Goal: Task Accomplishment & Management: Manage account settings

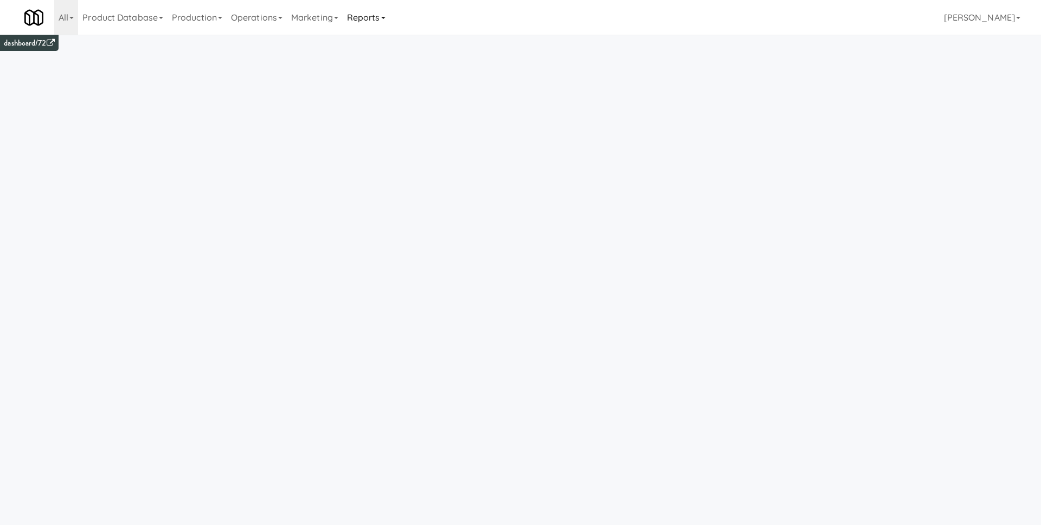
click at [361, 22] on link "Reports" at bounding box center [366, 17] width 47 height 35
click at [391, 92] on link "Payouts" at bounding box center [386, 86] width 87 height 20
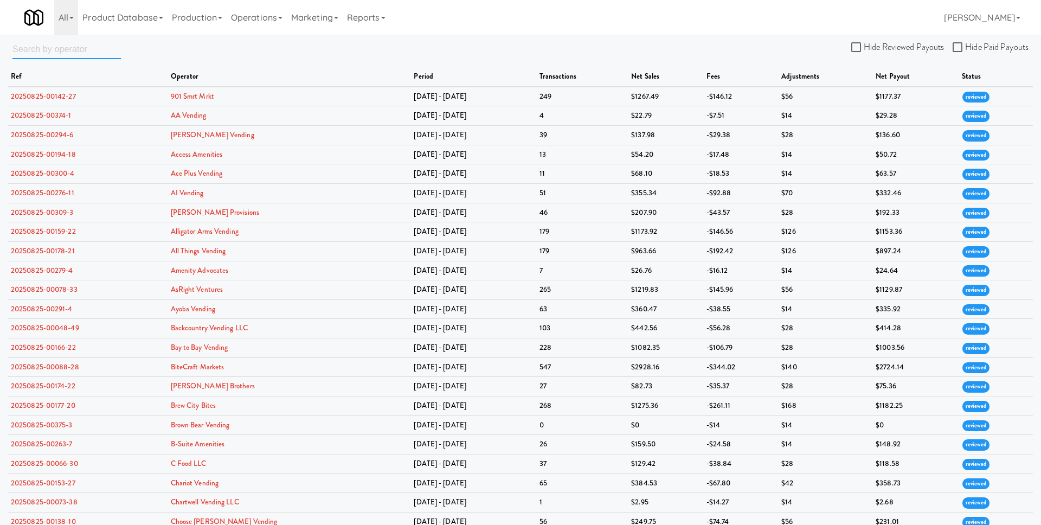
click at [81, 40] on input "text" at bounding box center [66, 49] width 108 height 20
paste input "b-suite amenities, llc"
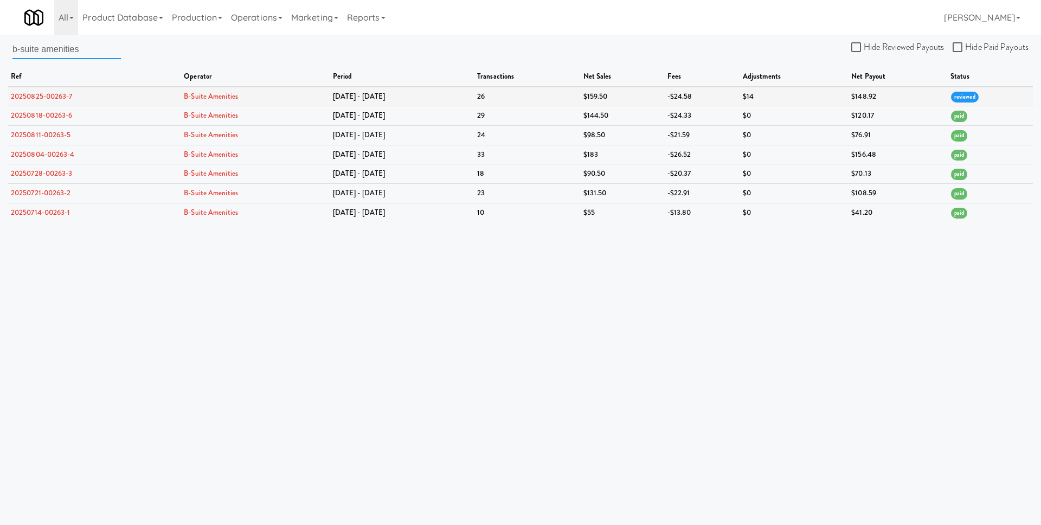
type input "b-suite amenities"
click at [46, 94] on link "20250825-00263-7" at bounding box center [42, 96] width 62 height 10
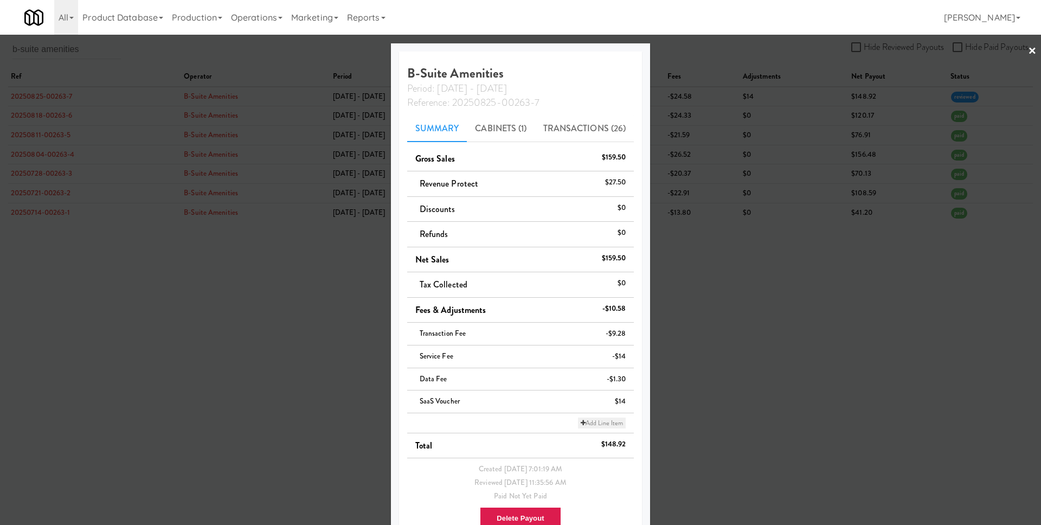
click at [591, 422] on link "Add Line Item" at bounding box center [602, 423] width 48 height 11
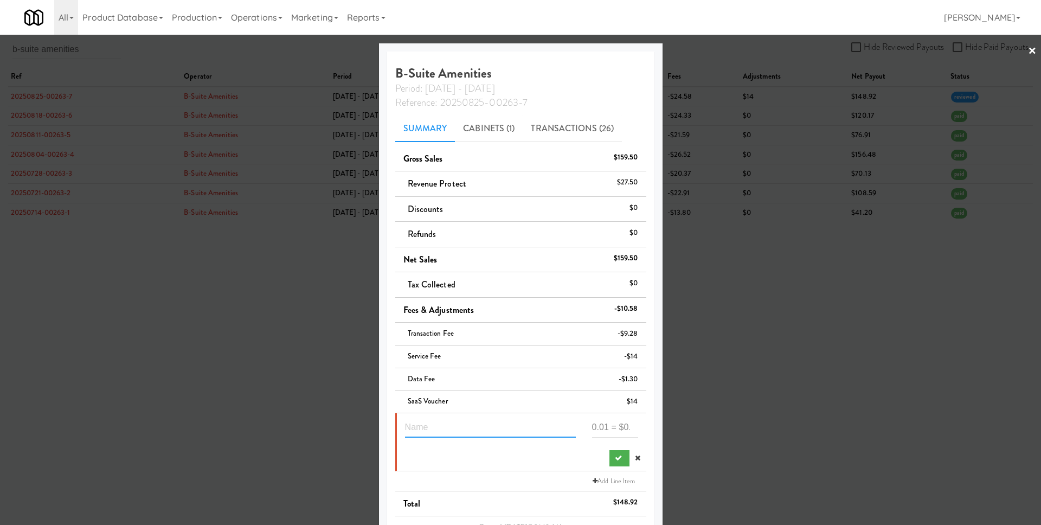
click at [448, 419] on input "text" at bounding box center [490, 428] width 171 height 20
click at [450, 426] on input "text" at bounding box center [490, 428] width 171 height 20
type input "Lease payment 1 unit"
copy h4 "Amenities"
click at [405, 71] on h4 "B-Suite Amenities Period: Aug 18 - Aug 24 Reference: 20250825-00263-7" at bounding box center [520, 87] width 251 height 43
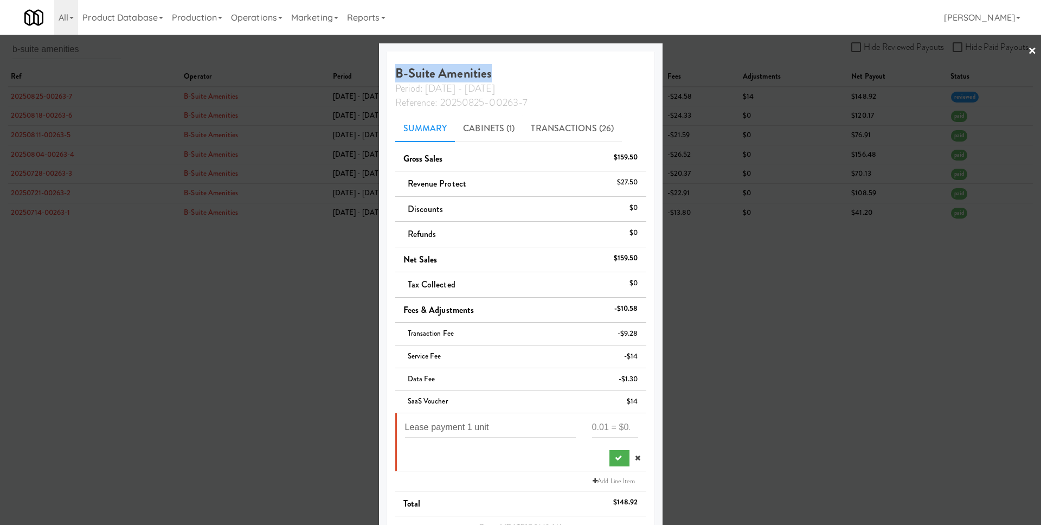
drag, startPoint x: 405, startPoint y: 71, endPoint x: 497, endPoint y: 69, distance: 92.7
click at [497, 69] on h4 "B-Suite Amenities Period: Aug 18 - Aug 24 Reference: 20250825-00263-7" at bounding box center [520, 87] width 251 height 43
copy h4 "B-Suite Amenities"
click at [709, 62] on div at bounding box center [520, 262] width 1041 height 525
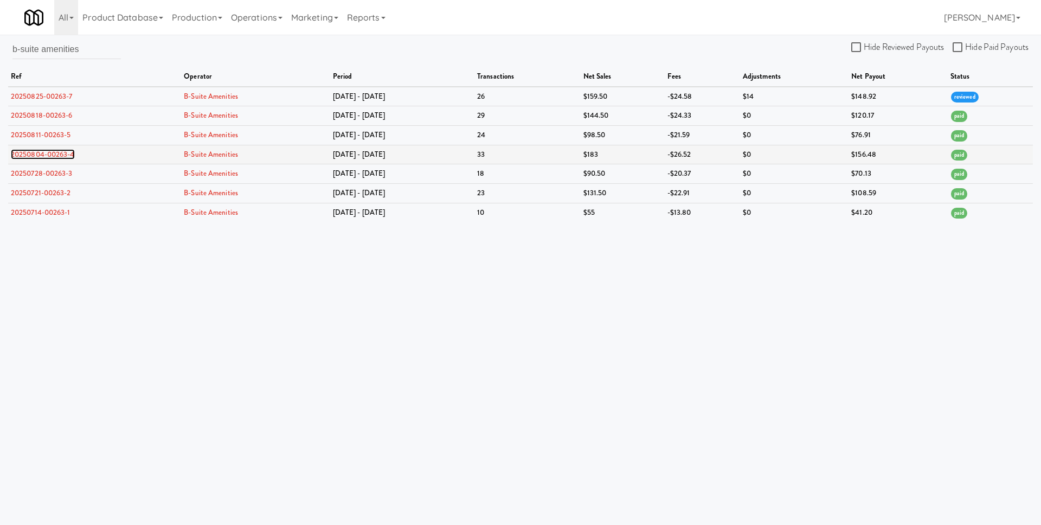
click at [36, 153] on link "20250804-00263-4" at bounding box center [43, 154] width 64 height 10
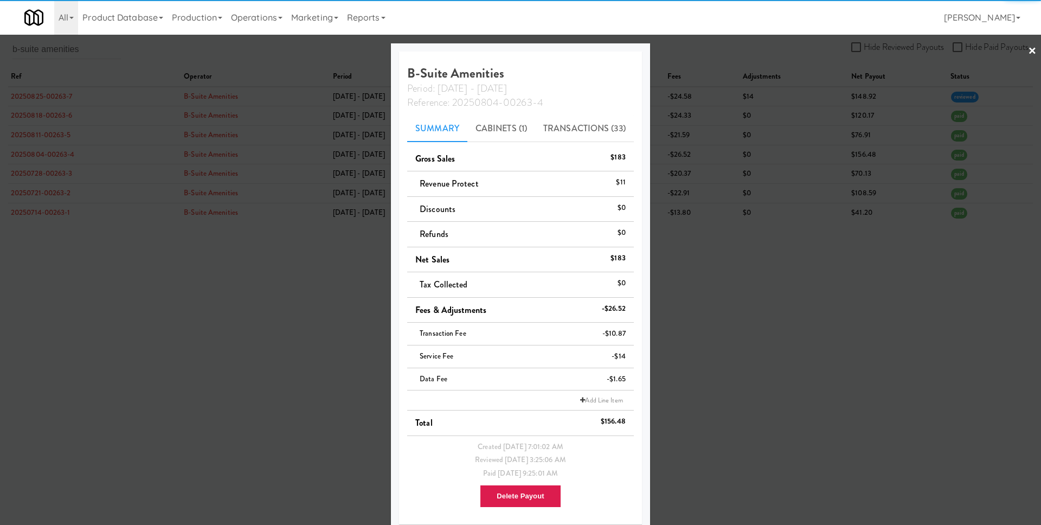
click at [58, 164] on div at bounding box center [520, 262] width 1041 height 525
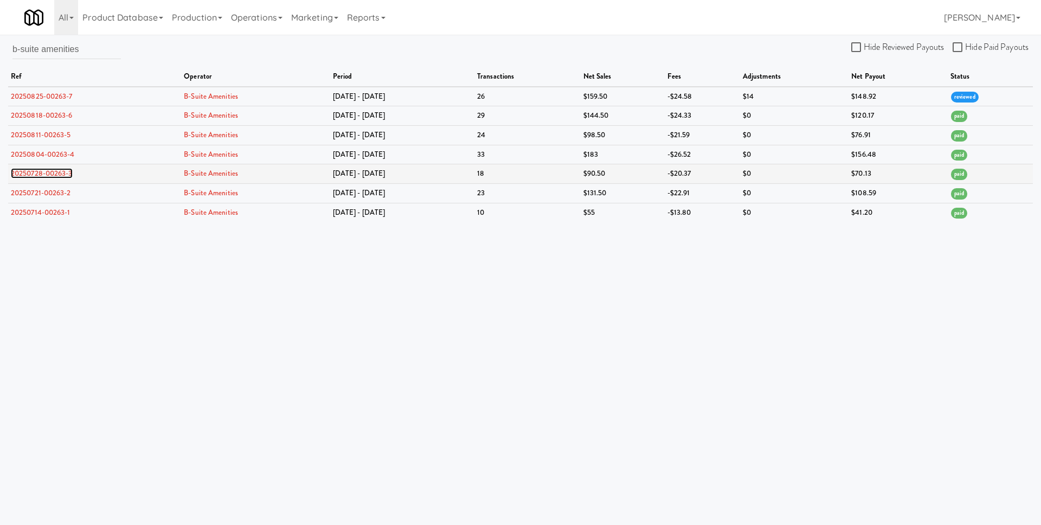
click at [57, 170] on link "20250728-00263-3" at bounding box center [42, 173] width 62 height 10
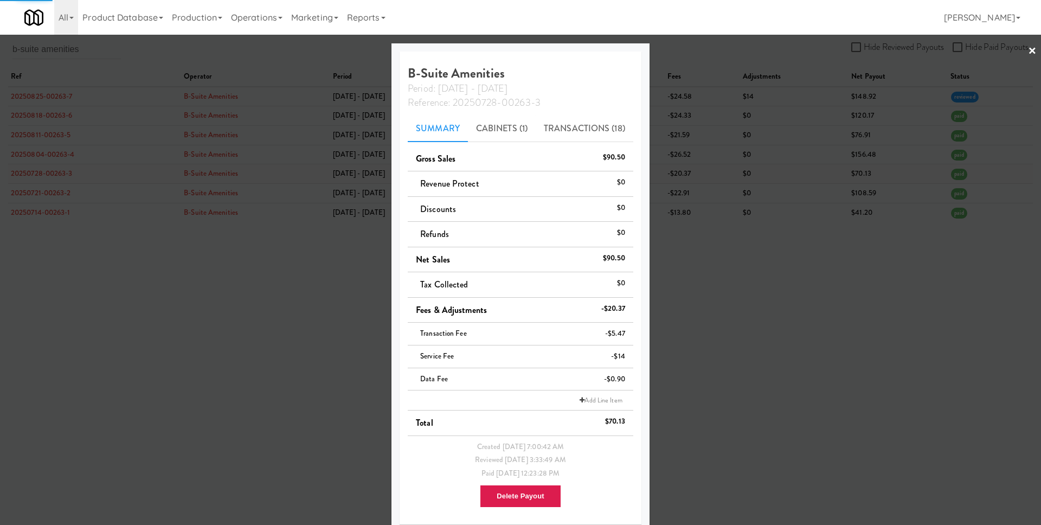
click at [57, 170] on div at bounding box center [520, 262] width 1041 height 525
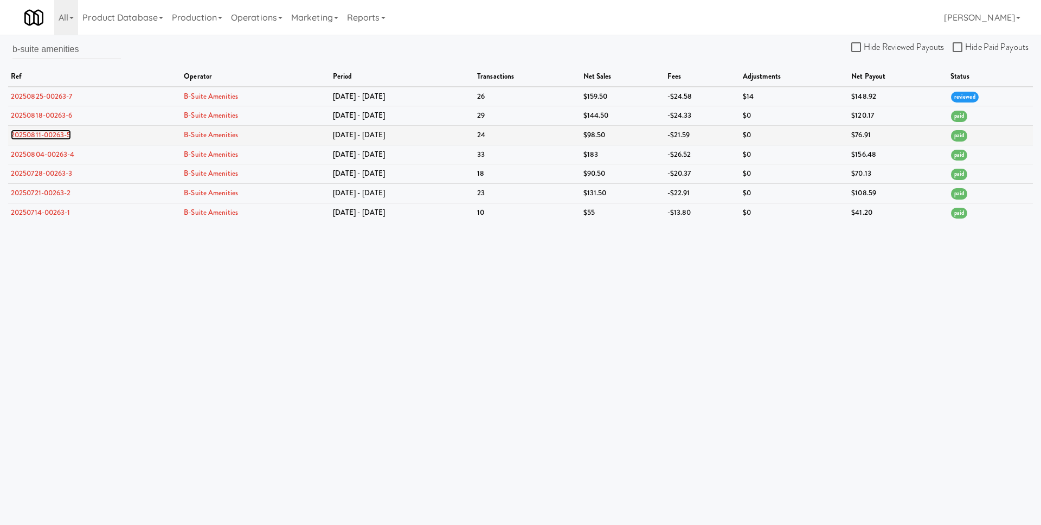
click at [48, 138] on link "20250811-00263-5" at bounding box center [41, 135] width 60 height 10
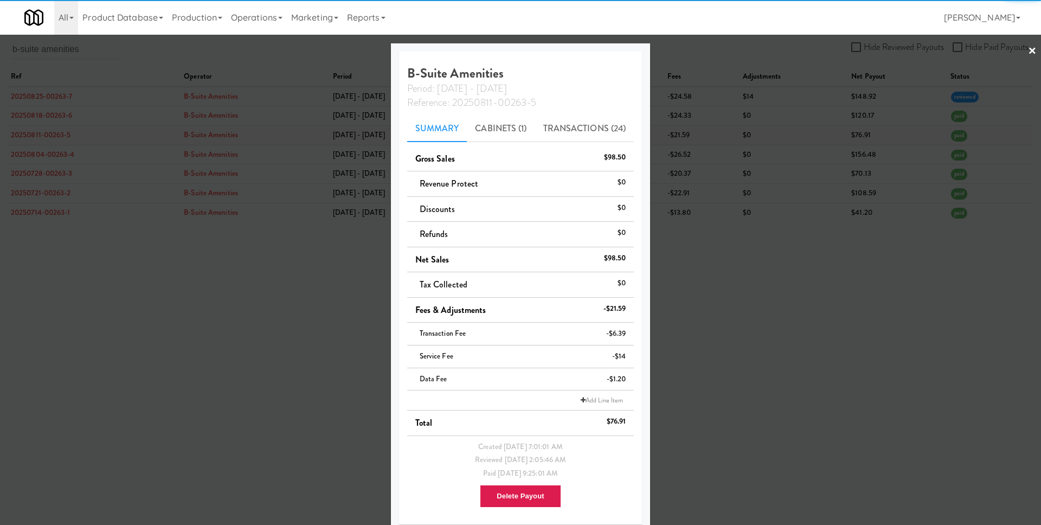
click at [48, 138] on div at bounding box center [520, 262] width 1041 height 525
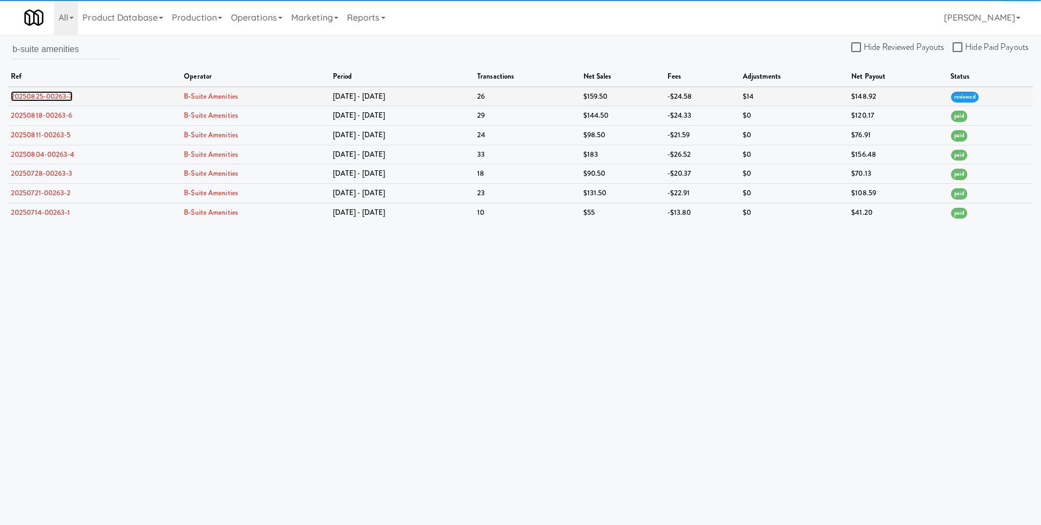
click at [53, 100] on link "20250825-00263-7" at bounding box center [42, 96] width 62 height 10
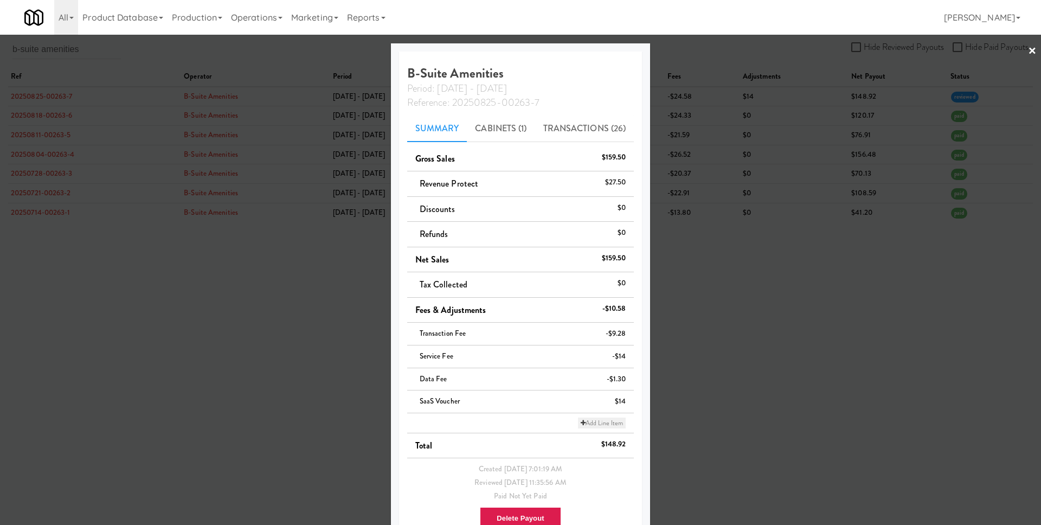
click at [598, 427] on link "Add Line Item" at bounding box center [602, 423] width 48 height 11
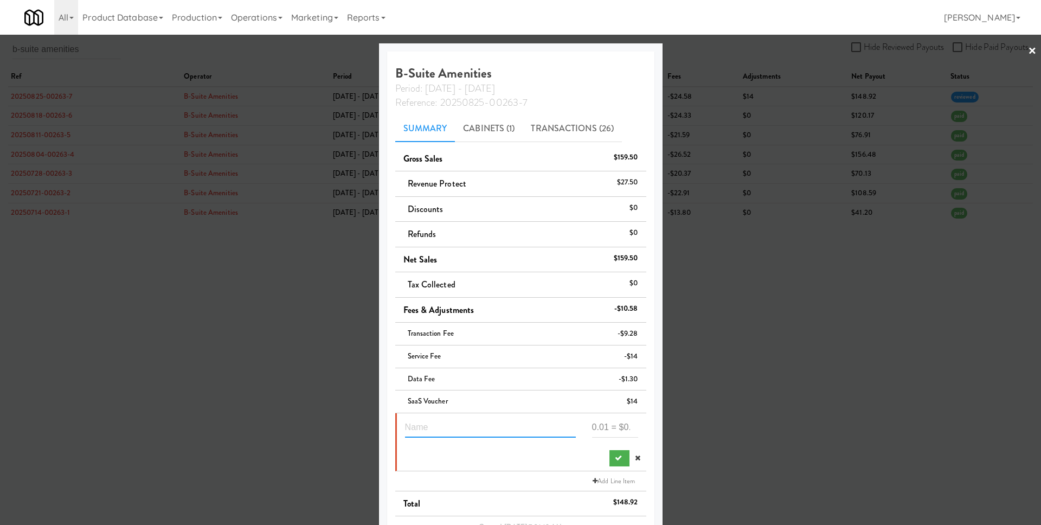
click at [489, 420] on input "text" at bounding box center [490, 428] width 171 height 20
type input "Lease payment"
type input "-199"
click at [610, 463] on button "submit" at bounding box center [620, 458] width 20 height 16
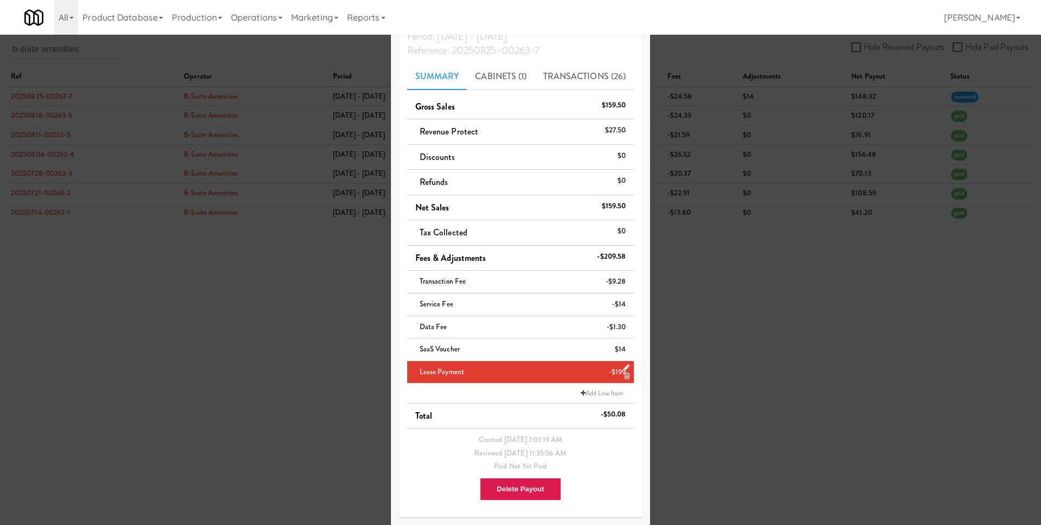
scroll to position [53, 0]
click at [628, 363] on icon at bounding box center [627, 366] width 6 height 7
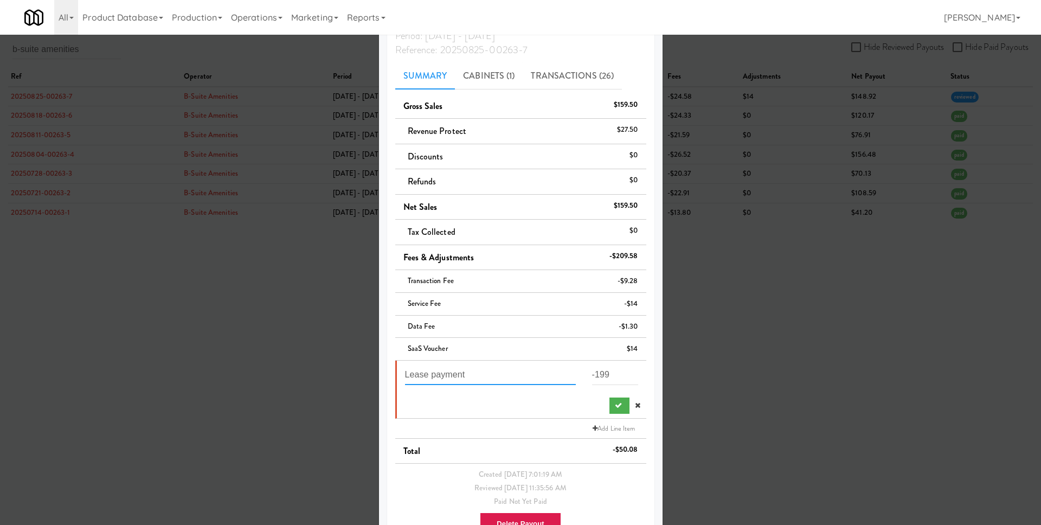
click at [511, 383] on input "Lease payment" at bounding box center [490, 375] width 171 height 20
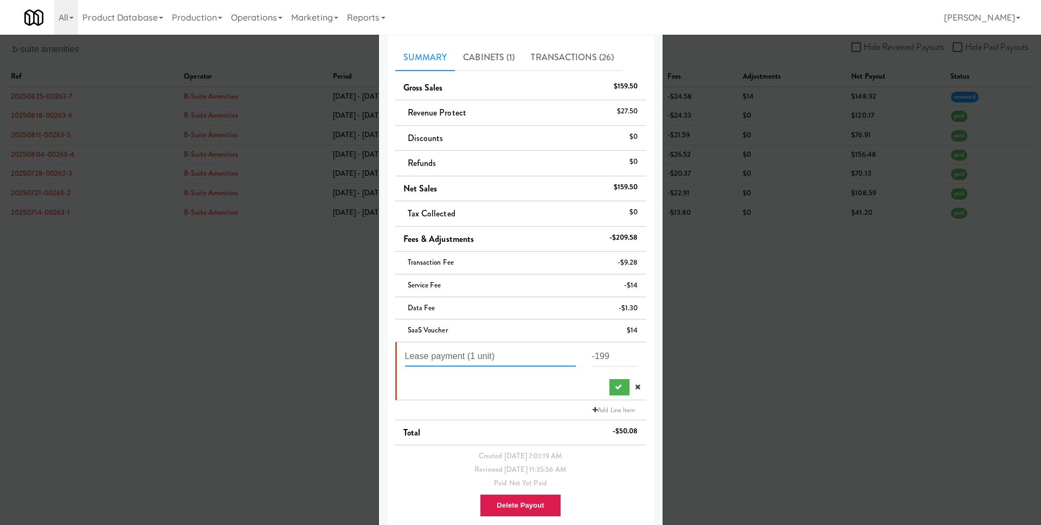
scroll to position [88, 0]
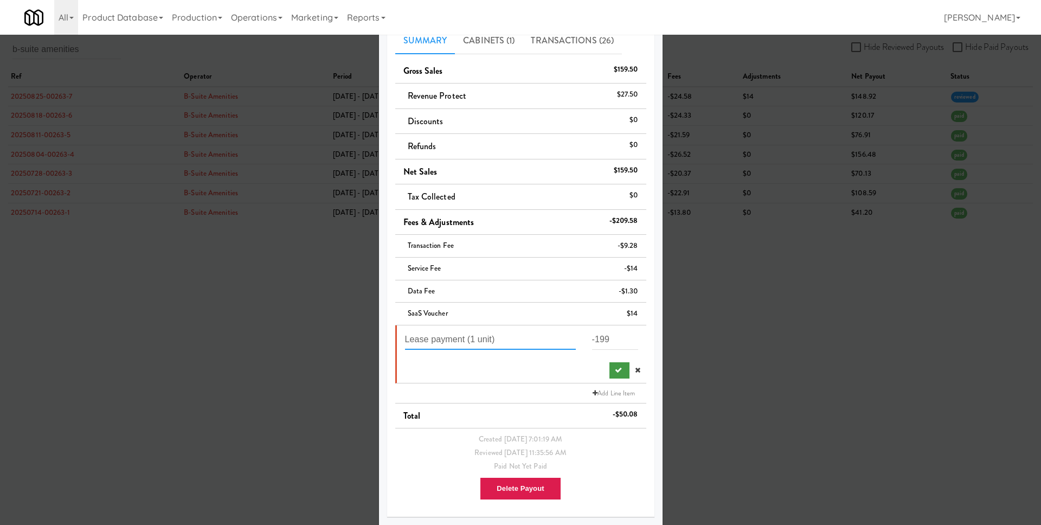
type input "Lease payment (1 unit)"
click at [614, 373] on button "submit" at bounding box center [620, 370] width 20 height 16
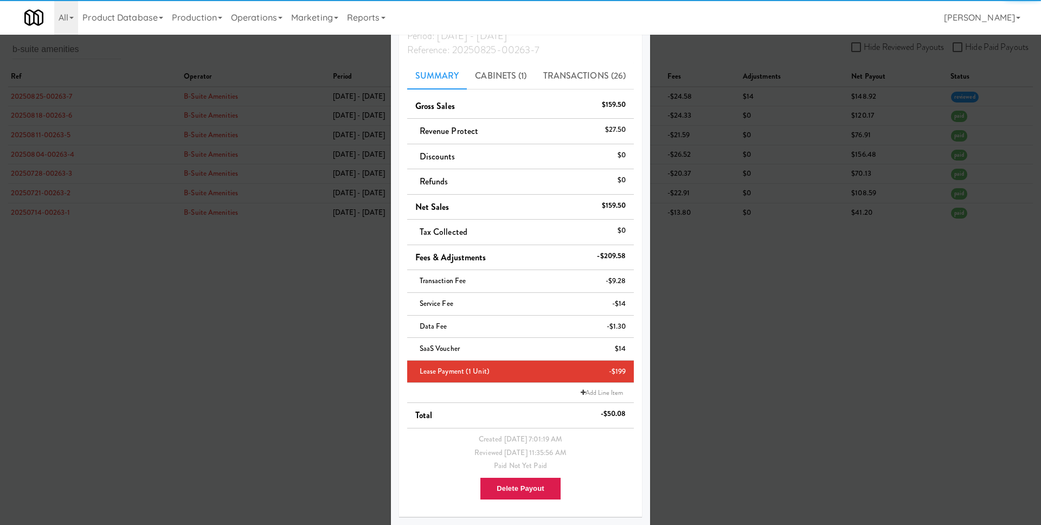
click at [719, 387] on div at bounding box center [520, 262] width 1041 height 525
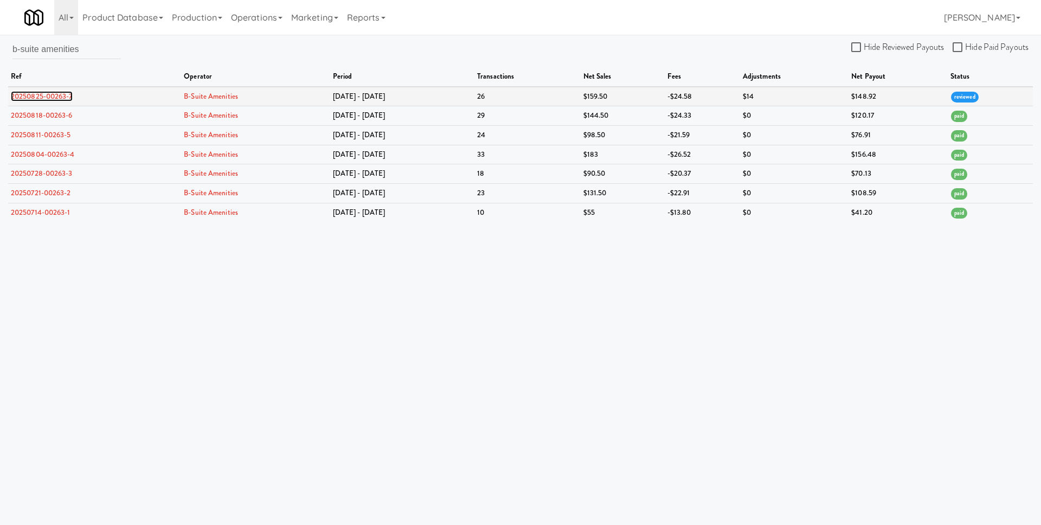
click at [71, 91] on link "20250825-00263-7" at bounding box center [42, 96] width 62 height 10
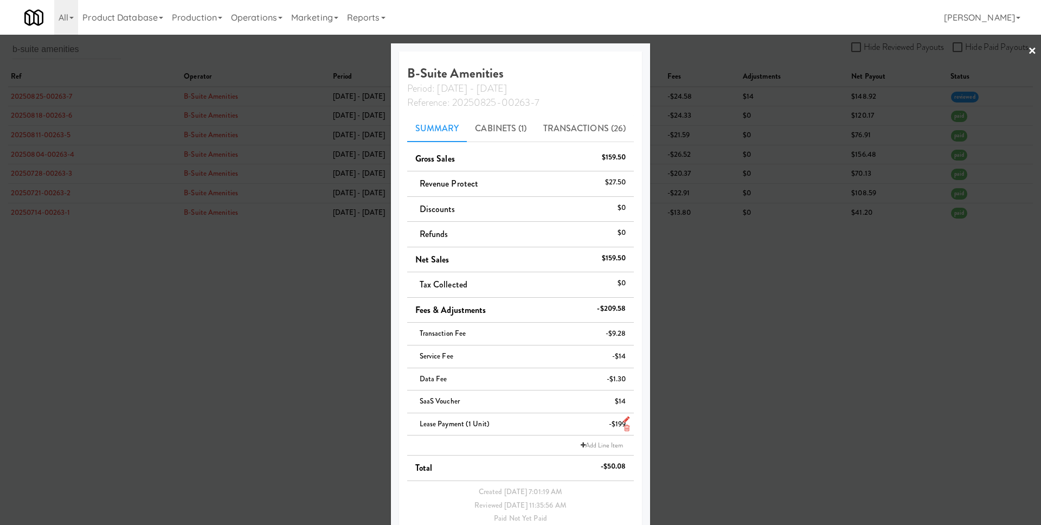
click at [626, 417] on icon at bounding box center [627, 419] width 6 height 7
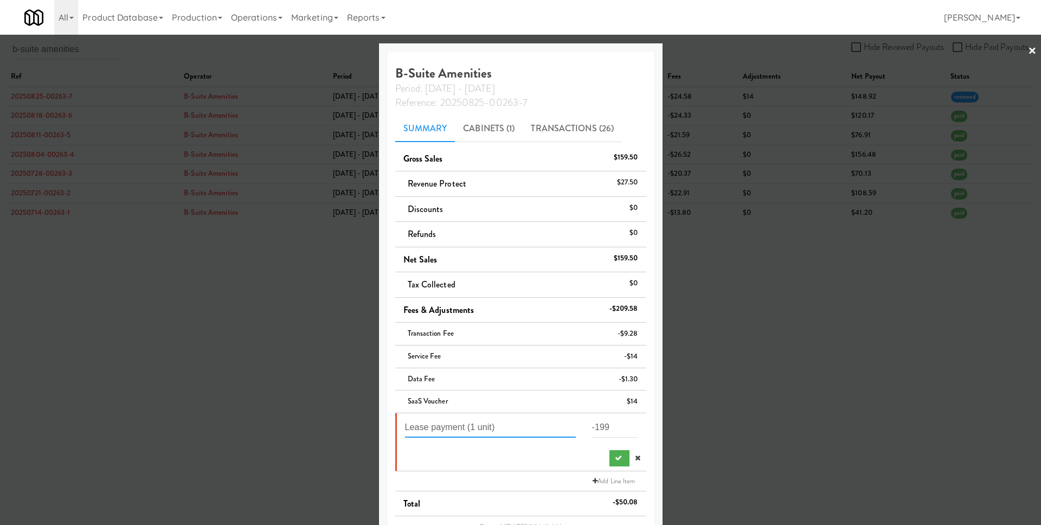
click at [481, 423] on input "Lease payment (1 unit)" at bounding box center [490, 428] width 171 height 20
type input "Lease payment (1 unit Aug)"
click at [615, 459] on icon "submit" at bounding box center [618, 457] width 7 height 7
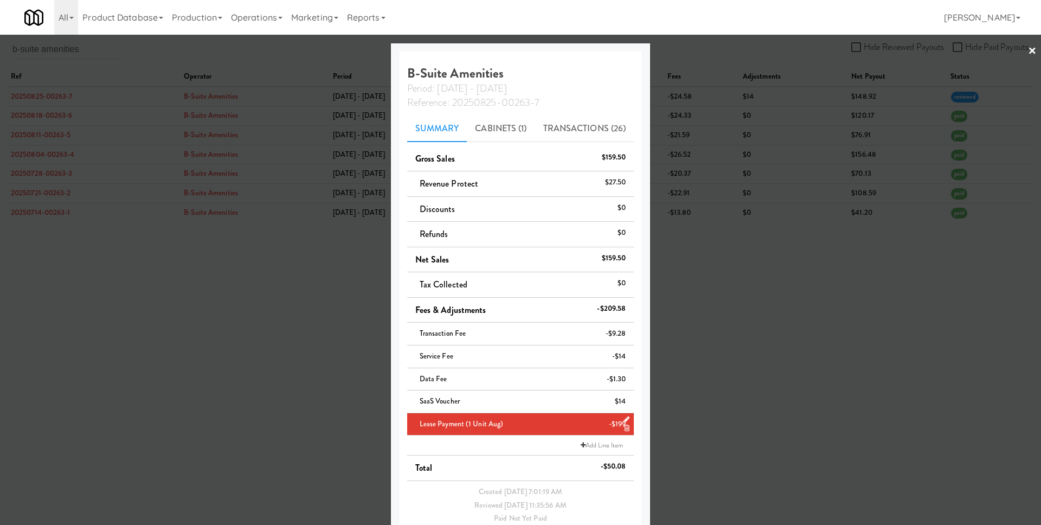
click at [709, 426] on div at bounding box center [520, 262] width 1041 height 525
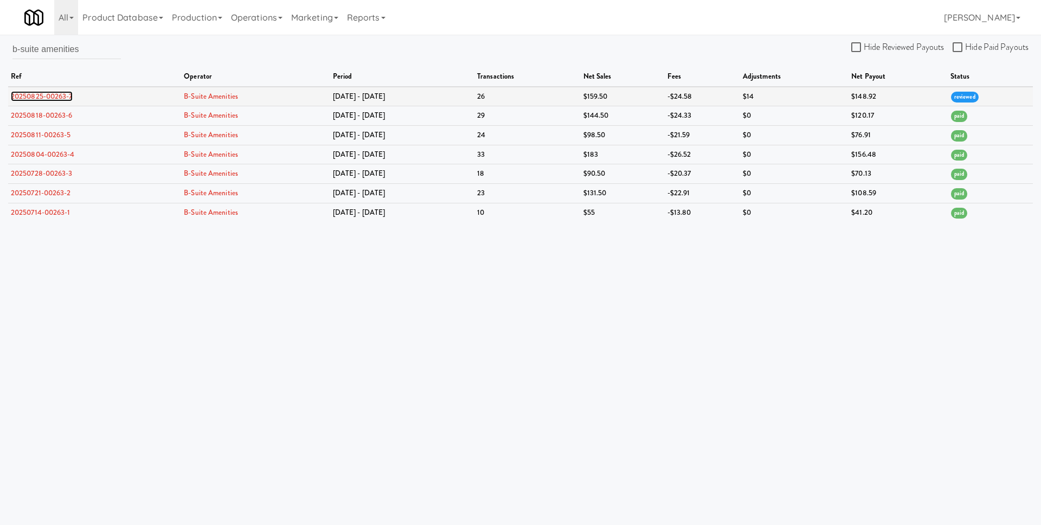
click at [56, 93] on link "20250825-00263-7" at bounding box center [42, 96] width 62 height 10
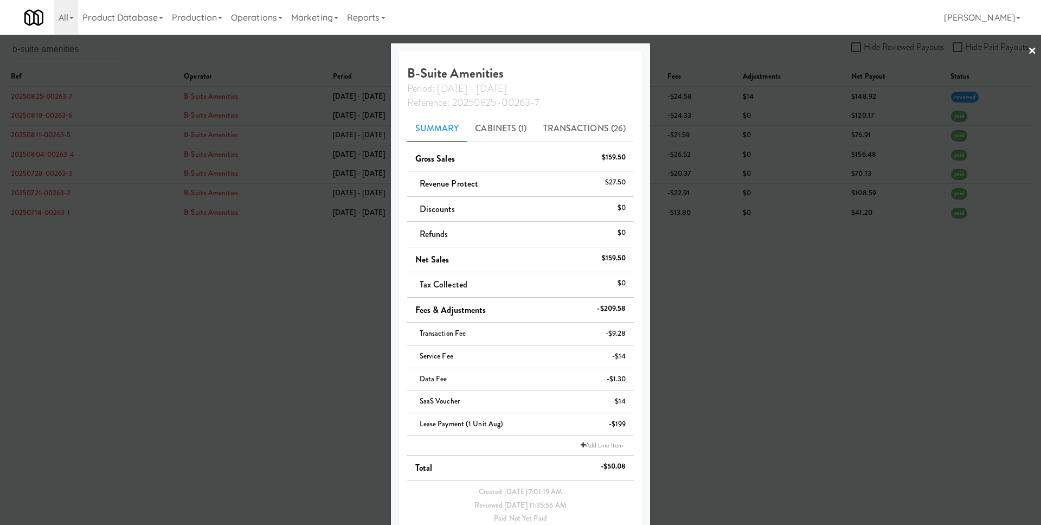
click at [722, 266] on div at bounding box center [520, 262] width 1041 height 525
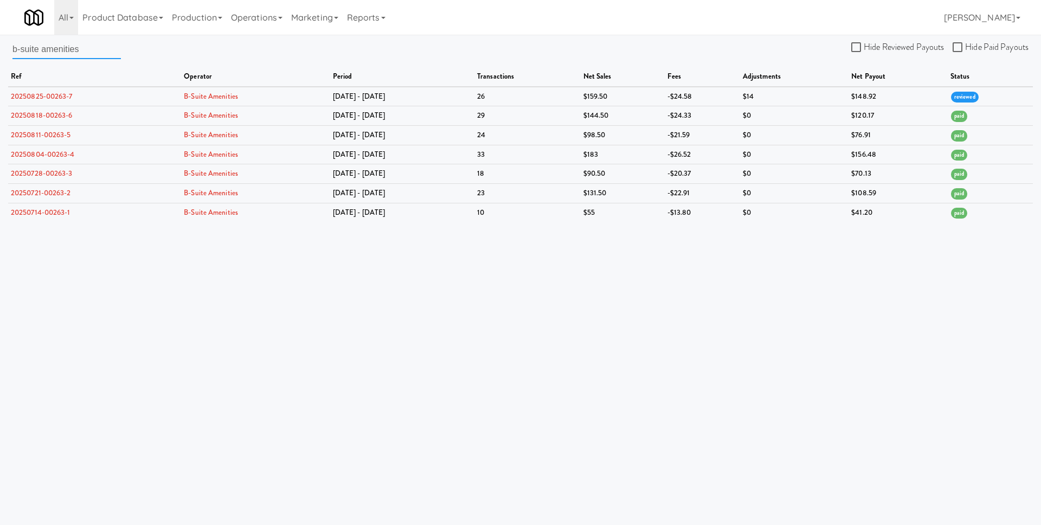
click at [57, 52] on input "b-suite amenities" at bounding box center [66, 49] width 108 height 20
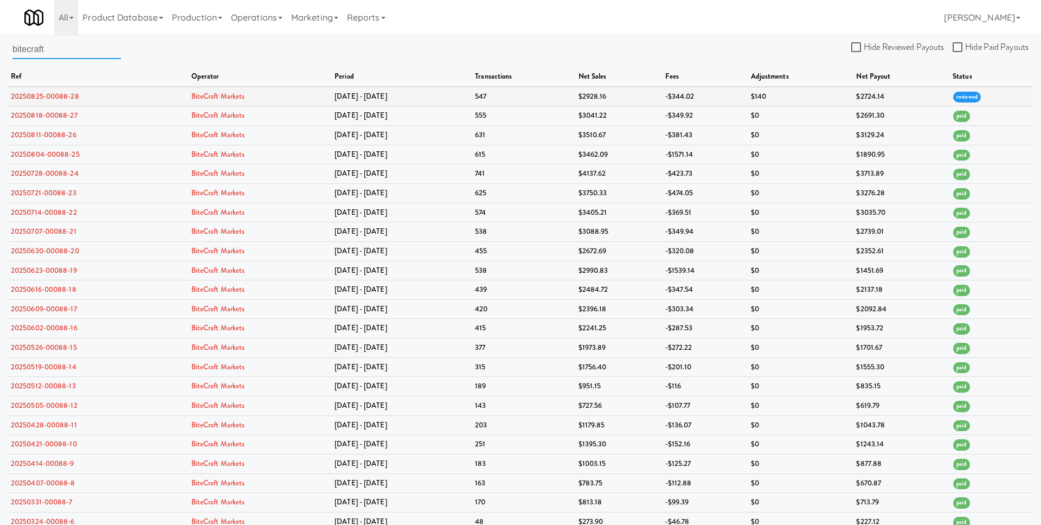
type input "bitecraft"
click at [65, 95] on link "20250825-00088-28" at bounding box center [45, 96] width 68 height 10
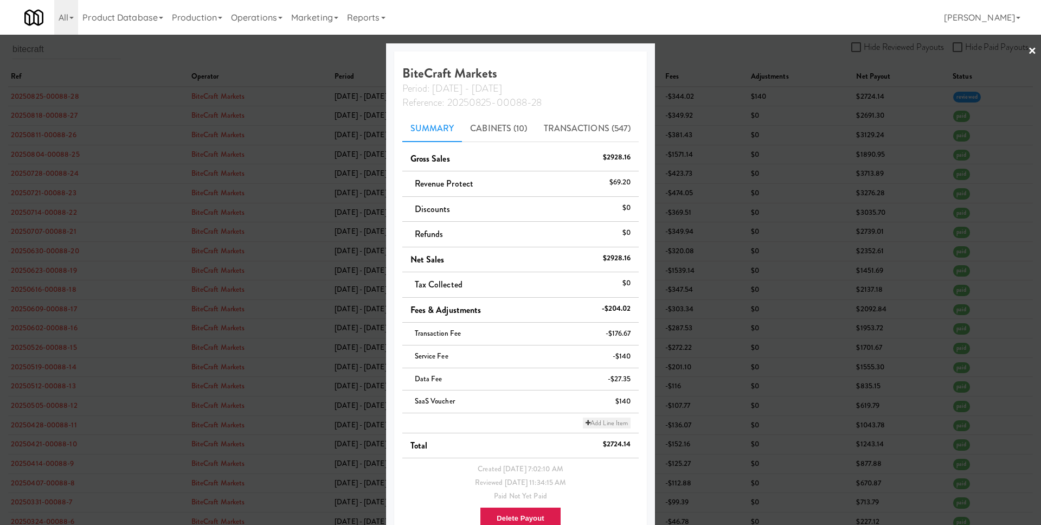
click at [601, 419] on link "Add Line Item" at bounding box center [607, 423] width 48 height 11
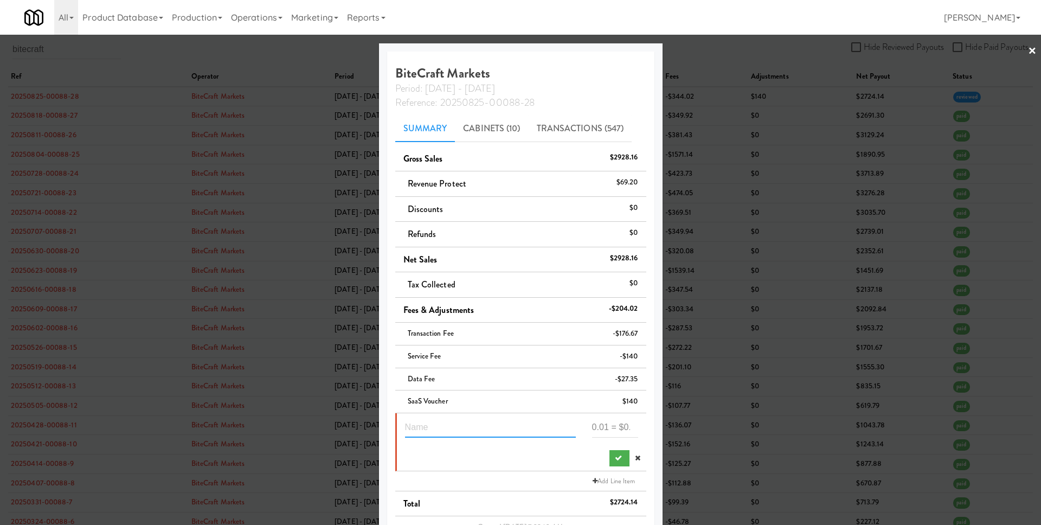
click at [506, 428] on input "text" at bounding box center [490, 428] width 171 height 20
paste input "1194"
type input "Lease payment (6x units Aug)"
click at [599, 428] on input "number" at bounding box center [615, 428] width 46 height 20
type input "-1194"
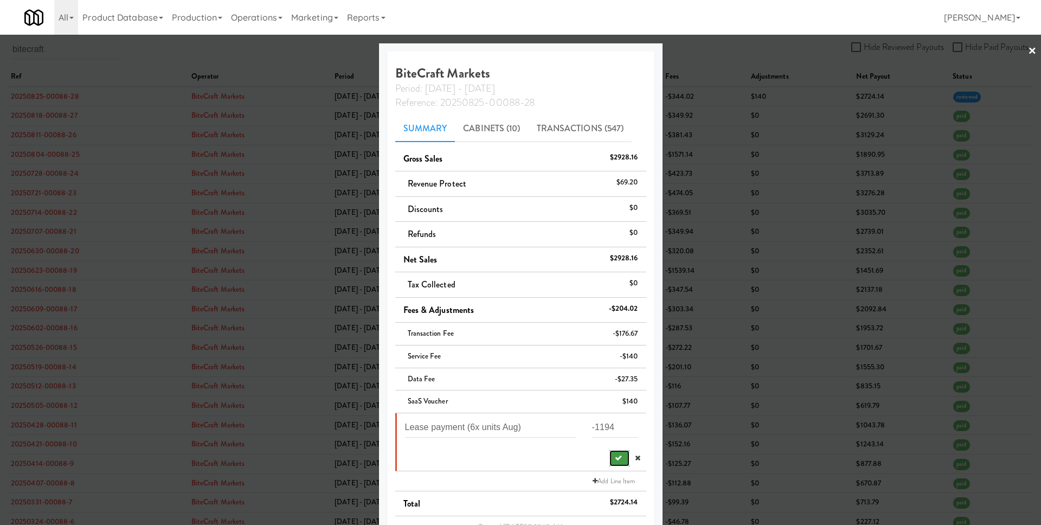
click at [610, 458] on button "submit" at bounding box center [620, 458] width 20 height 16
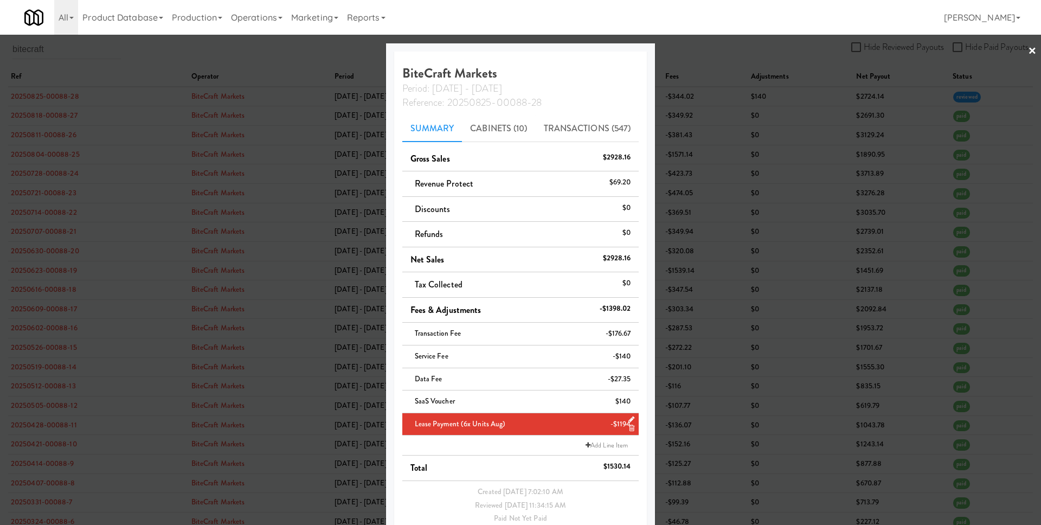
click at [752, 393] on div at bounding box center [520, 262] width 1041 height 525
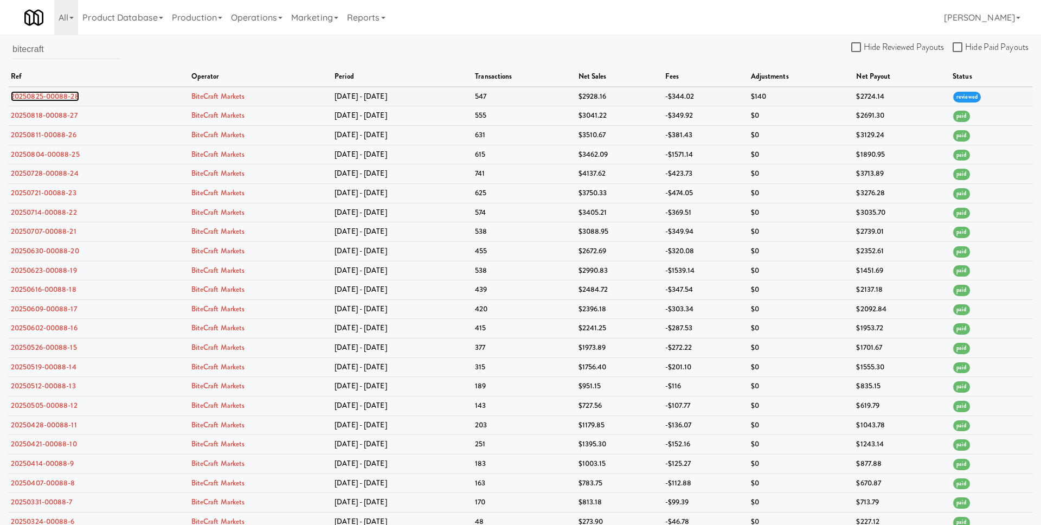
click at [75, 99] on link "20250825-00088-28" at bounding box center [45, 96] width 68 height 10
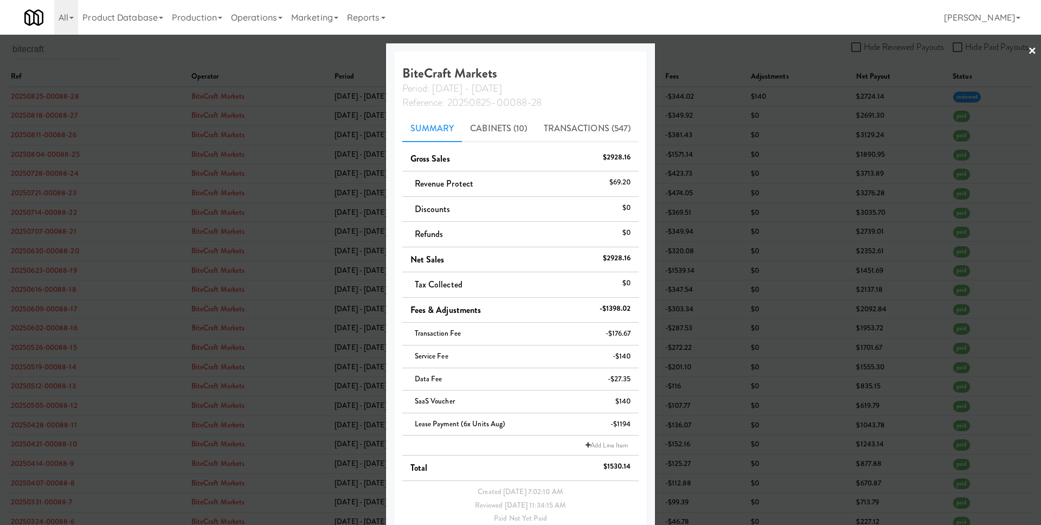
click at [698, 271] on div at bounding box center [520, 262] width 1041 height 525
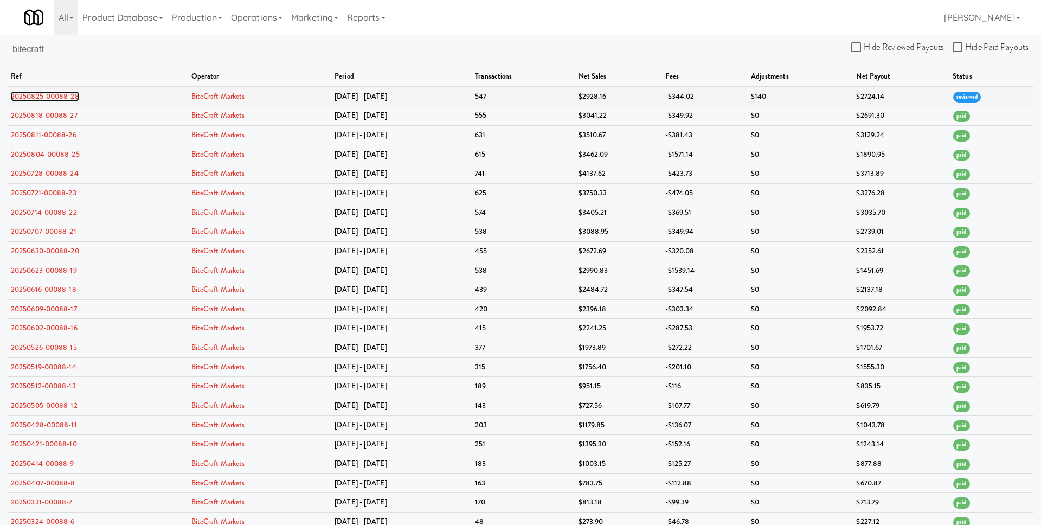
click at [61, 98] on link "20250825-00088-28" at bounding box center [45, 96] width 68 height 10
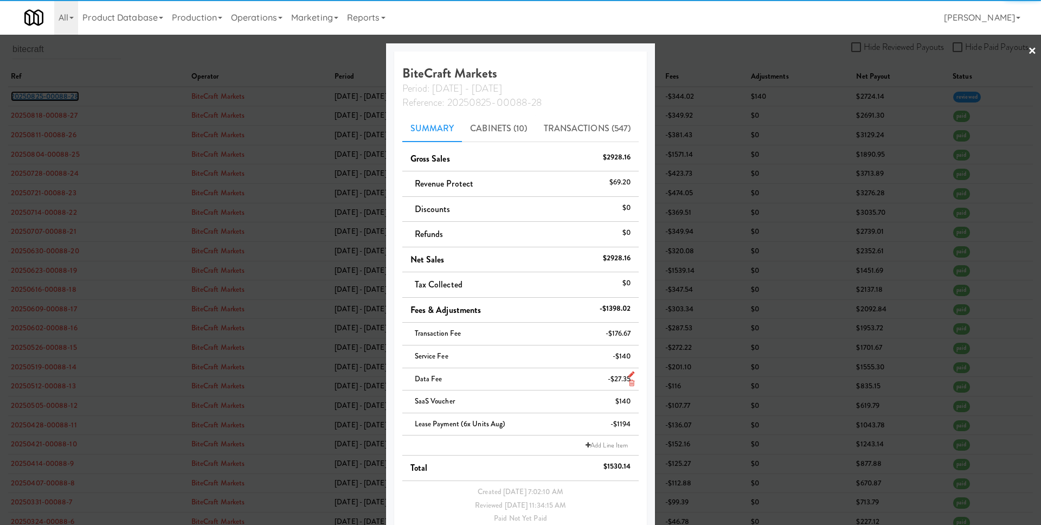
scroll to position [17, 0]
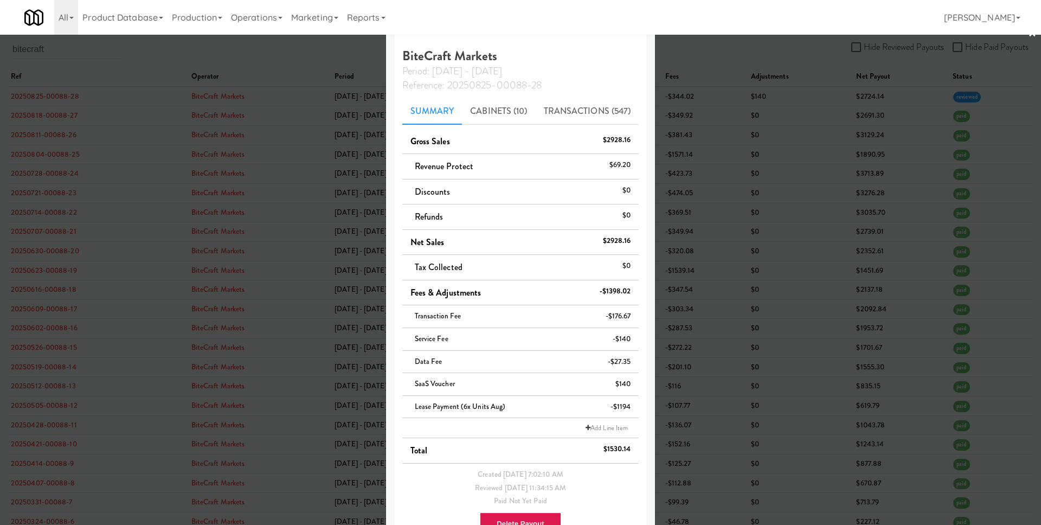
click at [728, 350] on div at bounding box center [520, 262] width 1041 height 525
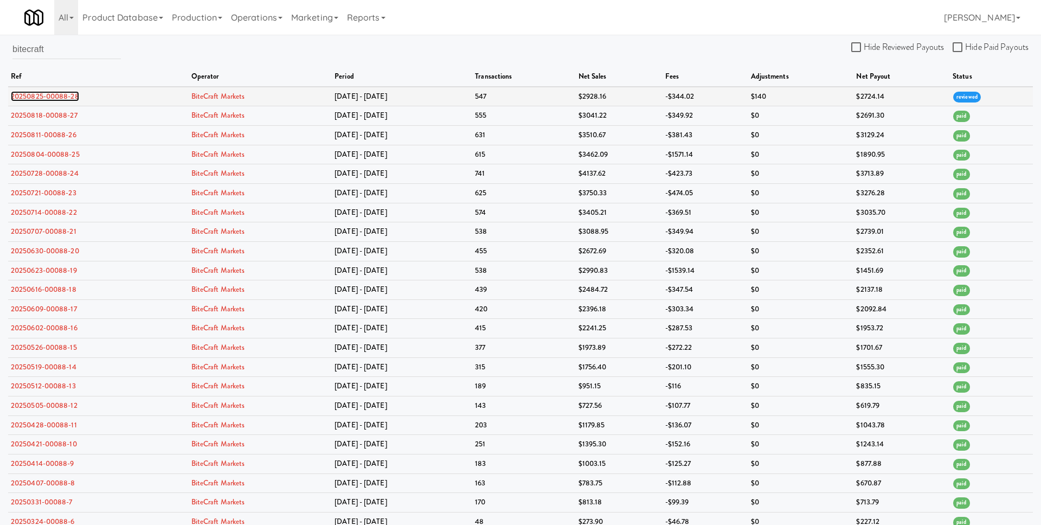
click at [60, 98] on link "20250825-00088-28" at bounding box center [45, 96] width 68 height 10
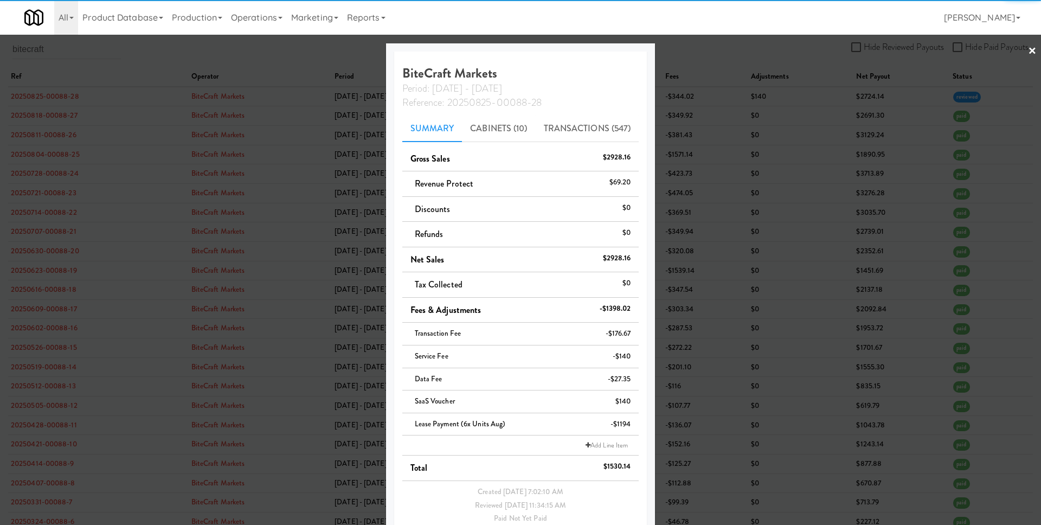
click at [725, 263] on div at bounding box center [520, 262] width 1041 height 525
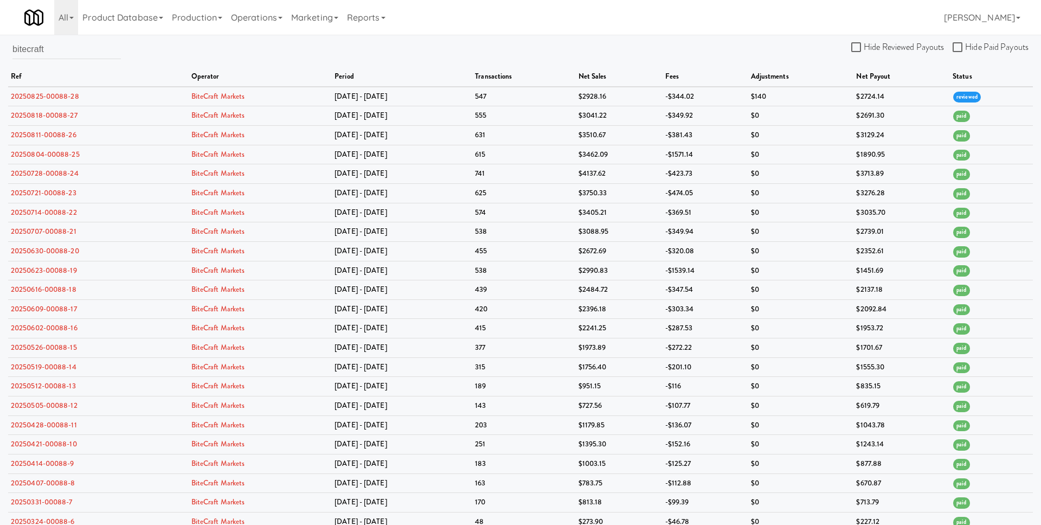
click at [94, 38] on div "bitecraft Hide Reviewed Payouts Hide Paid Payouts ref operator period transacti…" at bounding box center [520, 331] width 1041 height 593
click at [81, 43] on input "bitecraft" at bounding box center [66, 49] width 108 height 20
paste input "rew city bites llc"
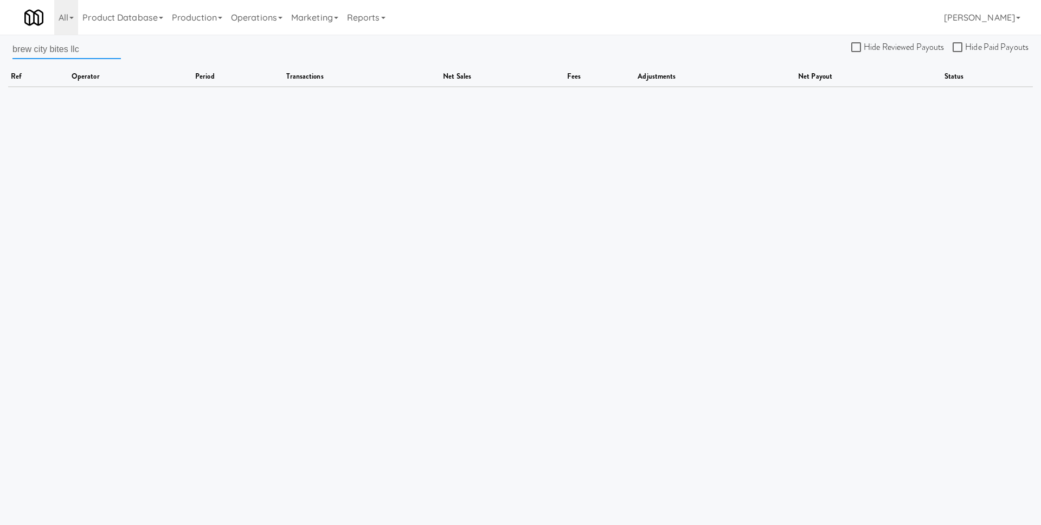
click at [78, 51] on input "brew city bites llc" at bounding box center [66, 49] width 108 height 20
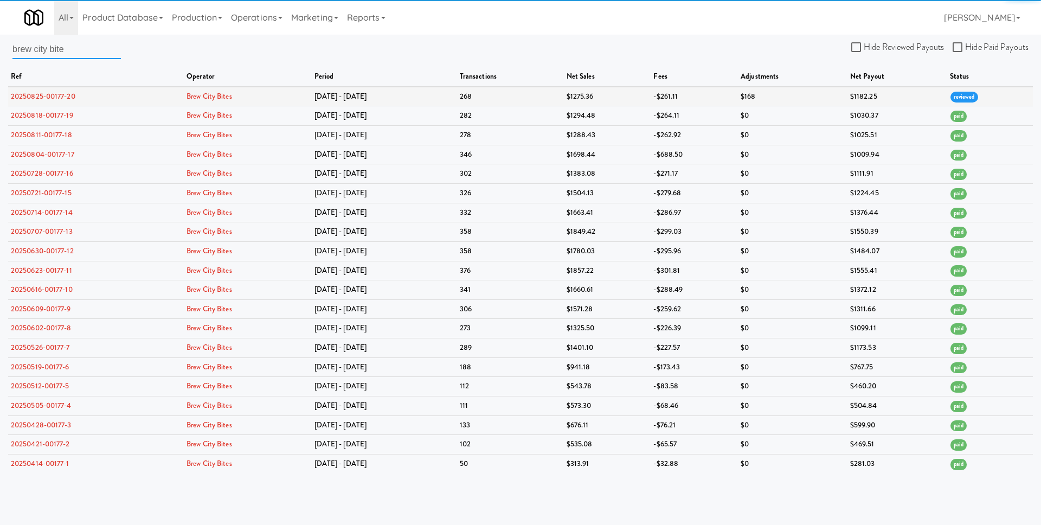
type input "brew city bite"
click at [50, 92] on link "20250825-00177-20" at bounding box center [43, 96] width 65 height 10
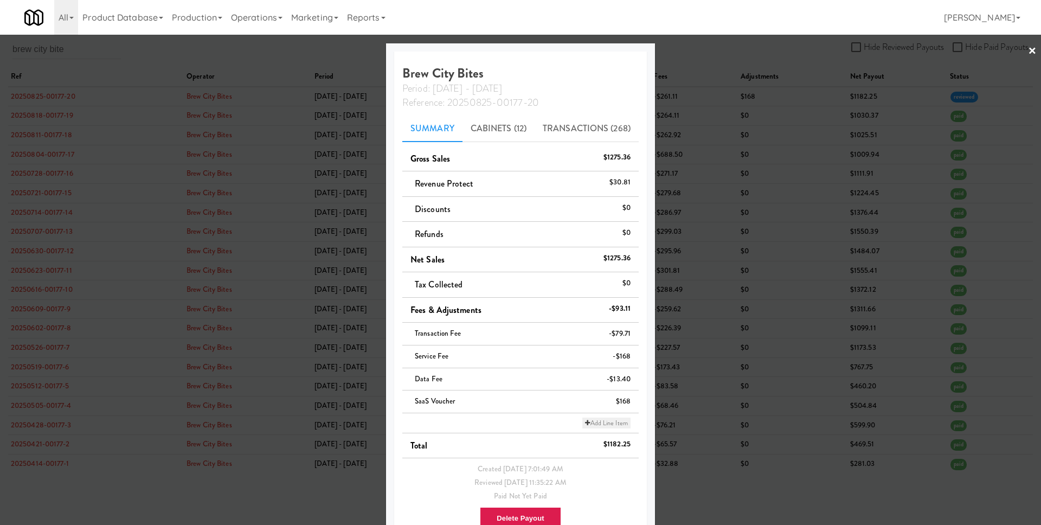
click at [607, 421] on link "Add Line Item" at bounding box center [606, 423] width 48 height 11
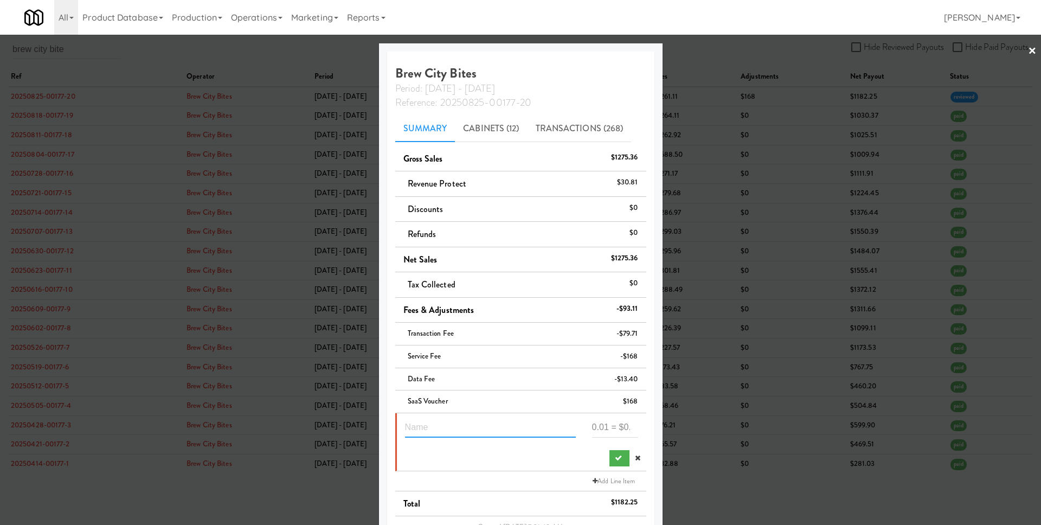
click at [458, 422] on input "text" at bounding box center [490, 428] width 171 height 20
paste input "brew city bites llc"
type input "brew city bites llc"
type input "Lease 2 units for August"
click at [603, 424] on input "number" at bounding box center [615, 428] width 46 height 20
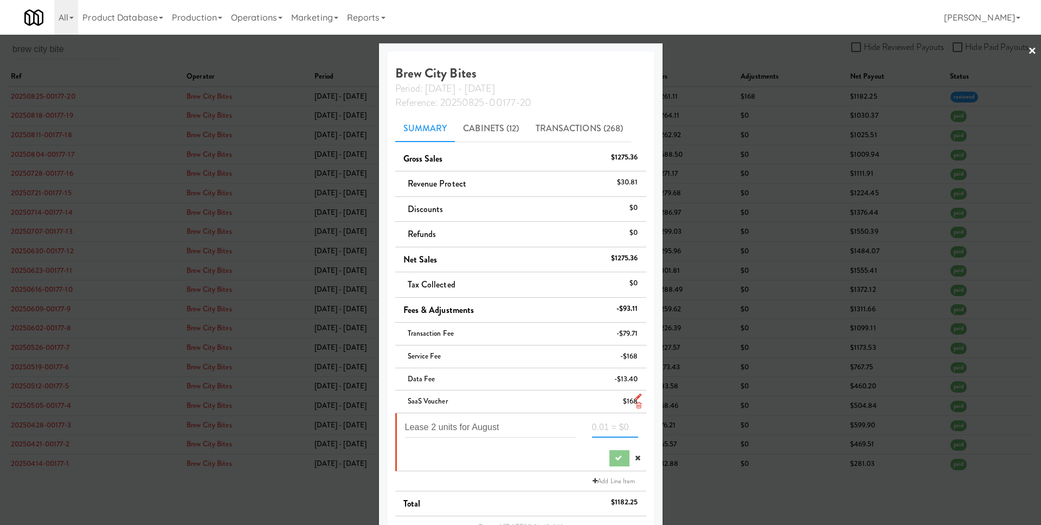
paste input "-398"
type input "-398"
click at [617, 460] on button "submit" at bounding box center [620, 458] width 20 height 16
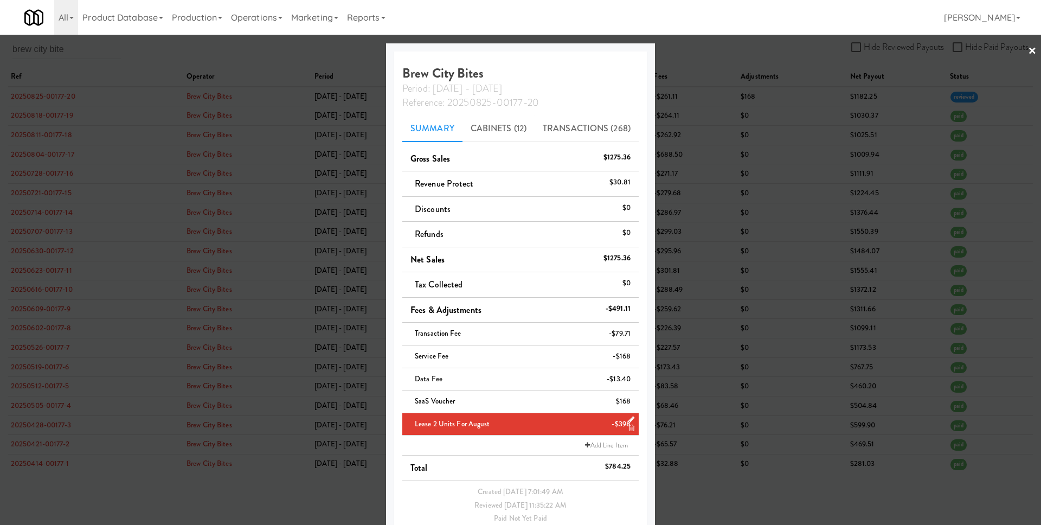
click at [682, 440] on div at bounding box center [520, 262] width 1041 height 525
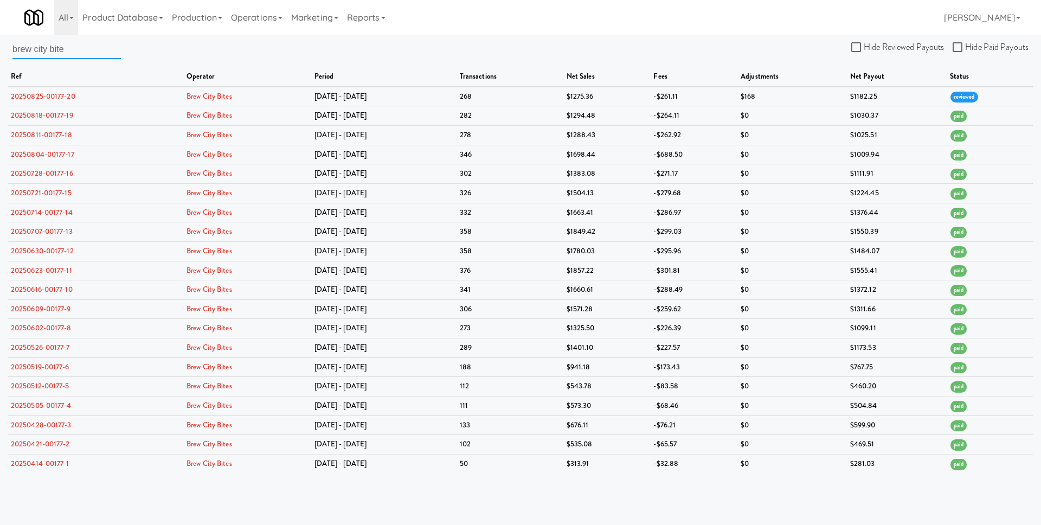
click at [73, 46] on input "brew city bite" at bounding box center [66, 49] width 108 height 20
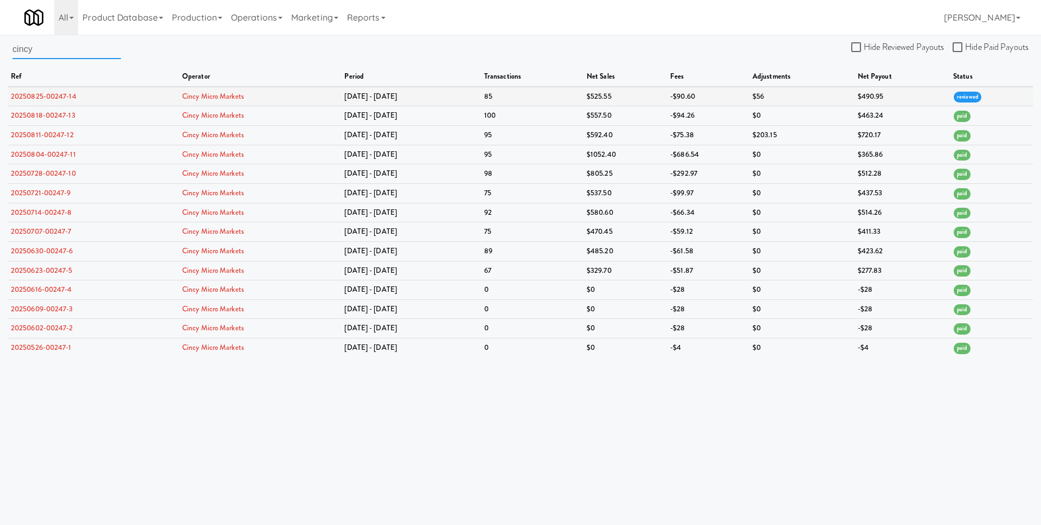
type input "cincy"
click at [51, 91] on link "20250825-00247-14" at bounding box center [44, 96] width 66 height 10
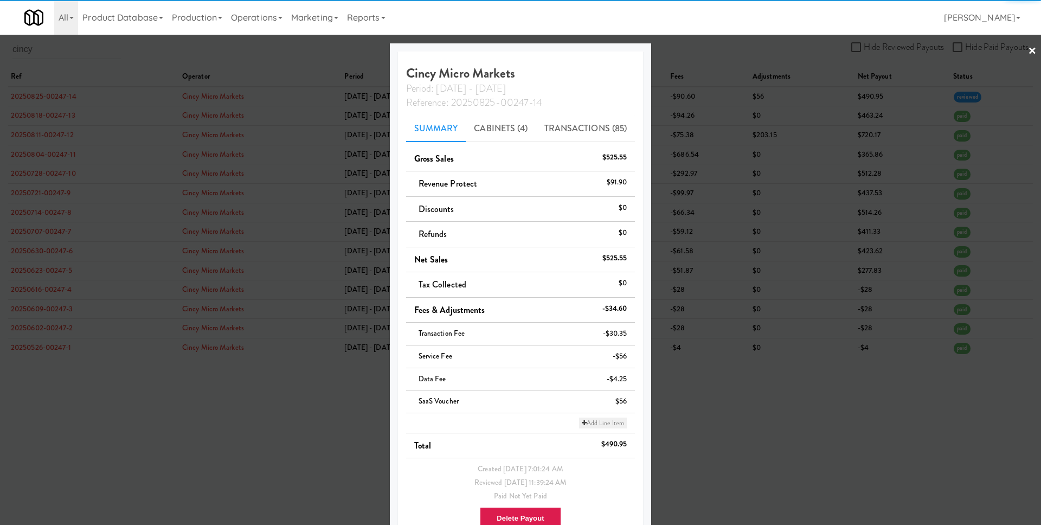
click at [612, 427] on link "Add Line Item" at bounding box center [603, 423] width 48 height 11
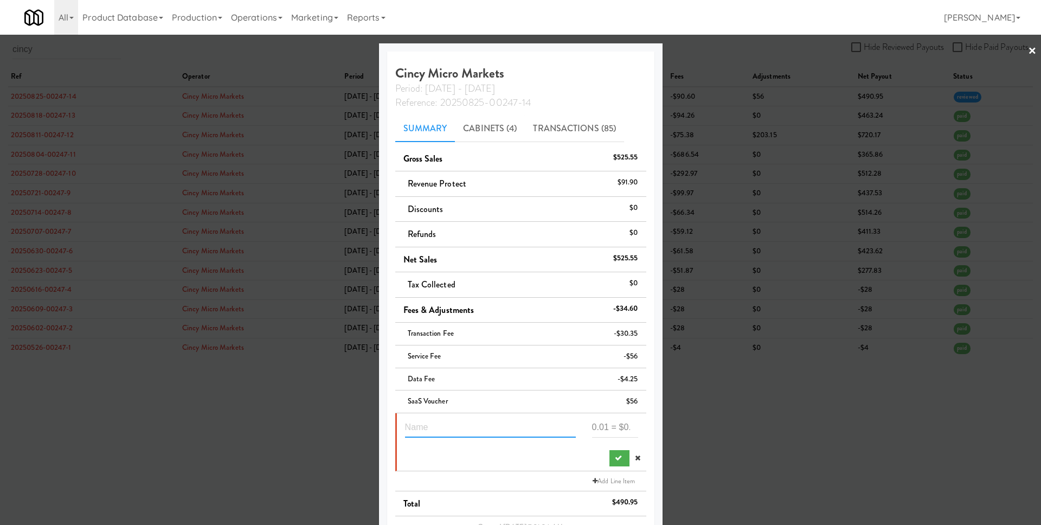
click at [514, 424] on input "text" at bounding box center [490, 428] width 171 height 20
type input "Lease 2 units for Aug"
paste input "398"
type input "-398"
click at [615, 457] on icon "submit" at bounding box center [618, 457] width 7 height 7
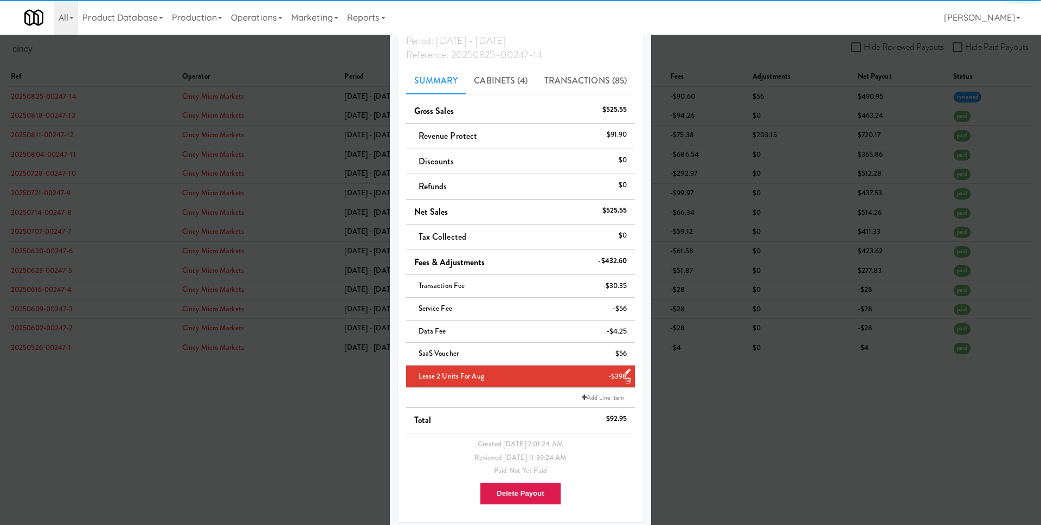
scroll to position [53, 0]
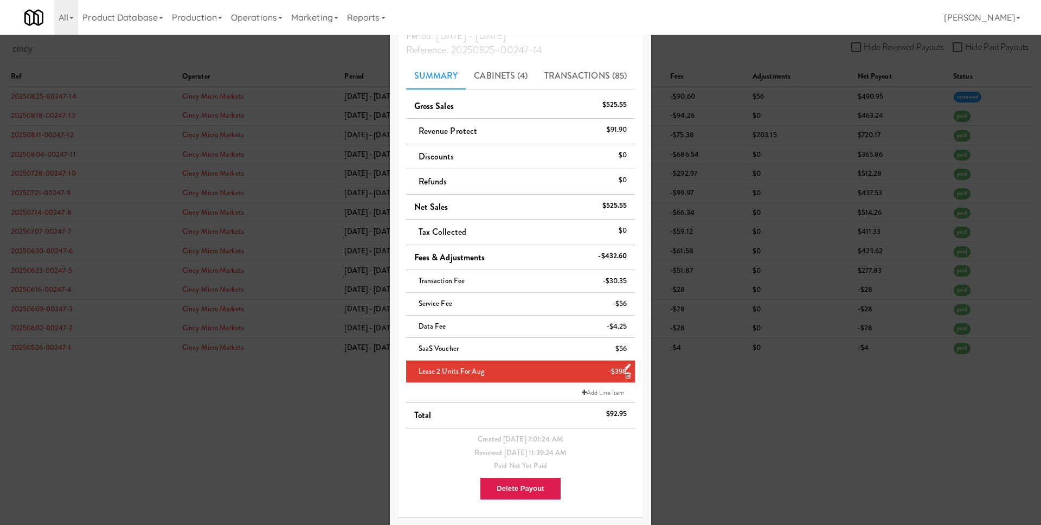
click at [690, 431] on div at bounding box center [520, 262] width 1041 height 525
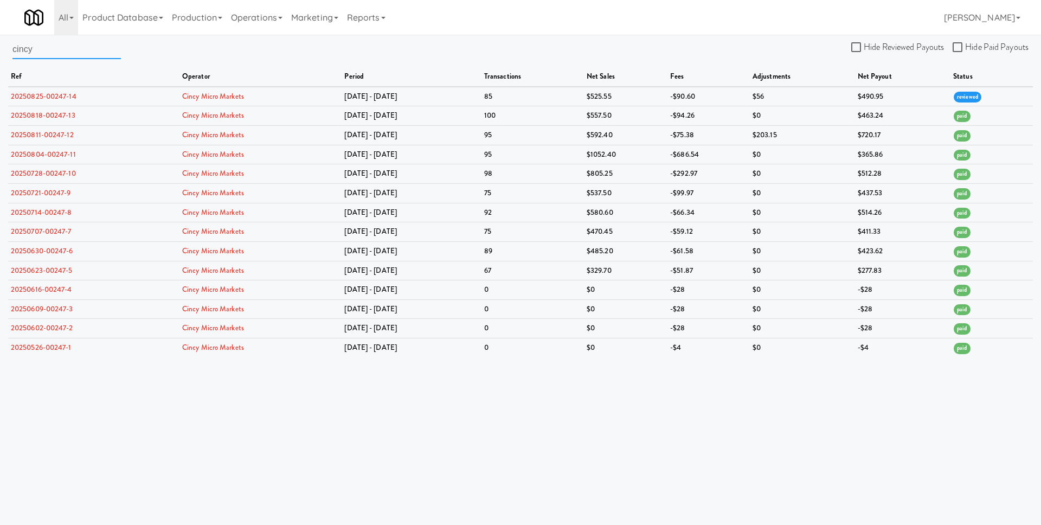
click at [75, 48] on input "cincy" at bounding box center [66, 49] width 108 height 20
paste input "tywide vendors"
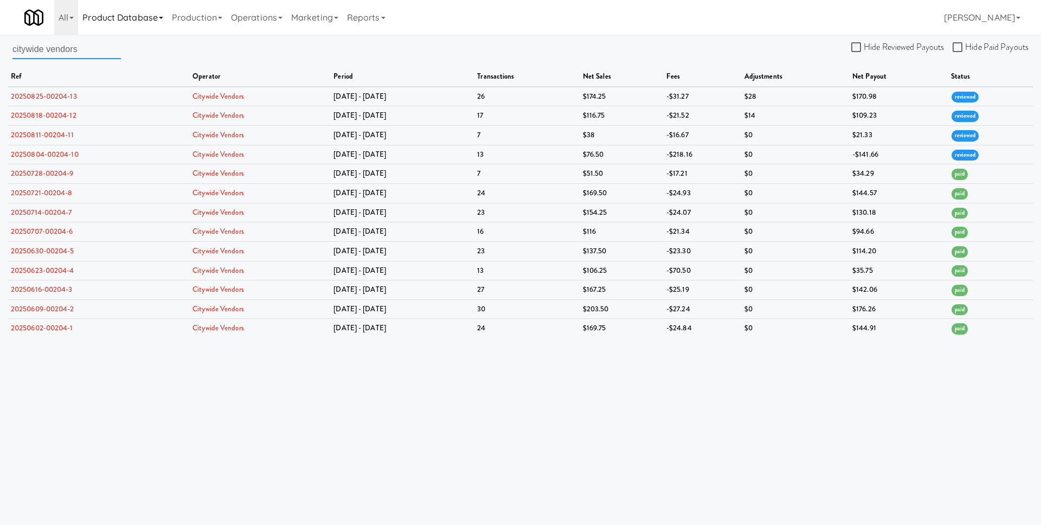
type input "citywide vendors"
click at [59, 94] on link "20250825-00204-13" at bounding box center [44, 96] width 66 height 10
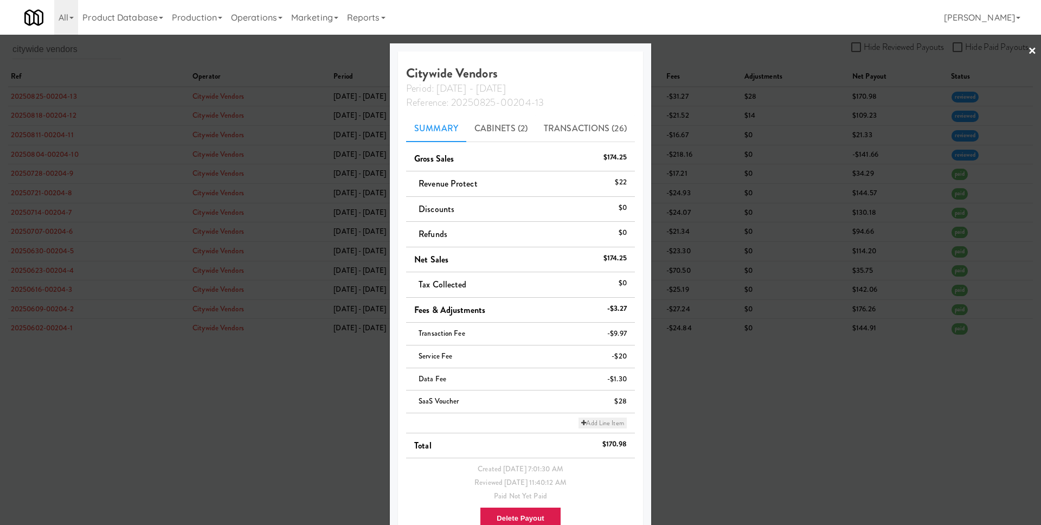
click at [606, 426] on link "Add Line Item" at bounding box center [603, 423] width 48 height 11
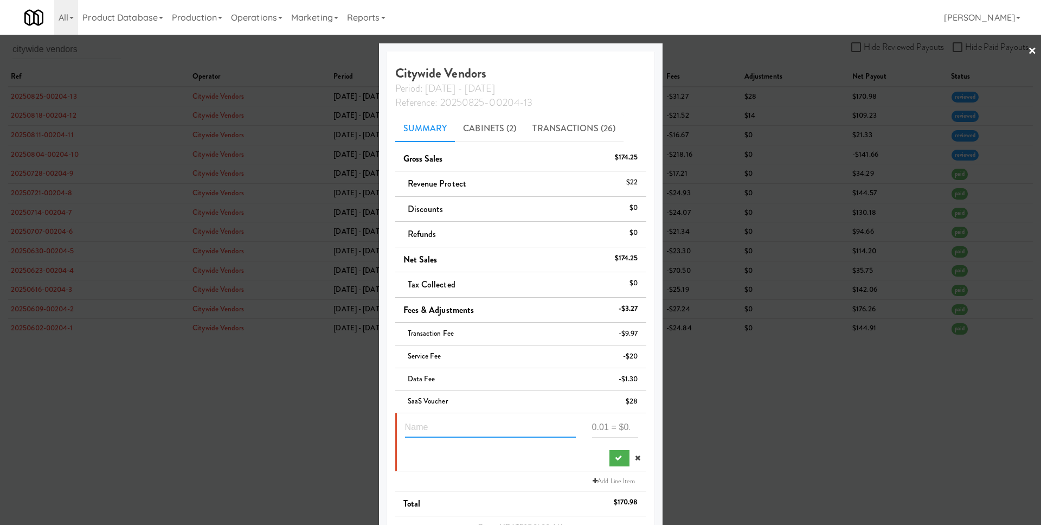
click at [485, 434] on input "text" at bounding box center [490, 428] width 171 height 20
paste input "1"
type input "Lease 1 unit for Aug"
click at [597, 427] on input "number" at bounding box center [615, 428] width 46 height 20
click at [674, 147] on div at bounding box center [520, 262] width 1041 height 525
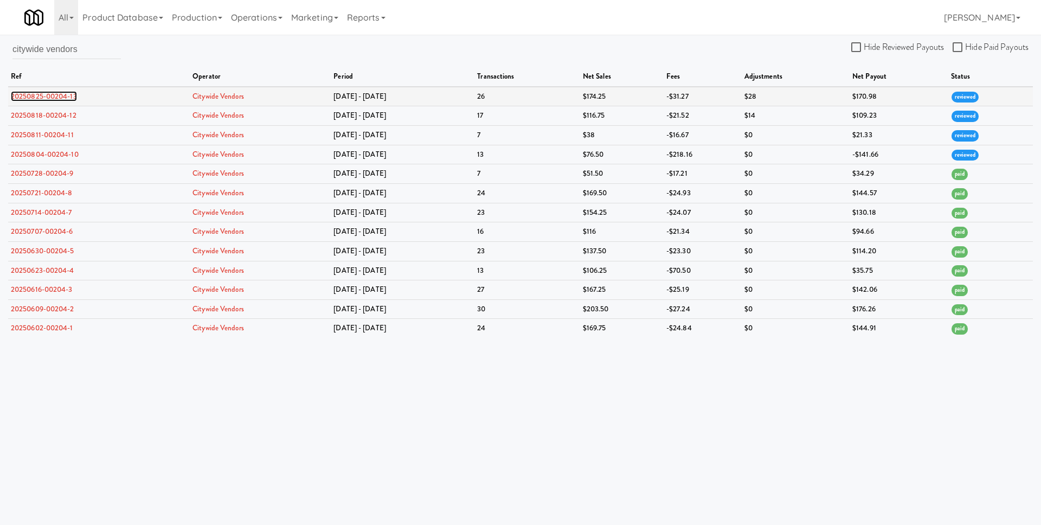
click at [38, 95] on link "20250825-00204-13" at bounding box center [44, 96] width 66 height 10
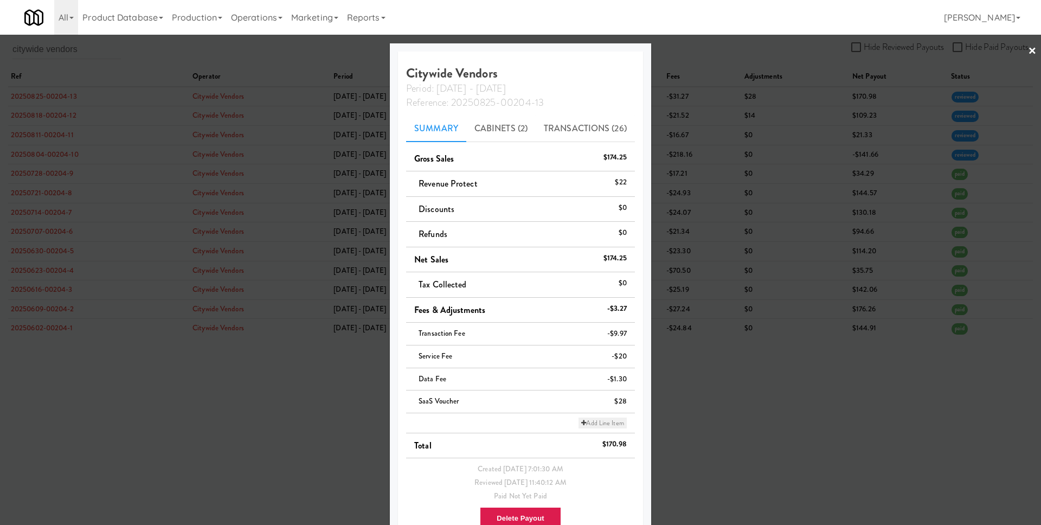
click at [611, 422] on link "Add Line Item" at bounding box center [603, 423] width 48 height 11
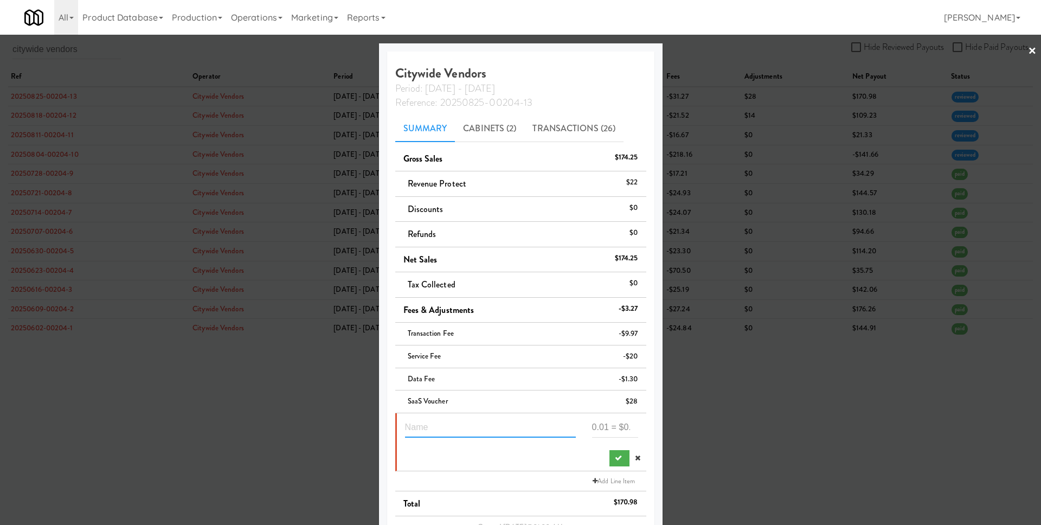
click at [512, 422] on input "text" at bounding box center [490, 428] width 171 height 20
type input "Lease 1 unit for Aug"
paste input "199"
type input "-199"
click at [615, 459] on icon "submit" at bounding box center [618, 457] width 7 height 7
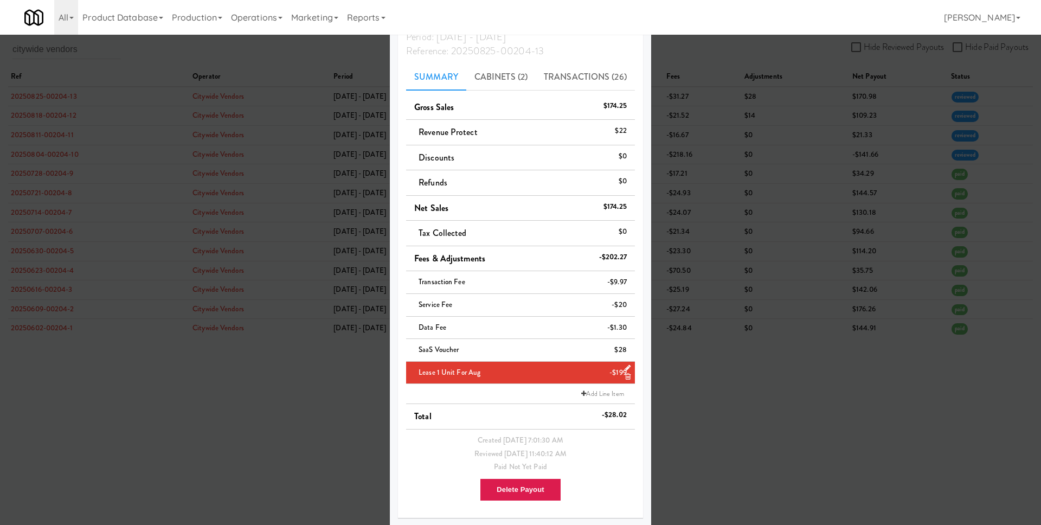
scroll to position [53, 0]
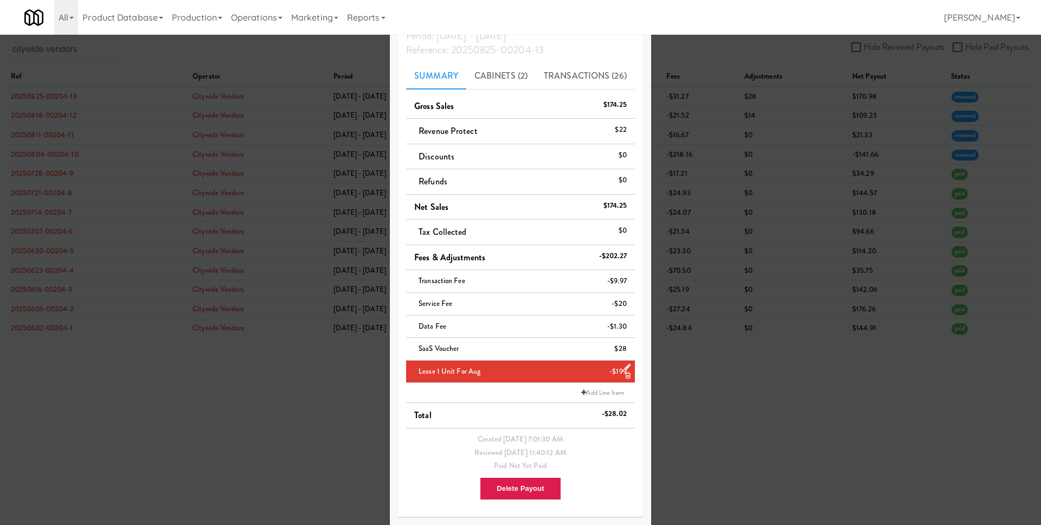
click at [737, 444] on div at bounding box center [520, 262] width 1041 height 525
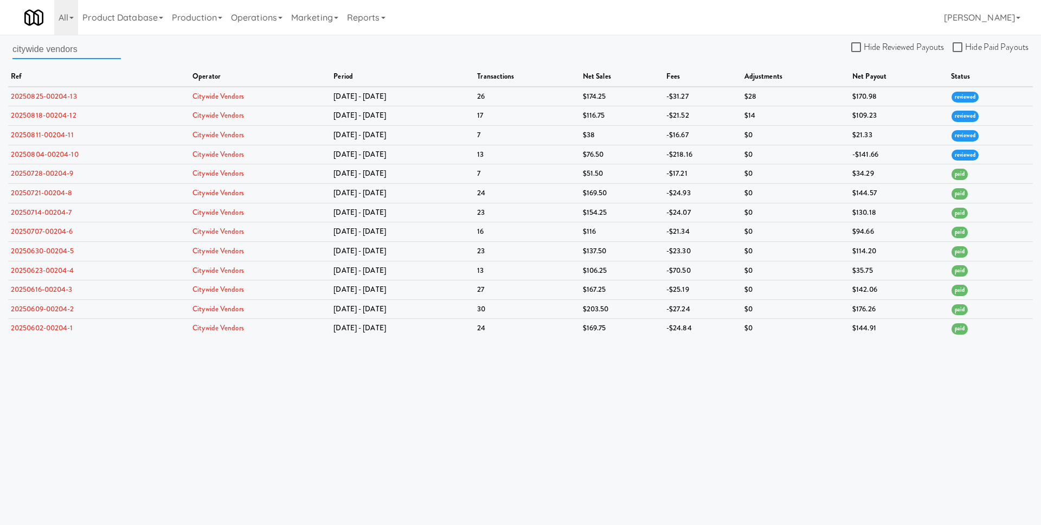
click at [68, 47] on input "citywide vendors" at bounding box center [66, 49] width 108 height 20
paste input "ommonwealth vending service"
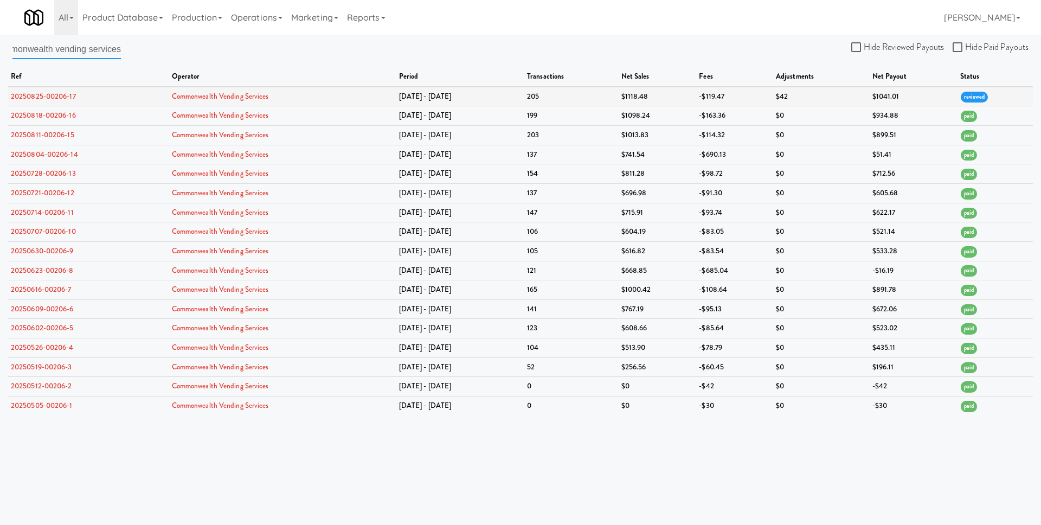
type input "commonwealth vending services"
click at [29, 93] on link "20250825-00206-17" at bounding box center [43, 96] width 65 height 10
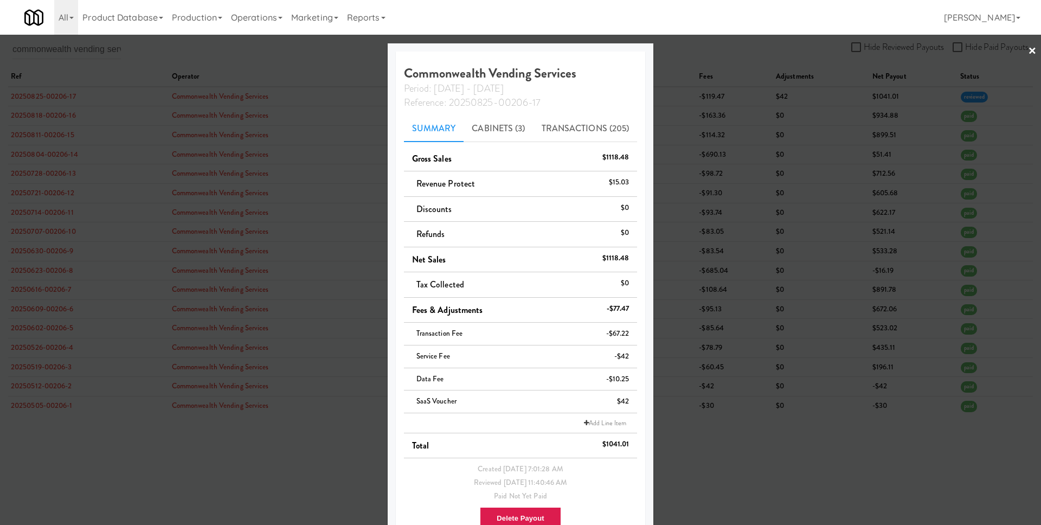
click at [606, 416] on li "Add Line Item" at bounding box center [521, 423] width 234 height 20
click at [586, 417] on li "Add Line Item" at bounding box center [521, 423] width 234 height 20
click at [588, 419] on link "Add Line Item" at bounding box center [605, 423] width 48 height 11
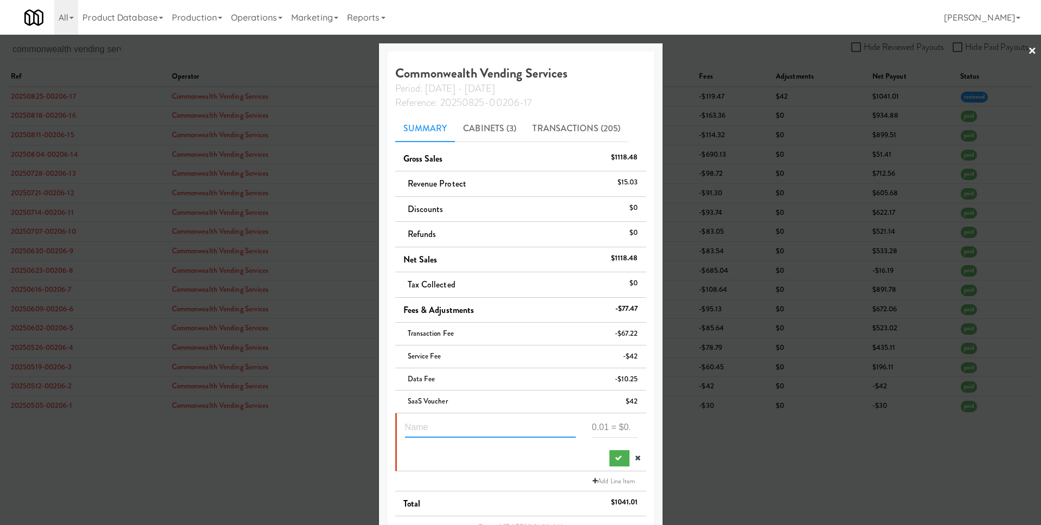
click at [486, 420] on input "text" at bounding box center [490, 428] width 171 height 20
type input "Lease 3 units for Aug"
paste input "597"
type input "-597"
click at [610, 462] on button "submit" at bounding box center [620, 458] width 20 height 16
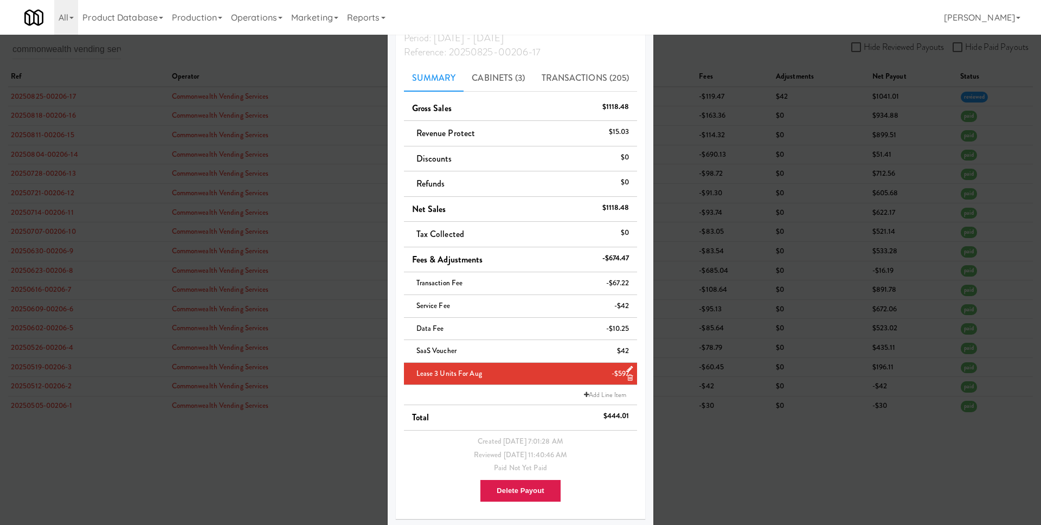
scroll to position [53, 0]
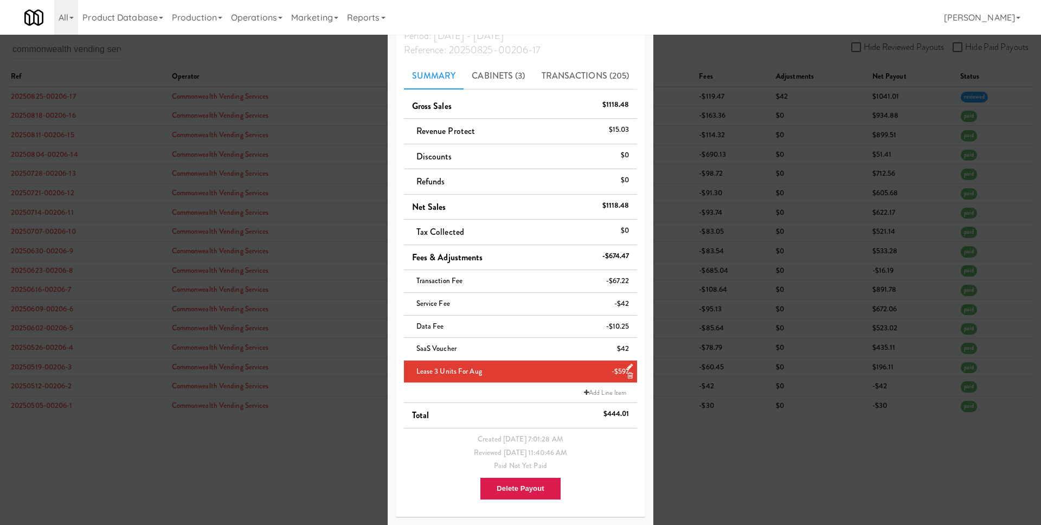
click at [694, 467] on div at bounding box center [520, 262] width 1041 height 525
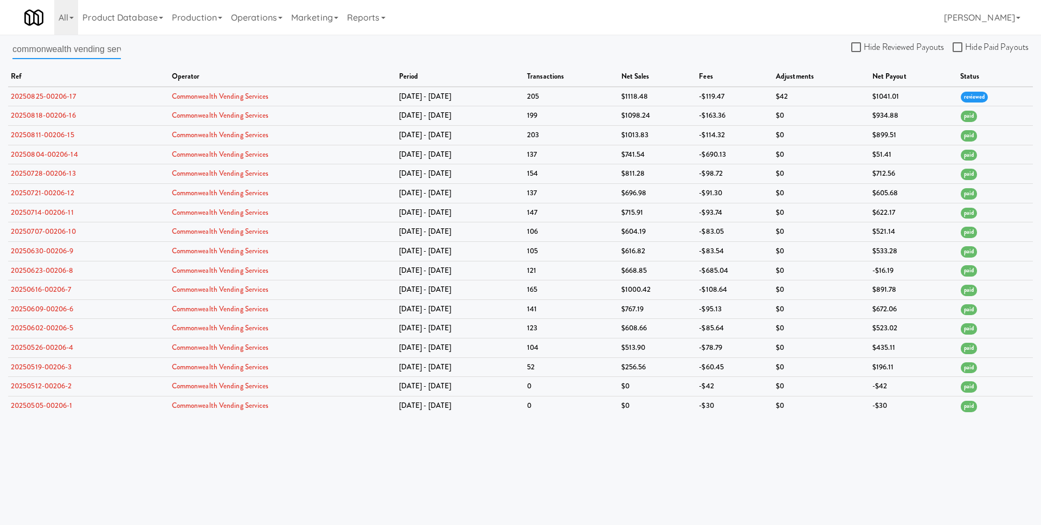
click at [91, 54] on input "commonwealth vending services" at bounding box center [66, 49] width 108 height 20
paste input "dusky & co. vending"
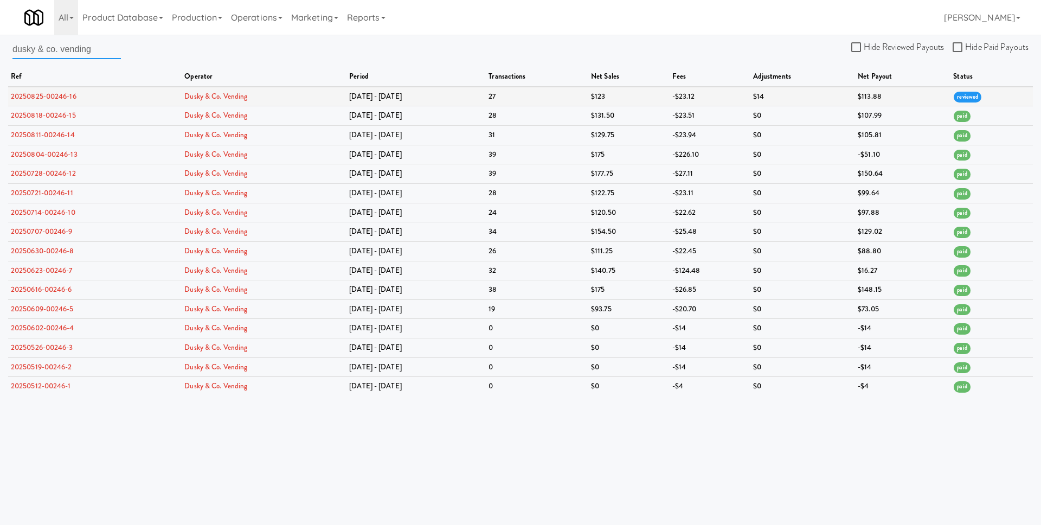
type input "dusky & co. vending"
click at [55, 95] on link "20250825-00246-16" at bounding box center [44, 96] width 66 height 10
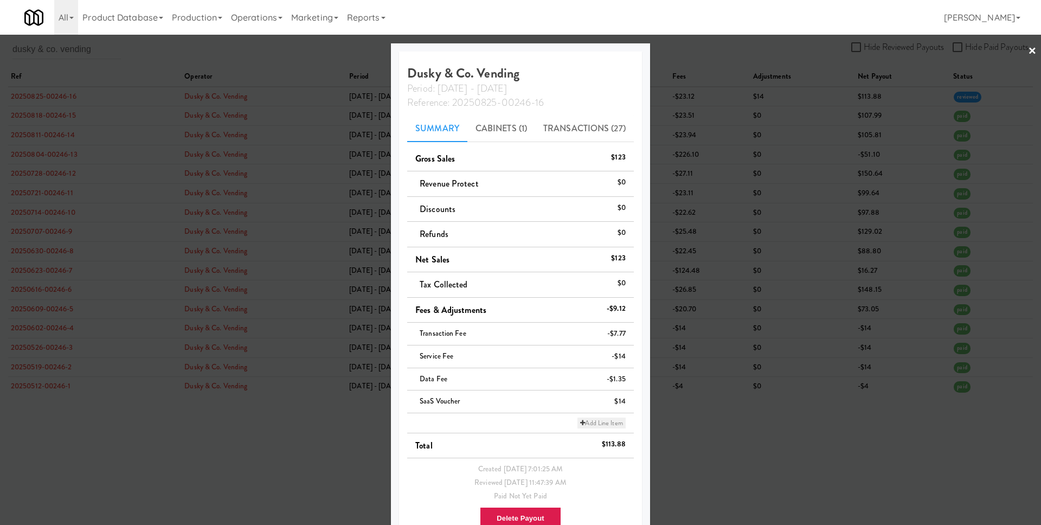
click at [605, 418] on link "Add Line Item" at bounding box center [602, 423] width 48 height 11
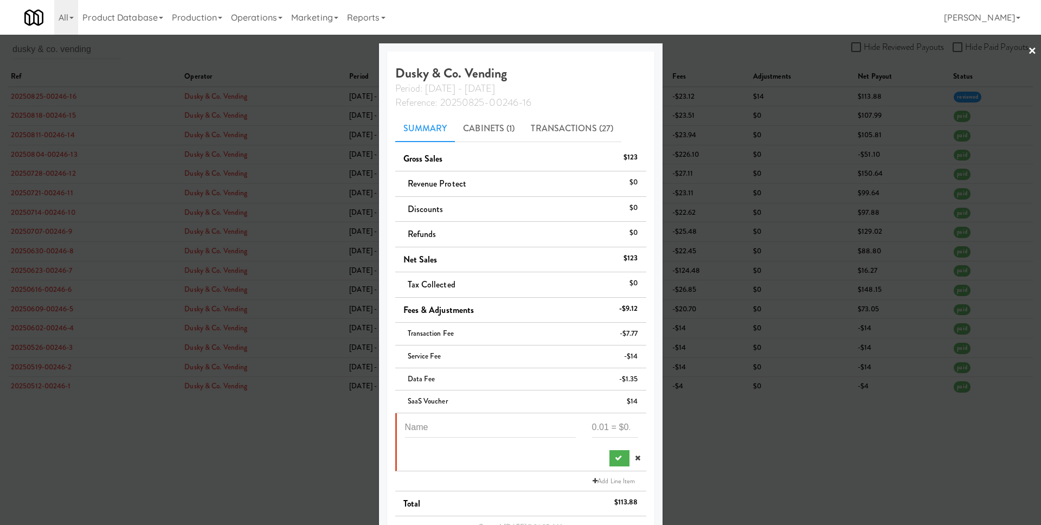
click at [458, 413] on li at bounding box center [520, 442] width 251 height 58
click at [450, 424] on input "text" at bounding box center [490, 428] width 171 height 20
type input "Lease 1 unit for Aug"
type input "-199"
click at [615, 454] on icon "submit" at bounding box center [618, 457] width 7 height 7
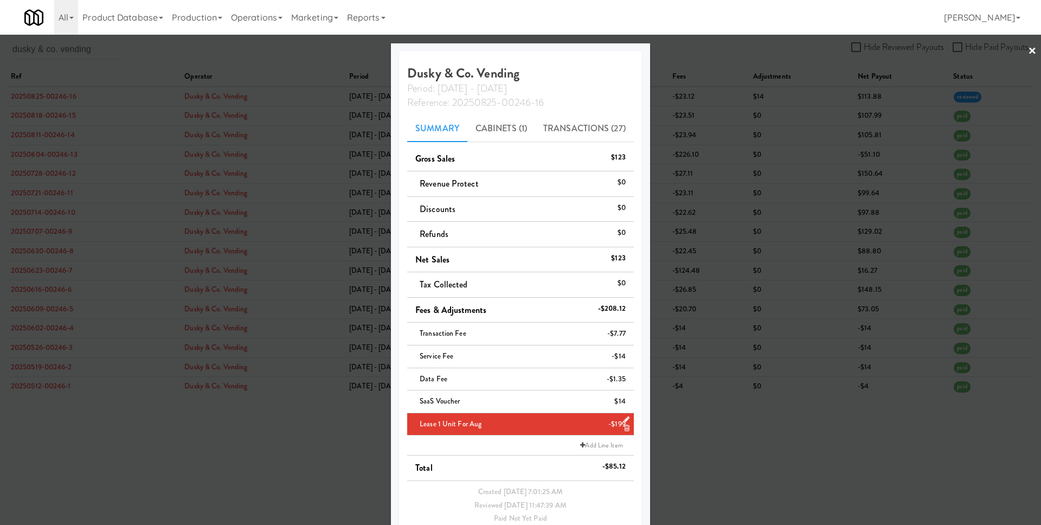
click at [681, 445] on div at bounding box center [520, 262] width 1041 height 525
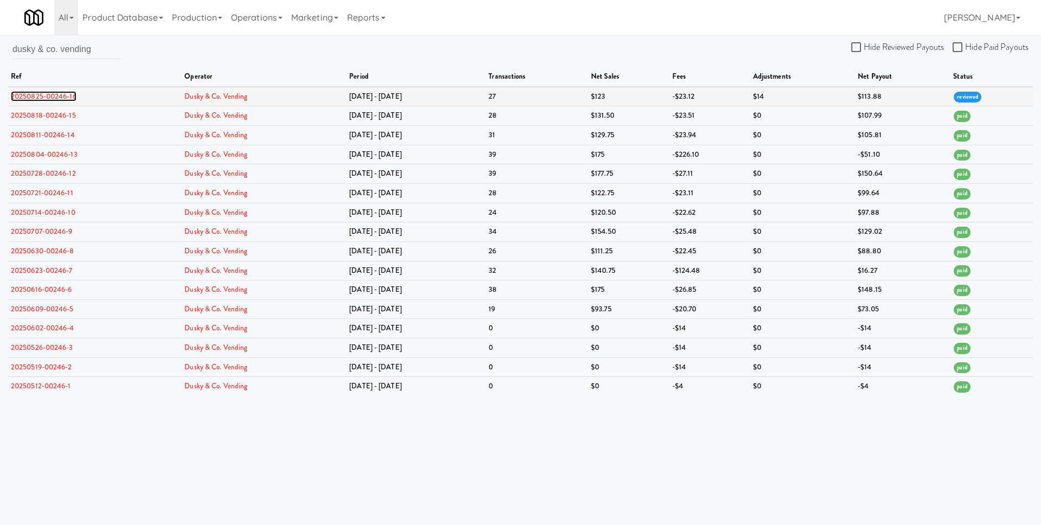
click at [50, 95] on link "20250825-00246-16" at bounding box center [44, 96] width 66 height 10
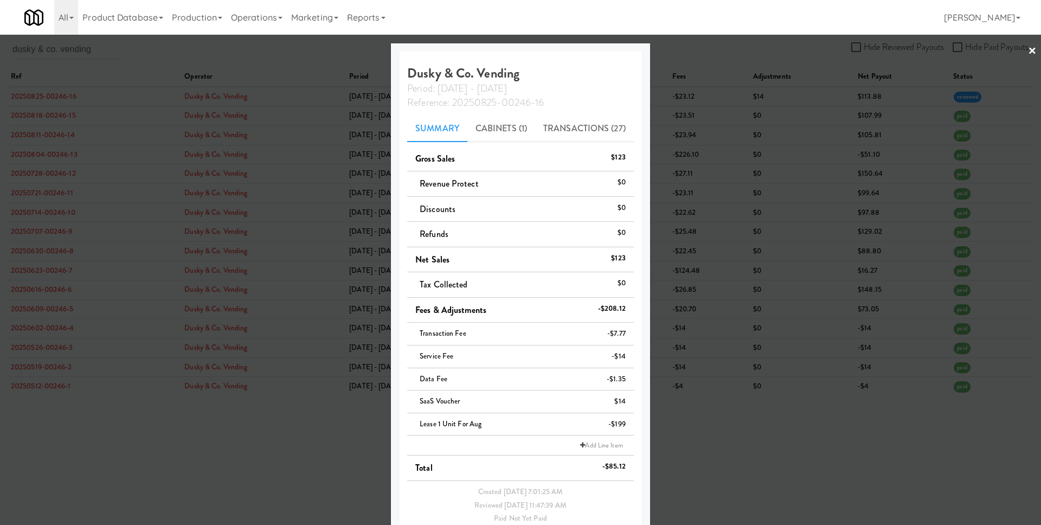
click at [601, 292] on li "Tax Collected $0" at bounding box center [520, 284] width 227 height 25
drag, startPoint x: 517, startPoint y: 78, endPoint x: 412, endPoint y: 76, distance: 105.2
click at [412, 76] on h4 "Dusky & Co. Vending Period: Aug 18 - Aug 24 Reference: 20250825-00246-16" at bounding box center [520, 87] width 227 height 43
copy h4 "Dusky & Co. Vending"
click at [689, 91] on div at bounding box center [520, 262] width 1041 height 525
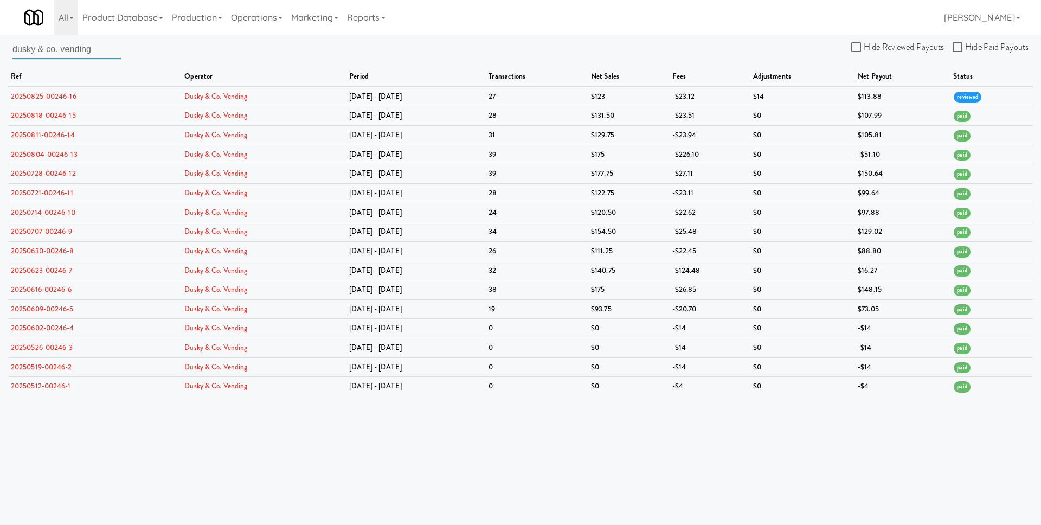
click at [84, 59] on input "dusky & co. vending" at bounding box center [66, 49] width 108 height 20
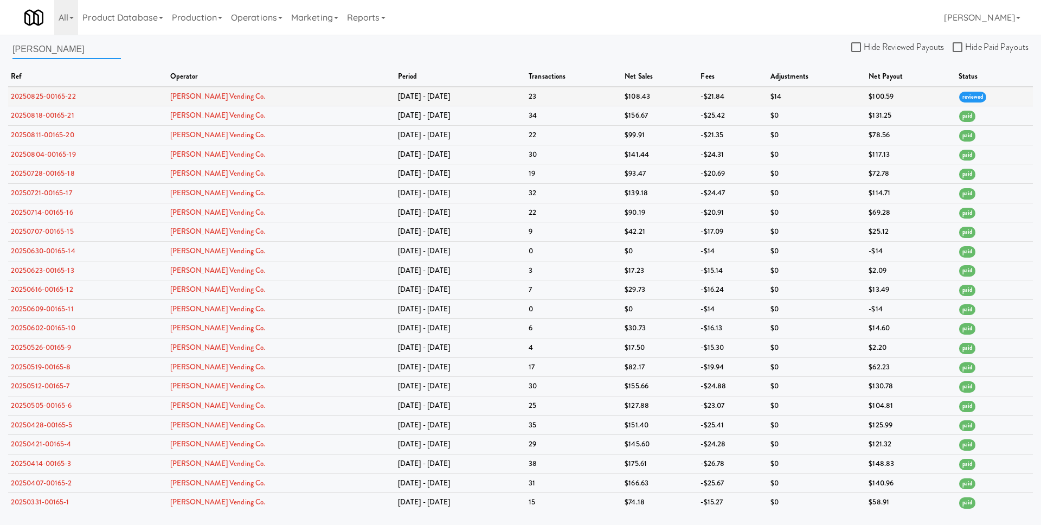
type input "edward"
click at [69, 97] on link "20250825-00165-22" at bounding box center [43, 96] width 65 height 10
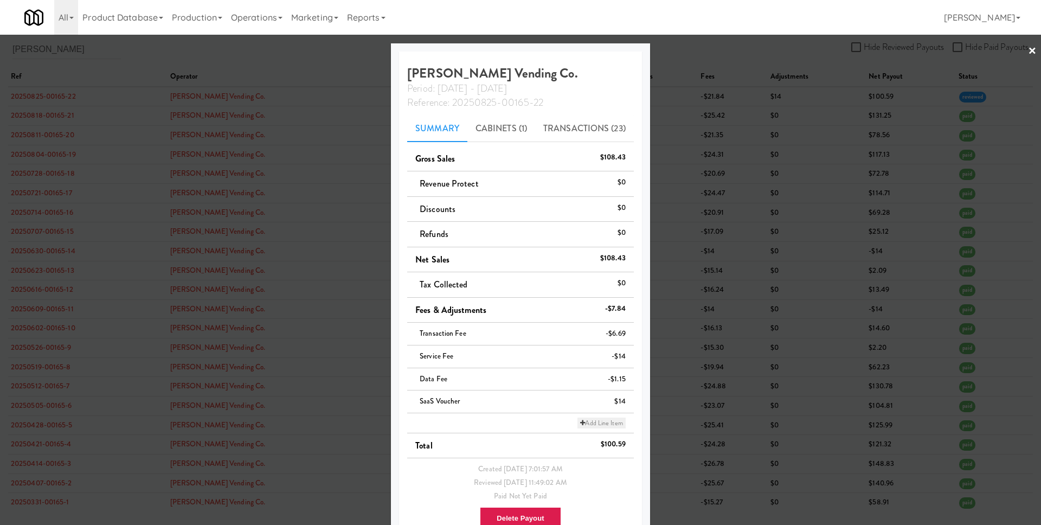
click at [586, 422] on link "Add Line Item" at bounding box center [602, 423] width 48 height 11
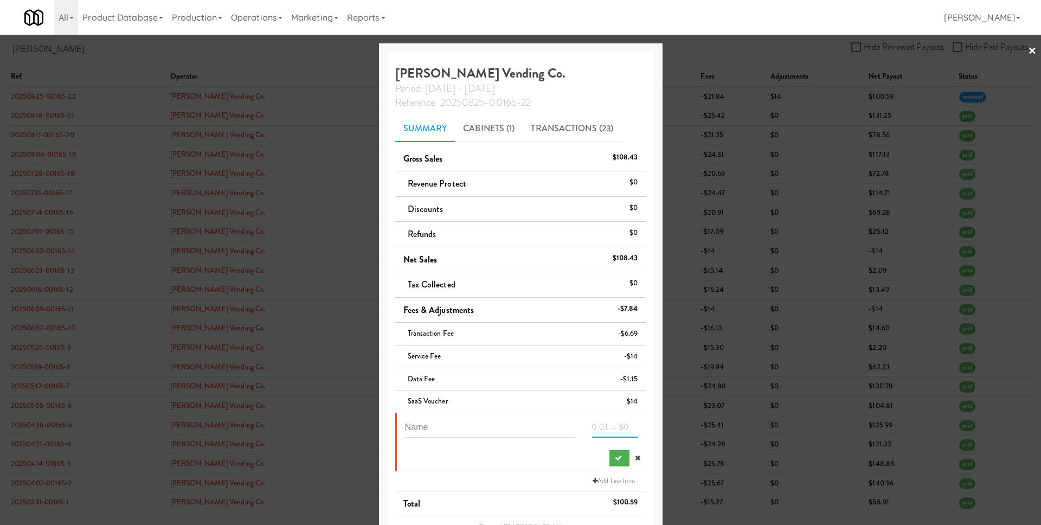
click at [611, 430] on input "number" at bounding box center [615, 428] width 46 height 20
click at [499, 431] on input "text" at bounding box center [490, 428] width 171 height 20
type input "Lease for Aug"
click at [605, 430] on input "number" at bounding box center [615, 428] width 46 height 20
type input "-199"
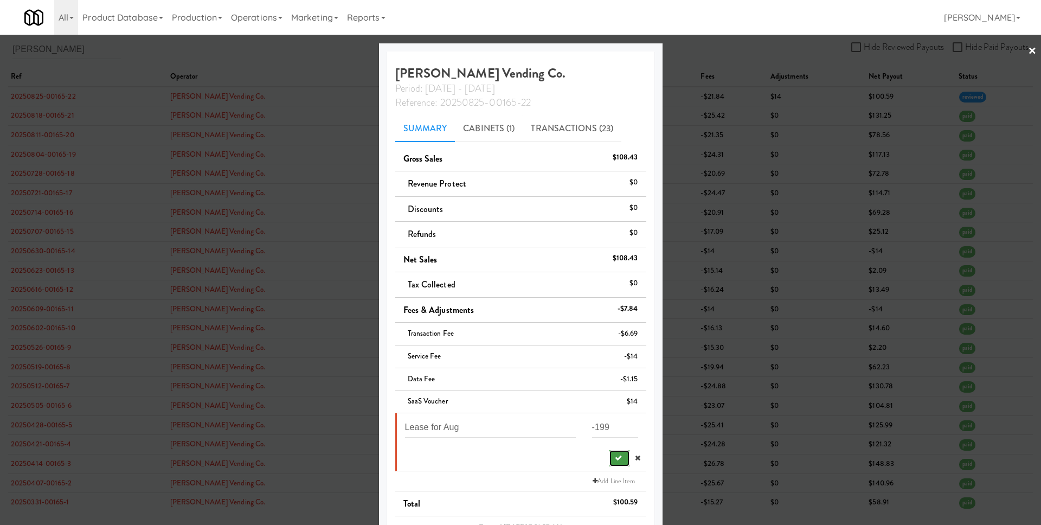
click at [615, 456] on icon "submit" at bounding box center [618, 457] width 7 height 7
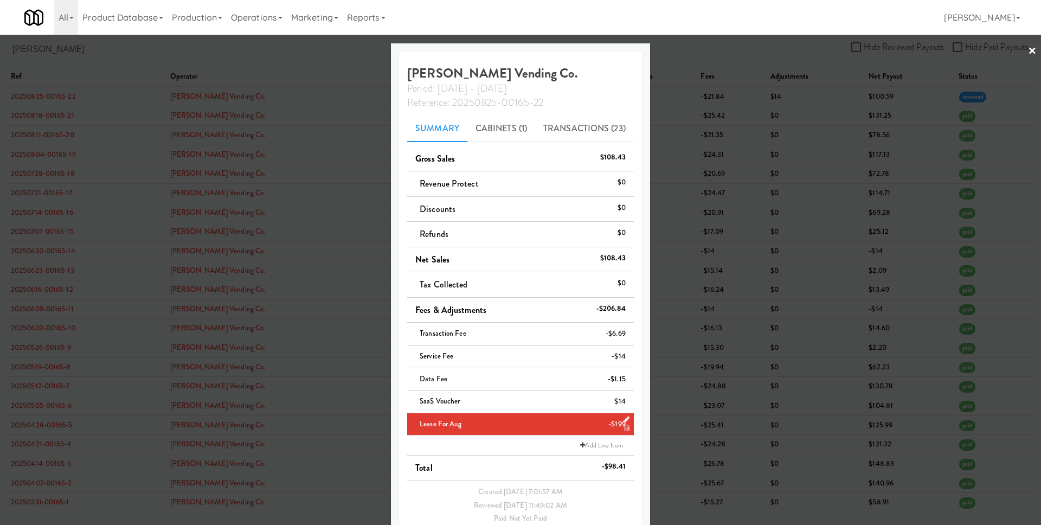
click at [708, 354] on div at bounding box center [520, 262] width 1041 height 525
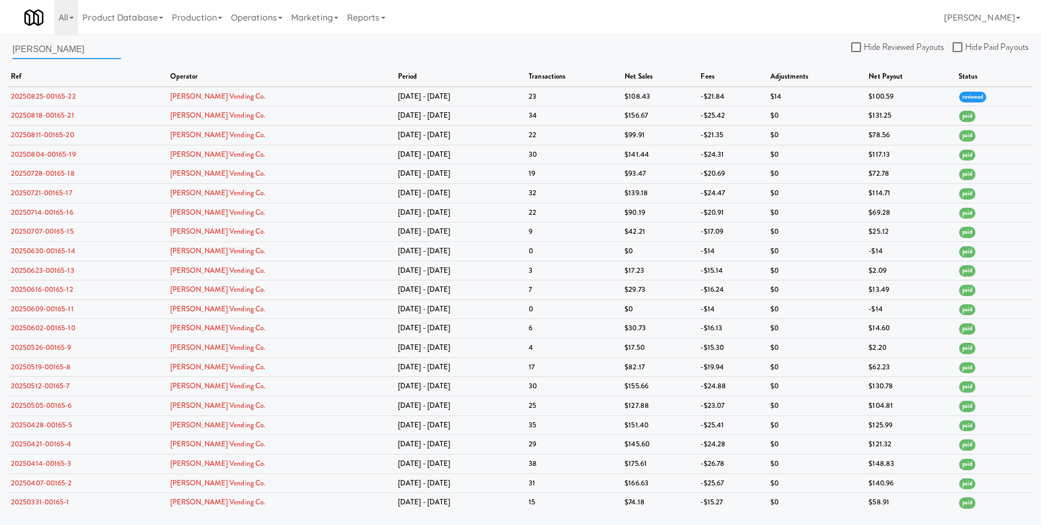
click at [56, 55] on input "edward" at bounding box center [66, 49] width 108 height 20
paste input "levated vending solutions llc"
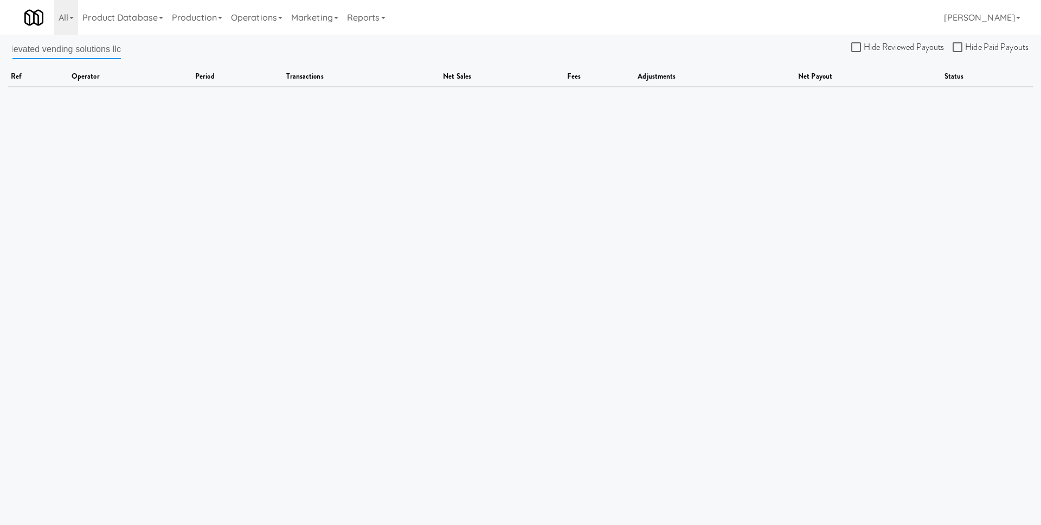
click at [68, 50] on input "elevated vending solutions llc" at bounding box center [66, 49] width 108 height 20
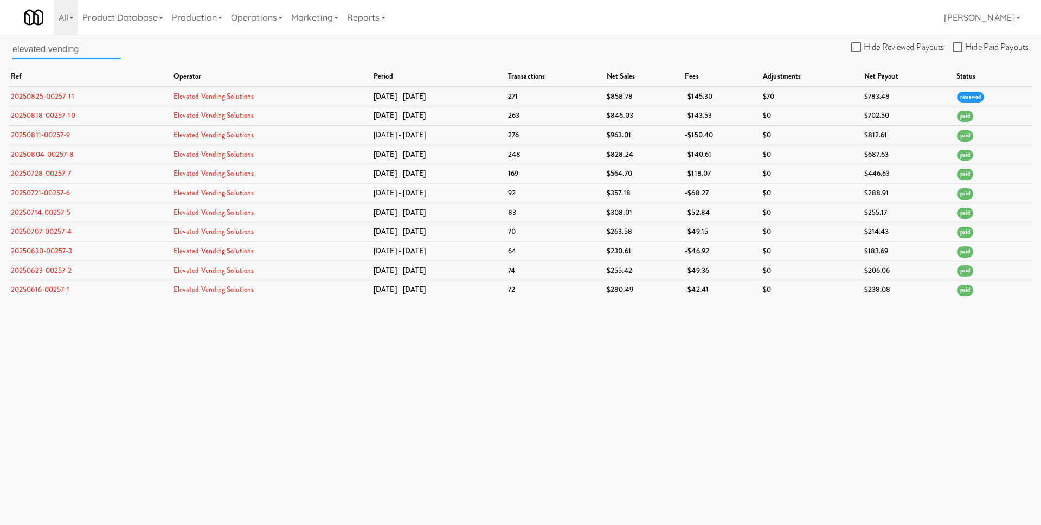
click at [108, 50] on input "elevated vending" at bounding box center [66, 49] width 108 height 20
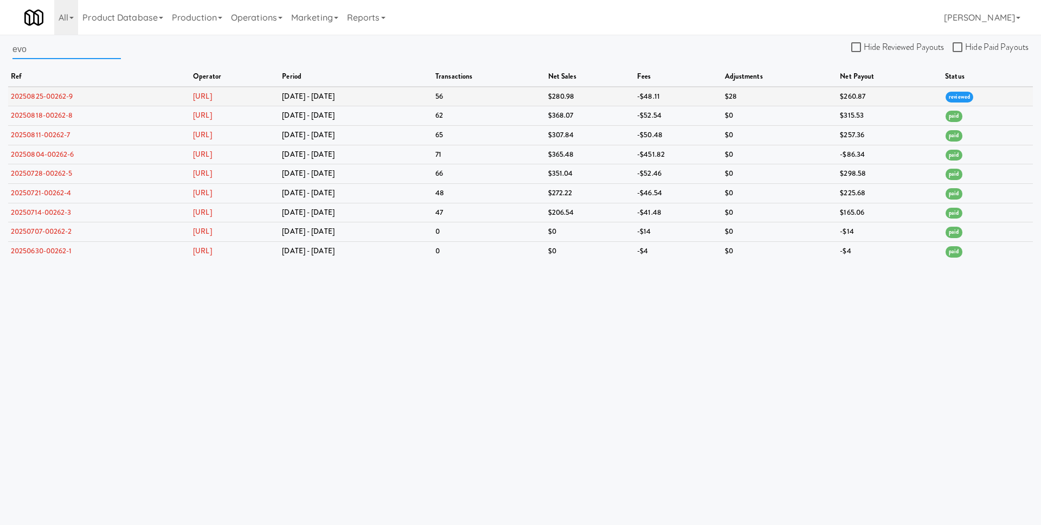
type input "evo"
click at [49, 95] on link "20250825-00262-9" at bounding box center [42, 96] width 62 height 10
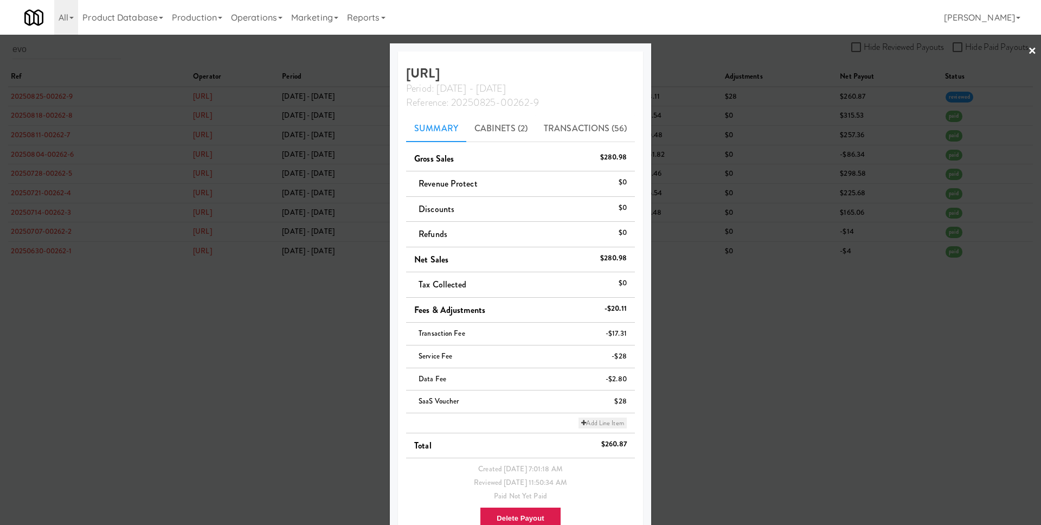
click at [596, 419] on link "Add Line Item" at bounding box center [603, 423] width 48 height 11
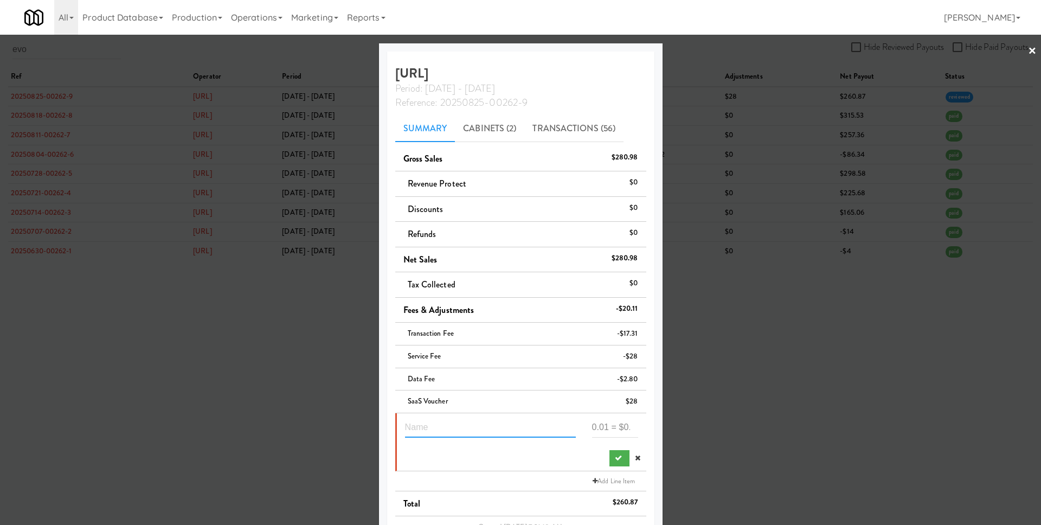
click at [504, 424] on input "text" at bounding box center [490, 428] width 171 height 20
type input "Lease 1 unit for Aug"
paste input "-398"
type input "-398"
click at [439, 427] on input "Lease 1 unit for Aug" at bounding box center [490, 428] width 171 height 20
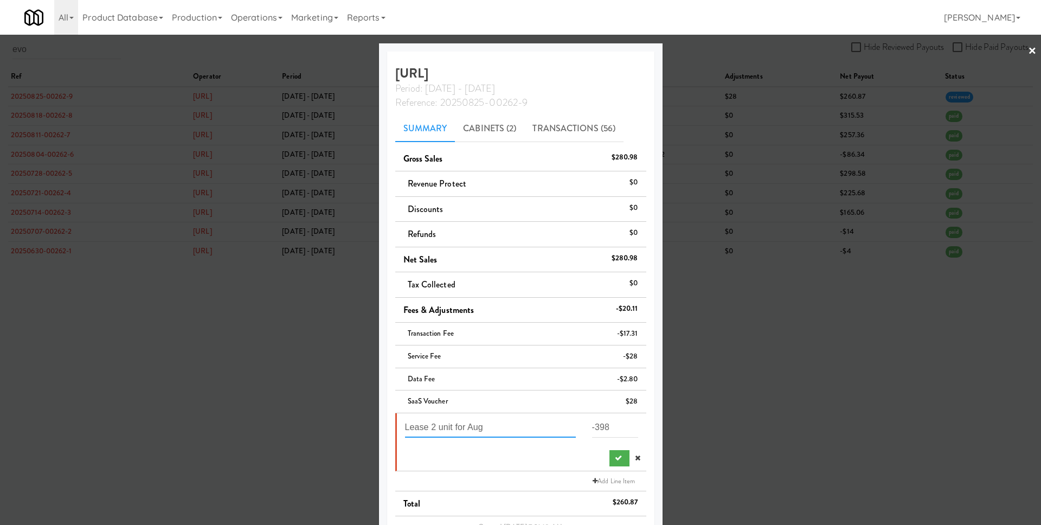
click at [462, 428] on input "Lease 2 unit for Aug" at bounding box center [490, 428] width 171 height 20
type input "Lease 2 units for Aug"
click at [610, 452] on button "submit" at bounding box center [620, 458] width 20 height 16
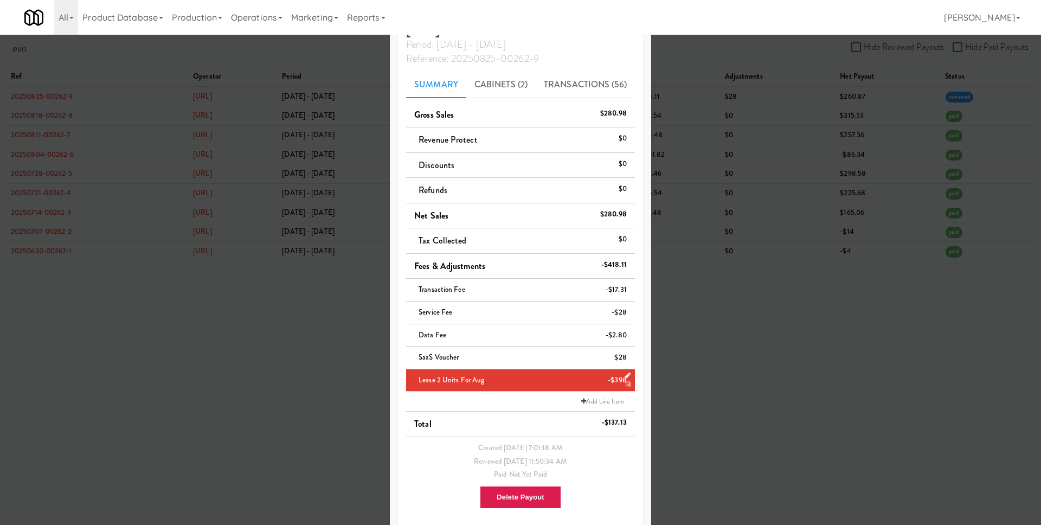
scroll to position [53, 0]
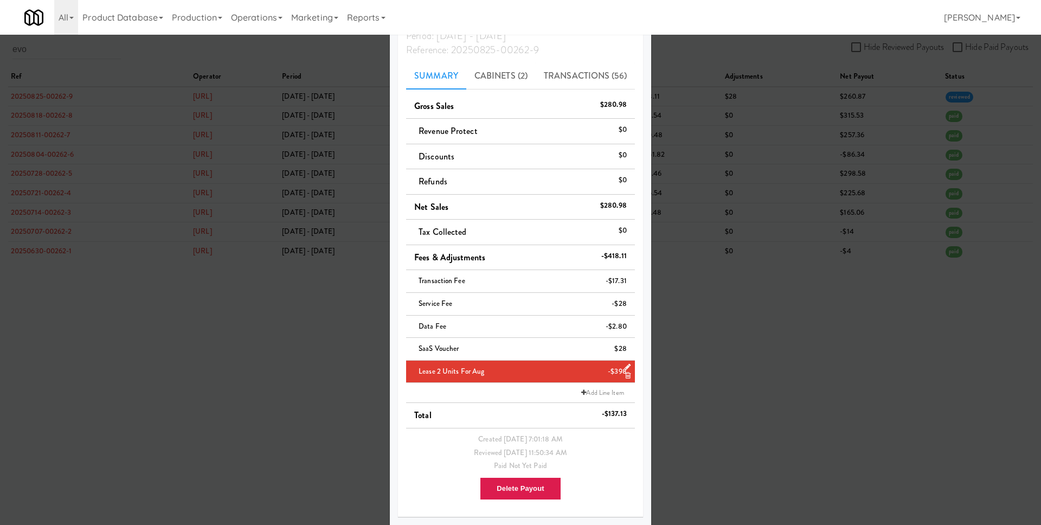
click at [719, 353] on div at bounding box center [520, 262] width 1041 height 525
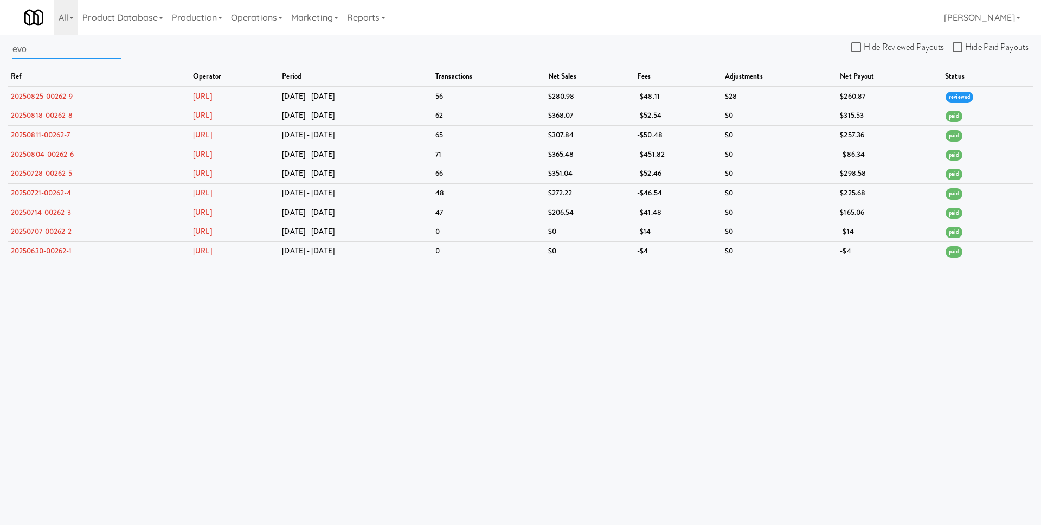
click at [99, 50] on input "evo" at bounding box center [66, 49] width 108 height 20
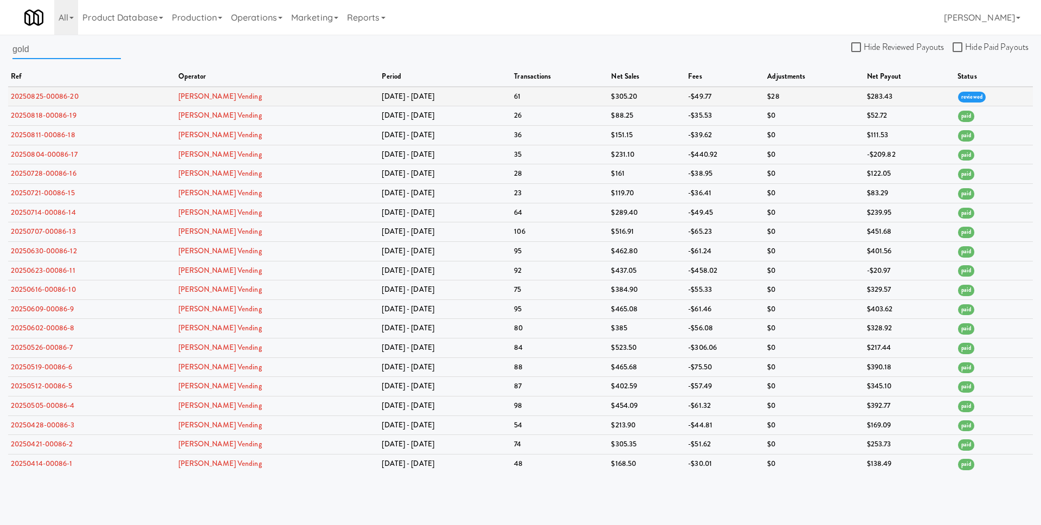
type input "gold"
click at [50, 95] on link "20250825-00086-20" at bounding box center [45, 96] width 68 height 10
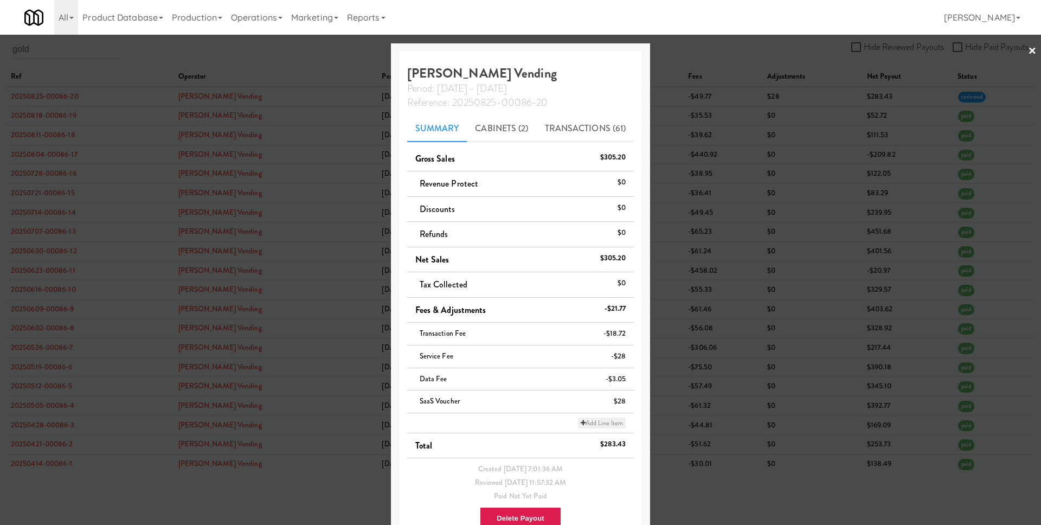
click at [608, 425] on link "Add Line Item" at bounding box center [602, 423] width 48 height 11
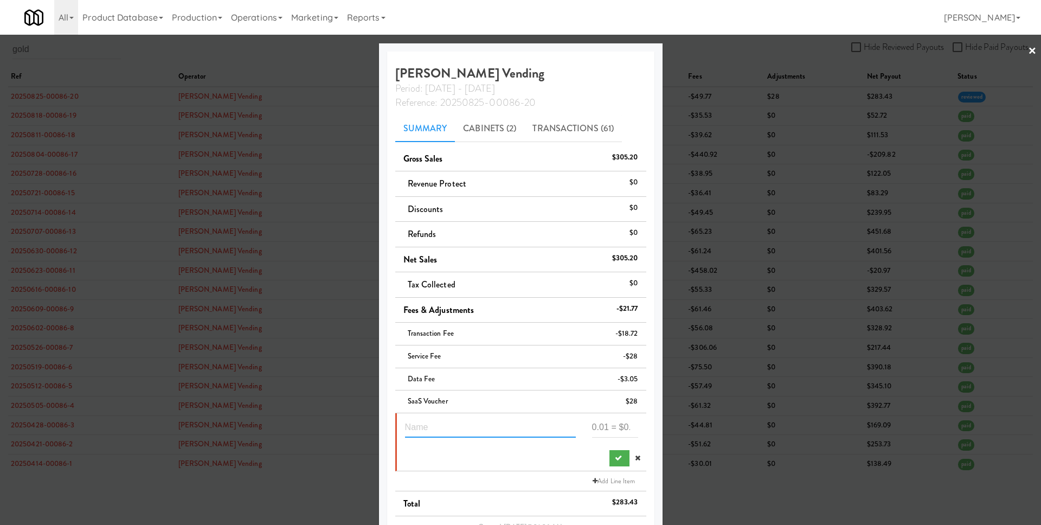
click at [489, 430] on input "text" at bounding box center [490, 428] width 171 height 20
type input "Lease 2 units for Aug"
paste input "398"
type input "-398"
click at [615, 459] on icon "submit" at bounding box center [618, 457] width 7 height 7
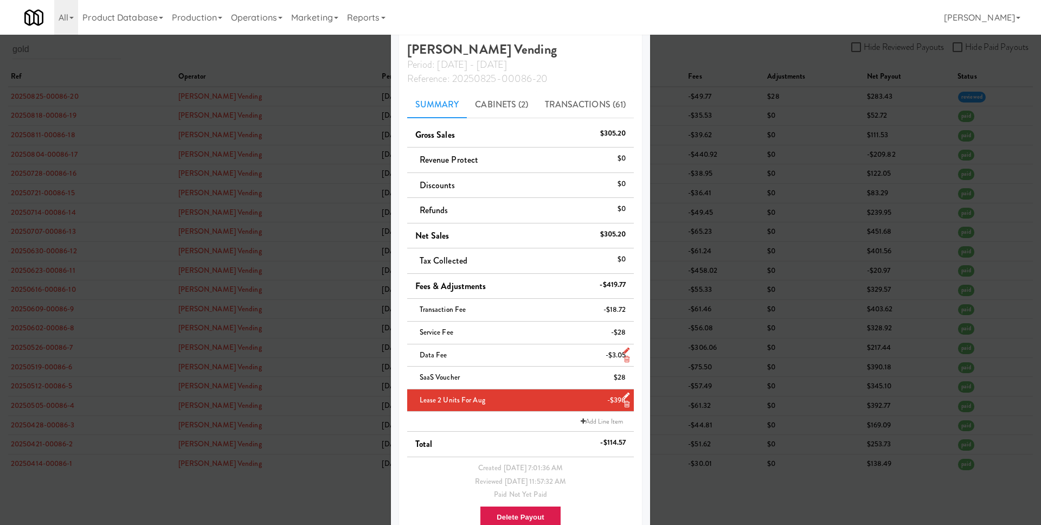
scroll to position [53, 0]
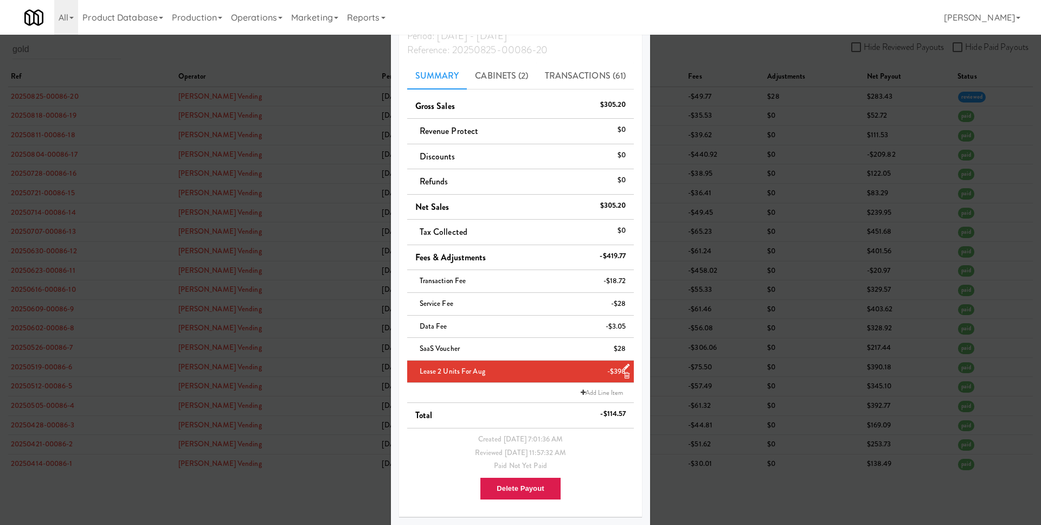
click at [690, 402] on div at bounding box center [520, 262] width 1041 height 525
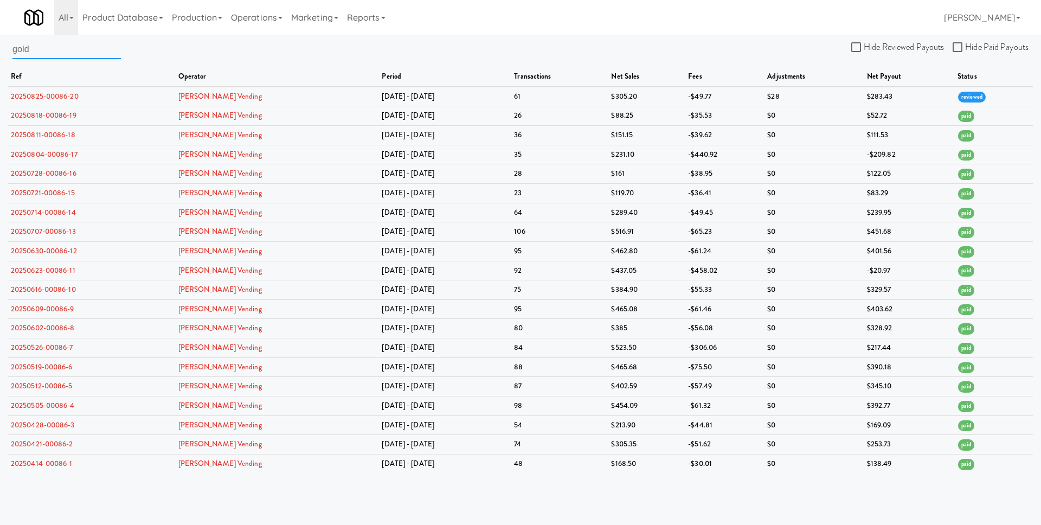
click at [71, 48] on input "gold" at bounding box center [66, 49] width 108 height 20
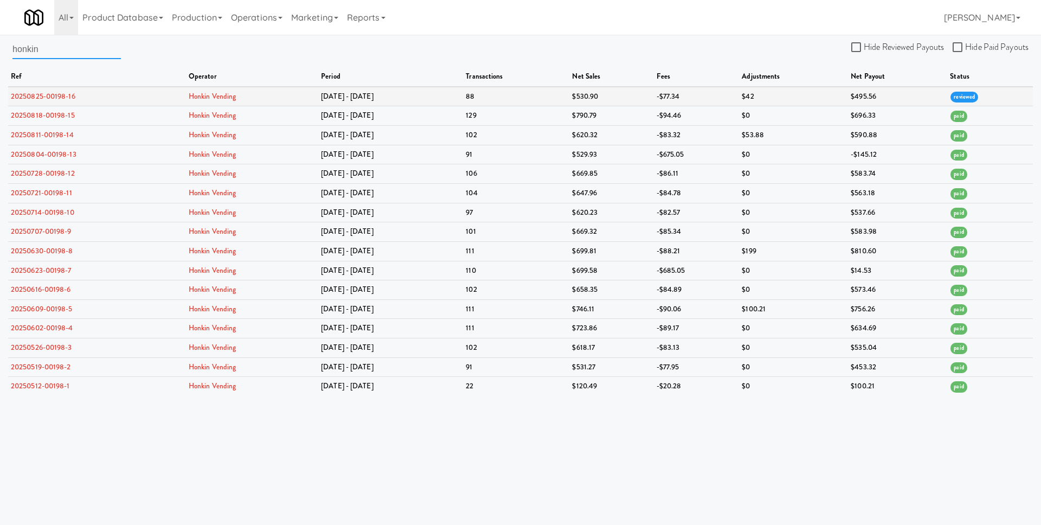
type input "honkin"
click at [61, 93] on link "20250825-00198-16" at bounding box center [43, 96] width 65 height 10
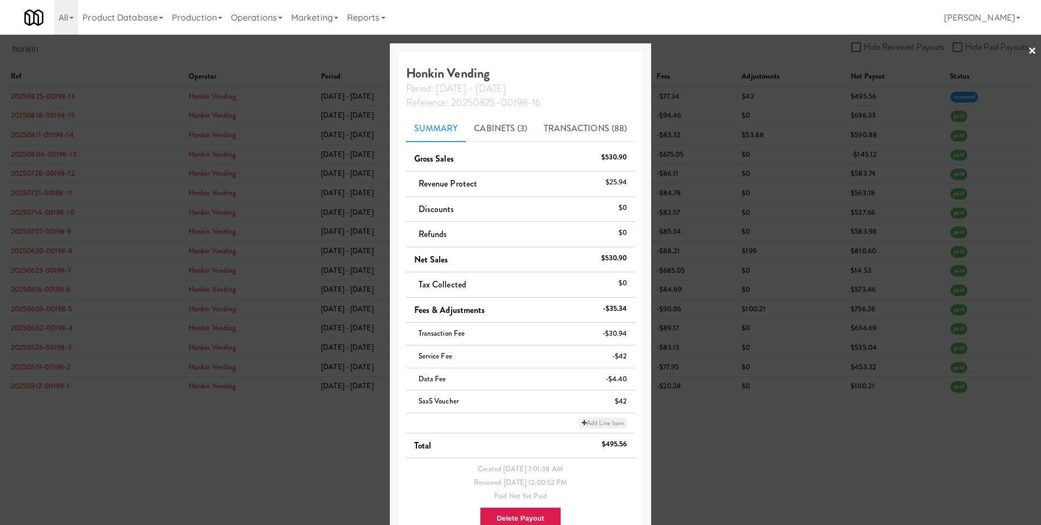
click at [605, 419] on link "Add Line Item" at bounding box center [603, 423] width 48 height 11
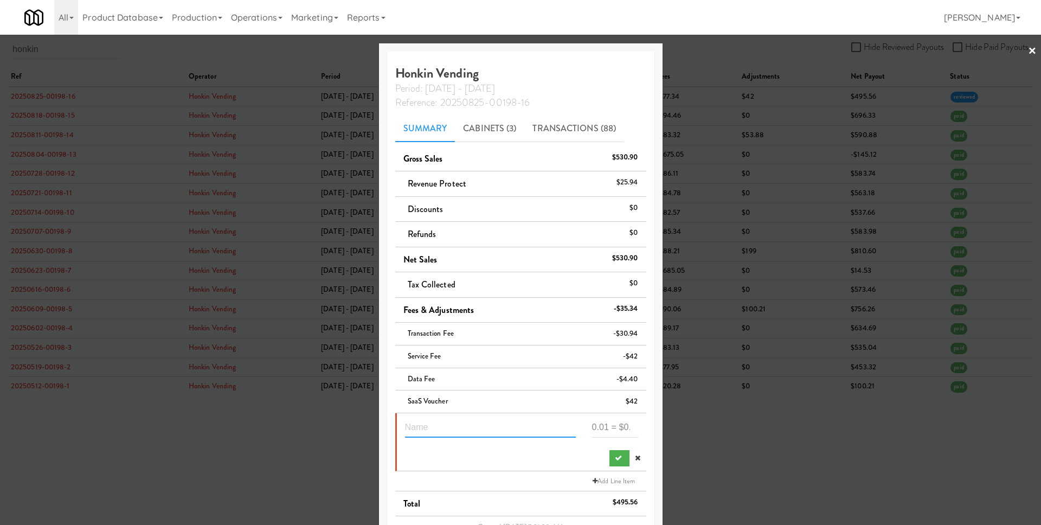
click at [478, 434] on input "text" at bounding box center [490, 428] width 171 height 20
type input "Lease 3 units for Aug"
paste input "3"
type input "3"
paste input "3"
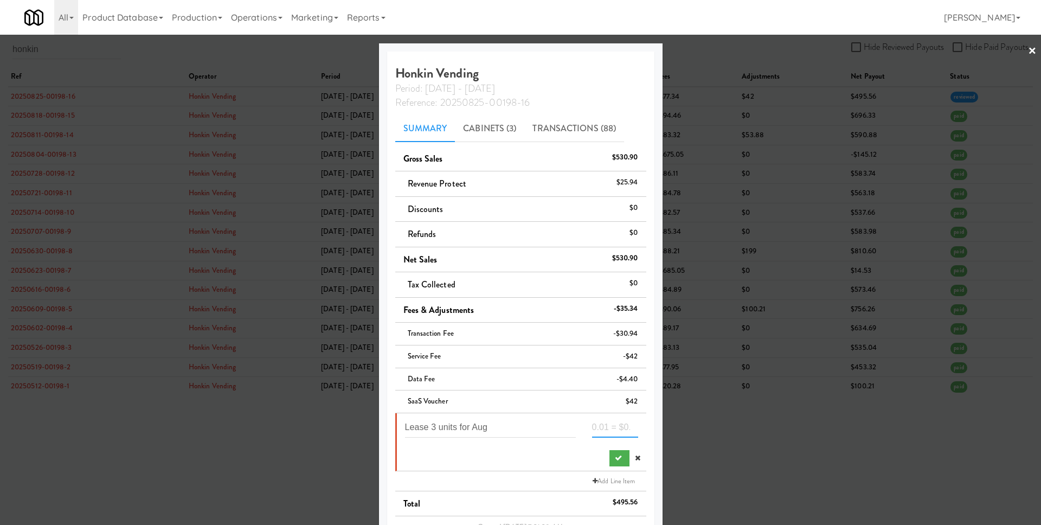
type input "3"
paste input "597"
type input "-597"
click at [615, 456] on icon "submit" at bounding box center [618, 457] width 7 height 7
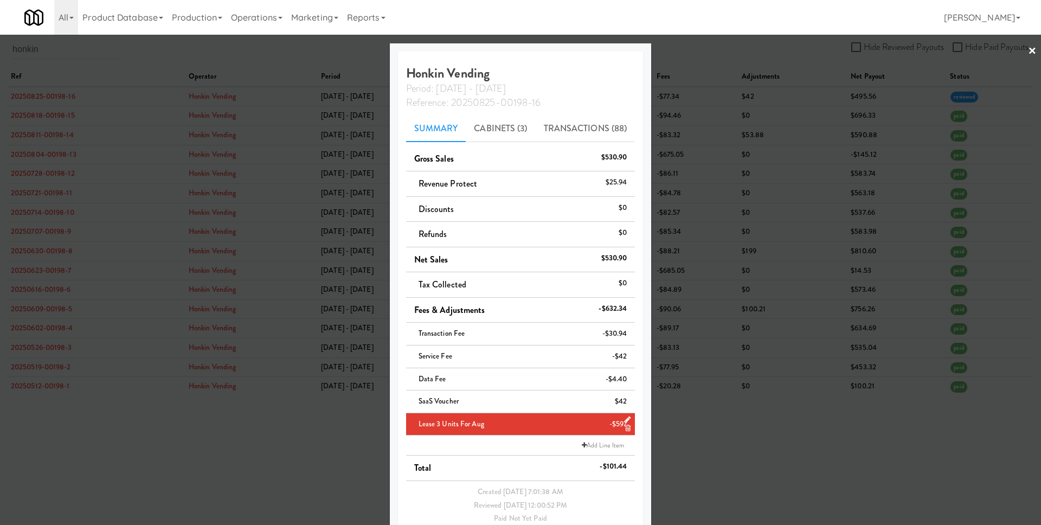
click at [701, 452] on div at bounding box center [520, 262] width 1041 height 525
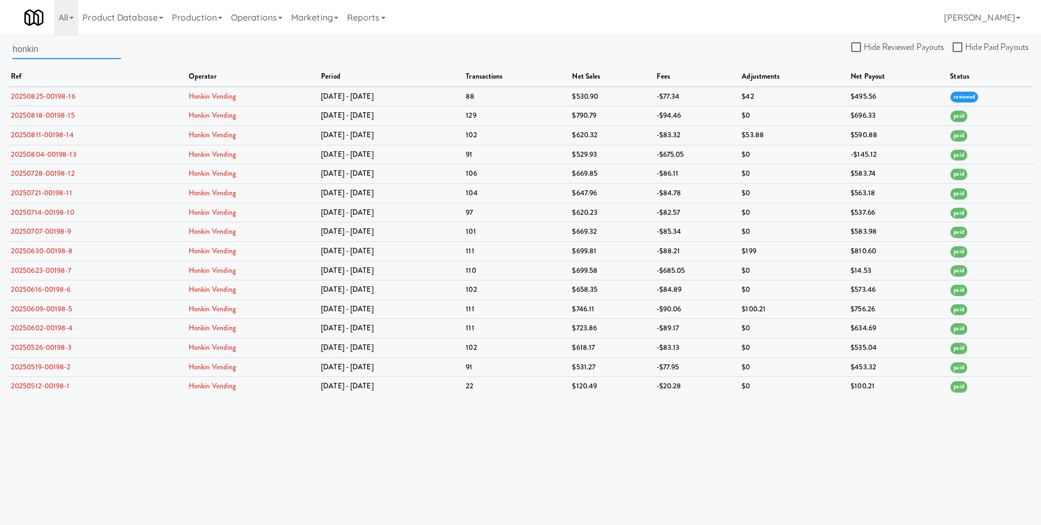
click at [69, 54] on input "honkin" at bounding box center [66, 49] width 108 height 20
paste input "lucky vending"
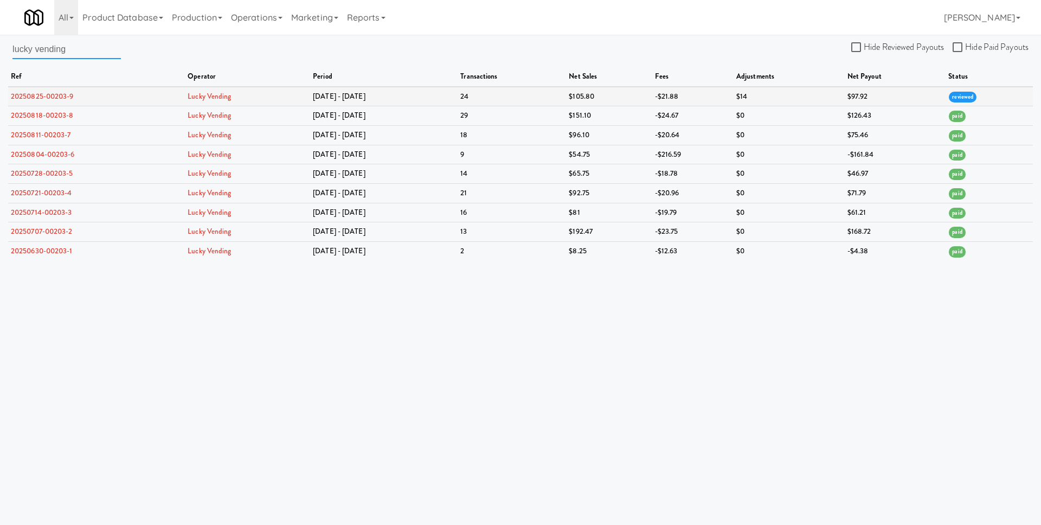
type input "lucky vending"
click at [57, 94] on link "20250825-00203-9" at bounding box center [42, 96] width 63 height 10
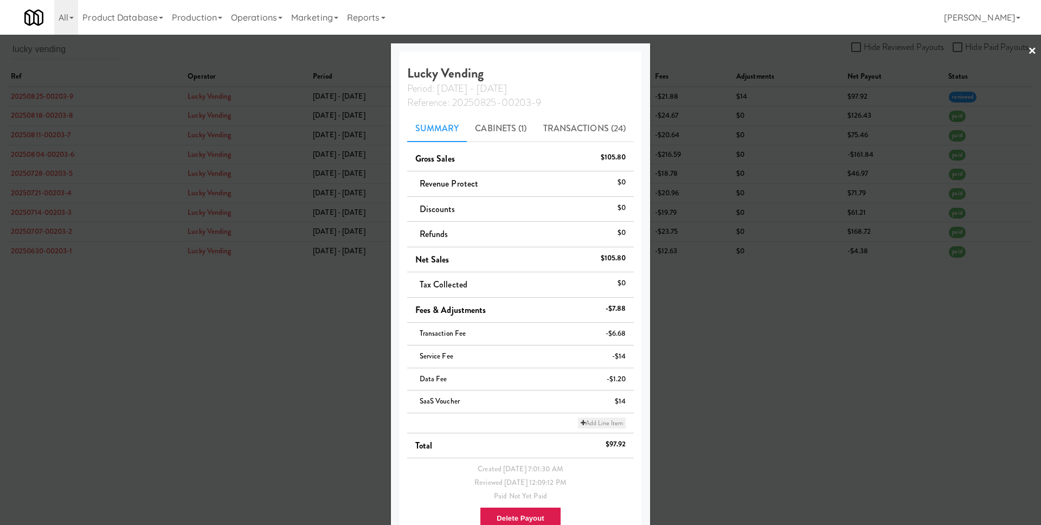
click at [610, 427] on link "Add Line Item" at bounding box center [602, 423] width 48 height 11
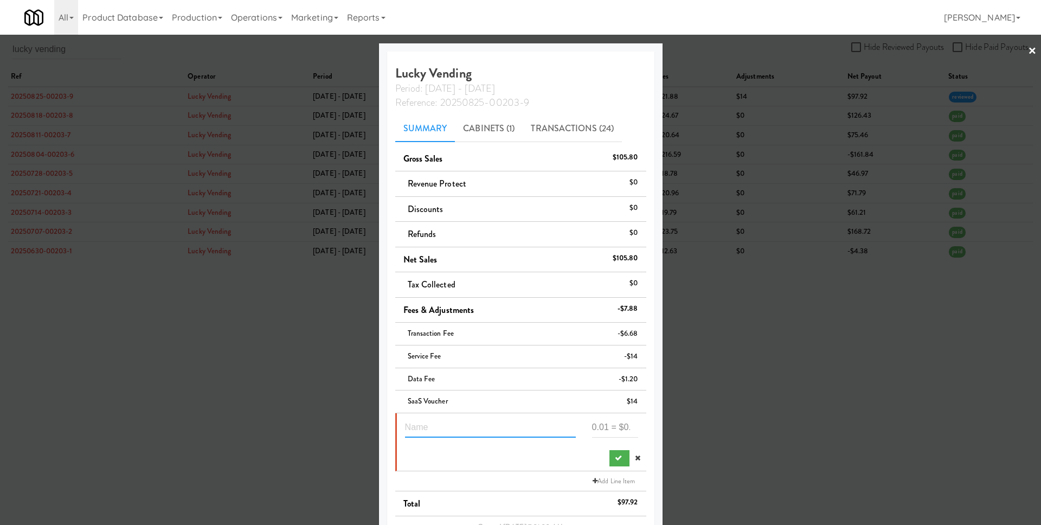
click at [482, 428] on input "text" at bounding box center [490, 428] width 171 height 20
type input "Lease 1 unit for Aug"
paste input "199"
type input "-199"
click at [615, 458] on icon "submit" at bounding box center [618, 457] width 7 height 7
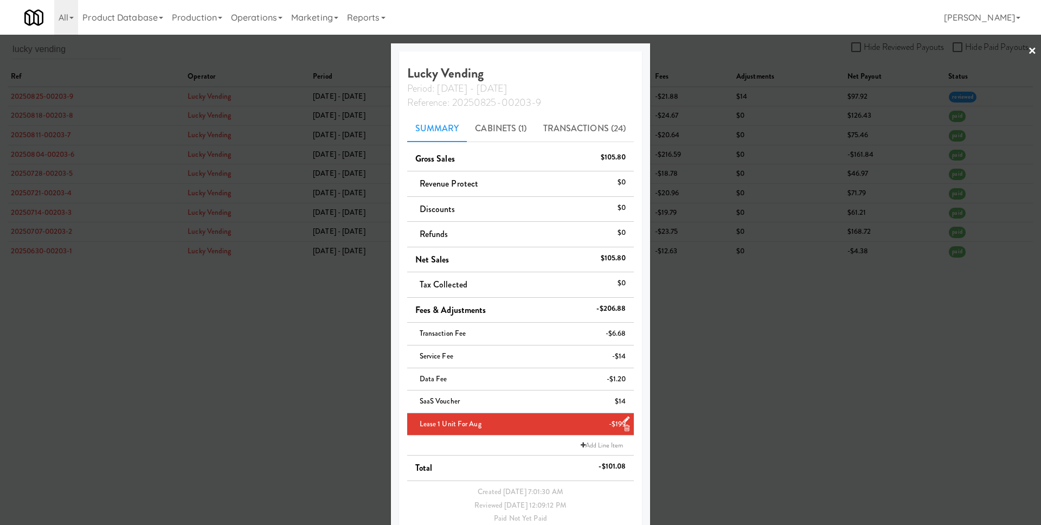
click at [719, 414] on div at bounding box center [520, 262] width 1041 height 525
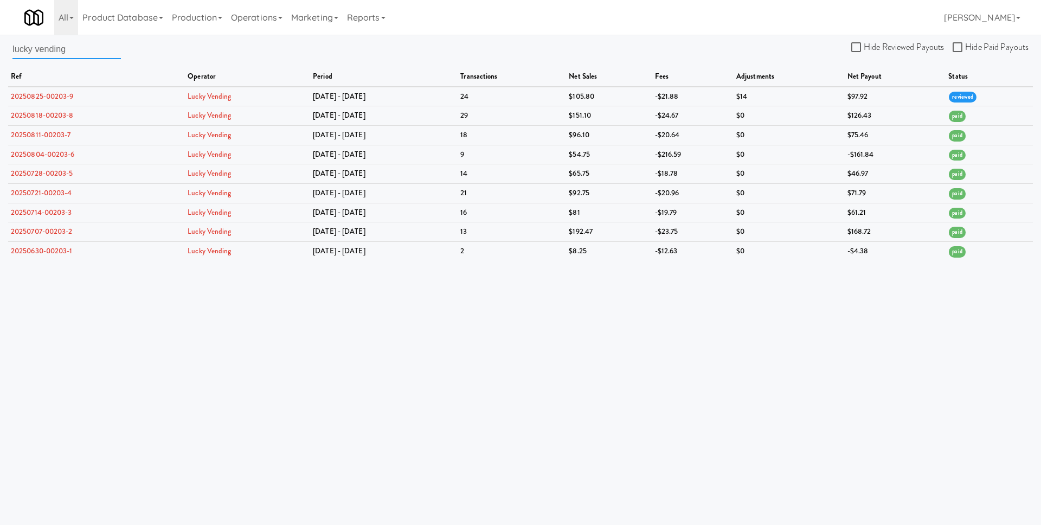
click at [103, 53] on input "lucky vending" at bounding box center [66, 49] width 108 height 20
paste input "xor"
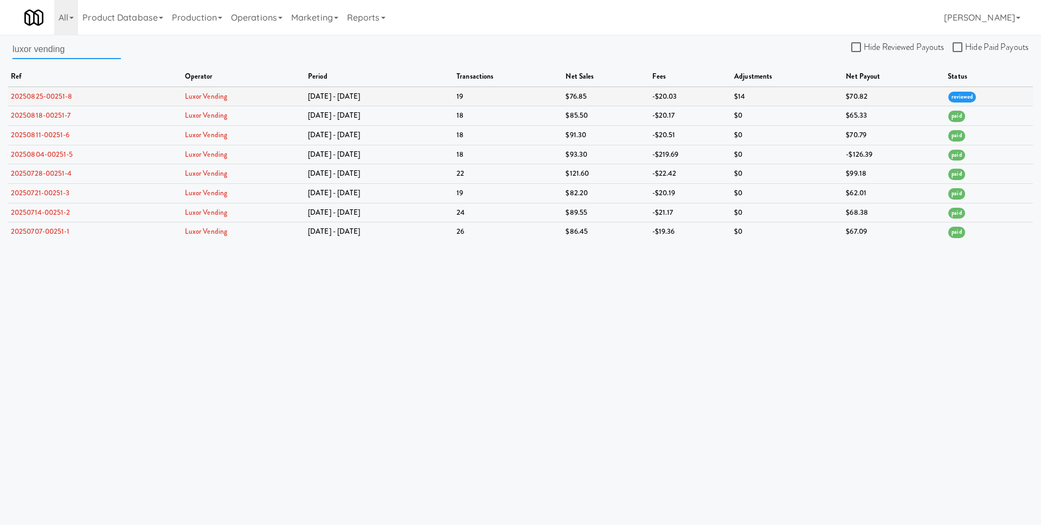
type input "luxor vending"
click at [59, 94] on link "20250825-00251-8" at bounding box center [42, 96] width 62 height 10
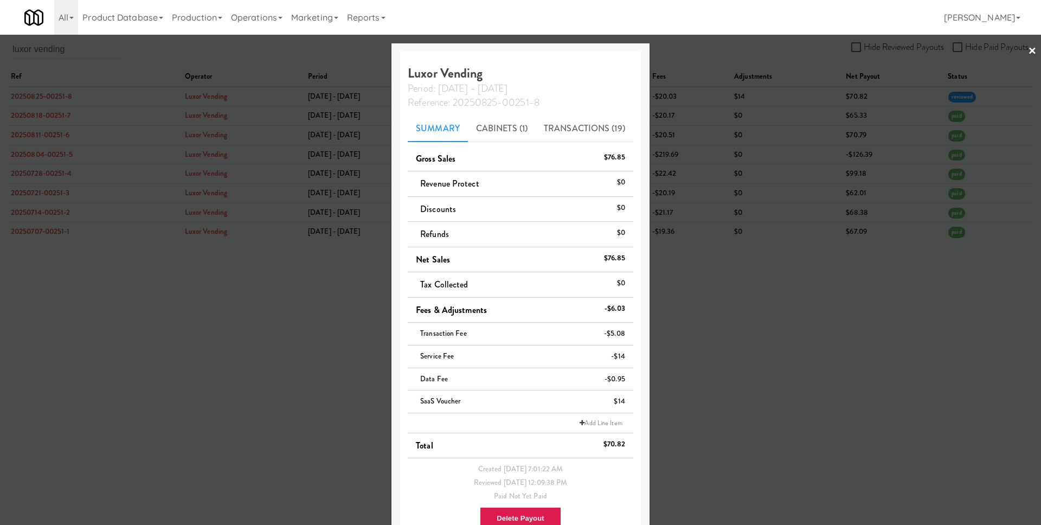
click at [598, 415] on li "Add Line Item" at bounding box center [521, 423] width 226 height 20
click at [594, 418] on link "Add Line Item" at bounding box center [601, 423] width 48 height 11
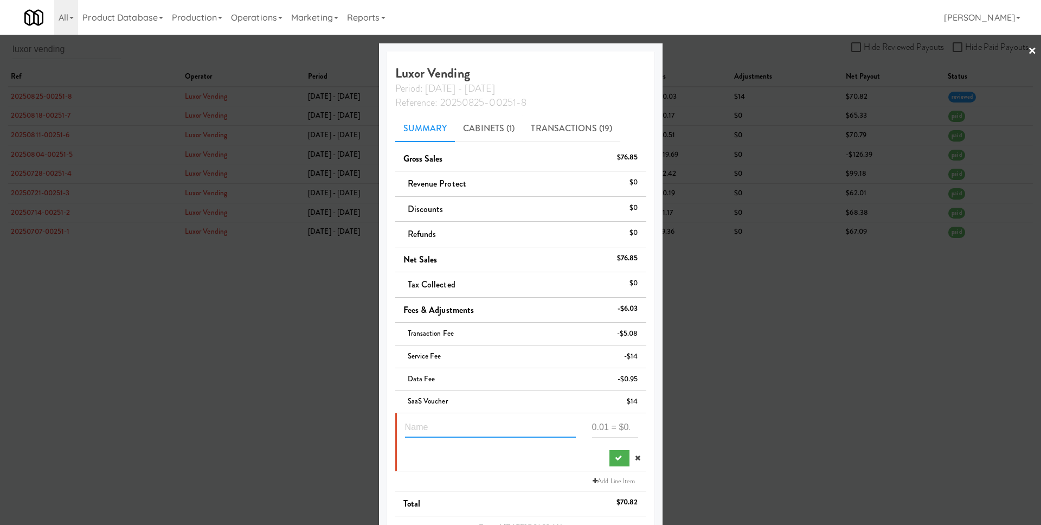
click at [491, 434] on input "text" at bounding box center [490, 428] width 171 height 20
type input "L"
type input "Lease 1 unit for Aug"
paste input "199"
type input "-199"
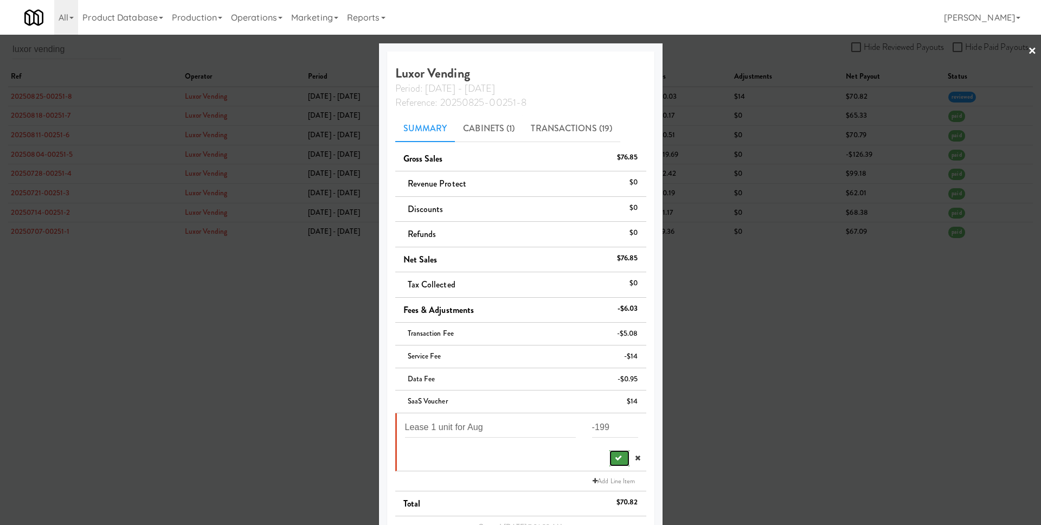
click at [615, 456] on icon "submit" at bounding box center [618, 457] width 7 height 7
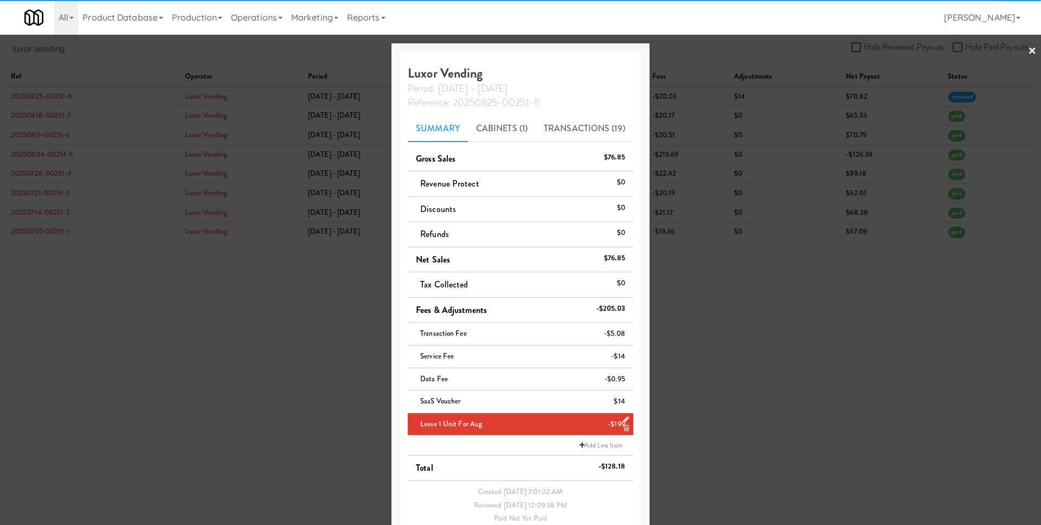
click at [733, 417] on div at bounding box center [520, 262] width 1041 height 525
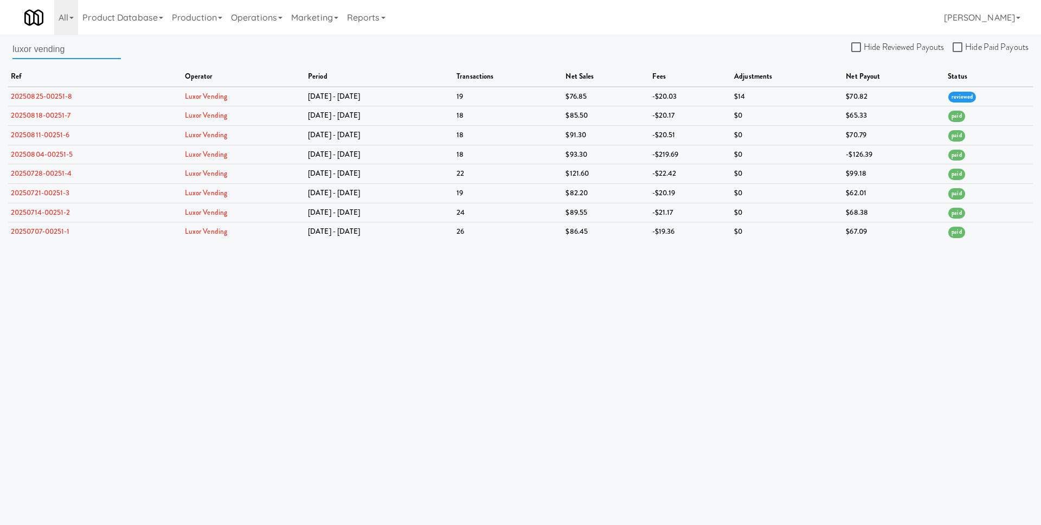
click at [72, 53] on input "luxor vending" at bounding box center [66, 49] width 108 height 20
paste input "morel brothers llc"
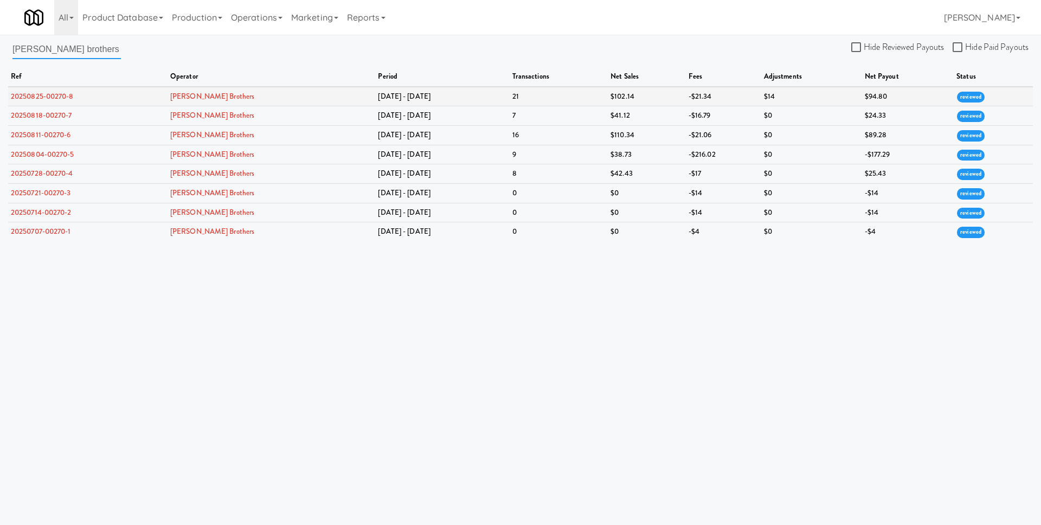
type input "morel brothers"
click at [69, 91] on link "20250825-00270-8" at bounding box center [42, 96] width 63 height 10
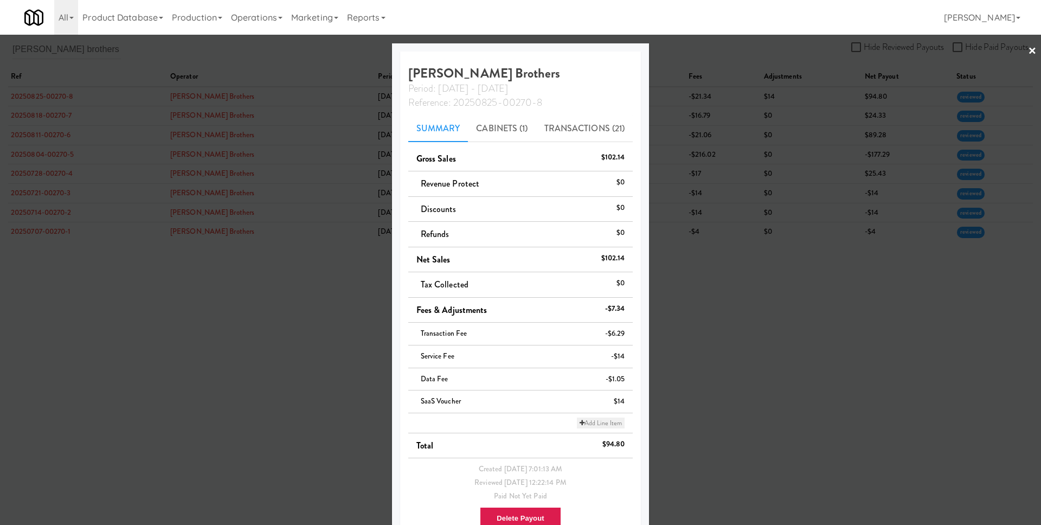
click at [588, 423] on link "Add Line Item" at bounding box center [601, 423] width 48 height 11
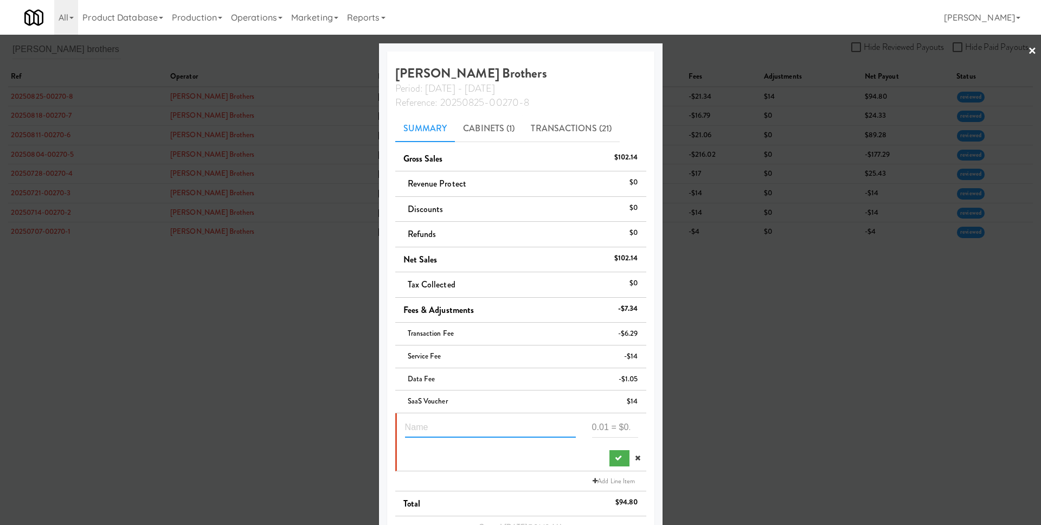
click at [473, 429] on input "text" at bounding box center [490, 428] width 171 height 20
type input "Lease 1 unit Aug"
type input "-199"
click at [465, 427] on input "Lease 1 unit Aug" at bounding box center [490, 428] width 171 height 20
type input "Lease 1 unit for Aug"
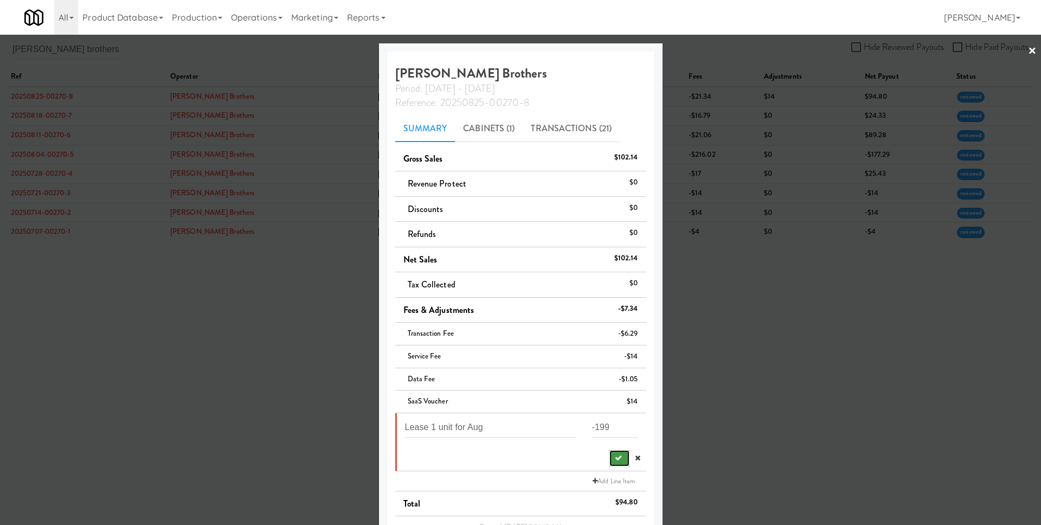
click at [615, 455] on icon "submit" at bounding box center [618, 457] width 7 height 7
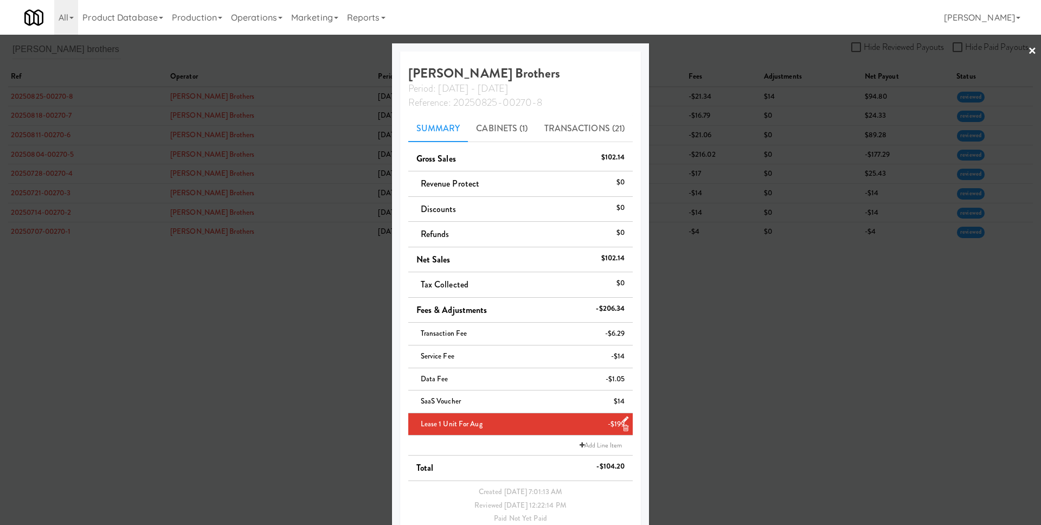
click at [697, 358] on div at bounding box center [520, 262] width 1041 height 525
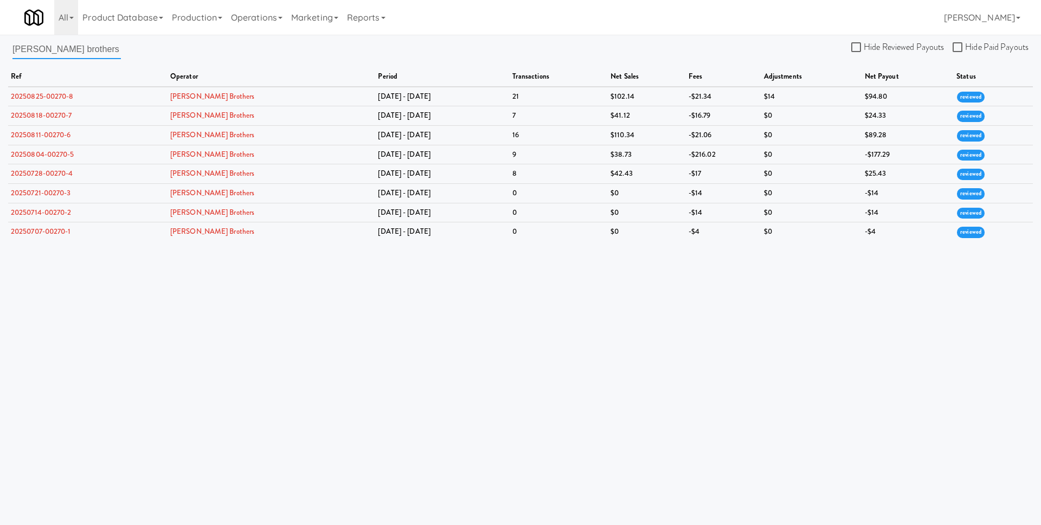
click at [80, 49] on input "morel brothers" at bounding box center [66, 49] width 108 height 20
paste input "rm vending solutions llc"
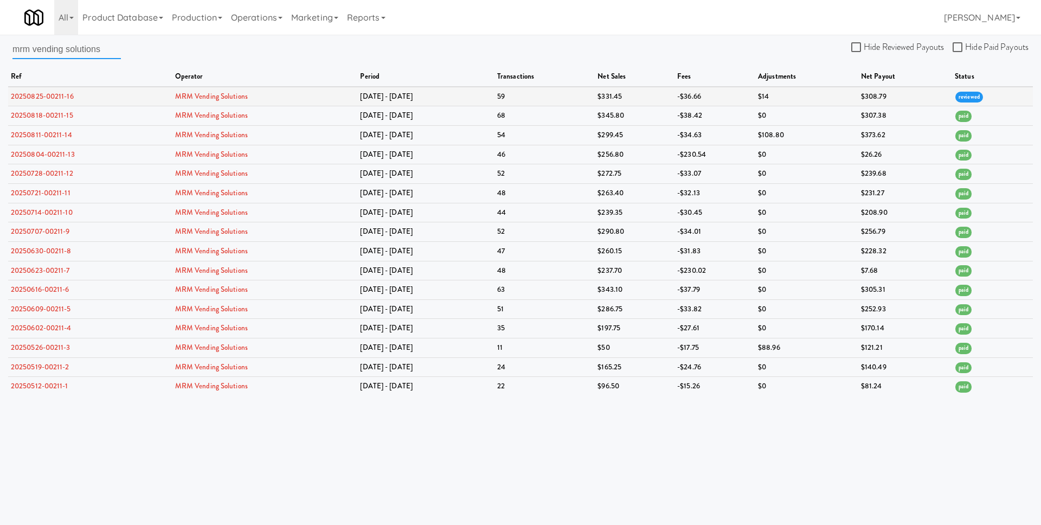
type input "mrm vending solutions"
click at [59, 94] on link "20250825-00211-16" at bounding box center [42, 96] width 63 height 10
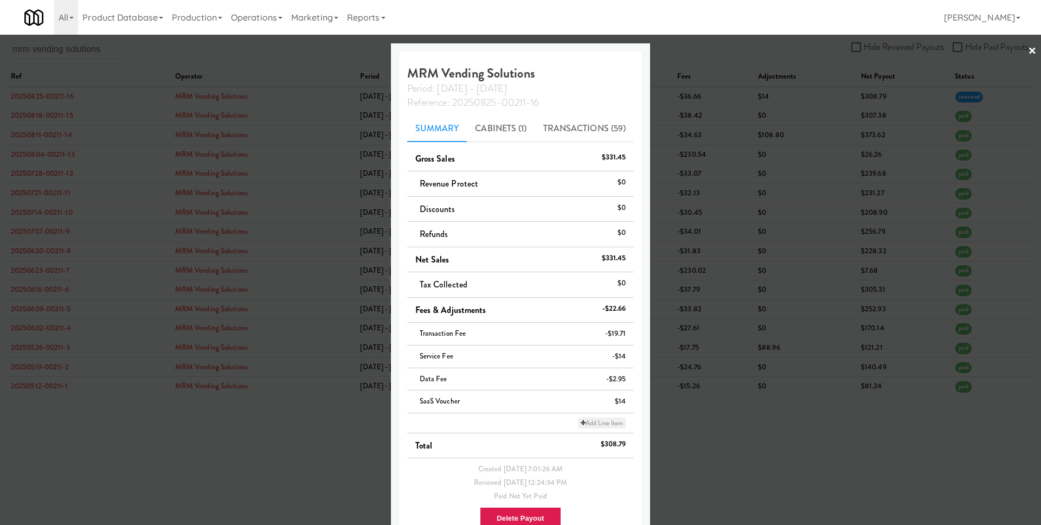
click at [607, 423] on link "Add Line Item" at bounding box center [602, 423] width 48 height 11
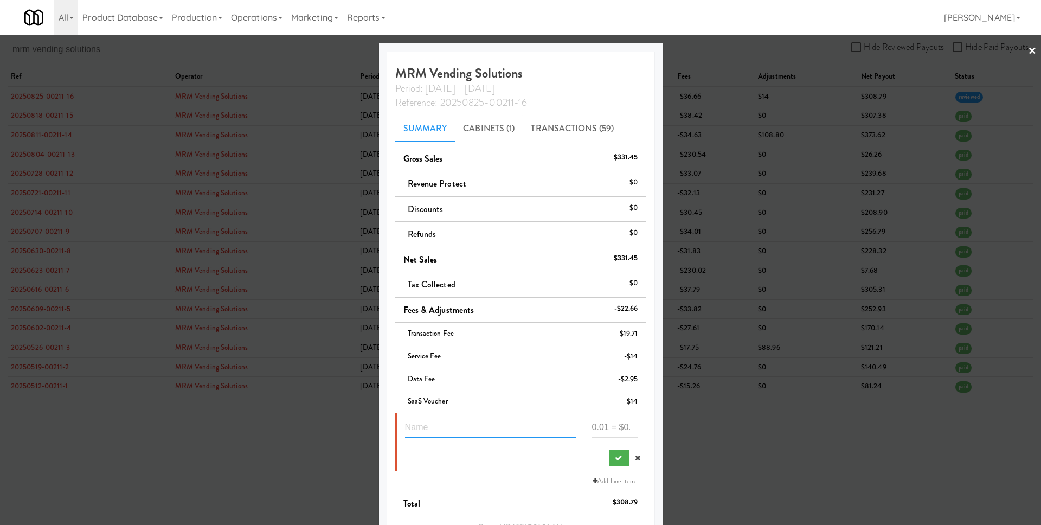
click at [463, 421] on input "text" at bounding box center [490, 428] width 171 height 20
paste input "199"
type input "Lease 1 unit for Aug"
paste input "199"
type input "-199"
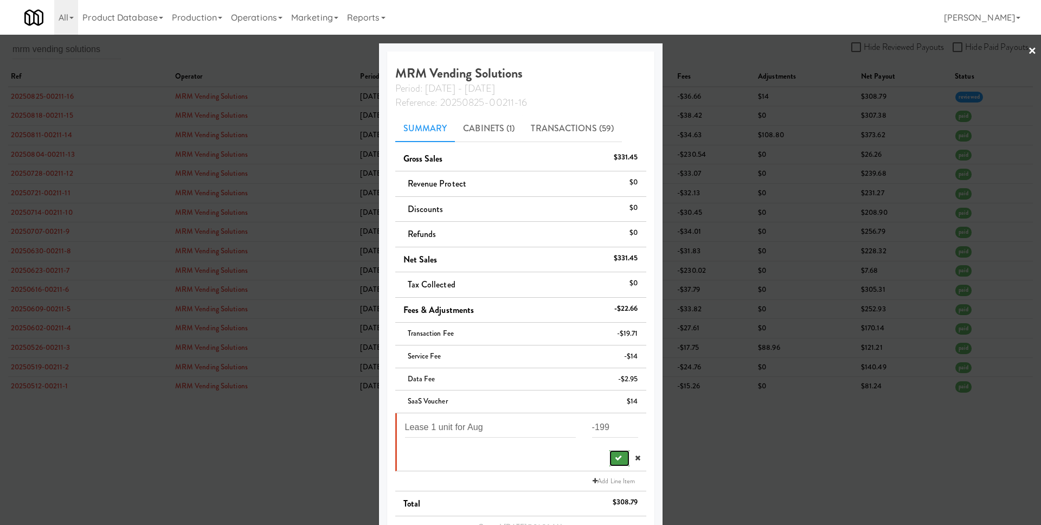
click at [615, 454] on icon "submit" at bounding box center [618, 457] width 7 height 7
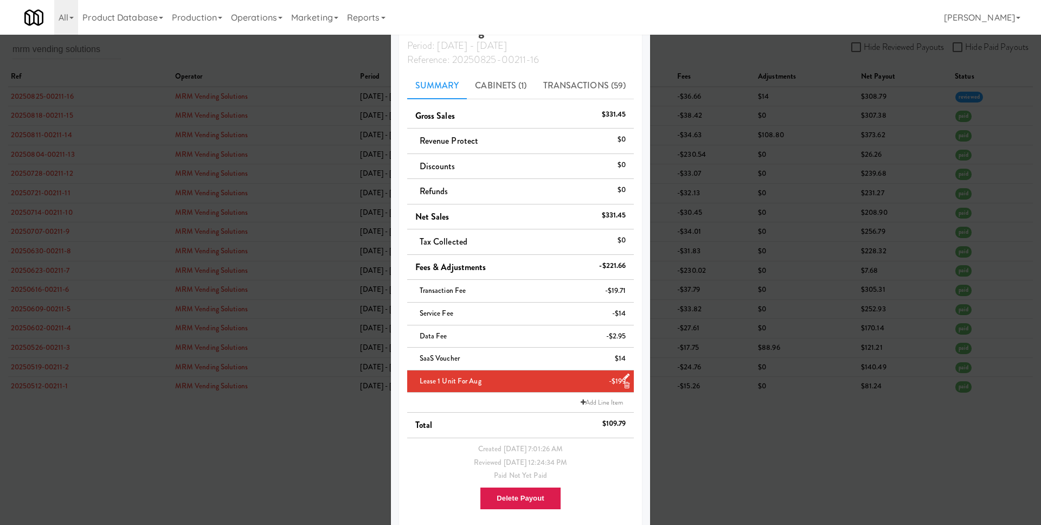
scroll to position [53, 0]
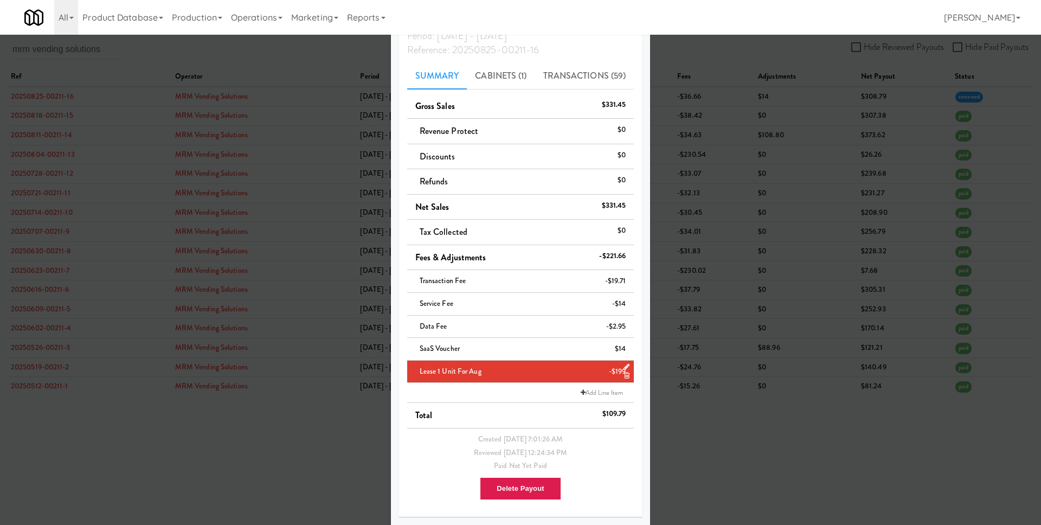
click at [716, 425] on div at bounding box center [520, 262] width 1041 height 525
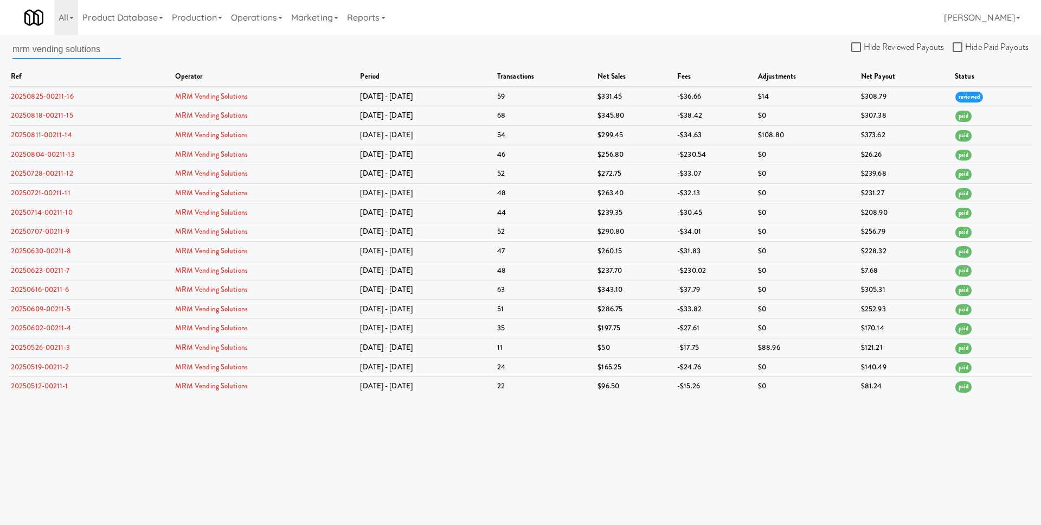
click at [86, 48] on input "mrm vending solutions" at bounding box center [66, 49] width 108 height 20
paste input "ty markets llc"
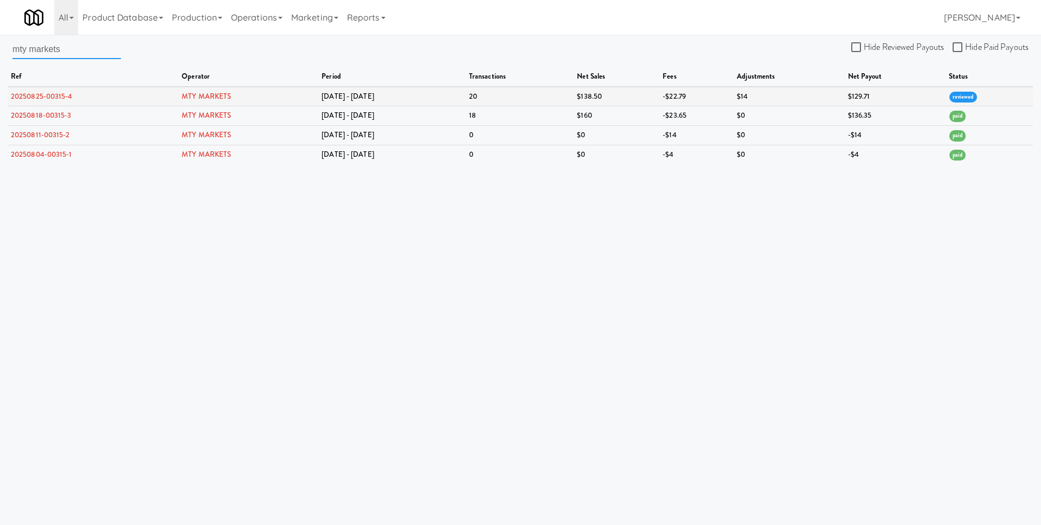
type input "mty markets"
click at [59, 94] on link "20250825-00315-4" at bounding box center [42, 96] width 62 height 10
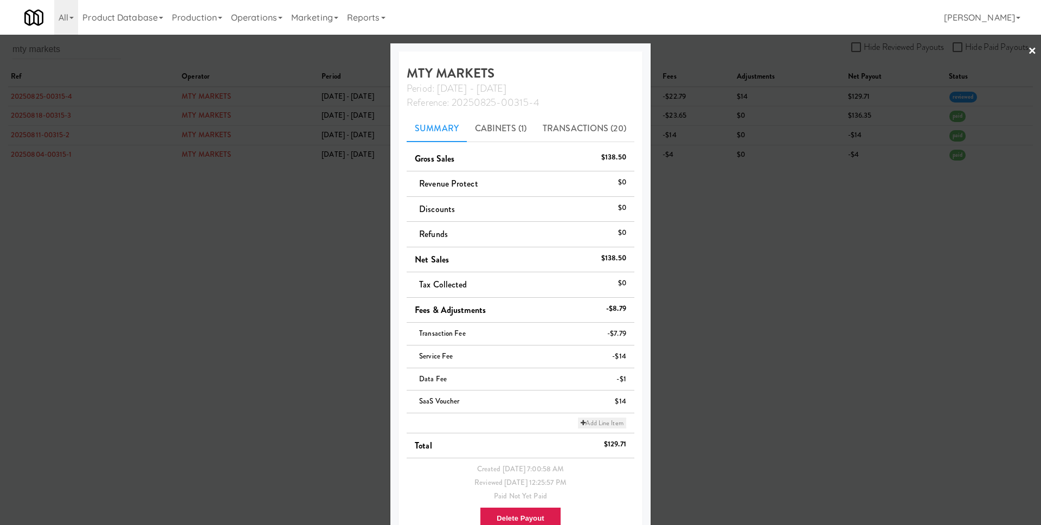
click at [587, 424] on link "Add Line Item" at bounding box center [602, 423] width 48 height 11
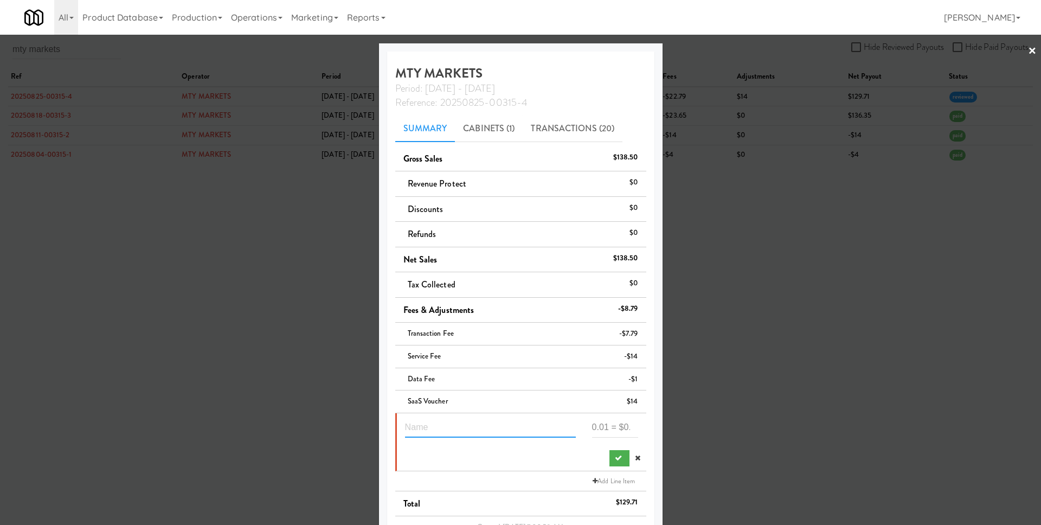
click at [479, 427] on input "text" at bounding box center [490, 428] width 171 height 20
type input "Lease 1 unit for Aug"
type input "-199"
click at [615, 454] on icon "submit" at bounding box center [618, 457] width 7 height 7
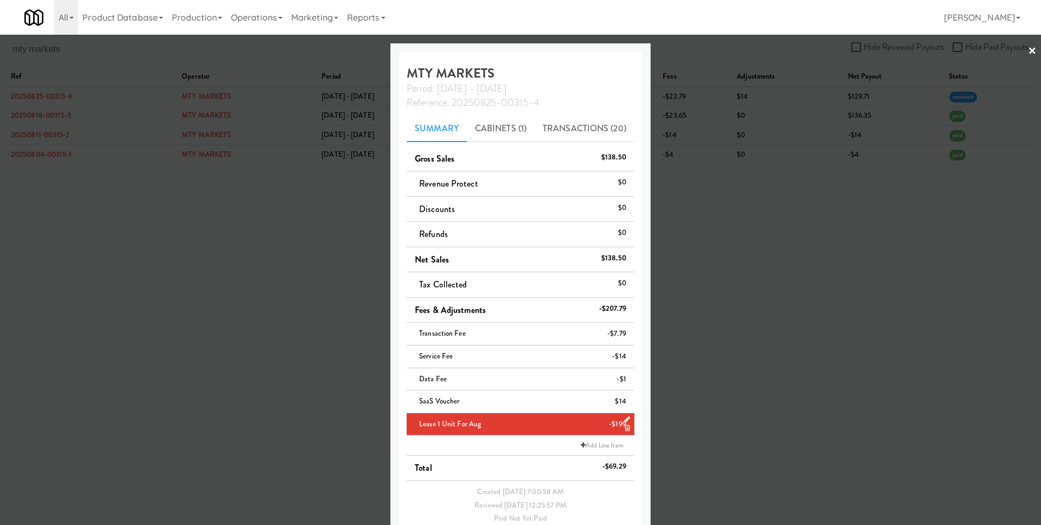
click at [716, 422] on div at bounding box center [520, 262] width 1041 height 525
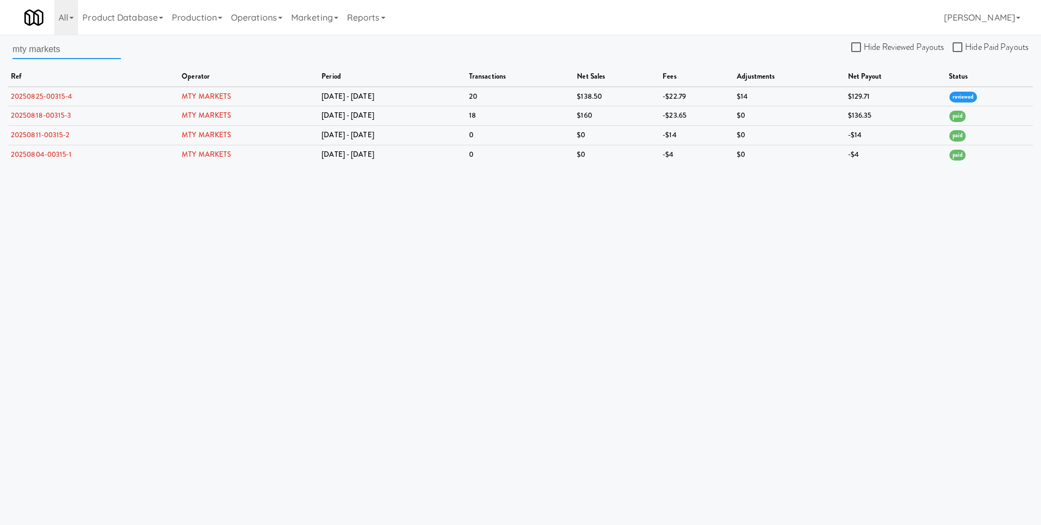
click at [82, 44] on input "mty markets" at bounding box center [66, 49] width 108 height 20
paste input "nourish point"
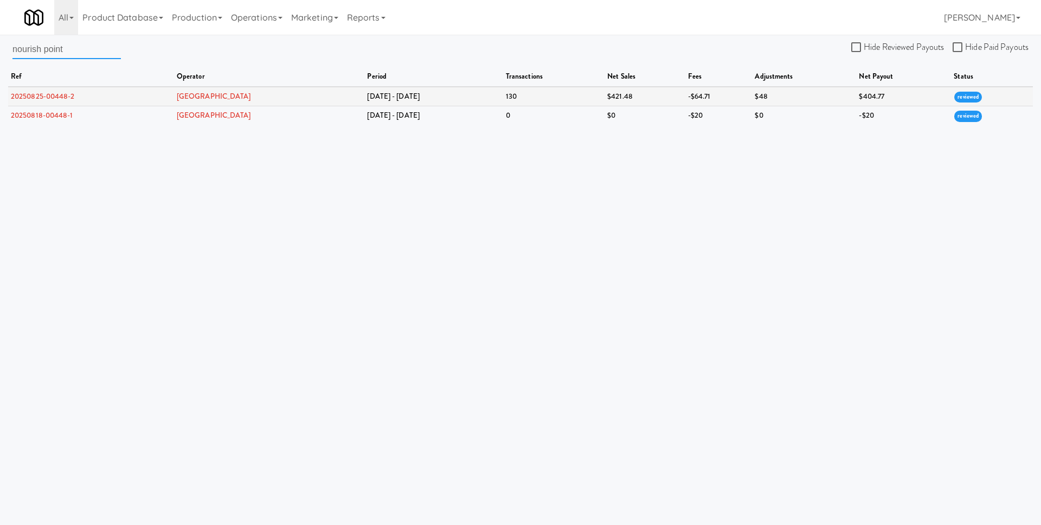
type input "nourish point"
click at [36, 97] on link "20250825-00448-2" at bounding box center [43, 96] width 64 height 10
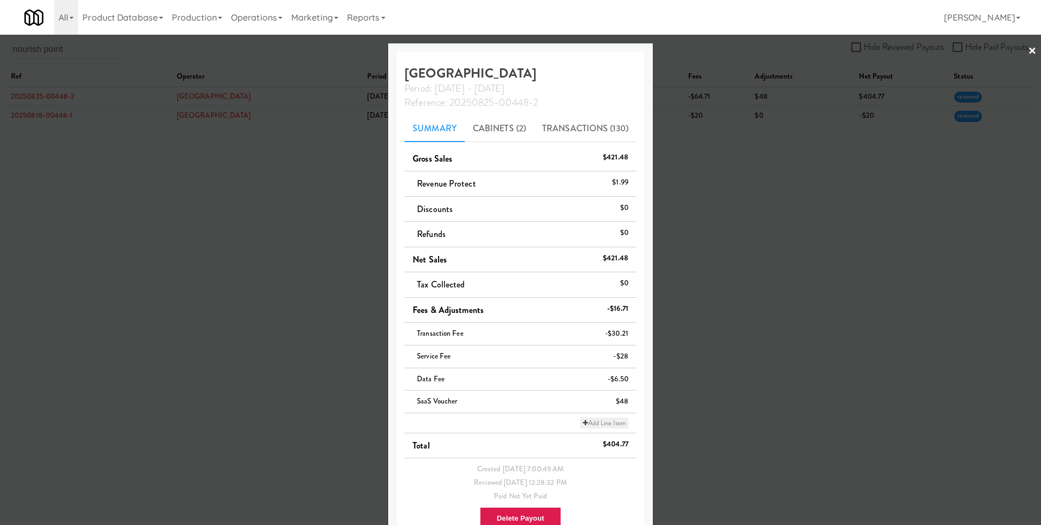
click at [607, 422] on link "Add Line Item" at bounding box center [604, 423] width 48 height 11
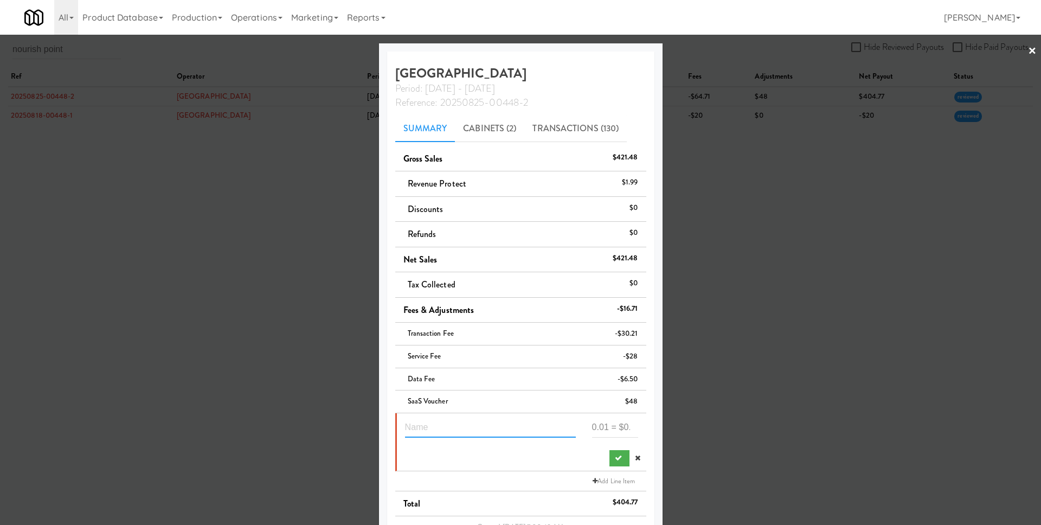
click at [460, 420] on input "text" at bounding box center [490, 428] width 171 height 20
type input "Lease"
click at [635, 456] on icon at bounding box center [637, 457] width 5 height 7
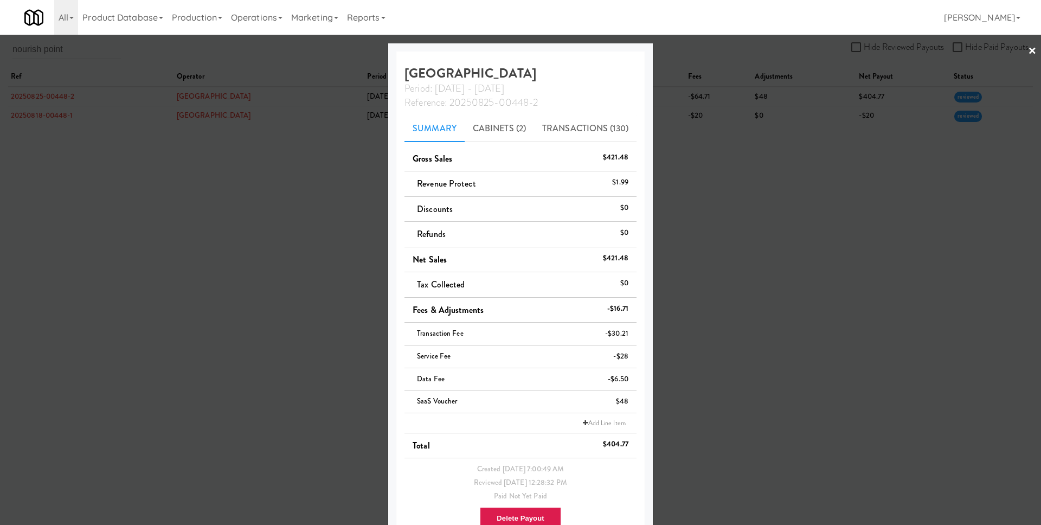
click at [731, 375] on div at bounding box center [520, 262] width 1041 height 525
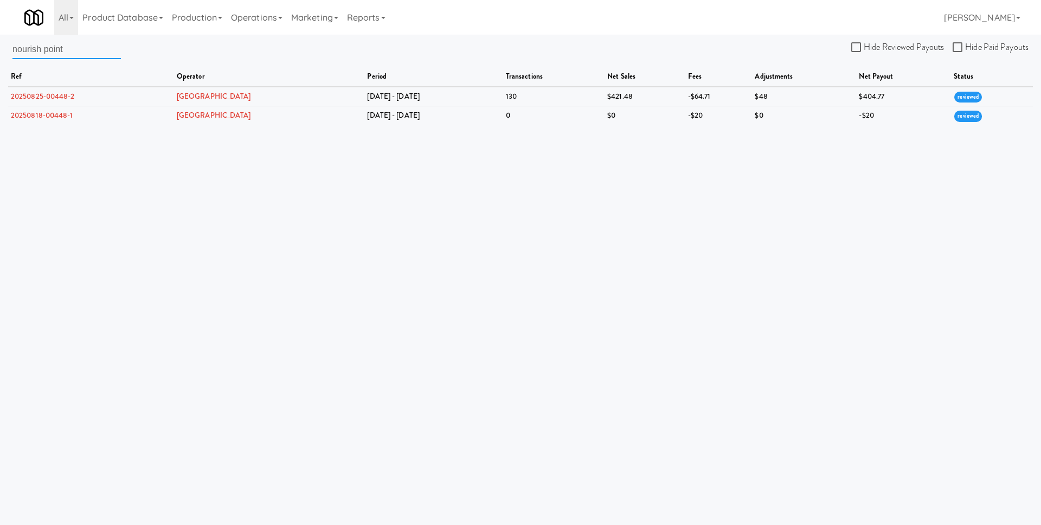
click at [50, 45] on input "nourish point" at bounding box center [66, 49] width 108 height 20
paste input "on demand vending llc"
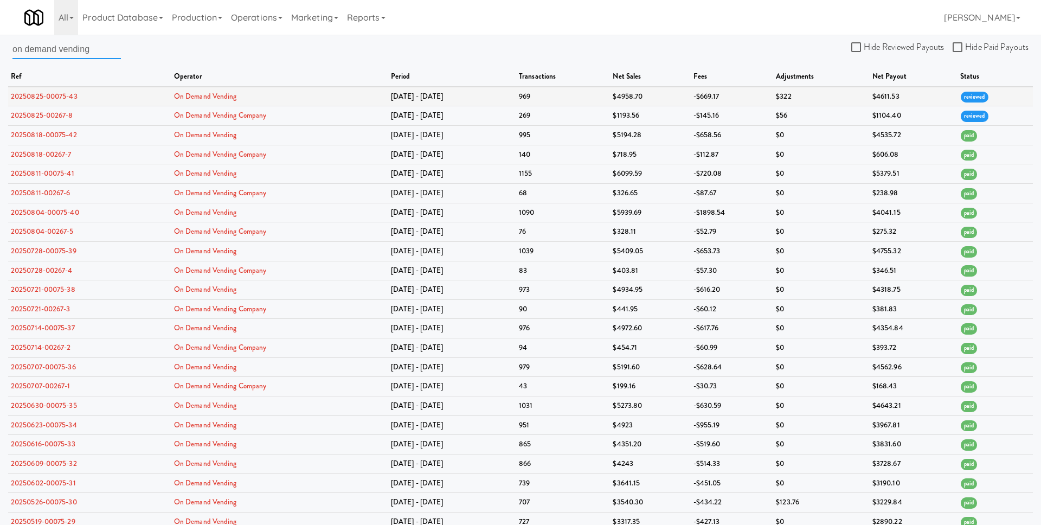
type input "on demand vending"
click at [66, 93] on link "20250825-00075-43" at bounding box center [44, 96] width 67 height 10
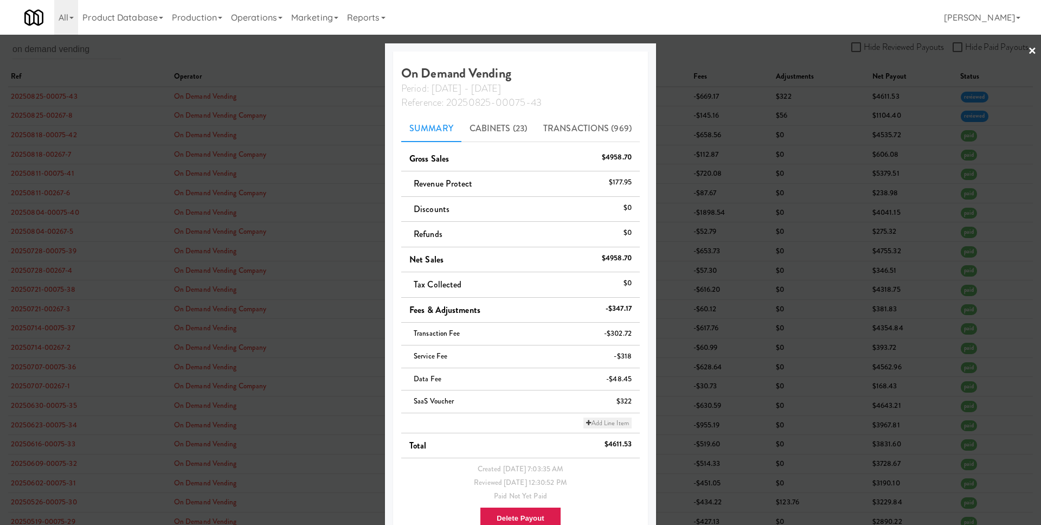
click at [607, 424] on link "Add Line Item" at bounding box center [608, 423] width 48 height 11
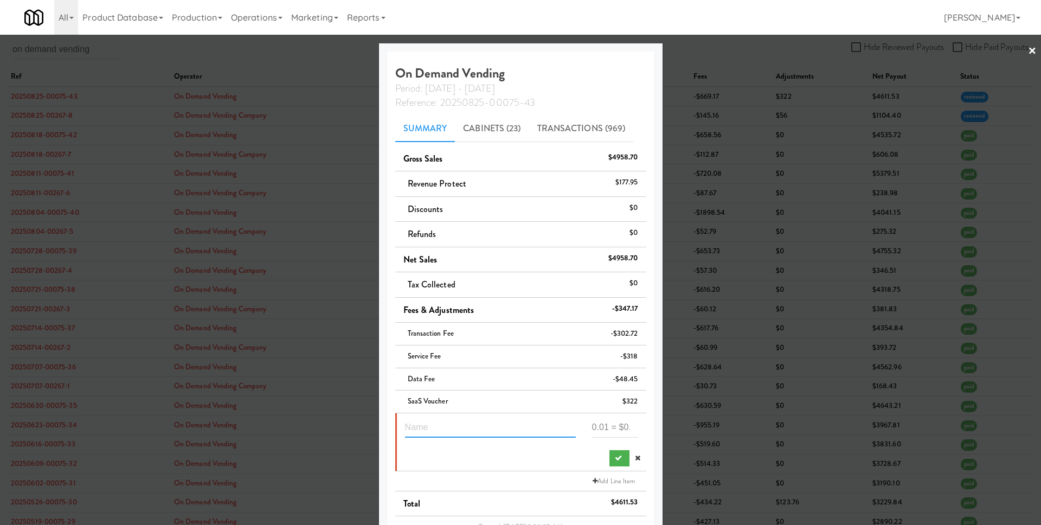
click at [462, 422] on input "text" at bounding box center [490, 428] width 171 height 20
type input "K"
type input "Lease 6 units for Aug"
paste input "1194"
type input "-1194"
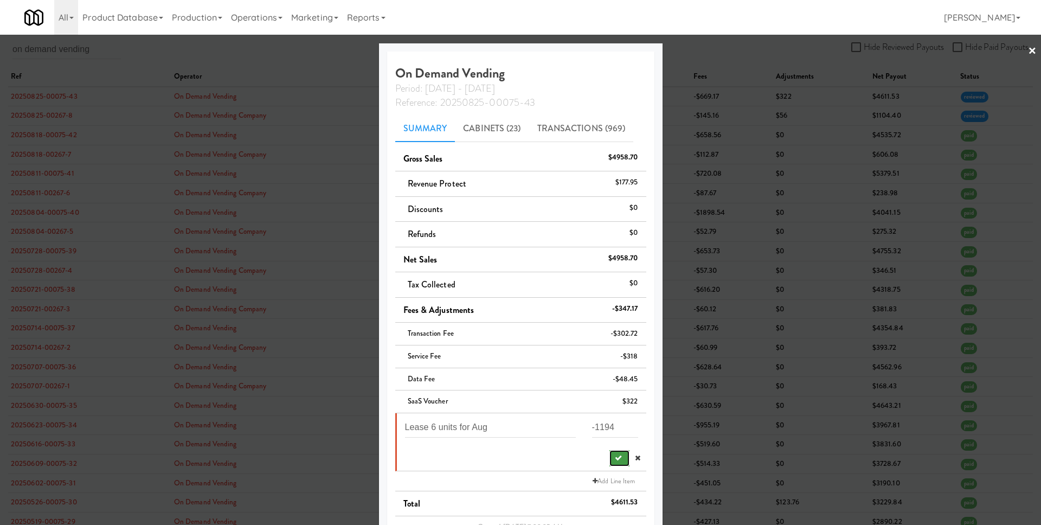
click at [615, 460] on icon "submit" at bounding box center [618, 457] width 7 height 7
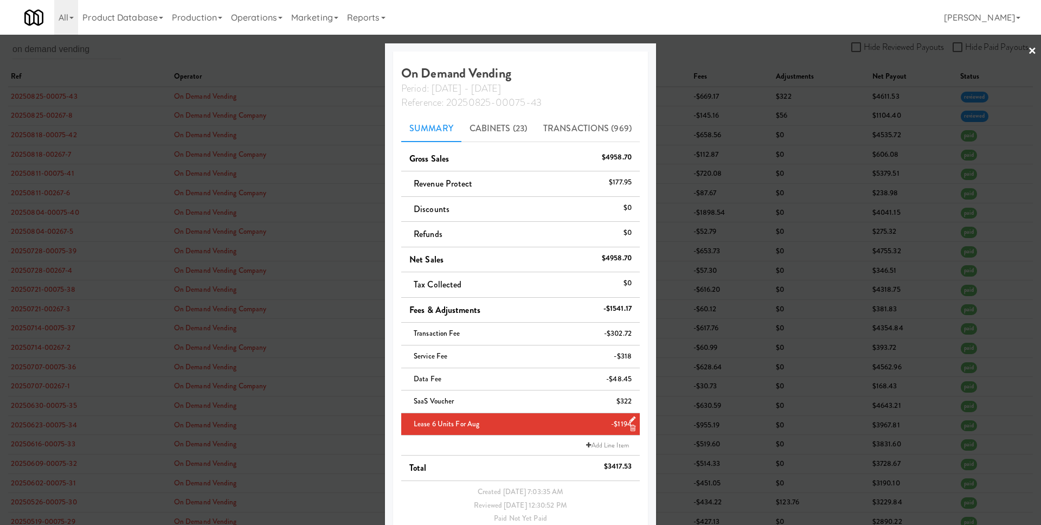
click at [703, 434] on div at bounding box center [520, 262] width 1041 height 525
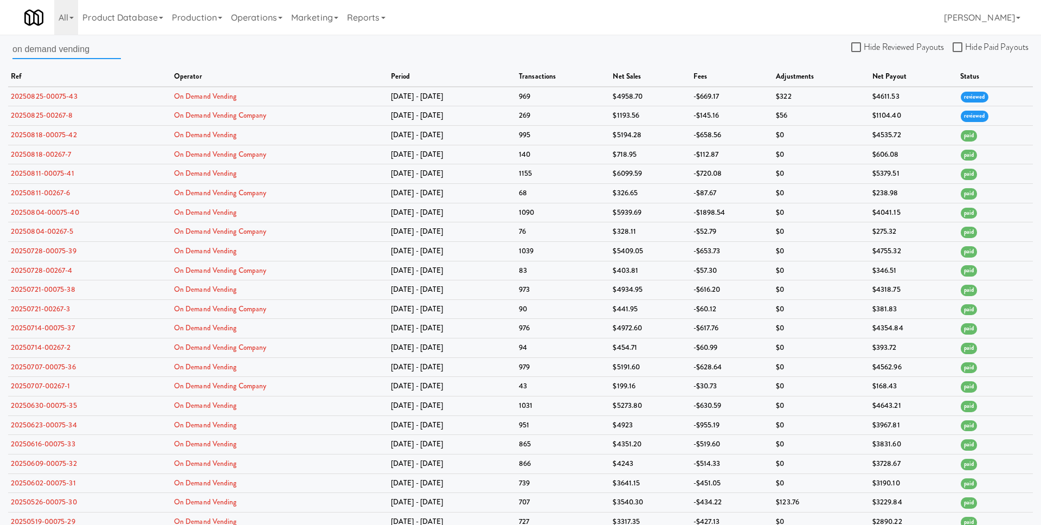
click at [75, 53] on input "on demand vending" at bounding box center [66, 49] width 108 height 20
paste input "rock solid reboot vending, llc"
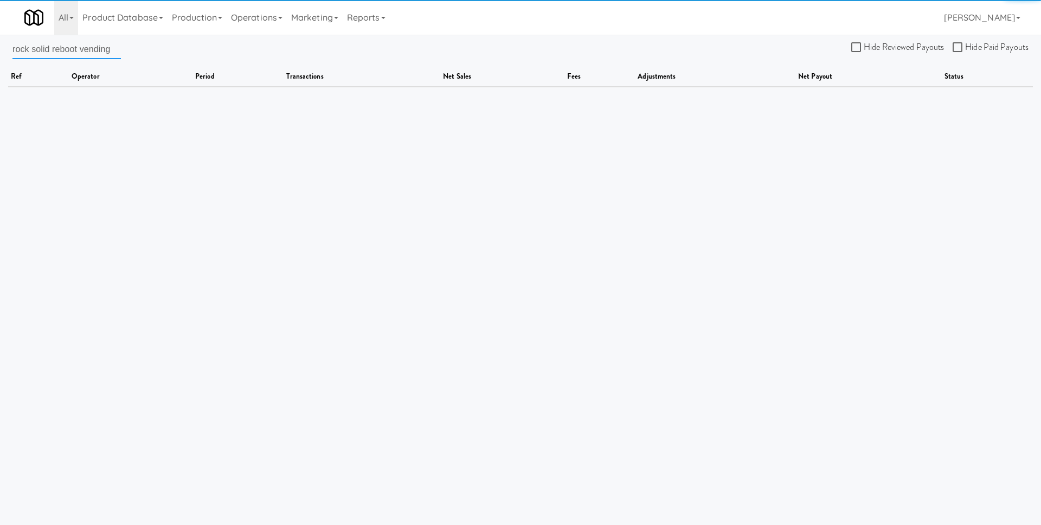
scroll to position [0, 2]
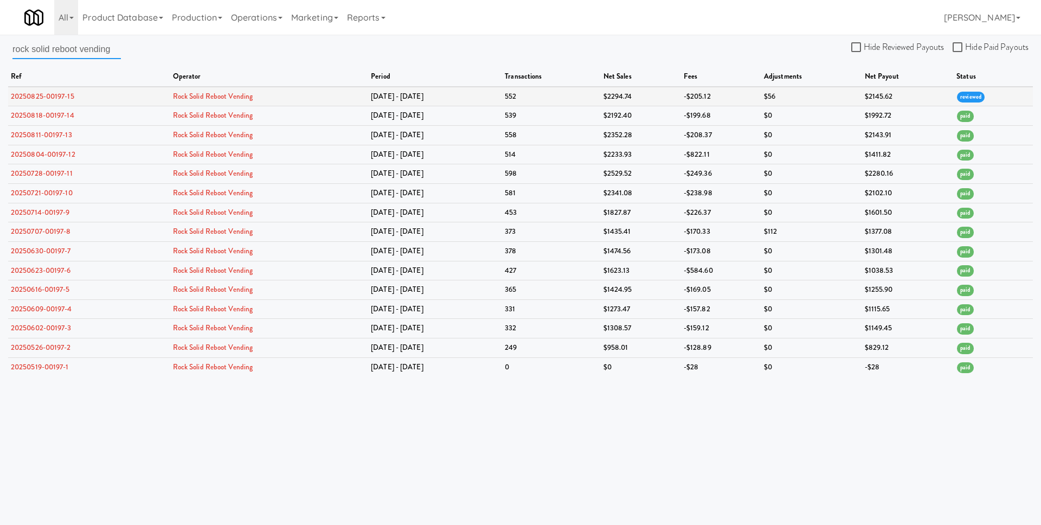
type input "rock solid reboot vending"
click at [70, 95] on link "20250825-00197-15" at bounding box center [42, 96] width 63 height 10
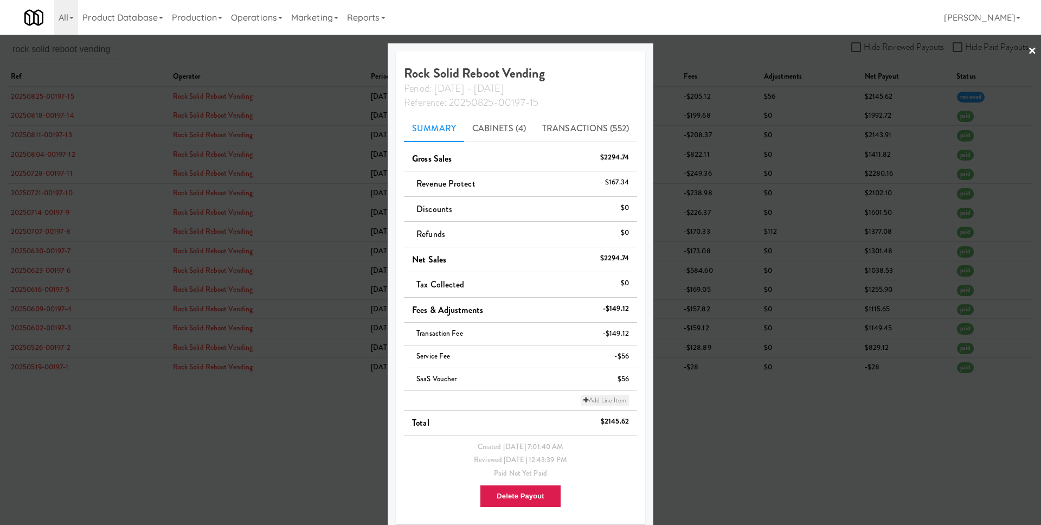
click at [601, 398] on link "Add Line Item" at bounding box center [605, 400] width 48 height 11
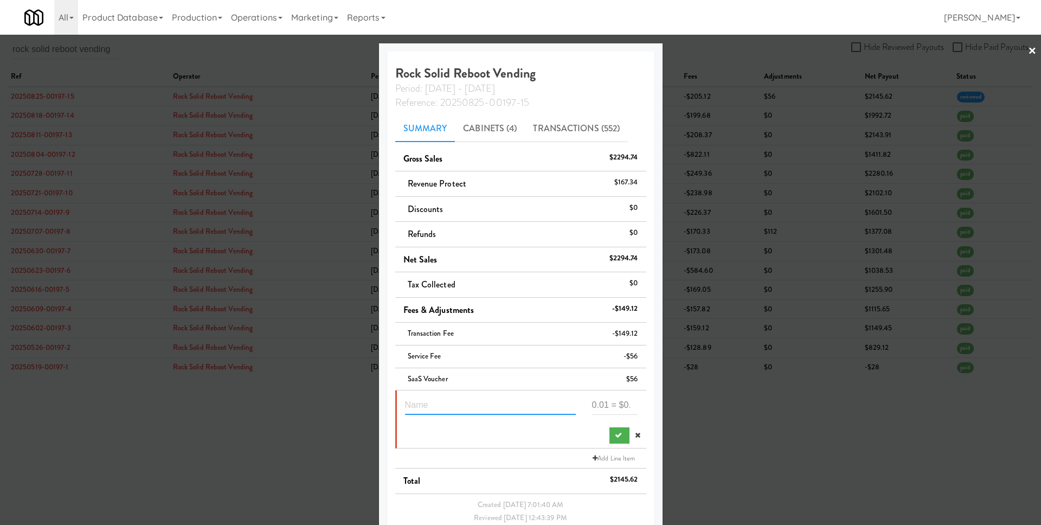
click at [472, 401] on input "text" at bounding box center [490, 405] width 171 height 20
type input "Lease 3 units for Aug"
paste input "-597"
type input "-597"
click at [610, 436] on button "submit" at bounding box center [620, 435] width 20 height 16
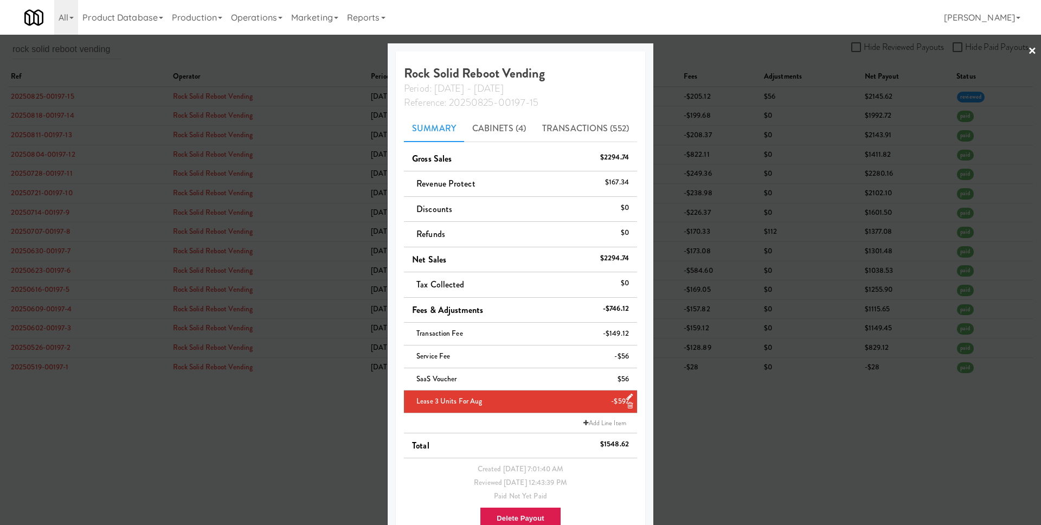
click at [709, 433] on div at bounding box center [520, 262] width 1041 height 525
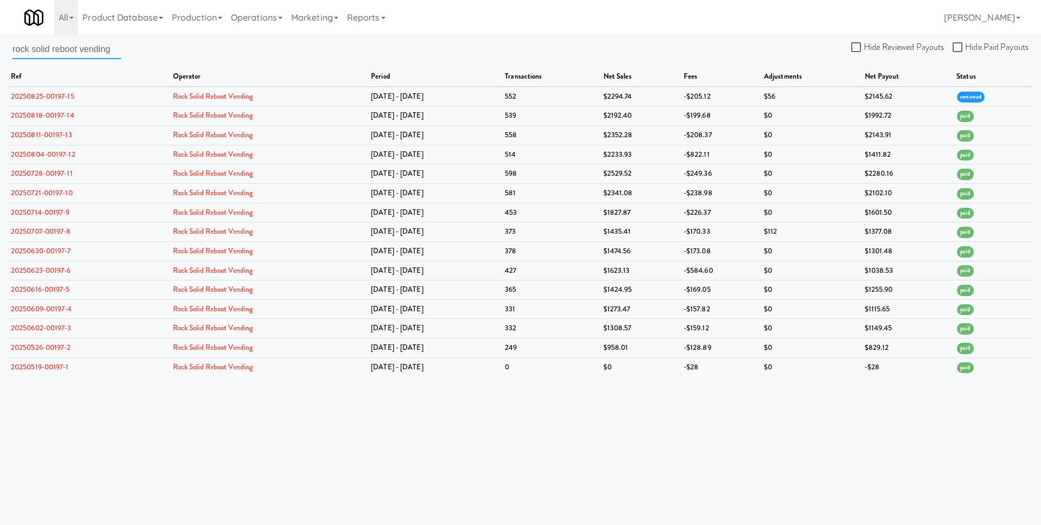
click at [85, 46] on input "rock solid reboot vending" at bounding box center [66, 49] width 108 height 20
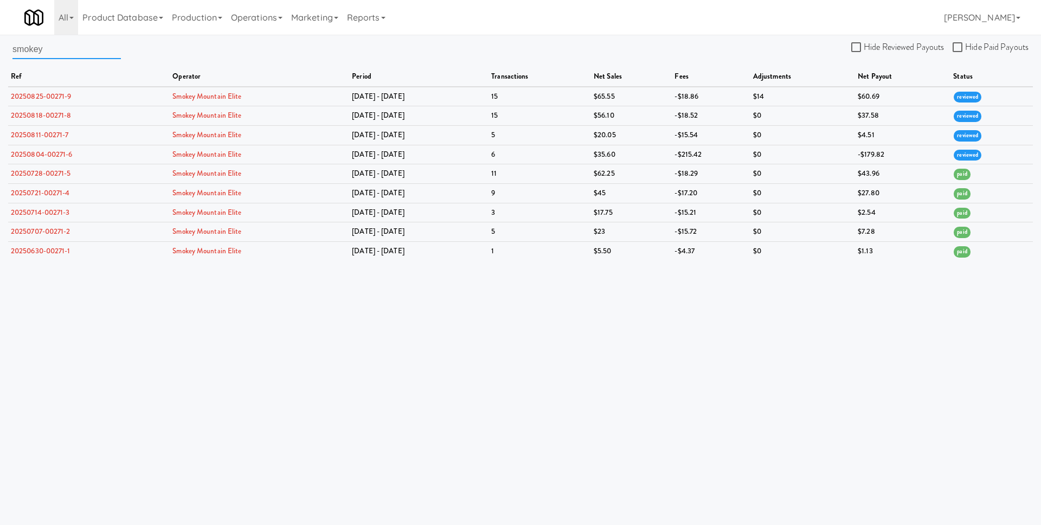
paste input "y mountain vending"
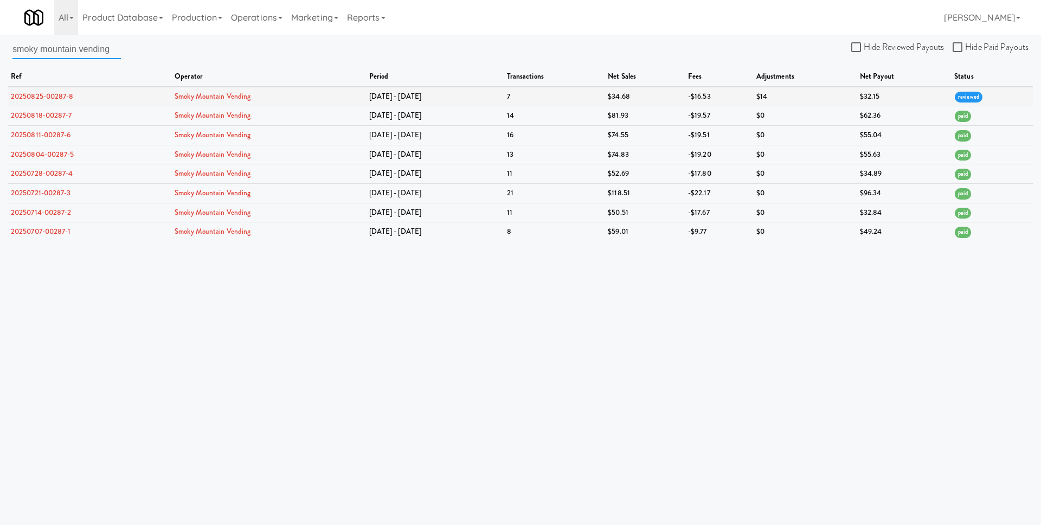
type input "smoky mountain vending"
click at [62, 96] on link "20250825-00287-8" at bounding box center [42, 96] width 63 height 10
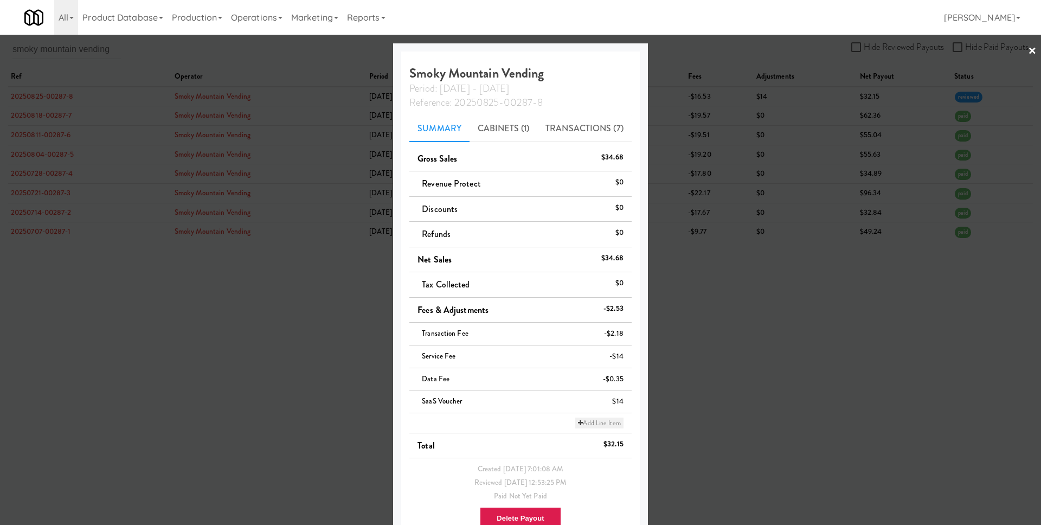
click at [601, 422] on link "Add Line Item" at bounding box center [599, 423] width 48 height 11
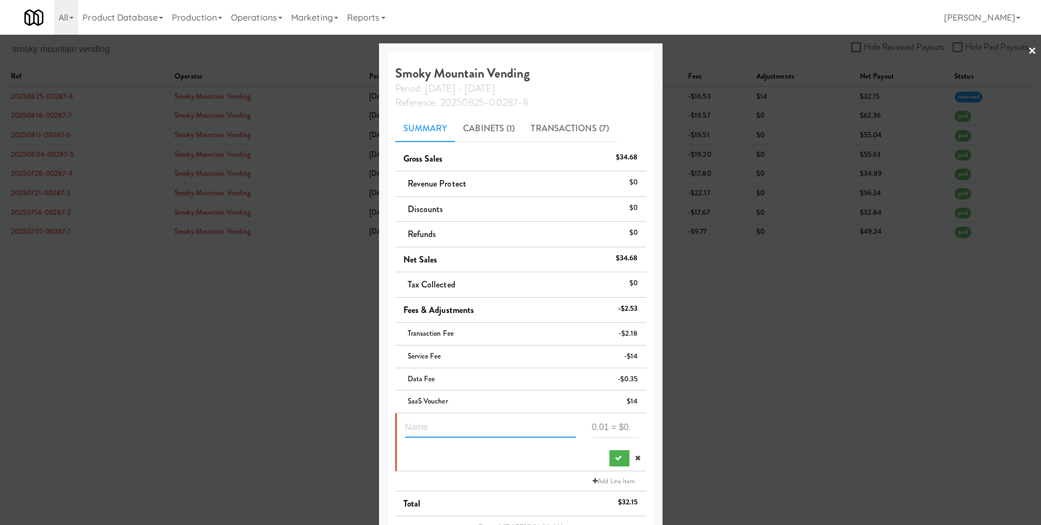
click at [497, 421] on input "text" at bounding box center [490, 428] width 171 height 20
type input "Lease 1 unit for Aug"
type input "-199"
click at [615, 460] on icon "submit" at bounding box center [618, 457] width 7 height 7
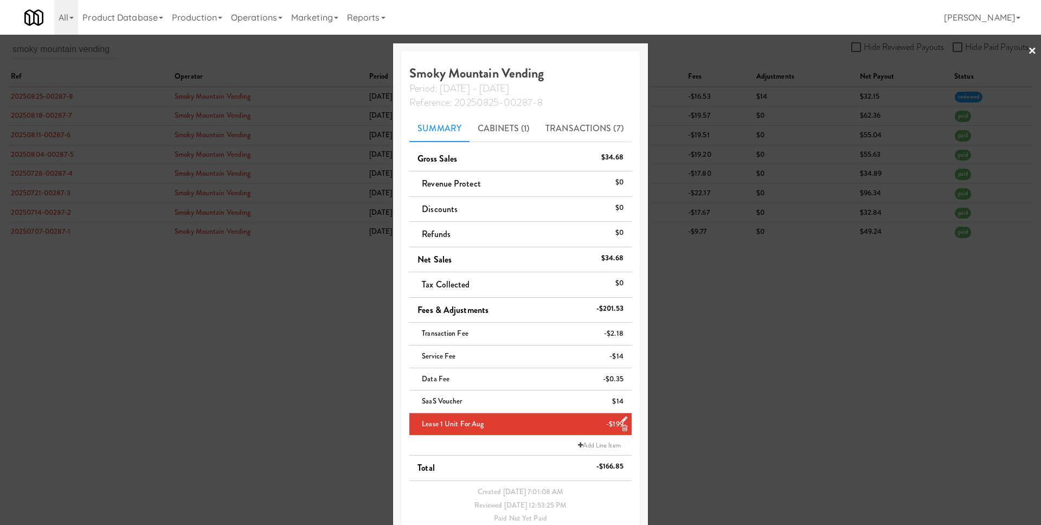
click at [716, 438] on div at bounding box center [520, 262] width 1041 height 525
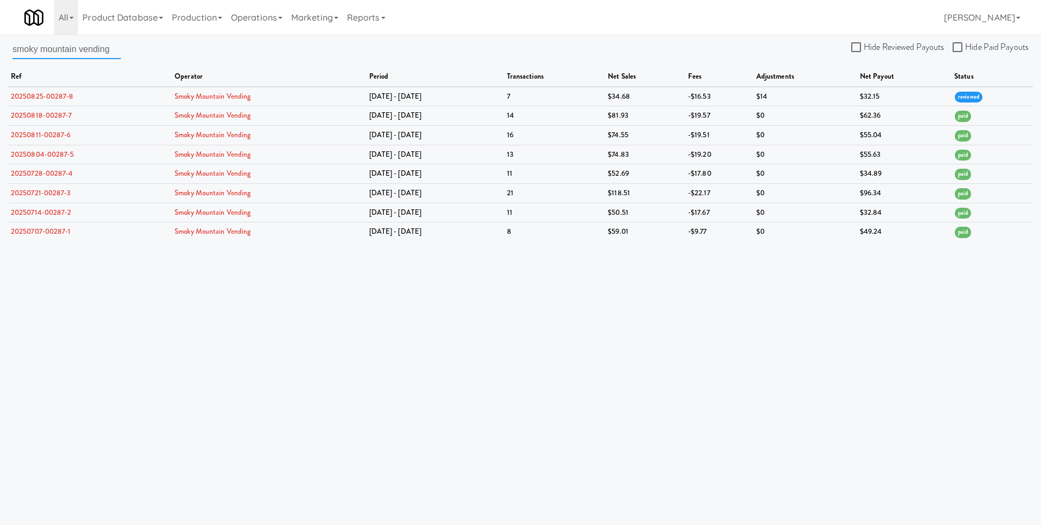
click at [93, 54] on input "smoky mountain vending" at bounding box center [66, 49] width 108 height 20
paste input "nackcityvending llc"
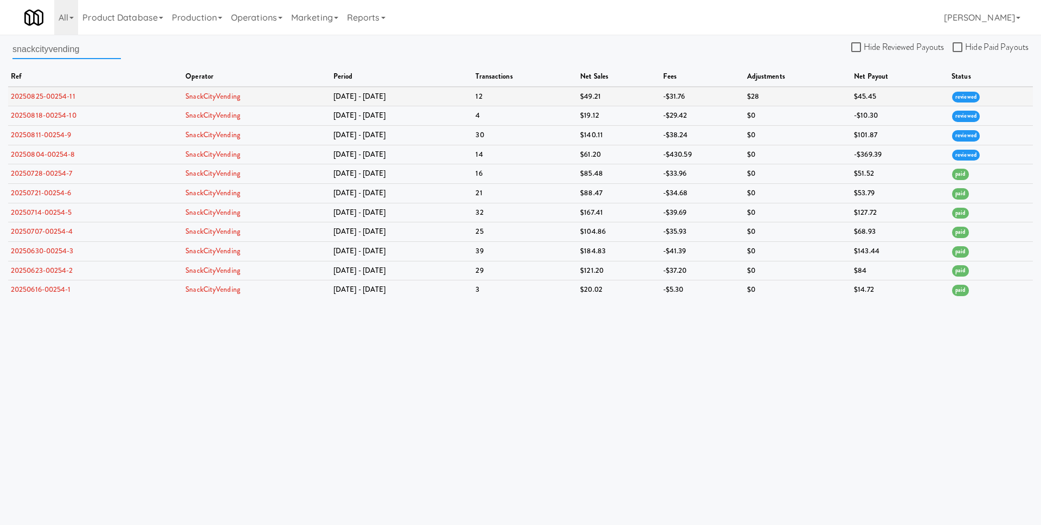
type input "snackcityvending"
click at [51, 93] on link "20250825-00254-11" at bounding box center [43, 96] width 65 height 10
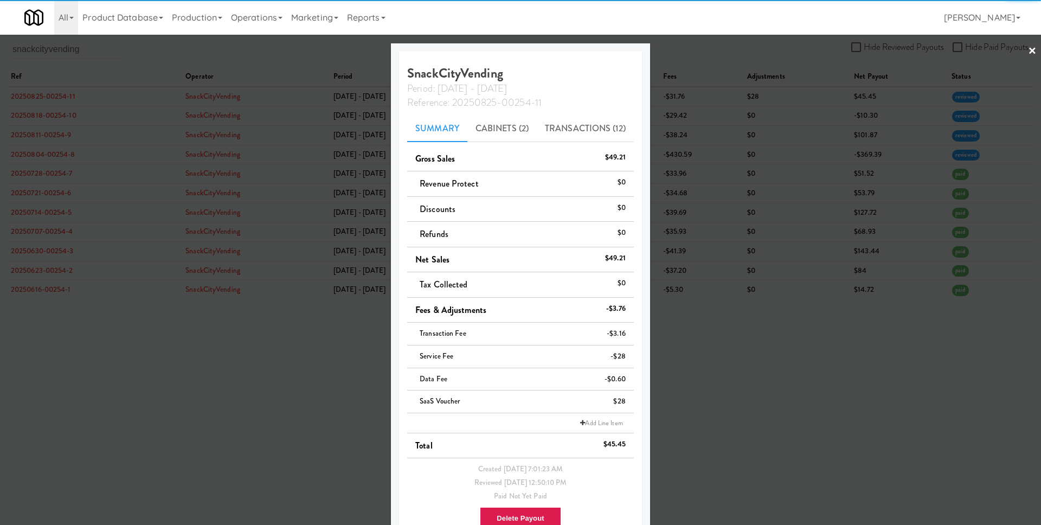
click at [732, 361] on div at bounding box center [520, 262] width 1041 height 525
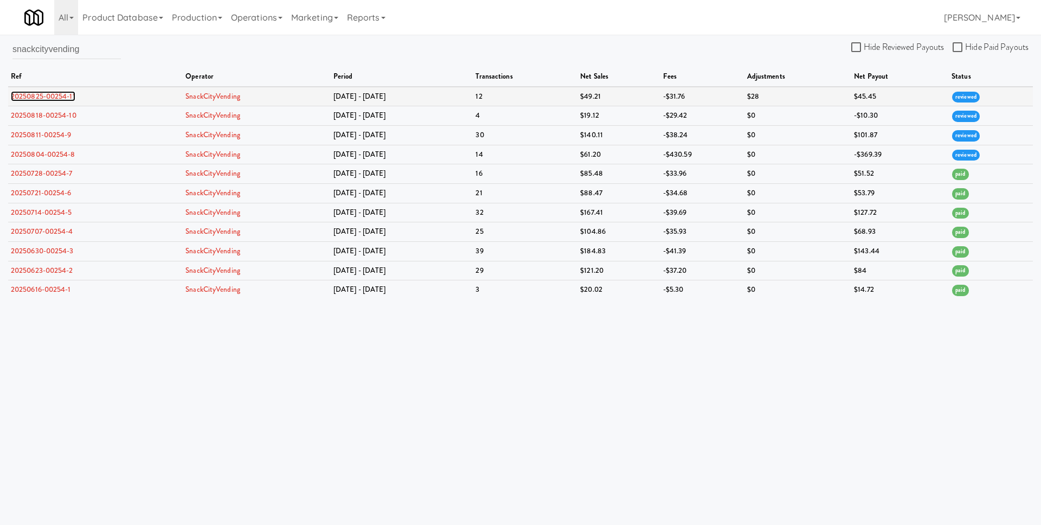
click at [51, 94] on link "20250825-00254-11" at bounding box center [43, 96] width 65 height 10
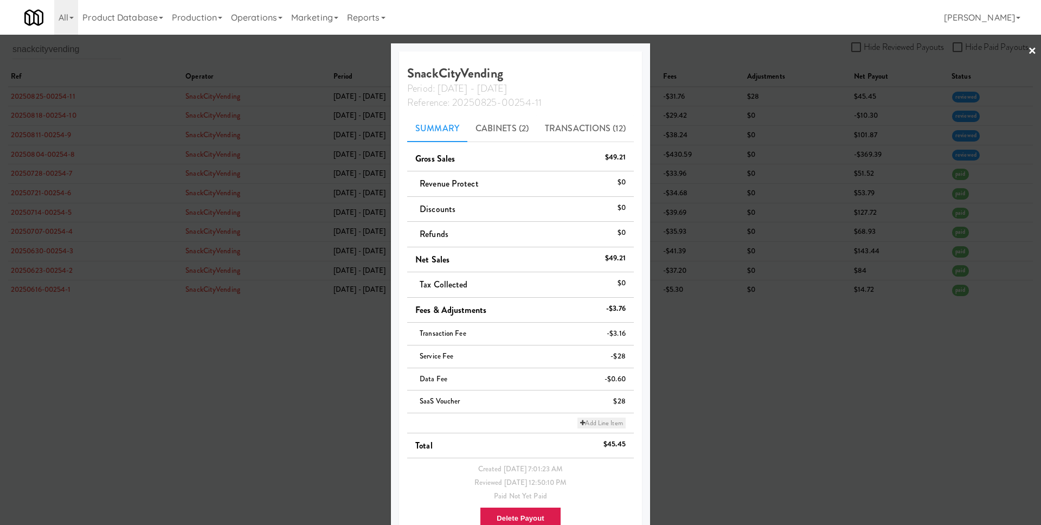
click at [593, 424] on link "Add Line Item" at bounding box center [602, 423] width 48 height 11
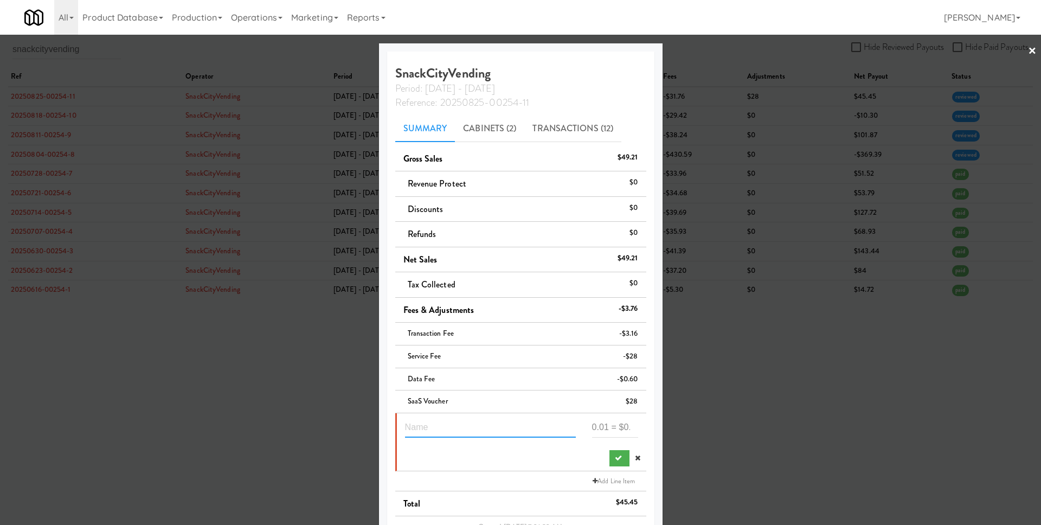
click at [498, 424] on input "text" at bounding box center [490, 428] width 171 height 20
type input "Lease 2 units for Aug"
paste input "398"
type input "-398"
click at [615, 459] on icon "submit" at bounding box center [618, 457] width 7 height 7
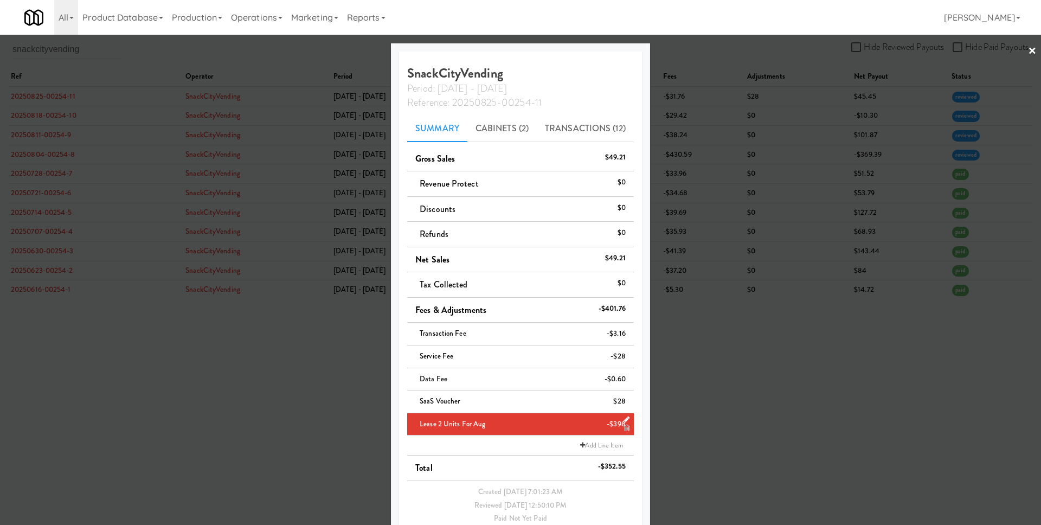
click at [699, 442] on div at bounding box center [520, 262] width 1041 height 525
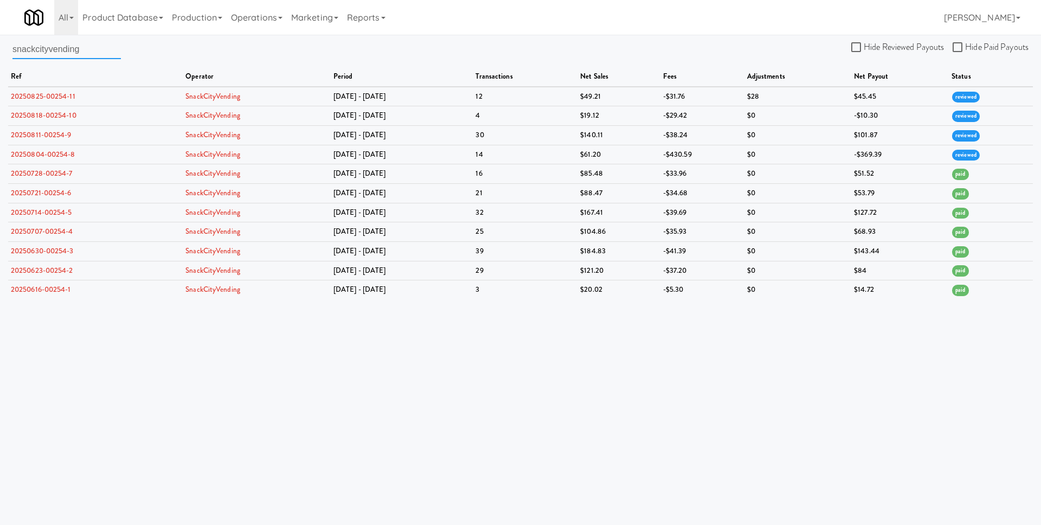
click at [89, 45] on input "snackcityvending" at bounding box center [66, 49] width 108 height 20
paste input "star family markets"
paste input "text"
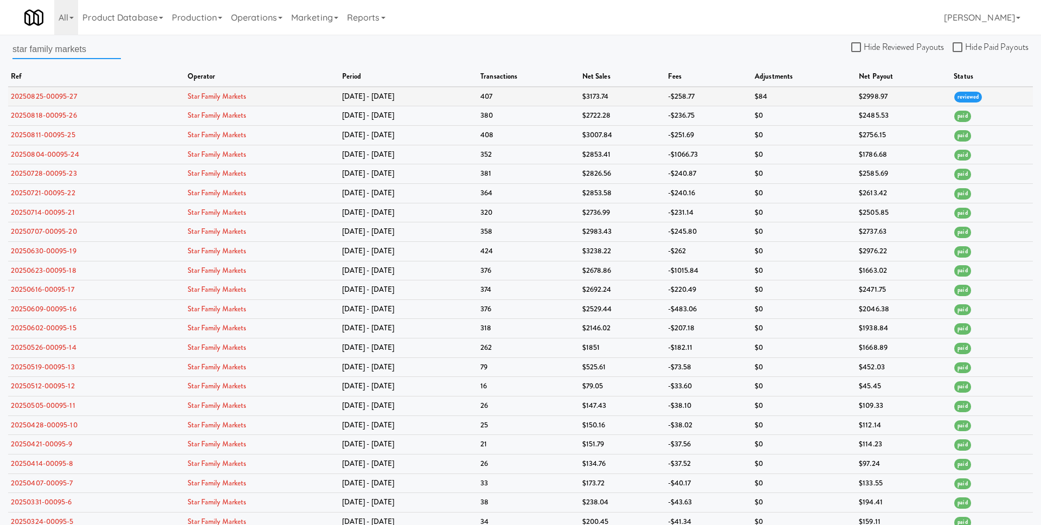
type input "star family markets"
click at [64, 94] on link "20250825-00095-27" at bounding box center [44, 96] width 66 height 10
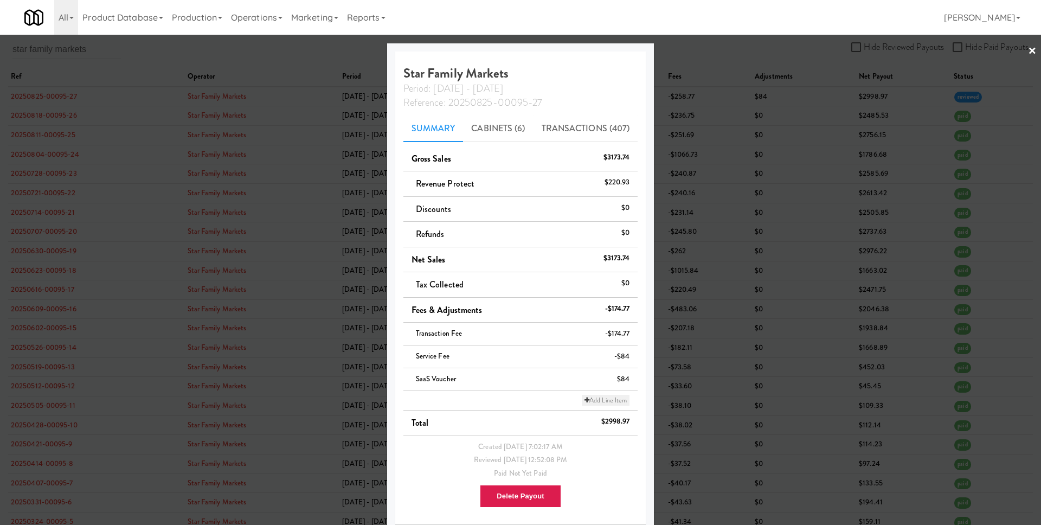
click at [589, 399] on link "Add Line Item" at bounding box center [606, 400] width 48 height 11
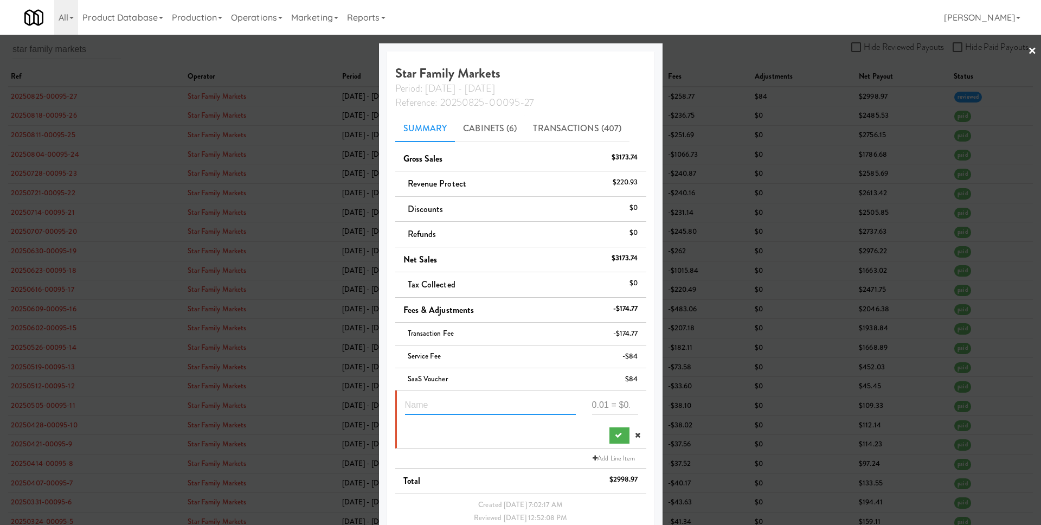
click at [504, 406] on input "text" at bounding box center [490, 405] width 171 height 20
type input "Lease 4 units for Aug"
paste input "796"
type input "-796"
click at [614, 436] on button "submit" at bounding box center [620, 435] width 20 height 16
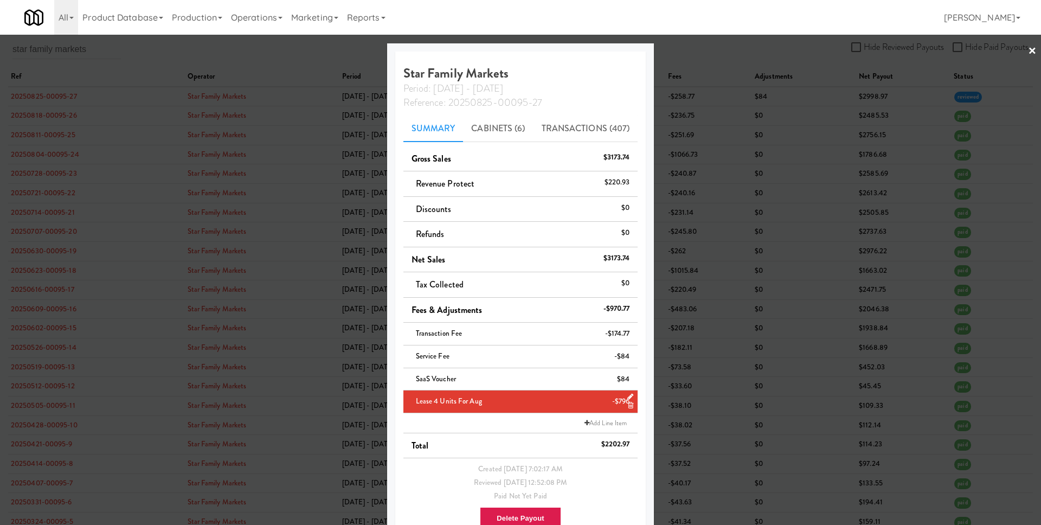
click at [722, 426] on div at bounding box center [520, 262] width 1041 height 525
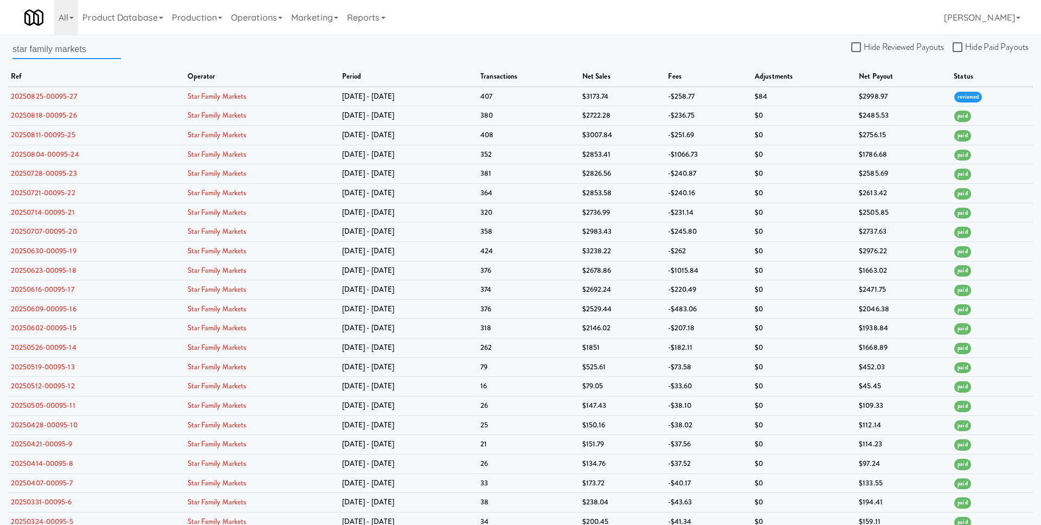
click at [76, 48] on input "star family markets" at bounding box center [66, 49] width 108 height 20
paste input "the vending corner"
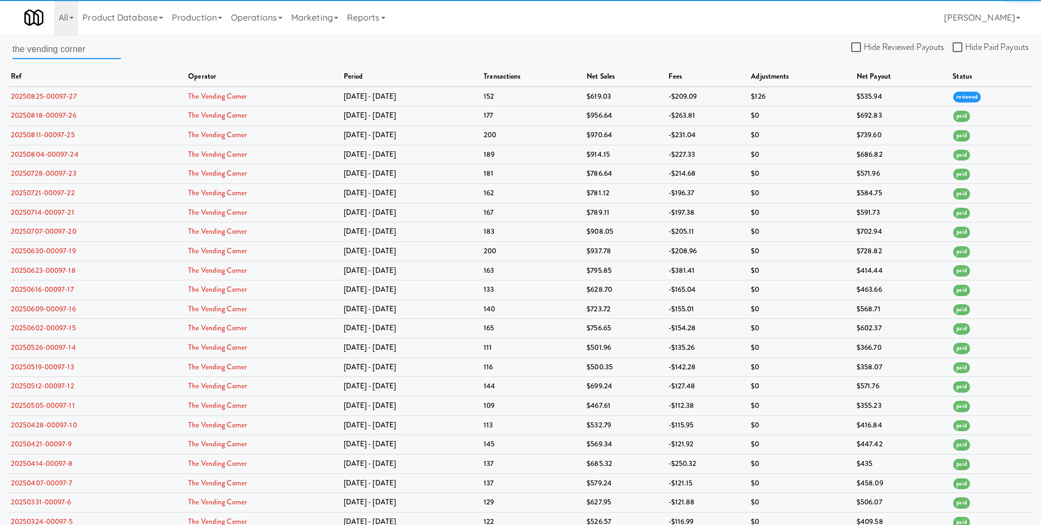
type input "the vending corner"
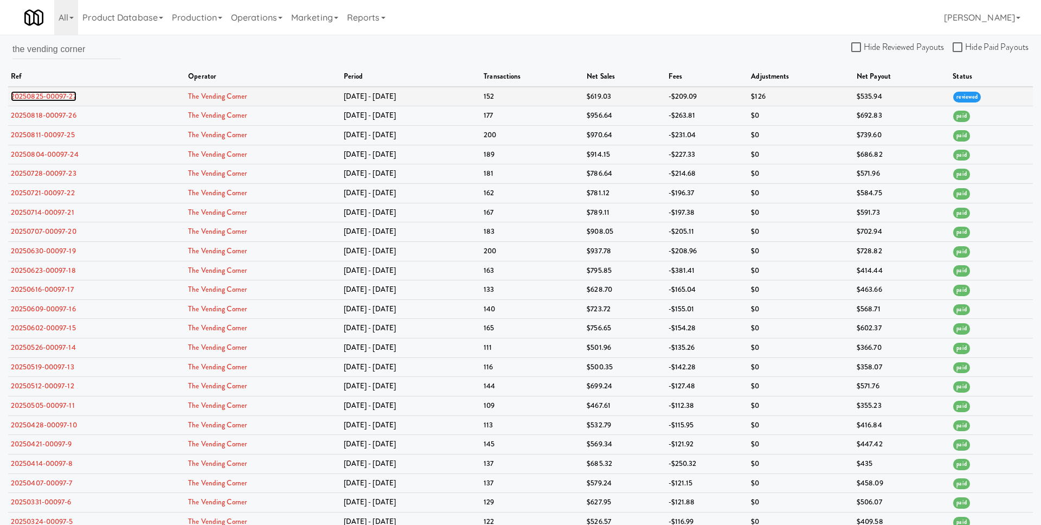
click at [59, 95] on link "20250825-00097-27" at bounding box center [44, 96] width 66 height 10
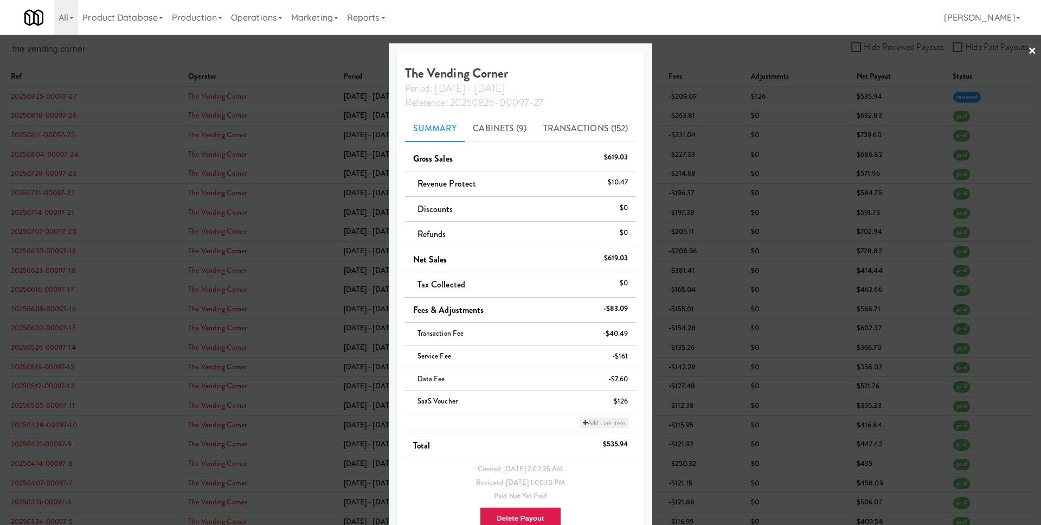
click at [595, 423] on link "Add Line Item" at bounding box center [604, 423] width 48 height 11
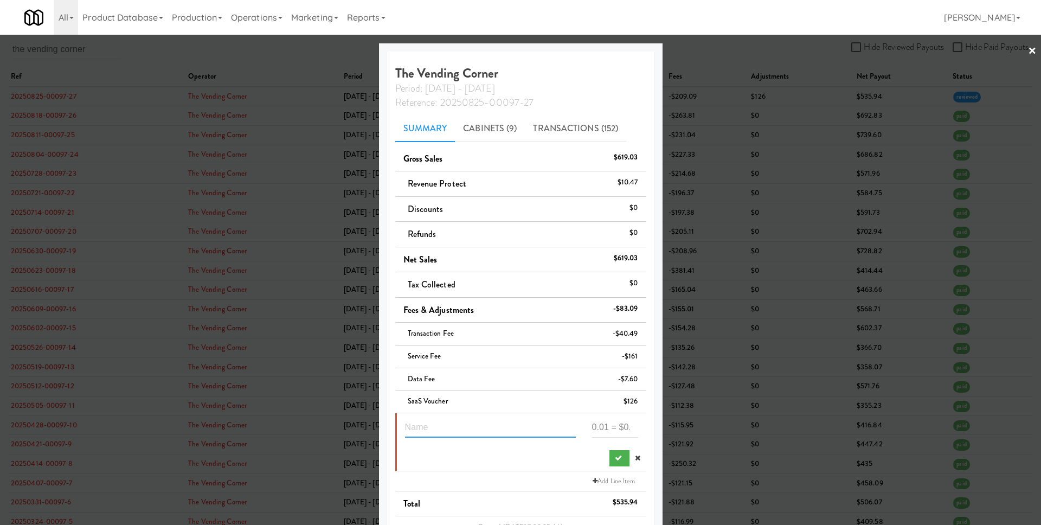
click at [489, 427] on input "text" at bounding box center [490, 428] width 171 height 20
paste input "199"
type input "Lease 1 unit for Aug"
paste input "199"
type input "-199"
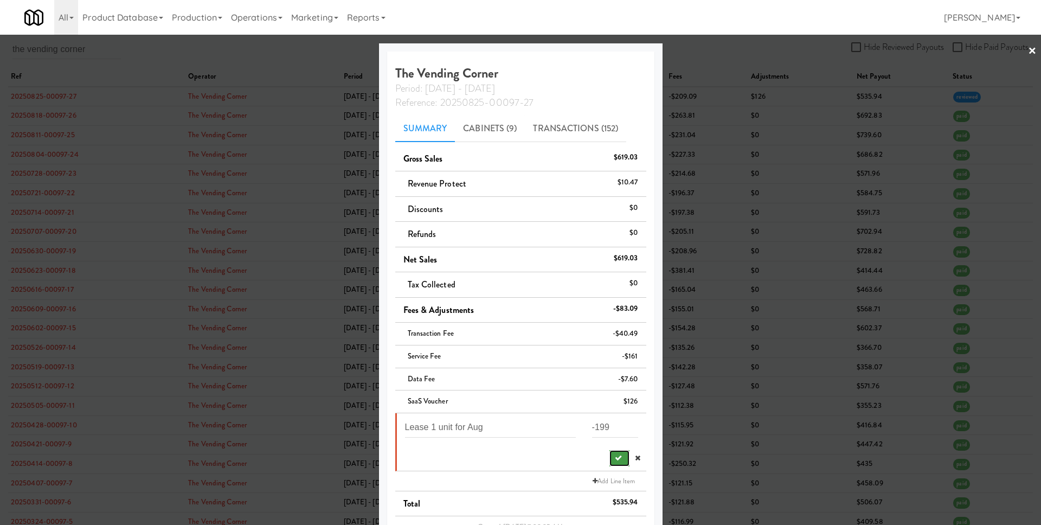
click at [610, 464] on button "submit" at bounding box center [620, 458] width 20 height 16
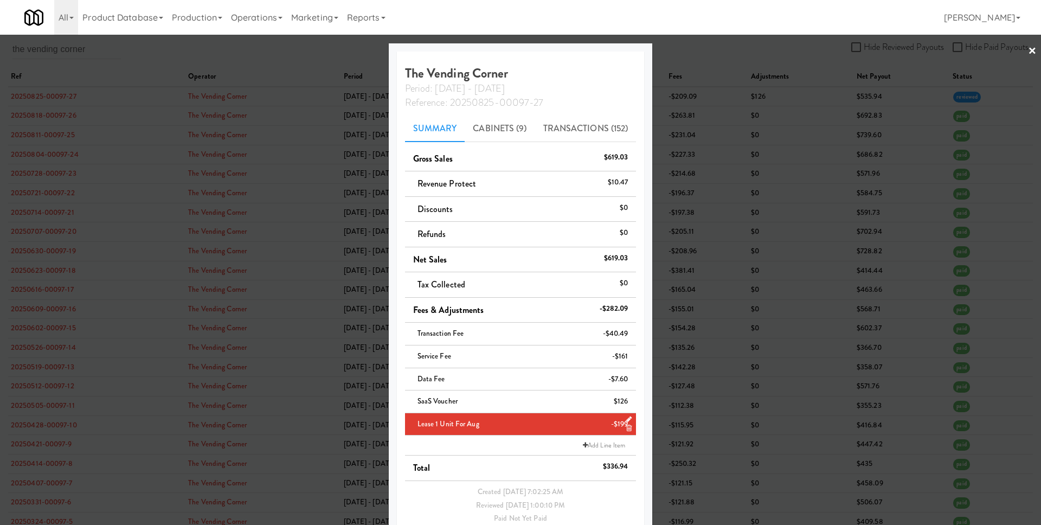
click at [693, 435] on div at bounding box center [520, 262] width 1041 height 525
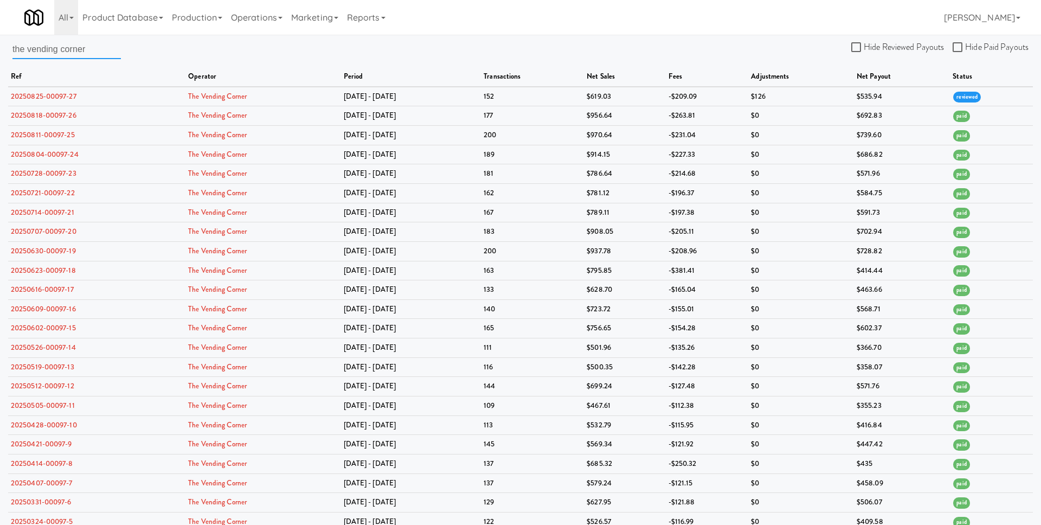
click at [95, 57] on input "the vending corner" at bounding box center [66, 49] width 108 height 20
click at [98, 52] on input "the vending corner" at bounding box center [66, 49] width 108 height 20
paste input "leetoblackllc.com"
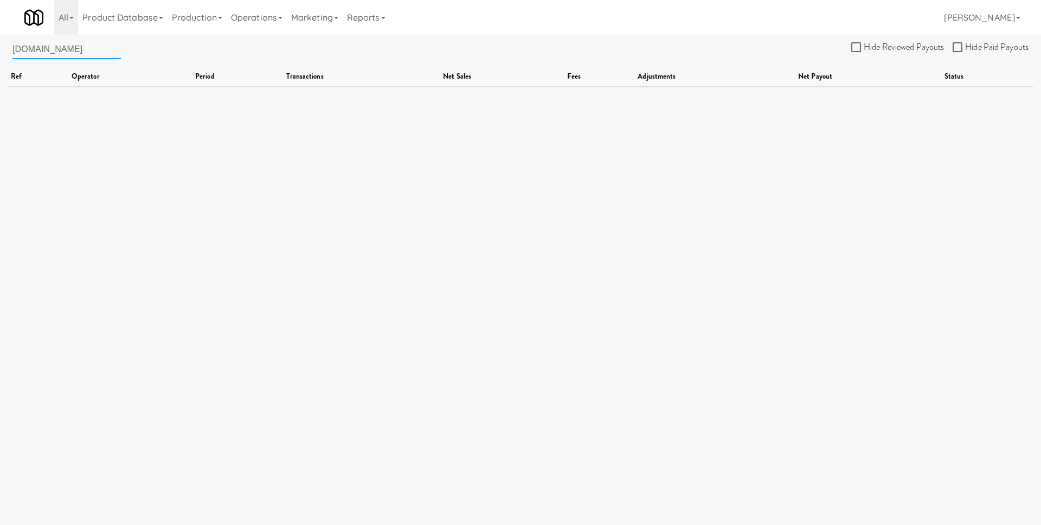
click at [65, 51] on input "tleetoblackllc.com" at bounding box center [66, 49] width 108 height 20
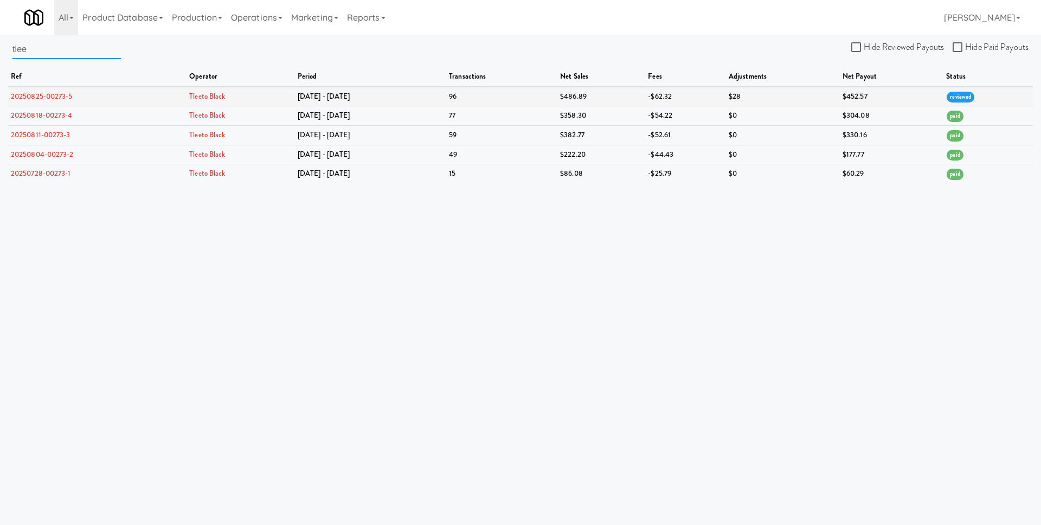
type input "tlee"
click at [36, 93] on link "20250825-00273-5" at bounding box center [42, 96] width 62 height 10
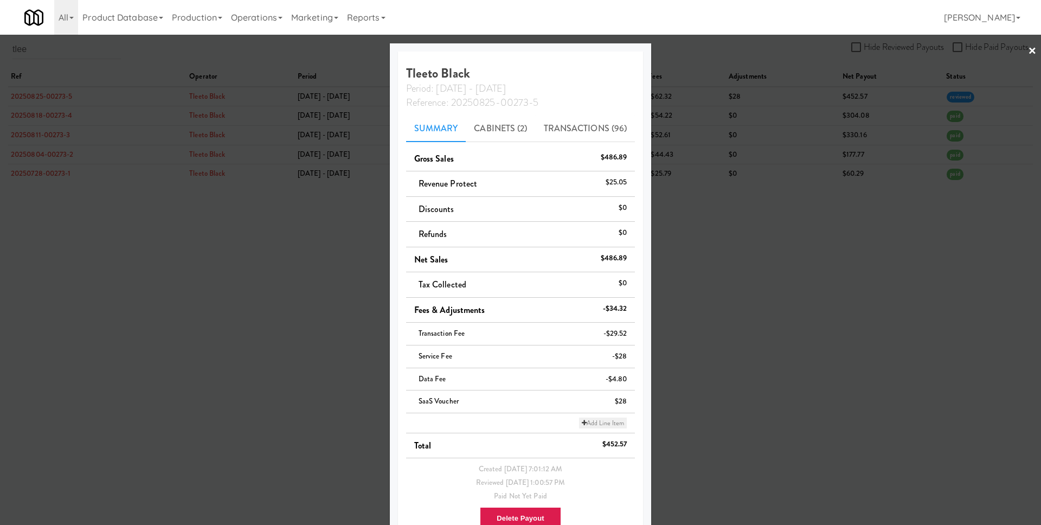
click at [591, 422] on link "Add Line Item" at bounding box center [603, 423] width 48 height 11
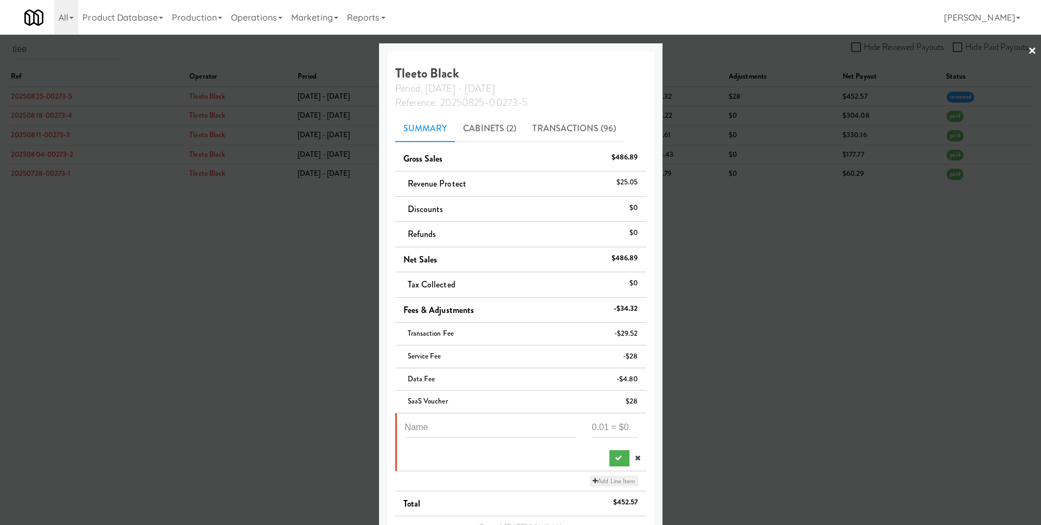
click at [592, 422] on input "number" at bounding box center [615, 428] width 46 height 20
click at [469, 423] on input "text" at bounding box center [490, 428] width 171 height 20
paste input "199"
type input "199"
type input "L"
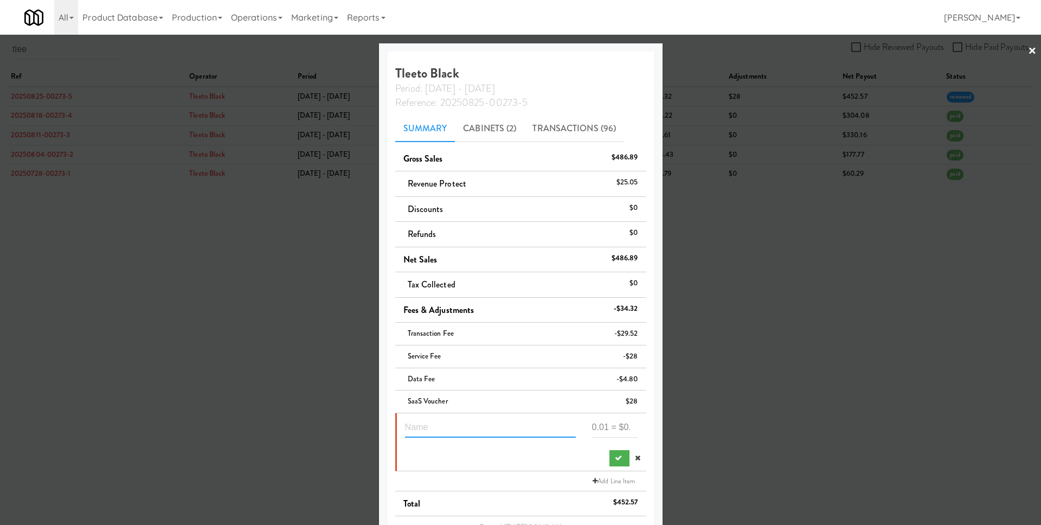
type input "L"
type input "Pays"
type input "lays"
type input "L"
type input "Lease"
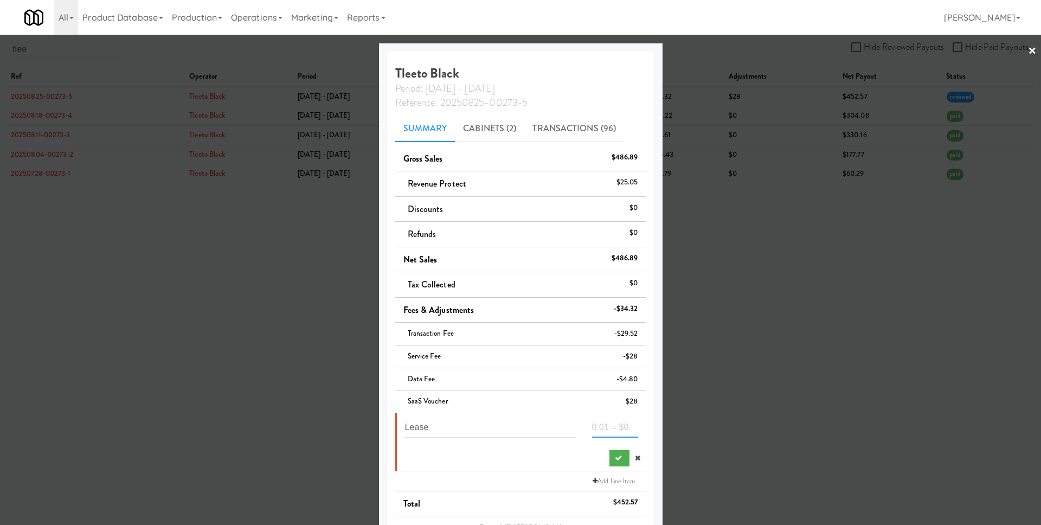
paste input "199"
type input "-199"
click at [516, 421] on input "Lease" at bounding box center [490, 428] width 171 height 20
click at [513, 424] on input "Lease" at bounding box center [490, 428] width 171 height 20
type input "1"
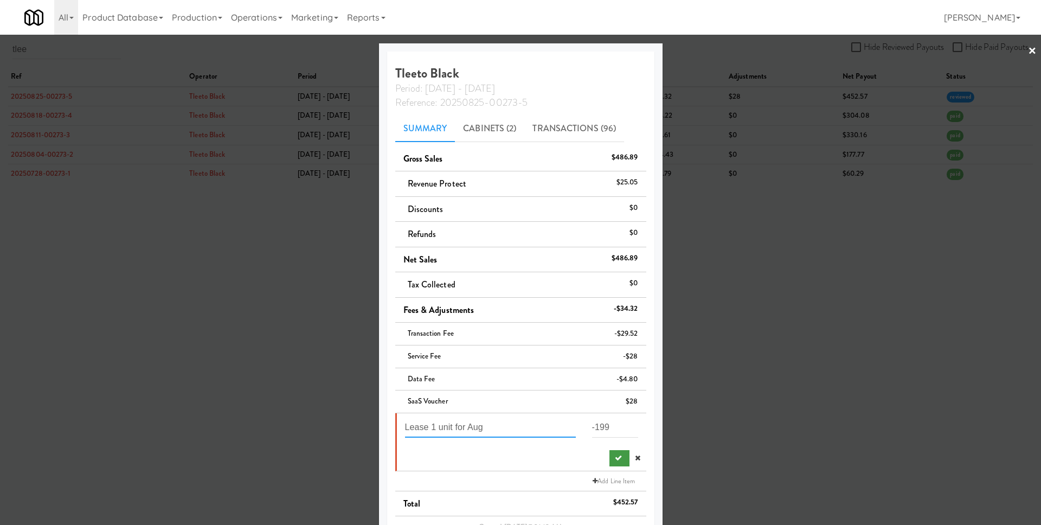
type input "Lease 1 unit for Aug"
click at [610, 454] on button "submit" at bounding box center [620, 458] width 20 height 16
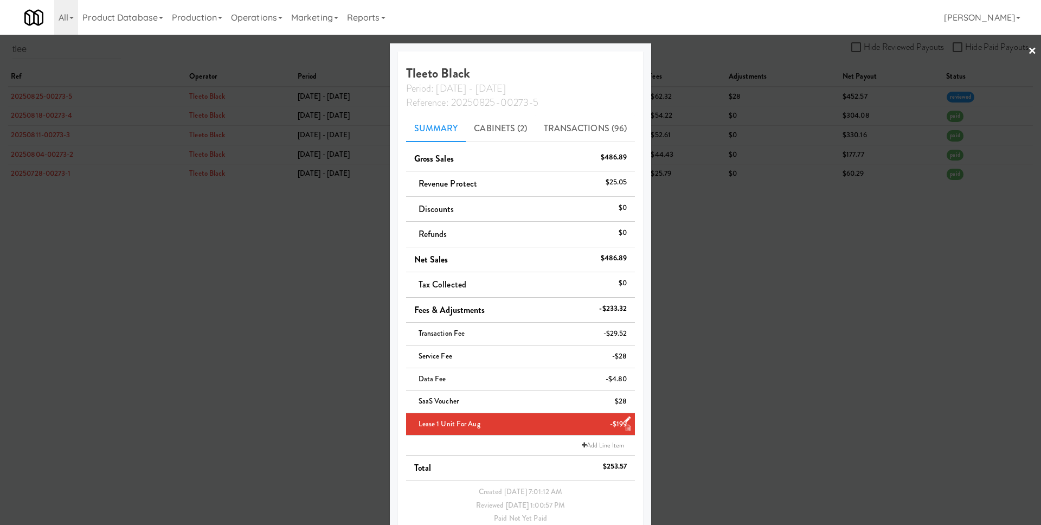
click at [728, 426] on div at bounding box center [520, 262] width 1041 height 525
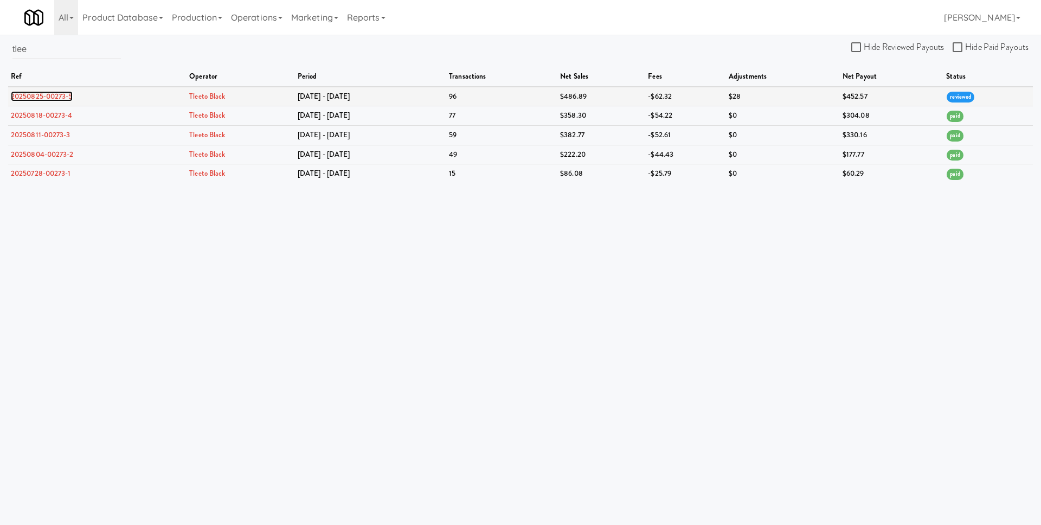
click at [63, 96] on link "20250825-00273-5" at bounding box center [42, 96] width 62 height 10
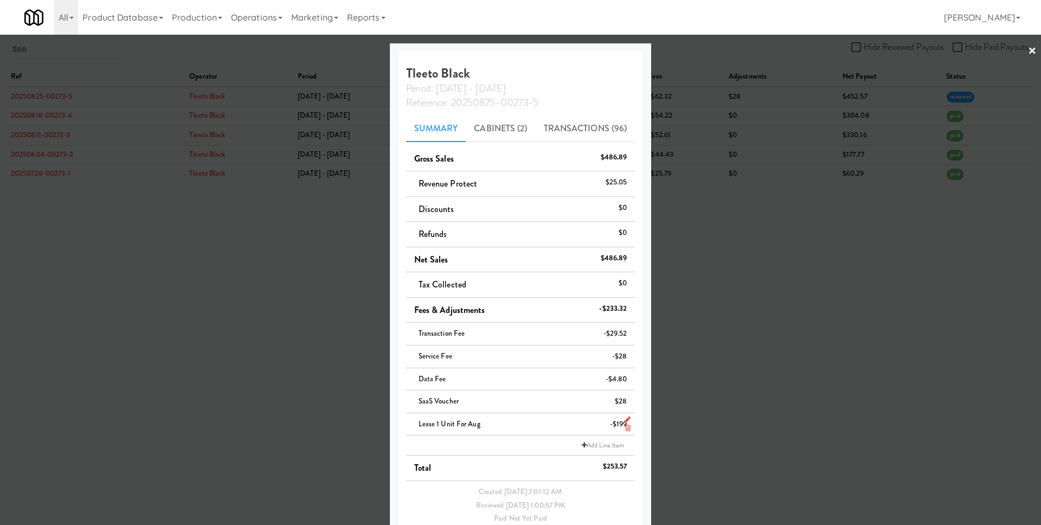
click at [628, 430] on icon at bounding box center [627, 428] width 5 height 7
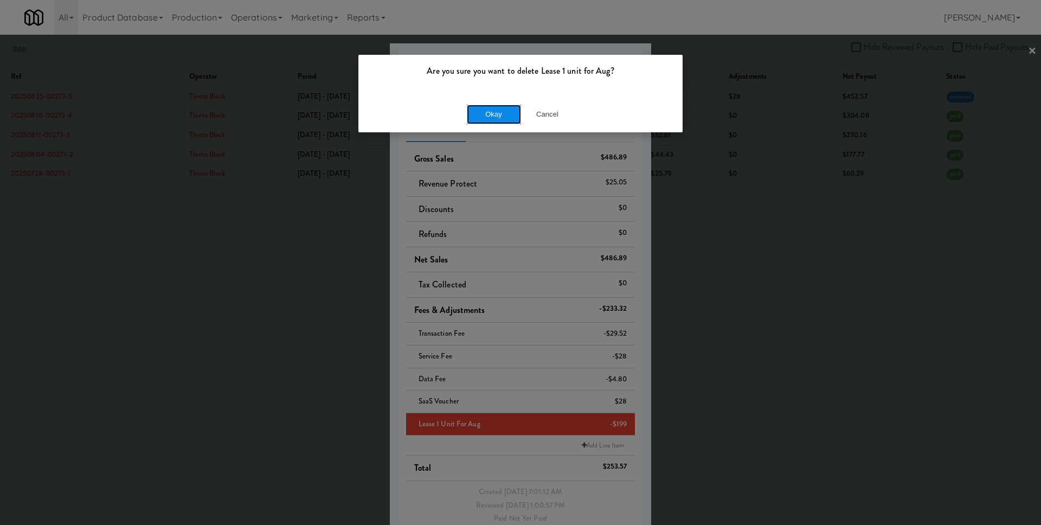
click at [491, 120] on button "Okay" at bounding box center [494, 115] width 54 height 20
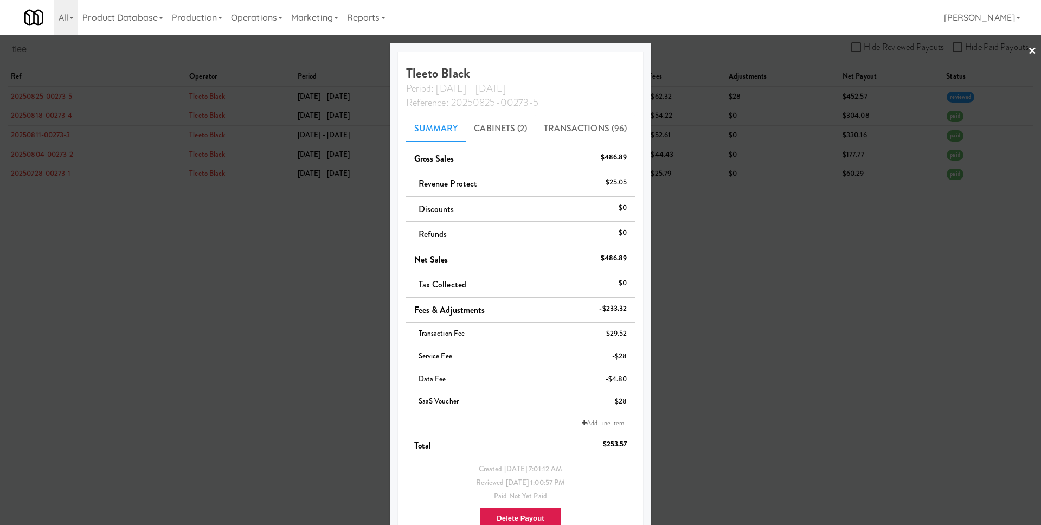
click at [725, 200] on div at bounding box center [520, 262] width 1041 height 525
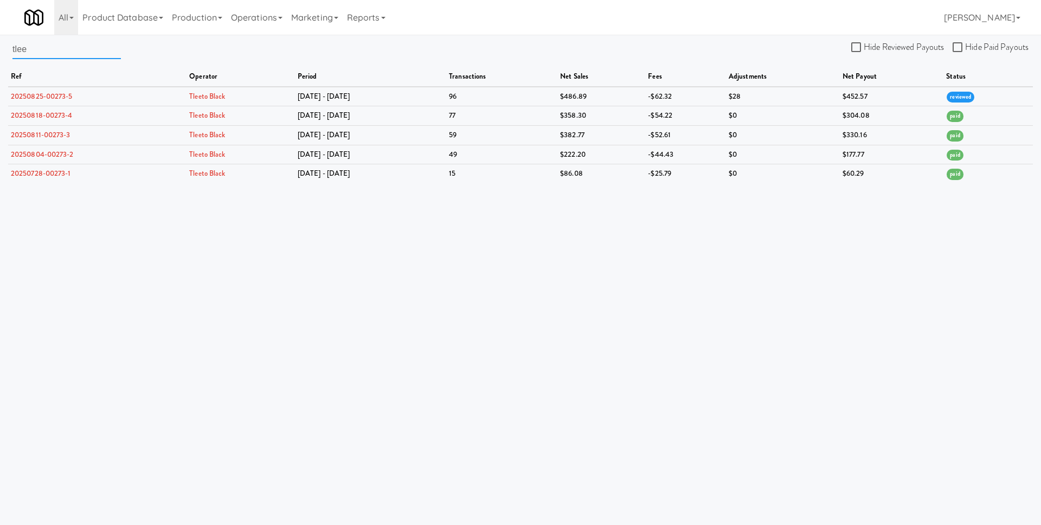
click at [71, 53] on input "tlee" at bounding box center [66, 49] width 108 height 20
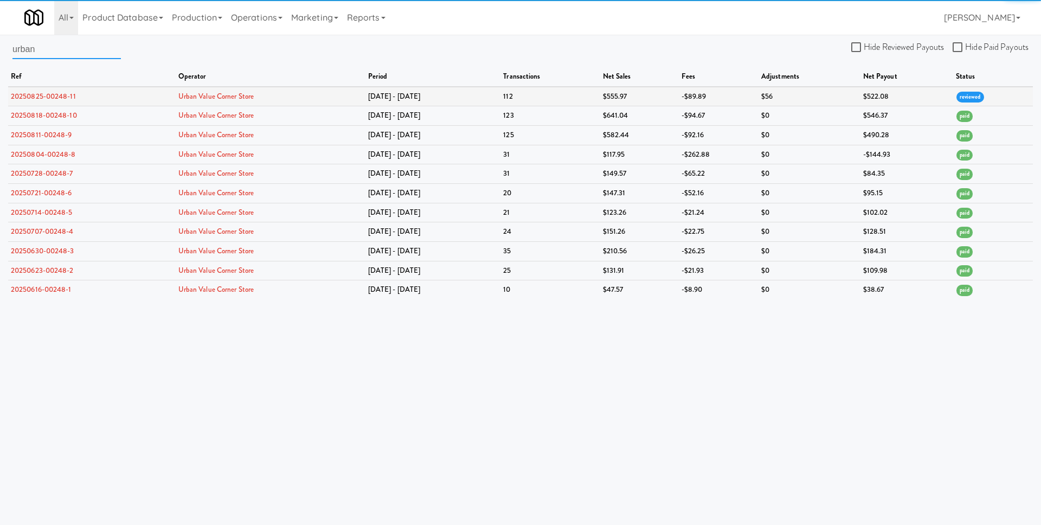
type input "urban"
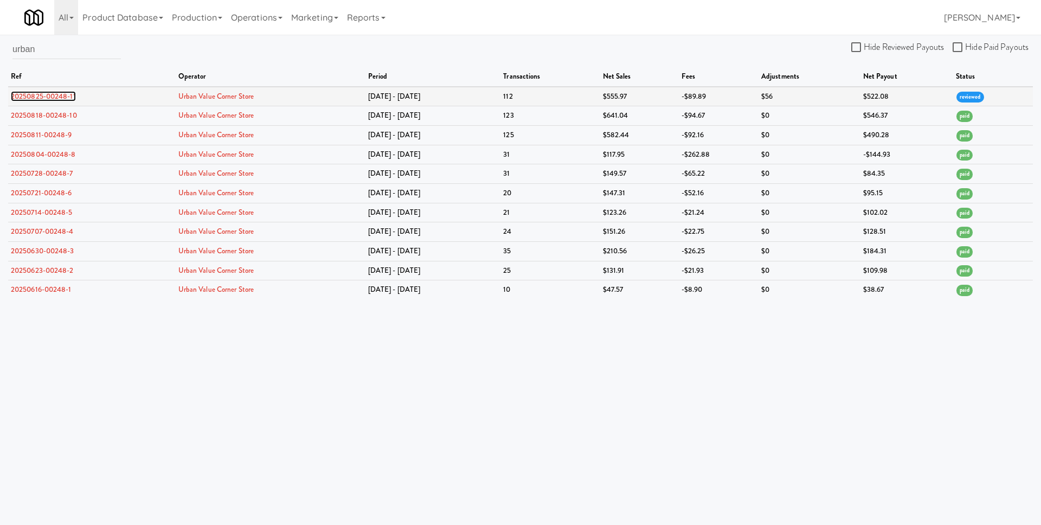
click at [69, 94] on link "20250825-00248-11" at bounding box center [43, 96] width 65 height 10
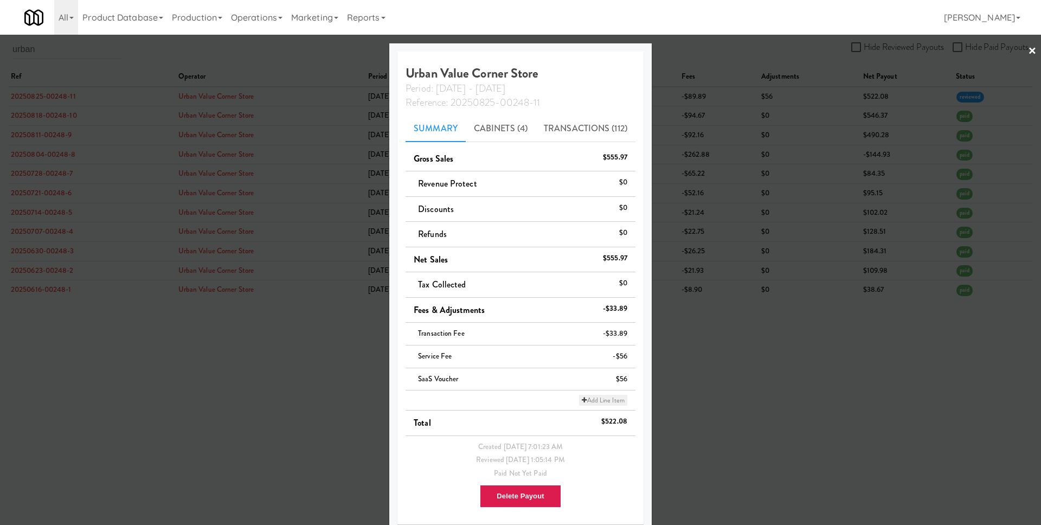
click at [600, 404] on link "Add Line Item" at bounding box center [603, 400] width 48 height 11
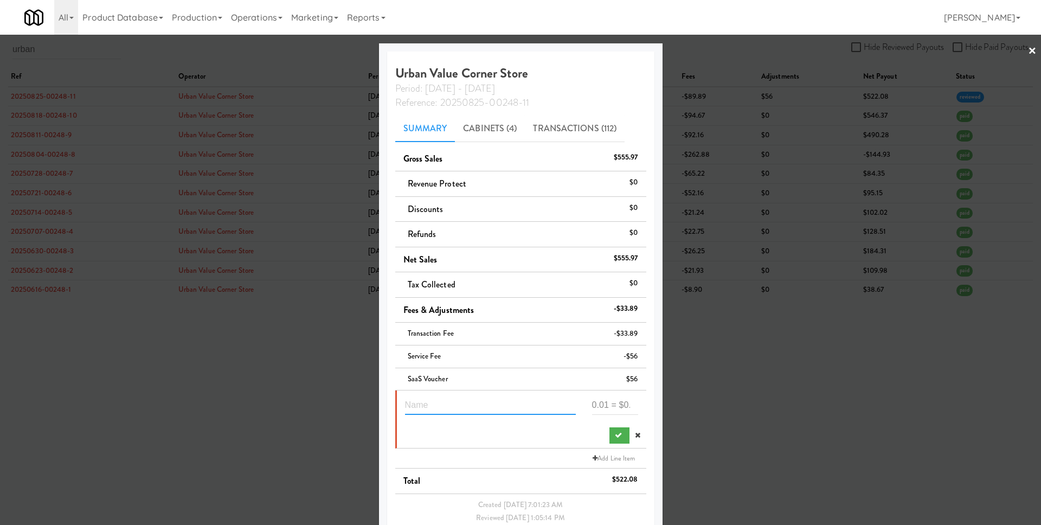
click at [507, 407] on input "text" at bounding box center [490, 405] width 171 height 20
type input "Lease 1 unit for Aug"
type input "-199"
click at [615, 434] on icon "submit" at bounding box center [618, 435] width 7 height 7
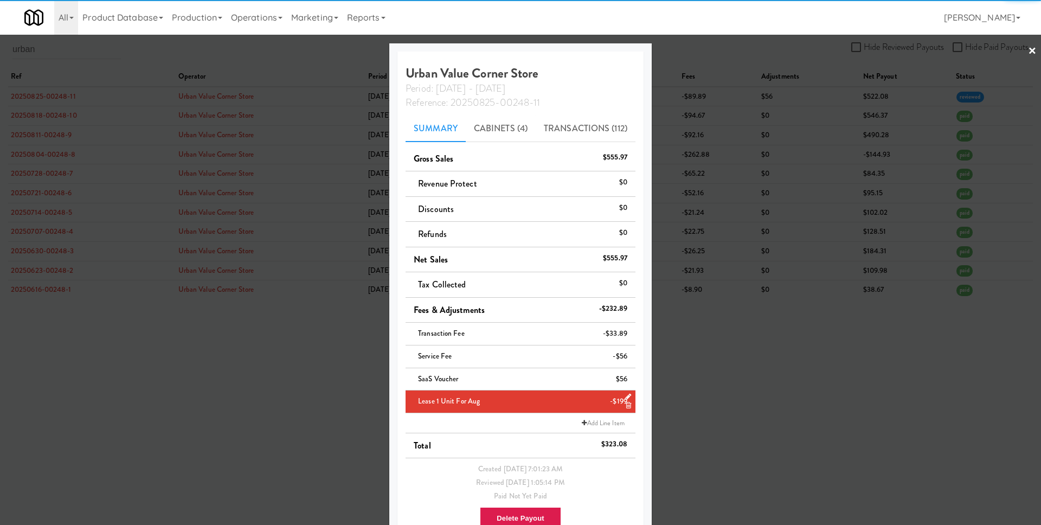
click at [727, 428] on div at bounding box center [520, 262] width 1041 height 525
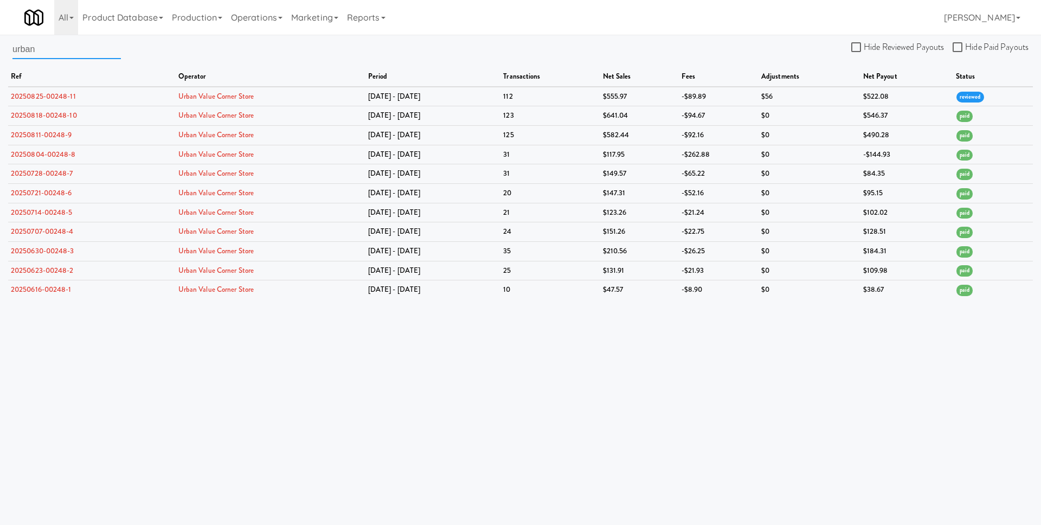
click at [79, 53] on input "urban" at bounding box center [66, 49] width 108 height 20
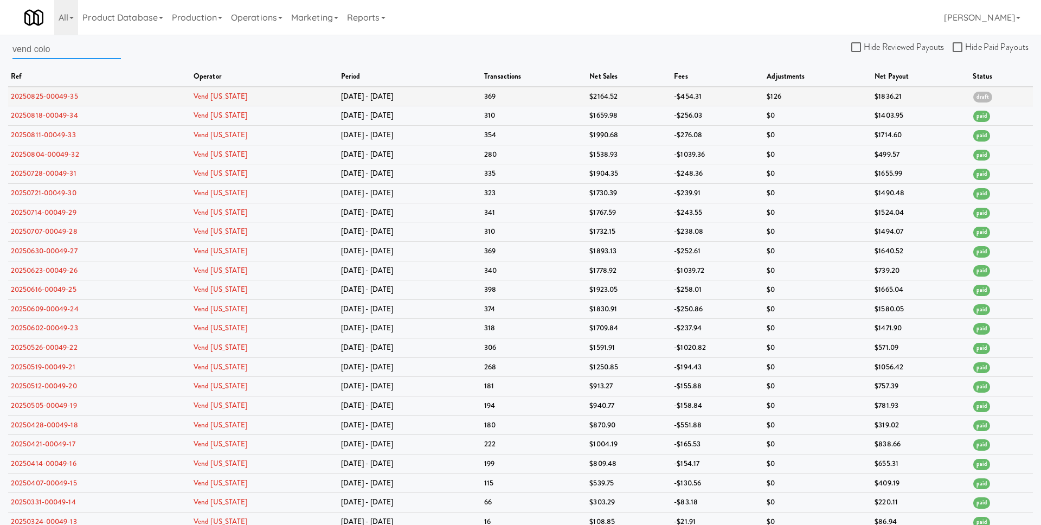
type input "vend colo"
click at [53, 93] on link "20250825-00049-35" at bounding box center [44, 96] width 67 height 10
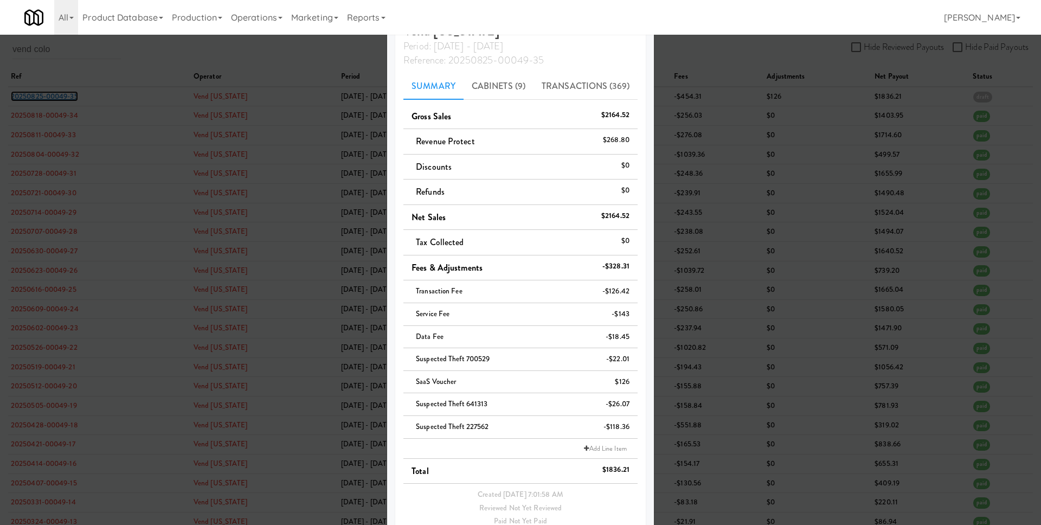
scroll to position [101, 0]
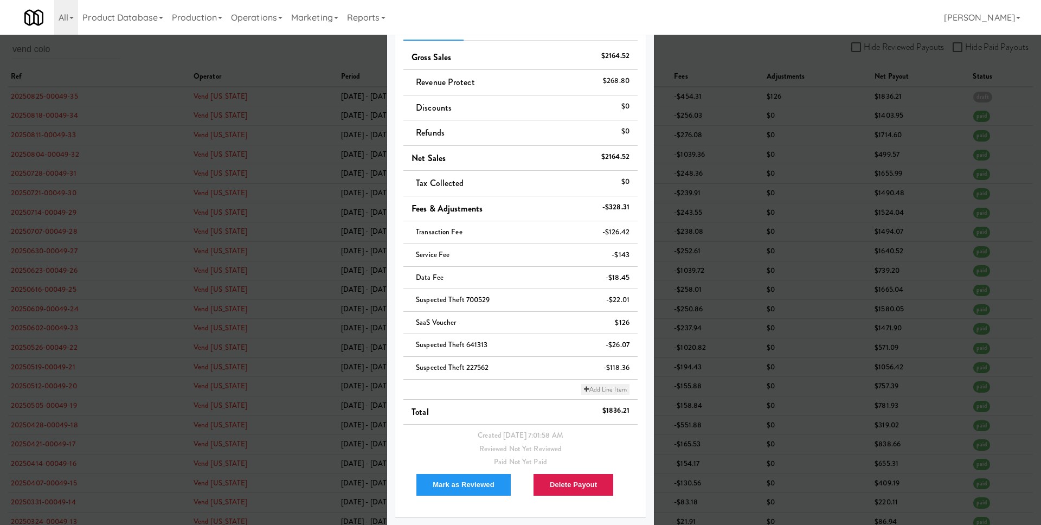
click at [607, 388] on link "Add Line Item" at bounding box center [605, 389] width 48 height 11
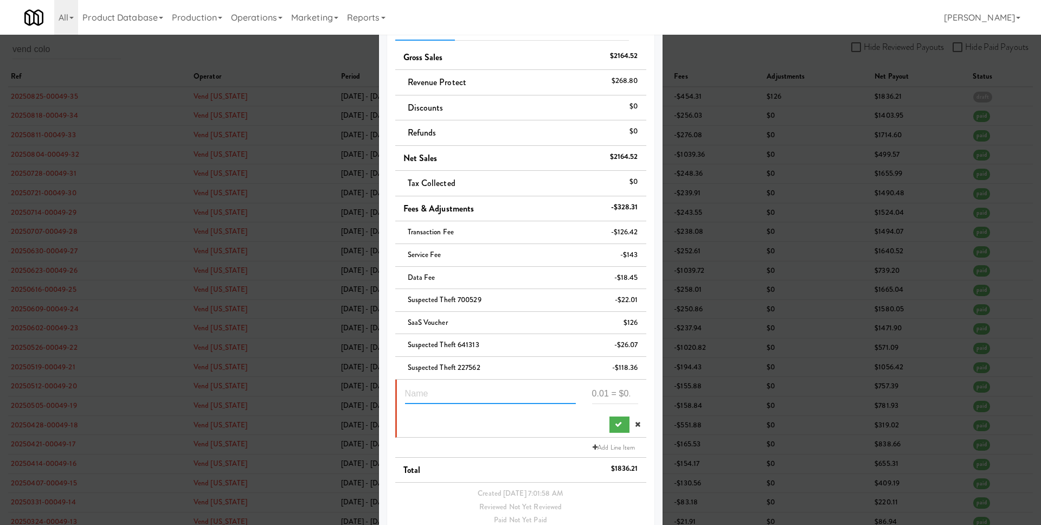
click at [445, 393] on input "text" at bounding box center [490, 394] width 171 height 20
paste input "796"
type input "796"
type input "Lease 4 units for Aug"
paste input "-796"
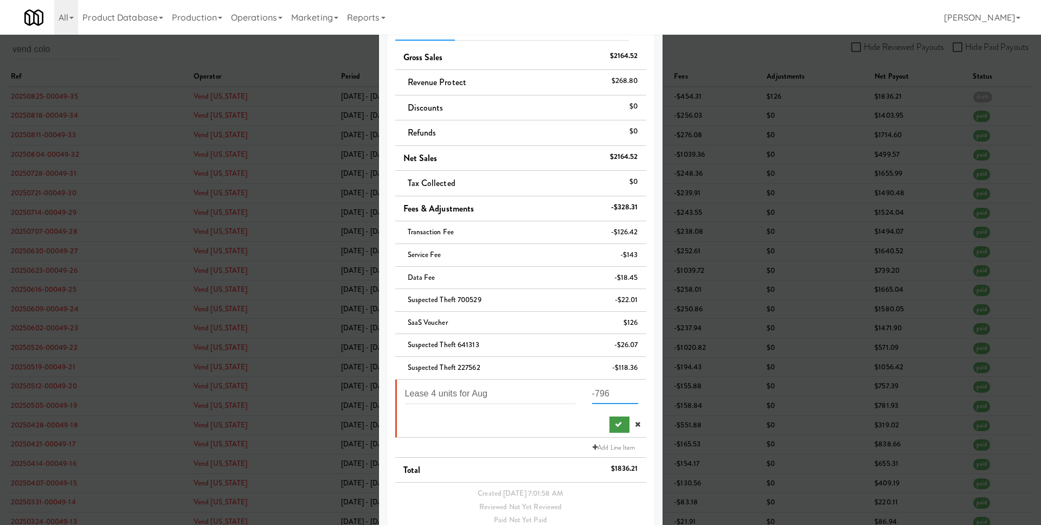
type input "-796"
click at [615, 425] on icon "submit" at bounding box center [618, 424] width 7 height 7
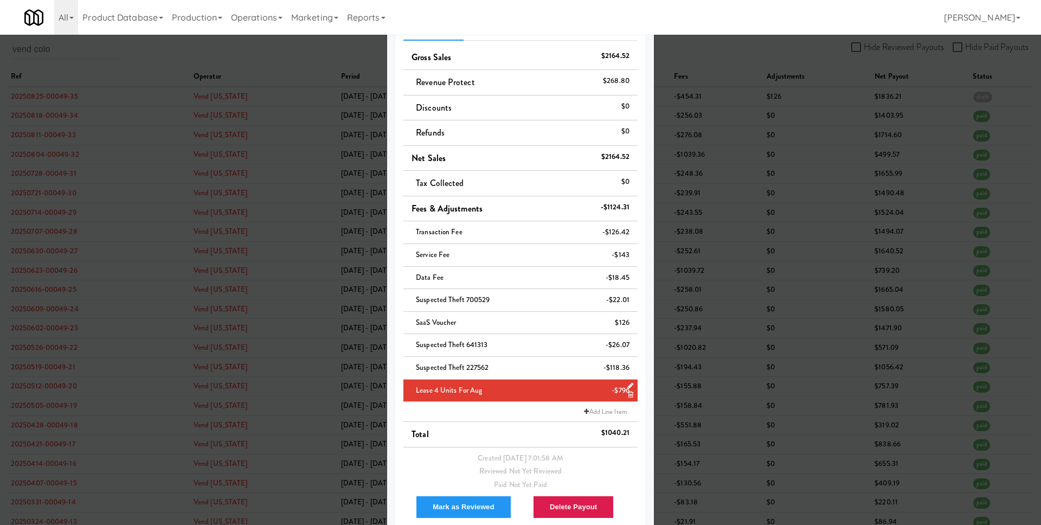
click at [718, 368] on div at bounding box center [520, 262] width 1041 height 525
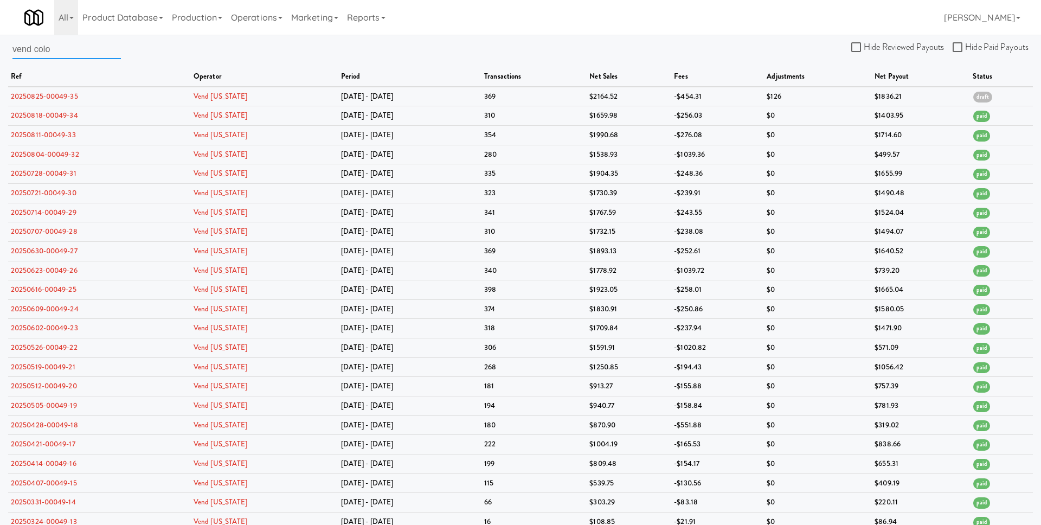
click at [82, 53] on input "vend colo" at bounding box center [66, 49] width 108 height 20
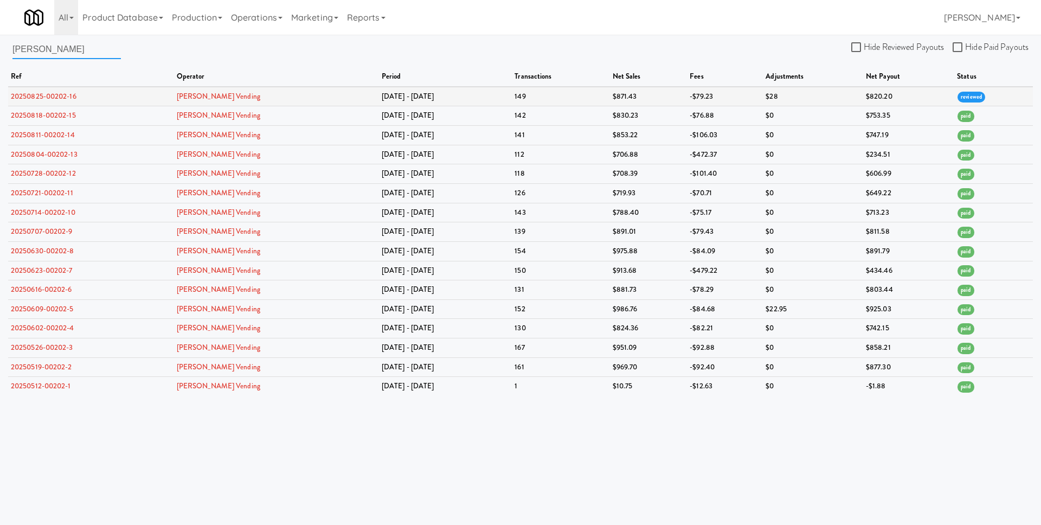
type input "viola"
click at [66, 95] on link "20250825-00202-16" at bounding box center [44, 96] width 66 height 10
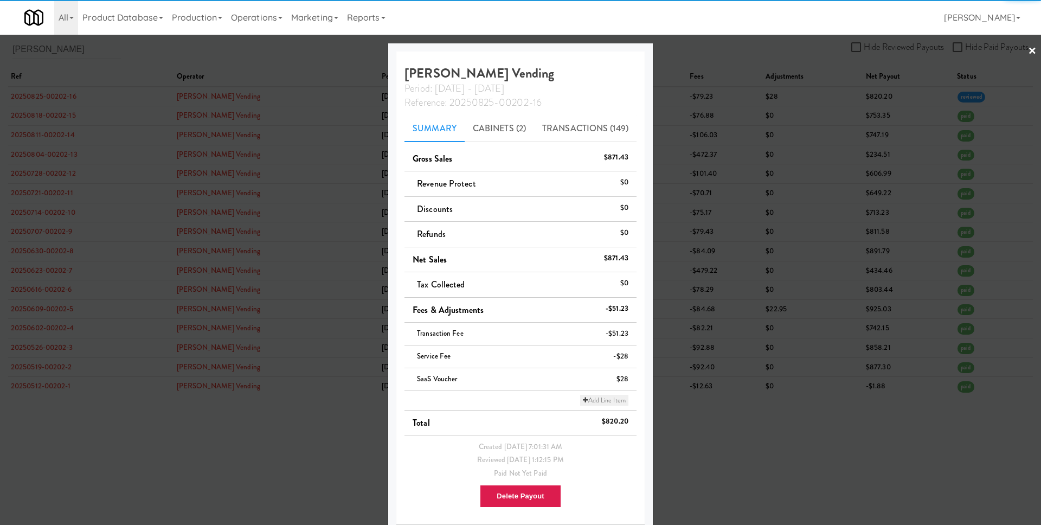
click at [608, 404] on link "Add Line Item" at bounding box center [604, 400] width 48 height 11
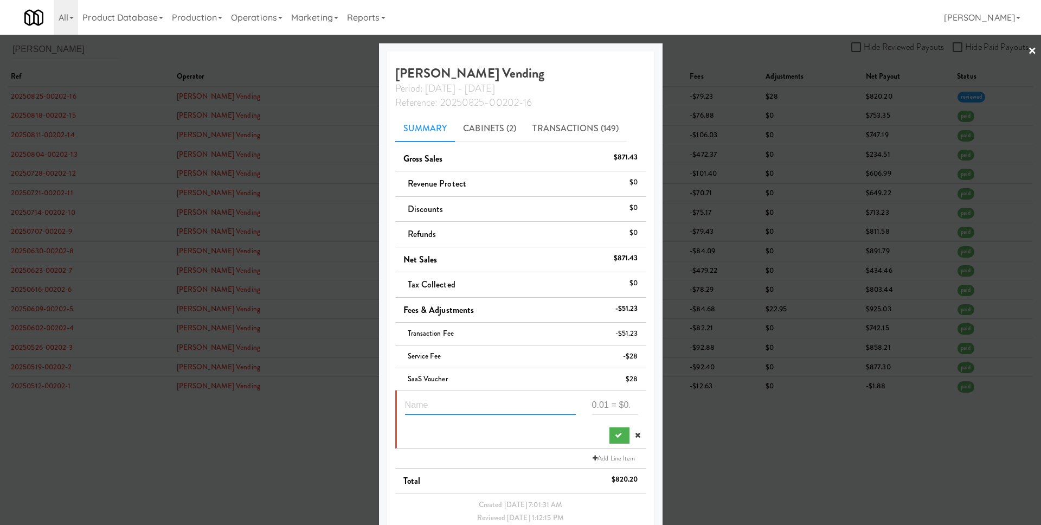
click at [462, 399] on input "text" at bounding box center [490, 405] width 171 height 20
paste input "2"
type input "2"
type input "Lease 2 units for Aug"
paste input "398"
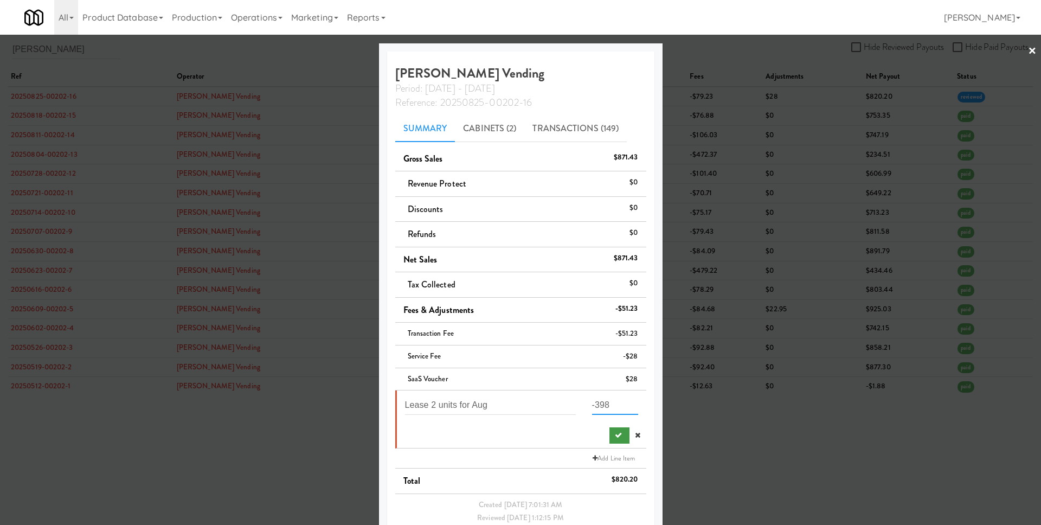
type input "-398"
click at [610, 433] on button "submit" at bounding box center [620, 435] width 20 height 16
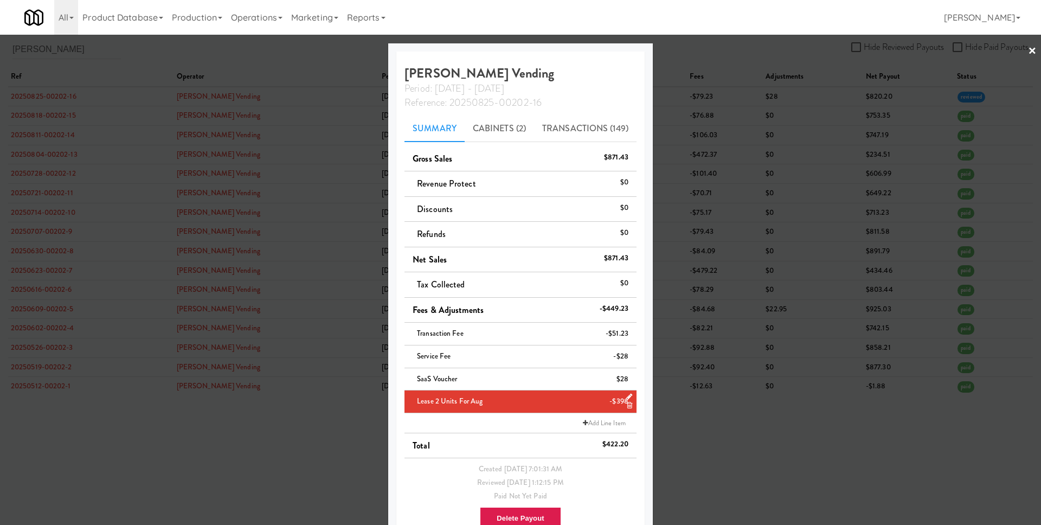
click at [686, 431] on div at bounding box center [520, 262] width 1041 height 525
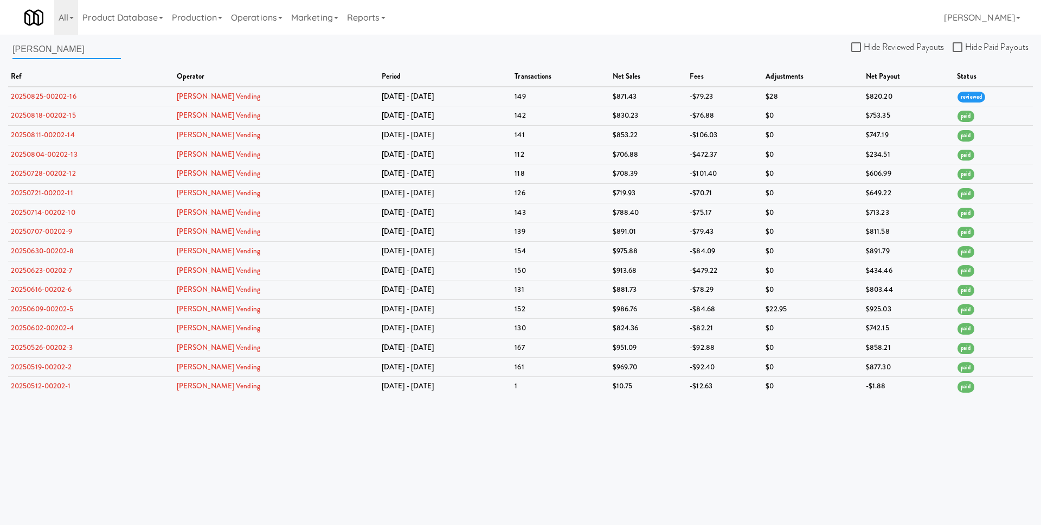
click at [65, 54] on input "viola" at bounding box center [66, 49] width 108 height 20
paste input "tal bites vending"
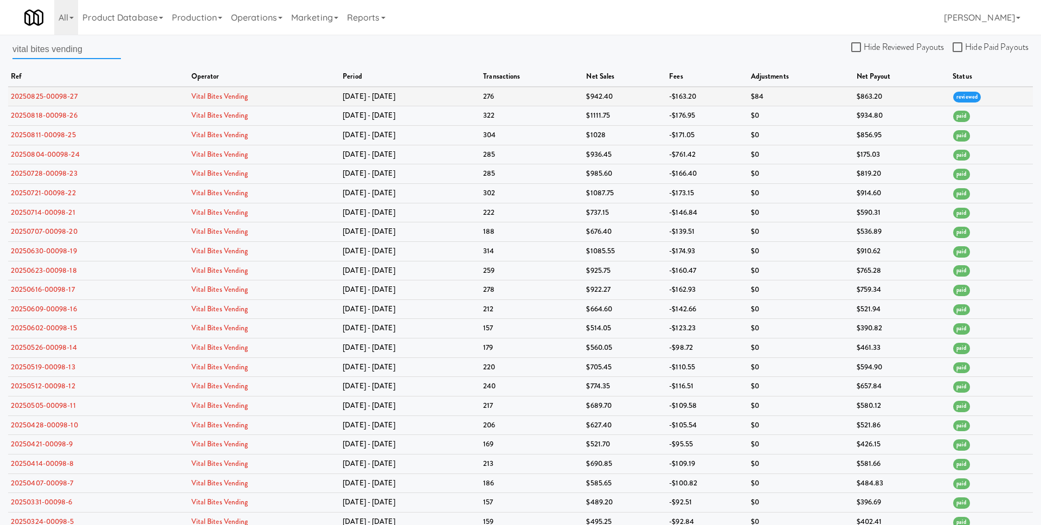
type input "vital bites vending"
click at [44, 95] on link "20250825-00098-27" at bounding box center [44, 96] width 67 height 10
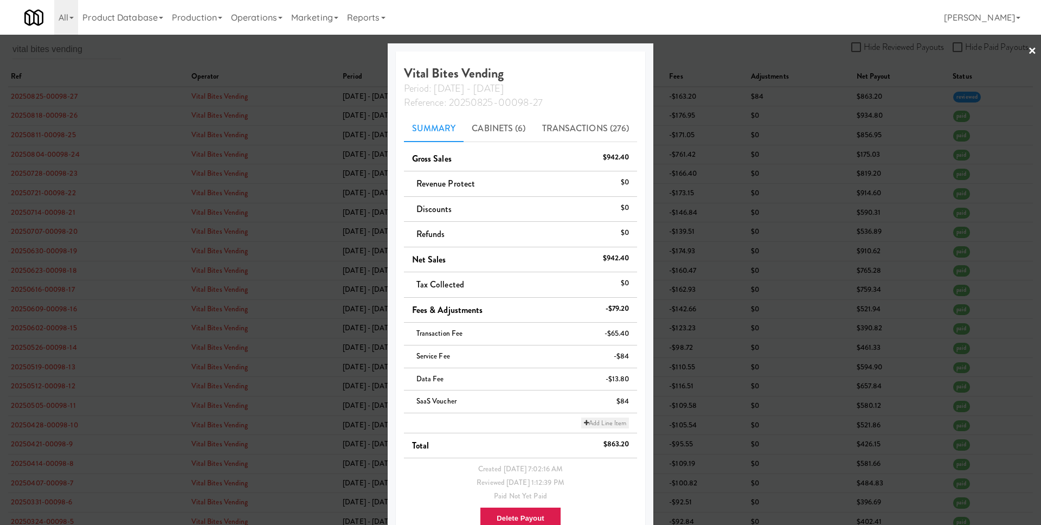
click at [592, 421] on link "Add Line Item" at bounding box center [605, 423] width 48 height 11
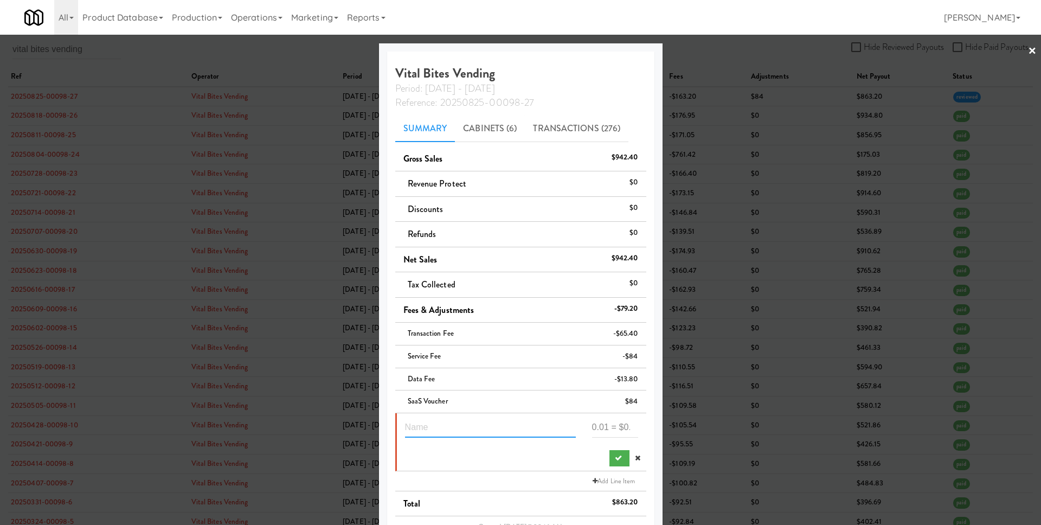
click at [483, 430] on input "text" at bounding box center [490, 428] width 171 height 20
type input "Lease 3 units for Aug"
paste input "-597"
type input "-597"
click at [610, 464] on button "submit" at bounding box center [620, 458] width 20 height 16
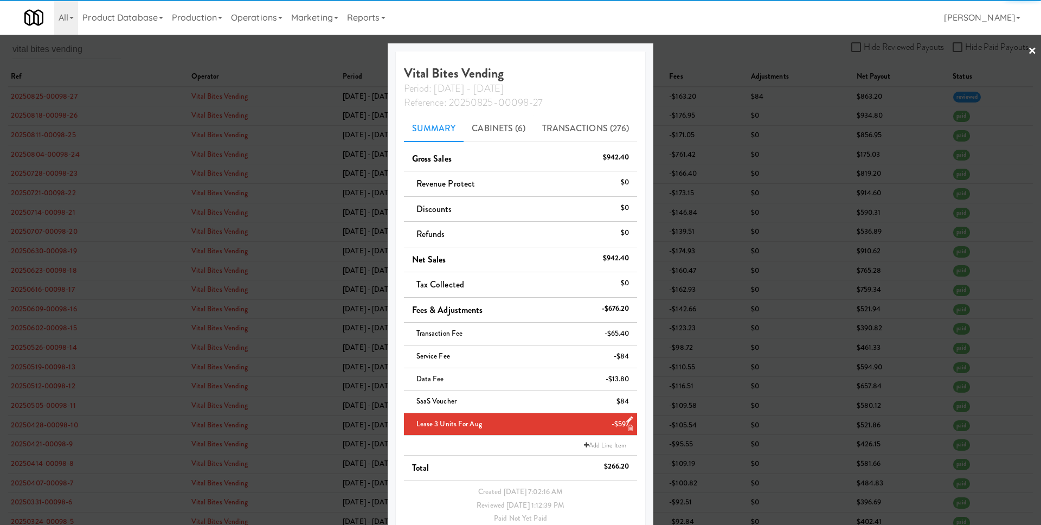
click at [730, 436] on div at bounding box center [520, 262] width 1041 height 525
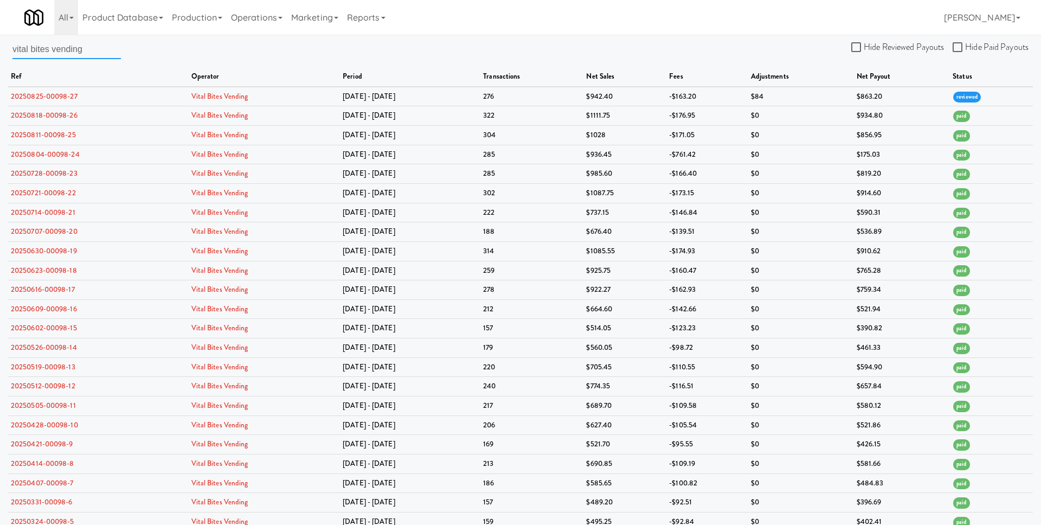
click at [69, 49] on input "vital bites vending" at bounding box center [66, 49] width 108 height 20
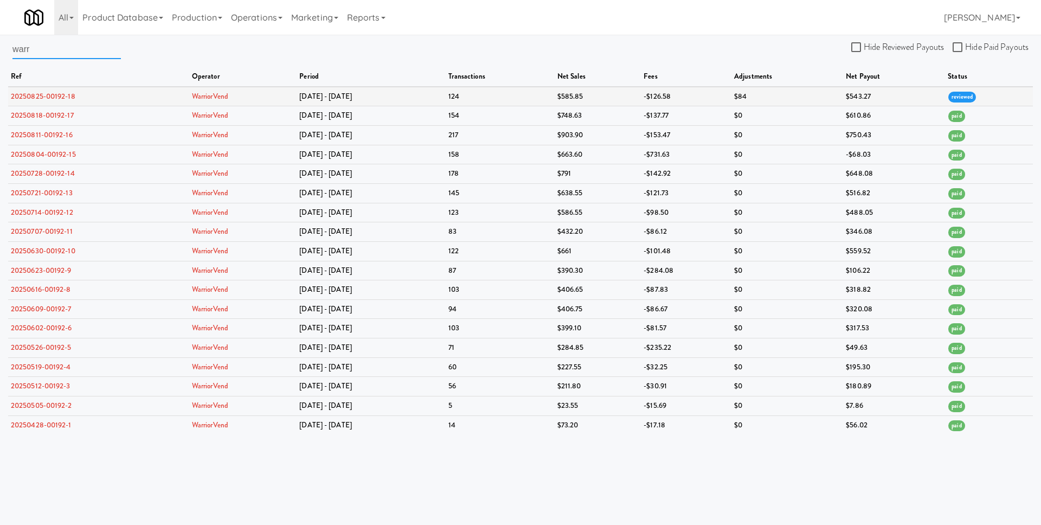
type input "warr"
click at [55, 94] on link "20250825-00192-18" at bounding box center [43, 96] width 65 height 10
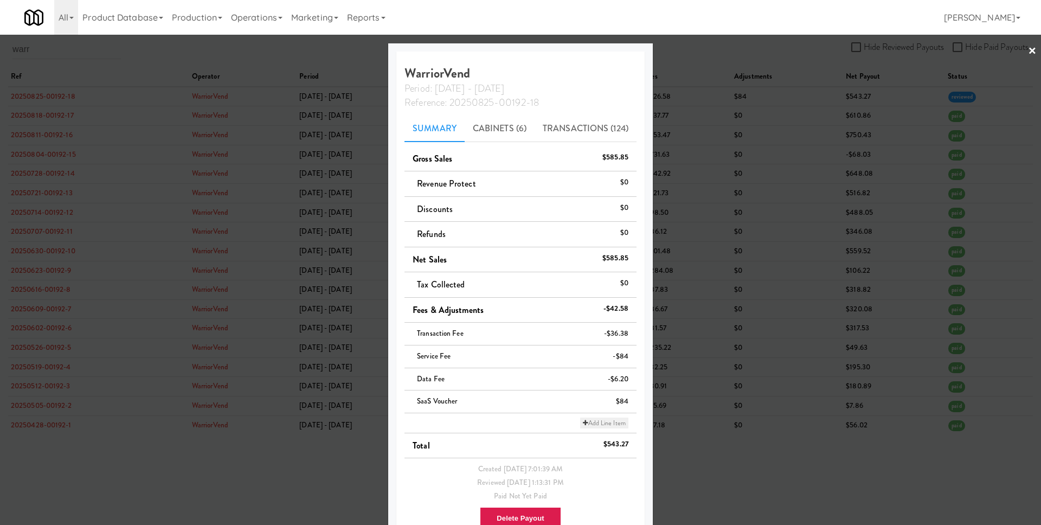
click at [600, 421] on link "Add Line Item" at bounding box center [604, 423] width 48 height 11
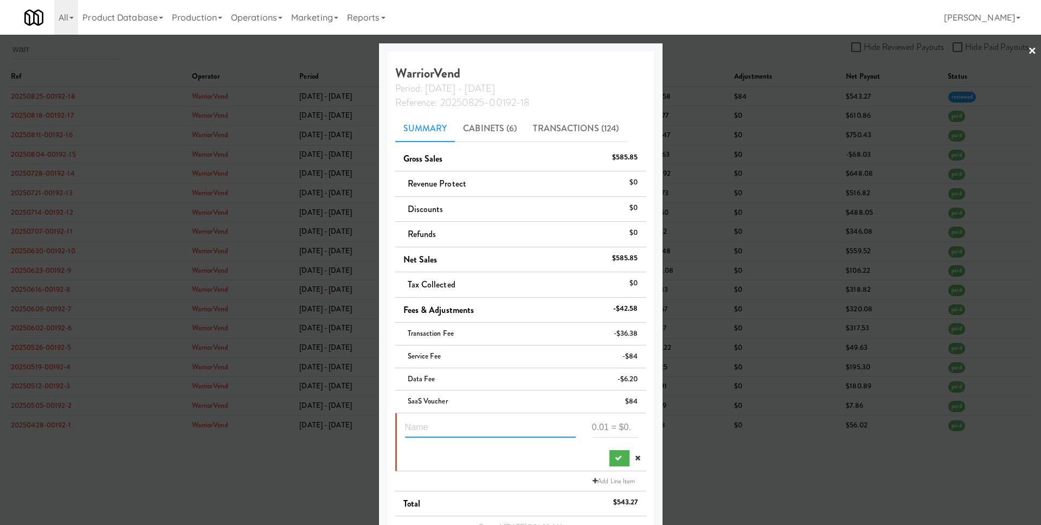
click at [454, 433] on input "text" at bounding box center [490, 428] width 171 height 20
type input "Lease 6 units for Aug"
paste input "-1194"
type input "-1194"
click at [615, 460] on icon "submit" at bounding box center [618, 457] width 7 height 7
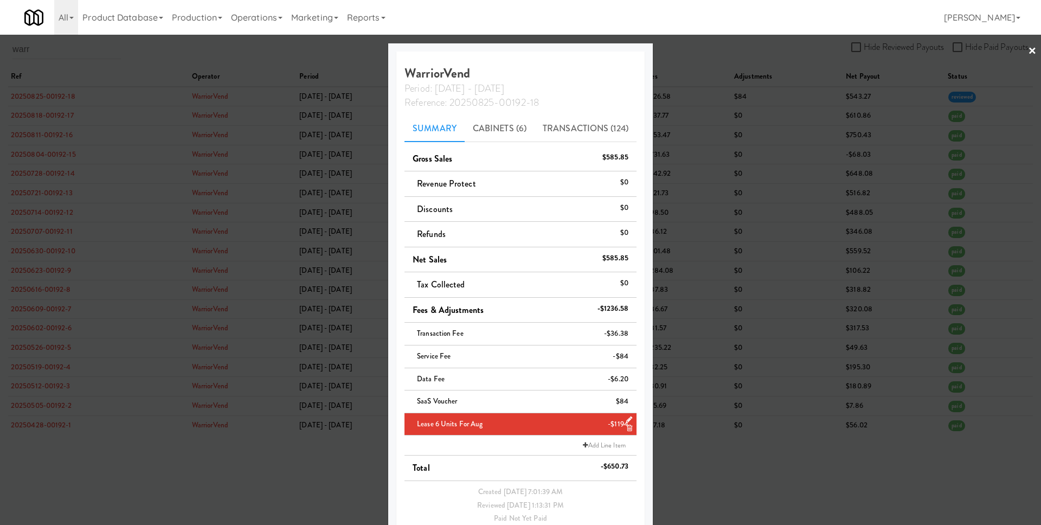
click at [686, 459] on div at bounding box center [520, 262] width 1041 height 525
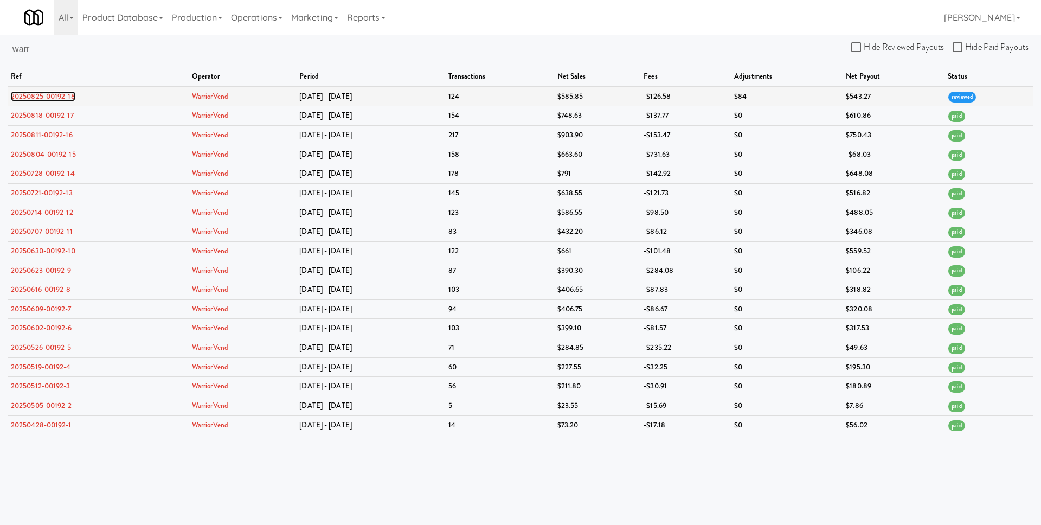
click at [61, 92] on link "20250825-00192-18" at bounding box center [43, 96] width 65 height 10
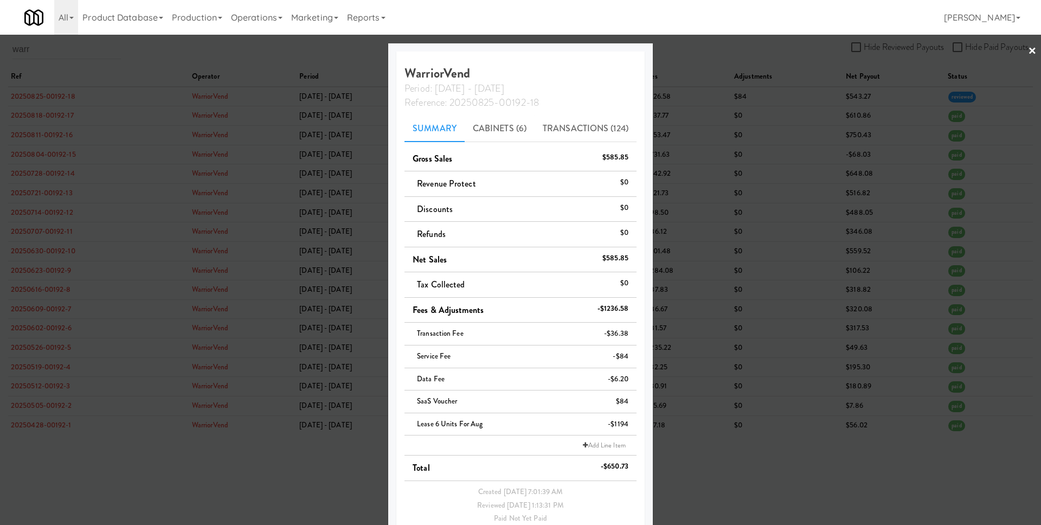
click at [697, 304] on div at bounding box center [520, 262] width 1041 height 525
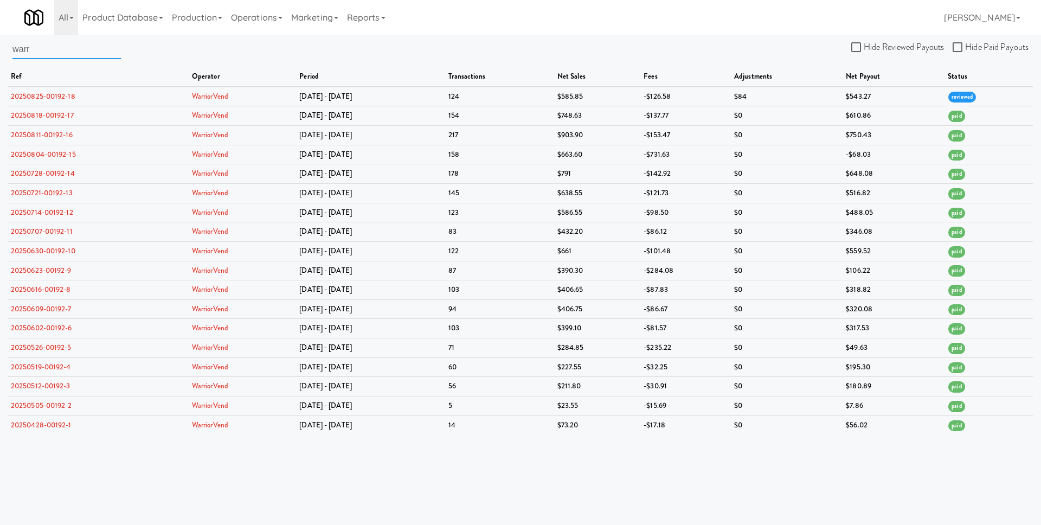
click at [73, 50] on input "warr" at bounding box center [66, 49] width 108 height 20
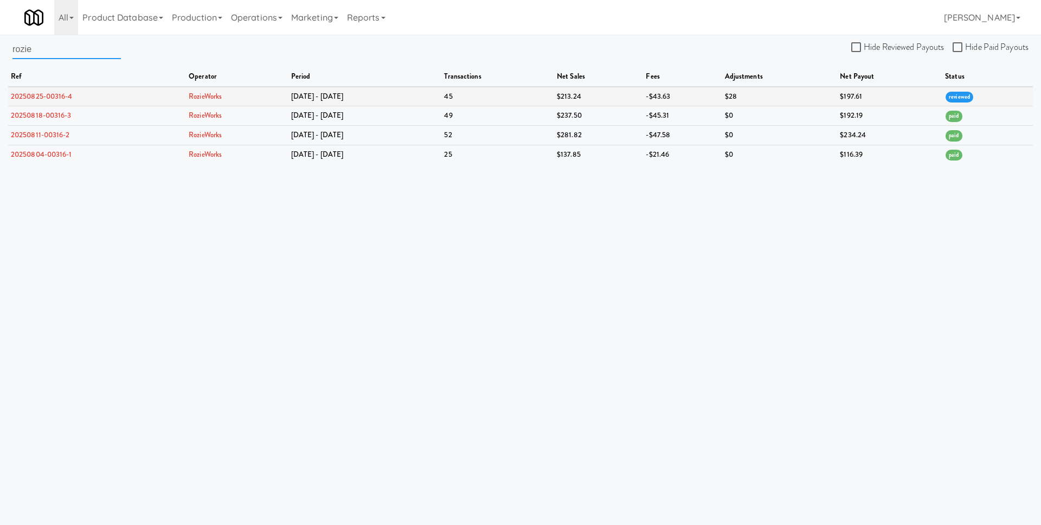
type input "rozie"
click at [41, 94] on link "20250825-00316-4" at bounding box center [42, 96] width 62 height 10
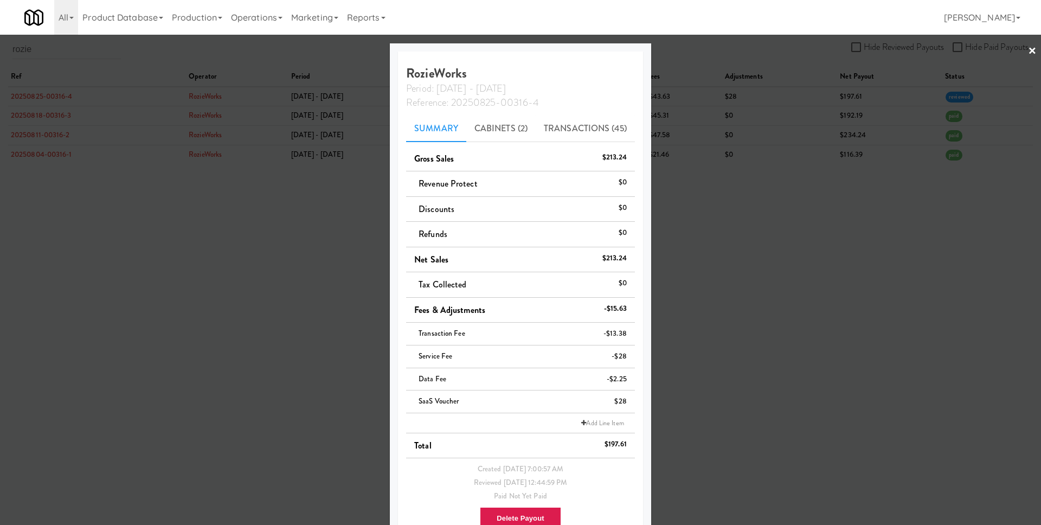
click at [601, 416] on li "Add Line Item" at bounding box center [520, 423] width 229 height 20
click at [600, 419] on link "Add Line Item" at bounding box center [603, 423] width 48 height 11
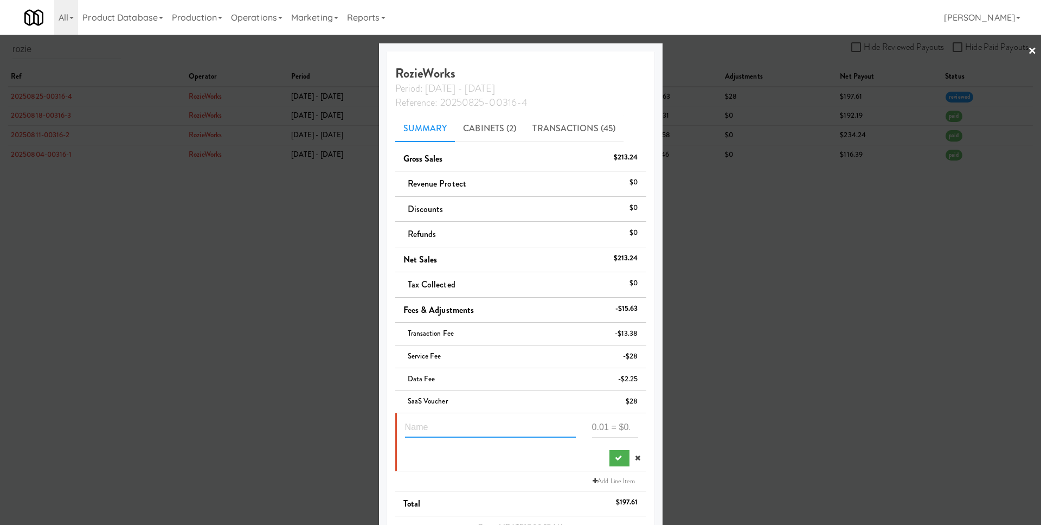
click at [466, 434] on input "text" at bounding box center [490, 428] width 171 height 20
paste input "90"
type input "Drink pusher + shipping"
paste input "90"
type input "-110"
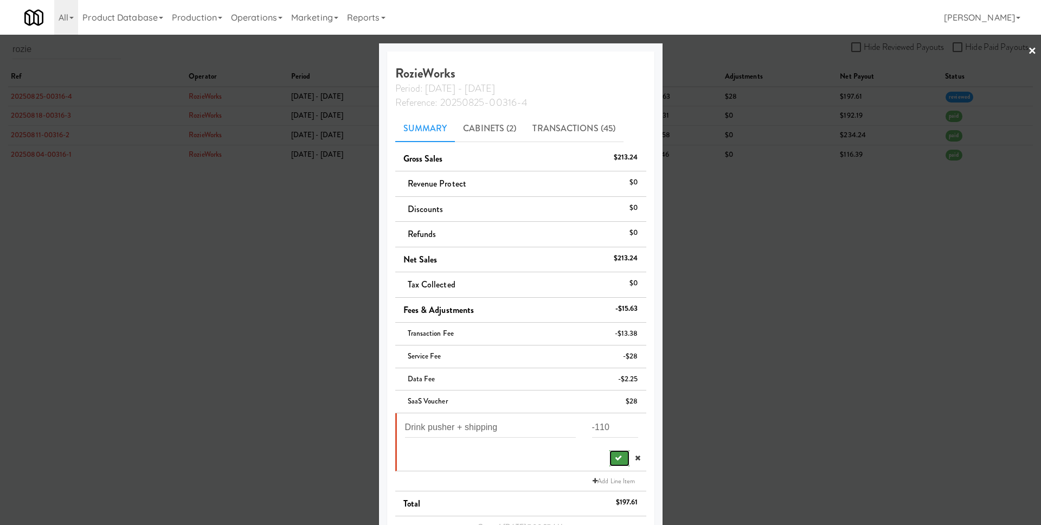
click at [610, 452] on button "submit" at bounding box center [620, 458] width 20 height 16
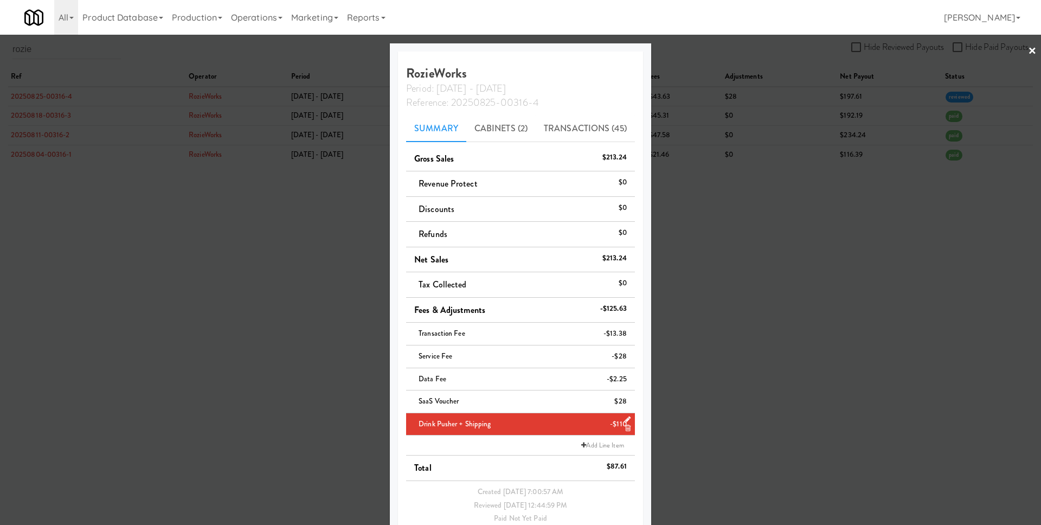
click at [721, 413] on div at bounding box center [520, 262] width 1041 height 525
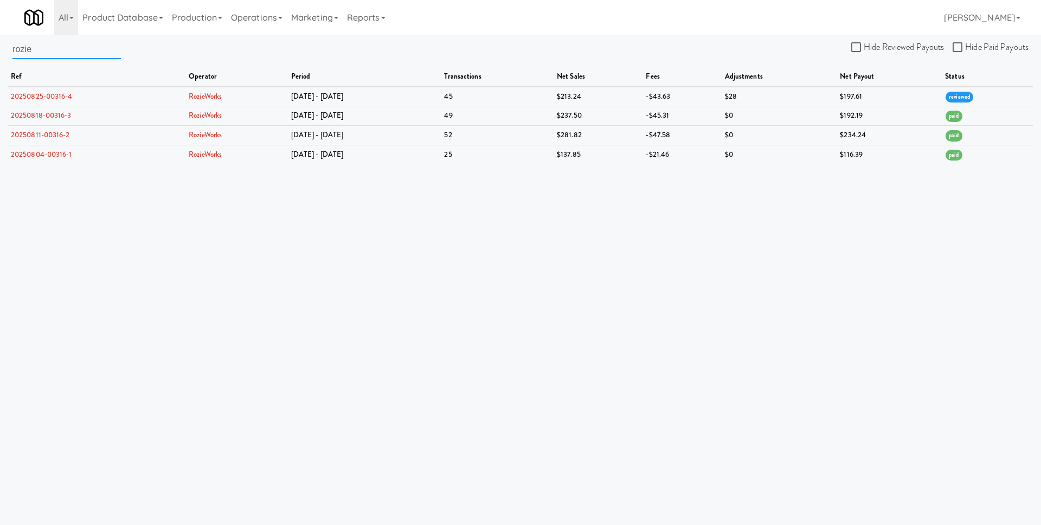
click at [52, 46] on input "rozie" at bounding box center [66, 49] width 108 height 20
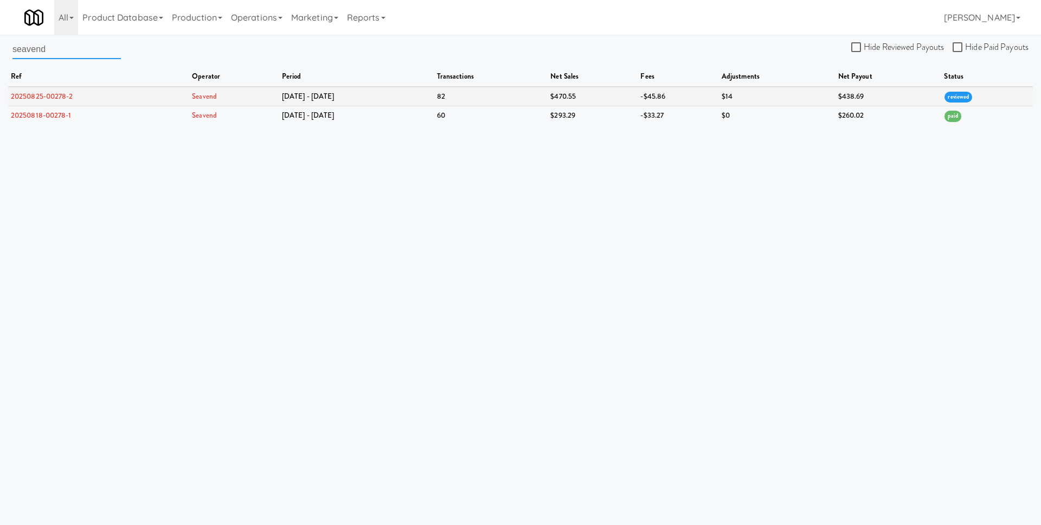
type input "seavend"
click at [41, 92] on link "20250825-00278-2" at bounding box center [42, 96] width 62 height 10
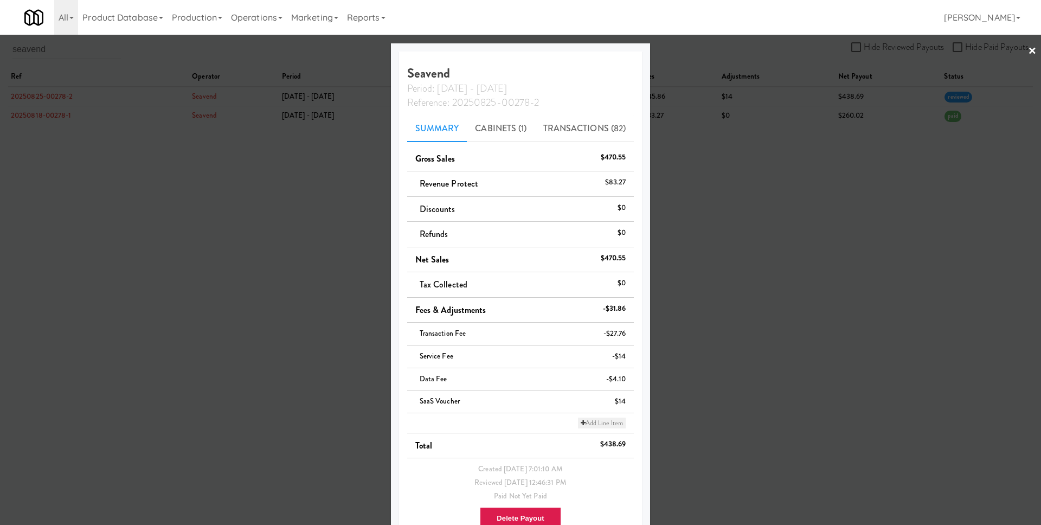
click at [601, 421] on link "Add Line Item" at bounding box center [602, 423] width 48 height 11
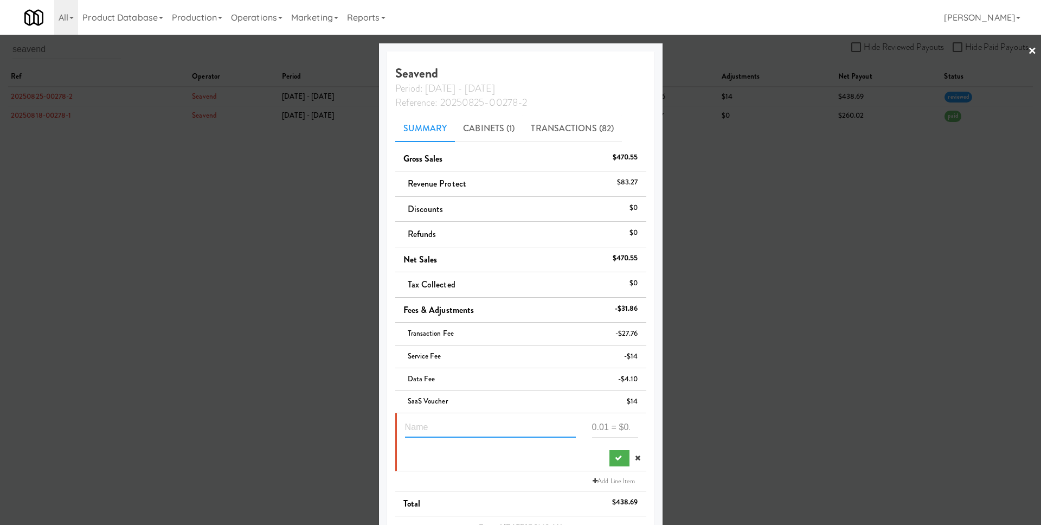
click at [462, 432] on input "text" at bounding box center [490, 428] width 171 height 20
type input "S"
type input "Chip pusher + shipping"
paste input "90"
type input "110"
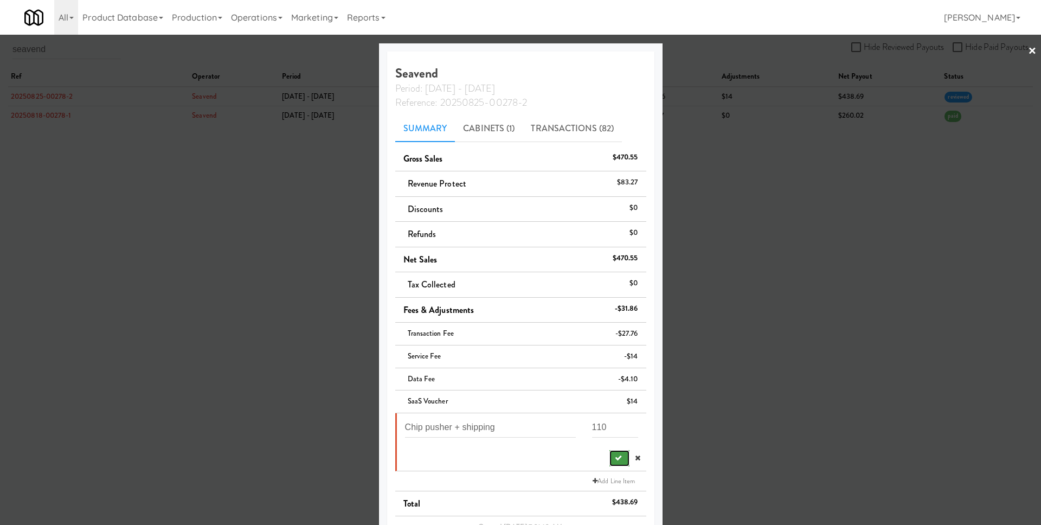
click at [615, 456] on icon "submit" at bounding box center [618, 457] width 7 height 7
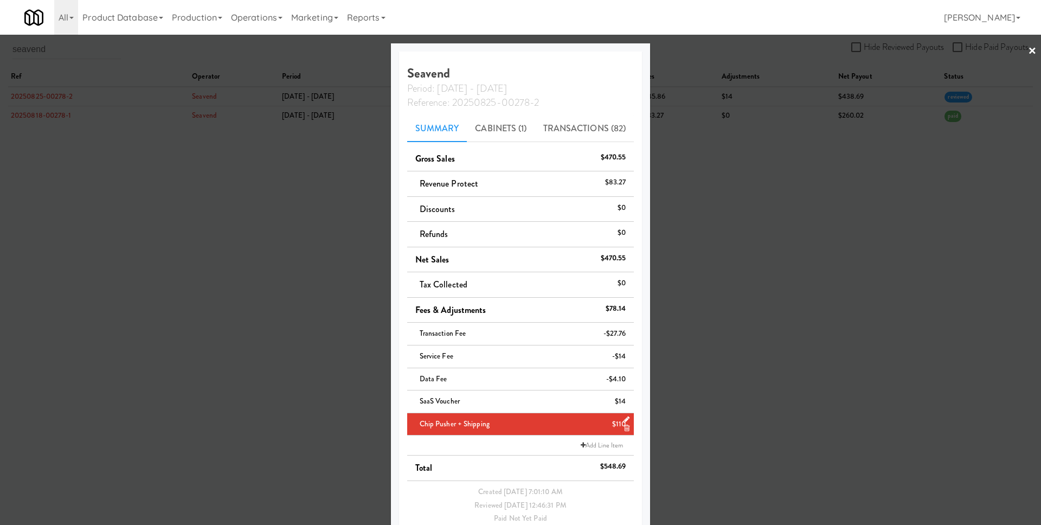
click at [452, 85] on span "Period: Aug 18 - Aug 24" at bounding box center [457, 88] width 100 height 14
click at [440, 73] on h4 "Seavend Period: Aug 18 - Aug 24 Reference: 20250825-00278-2" at bounding box center [520, 87] width 227 height 43
click at [624, 420] on icon at bounding box center [627, 419] width 6 height 7
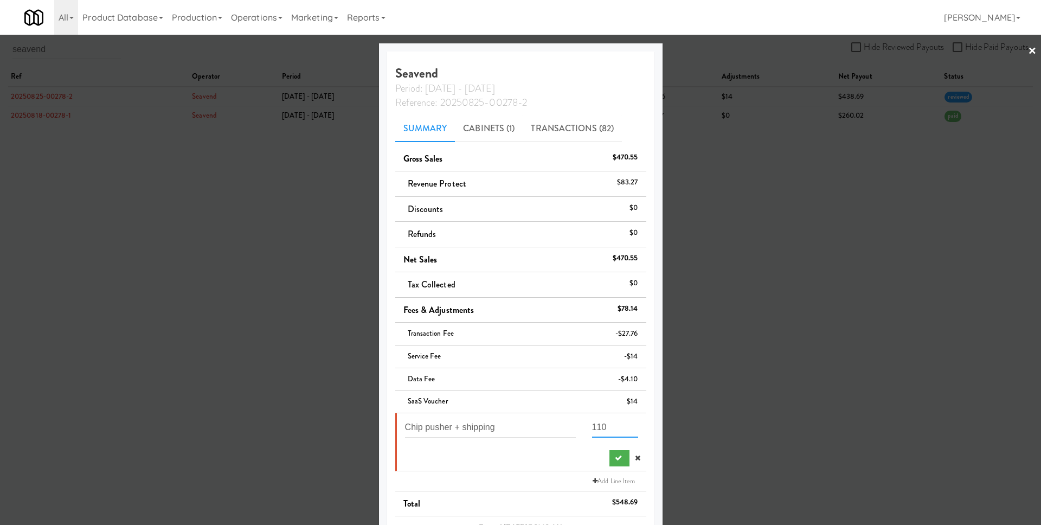
click at [617, 423] on input "110" at bounding box center [615, 428] width 46 height 20
type input "-110"
click at [610, 465] on button "submit" at bounding box center [620, 458] width 20 height 16
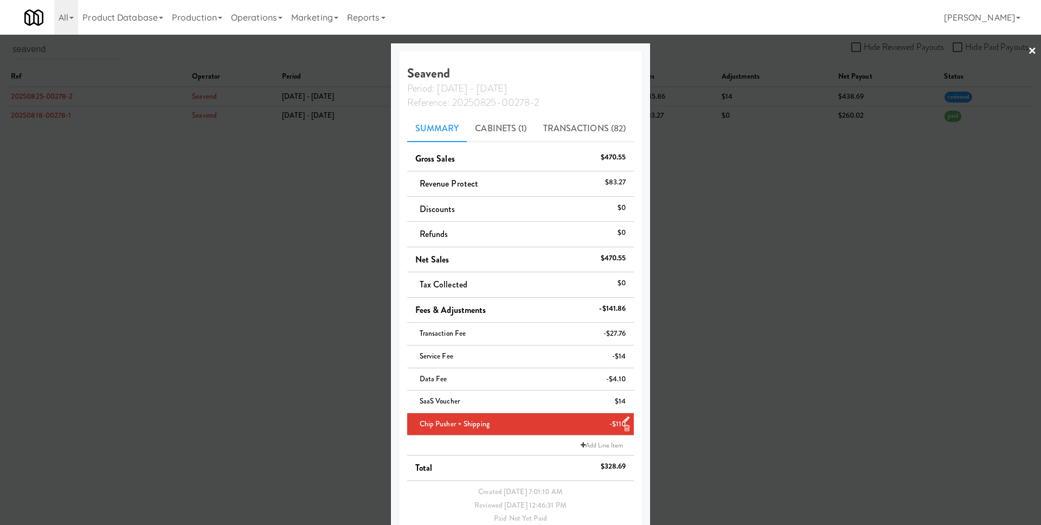
click at [724, 409] on div at bounding box center [520, 262] width 1041 height 525
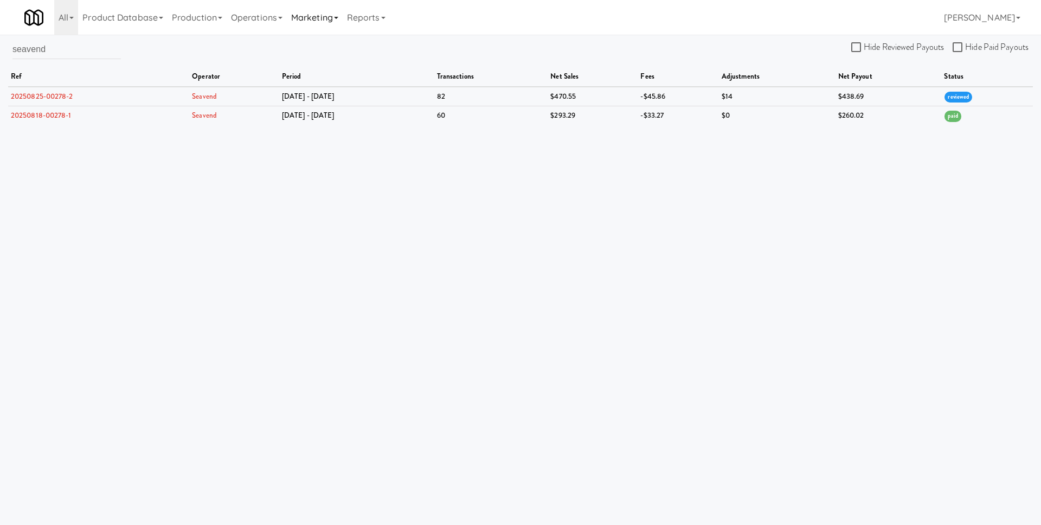
click at [332, 20] on link "Marketing" at bounding box center [315, 17] width 56 height 35
click at [369, 17] on link "Reports" at bounding box center [366, 17] width 47 height 35
click at [398, 85] on link "Payouts" at bounding box center [386, 86] width 87 height 20
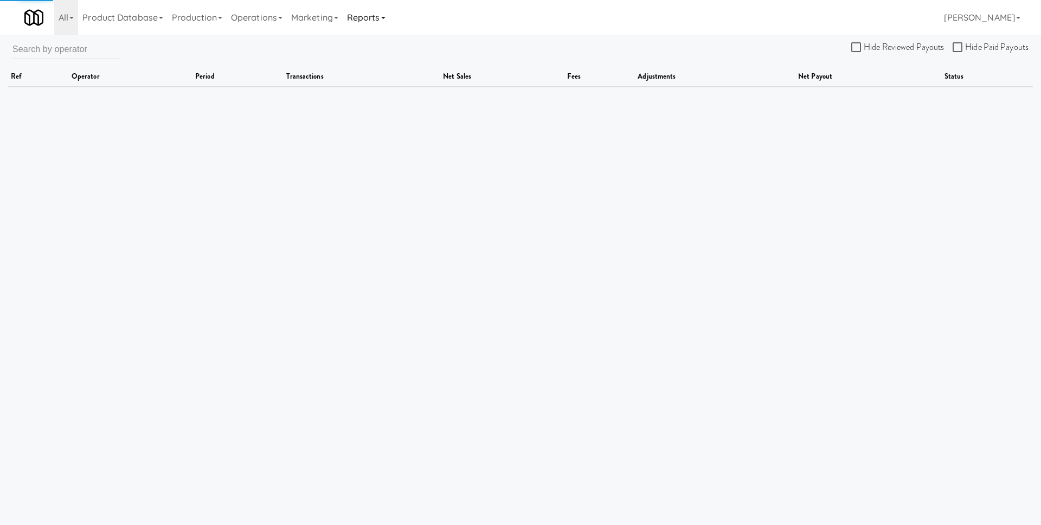
click at [387, 16] on link "Reports" at bounding box center [366, 17] width 47 height 35
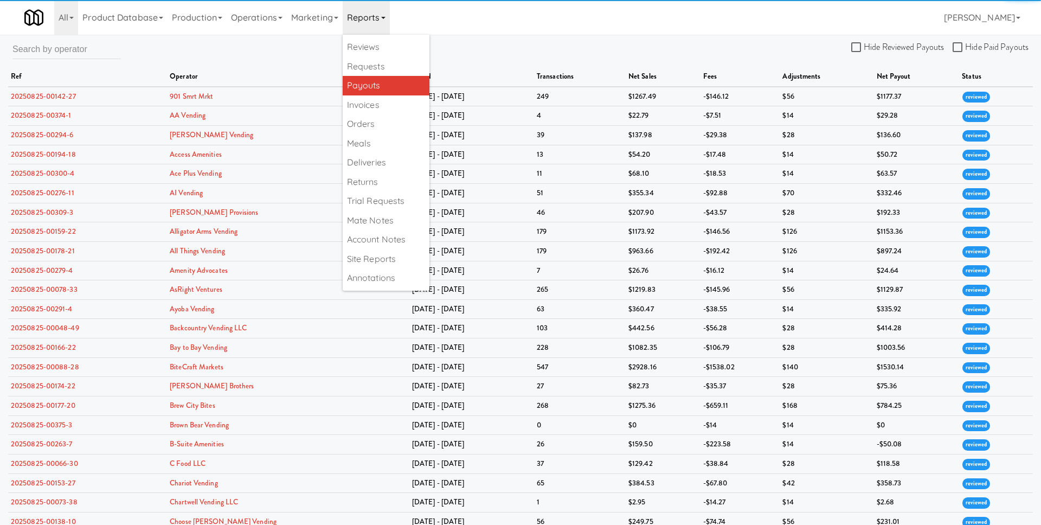
click at [686, 38] on div "Hide Reviewed Payouts Hide Paid Payouts ref operator period transactions net sa…" at bounding box center [520, 447] width 1041 height 825
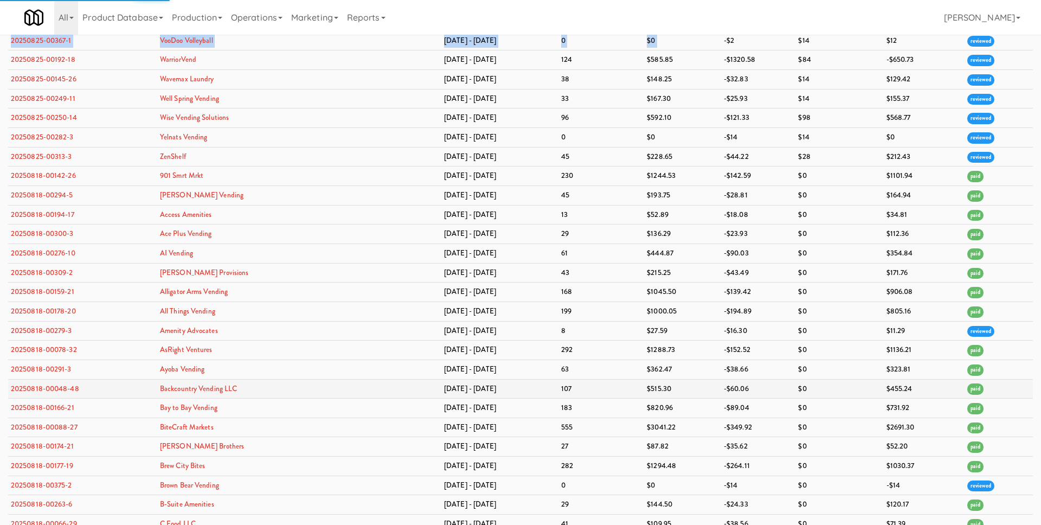
scroll to position [3415, 0]
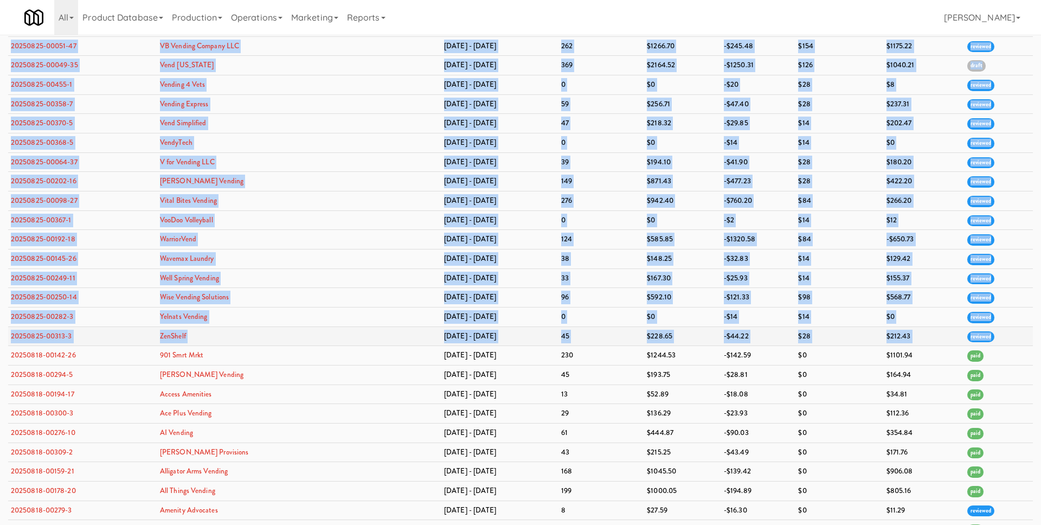
drag, startPoint x: 9, startPoint y: 98, endPoint x: 998, endPoint y: 332, distance: 1017.3
copy tbody "20250825-00142-27 901 Smrt Mrkt Aug 18 - Aug 24 249 $1267.49 -$146.12 $56 $1177…"
click at [375, 260] on td "Wavemax Laundry" at bounding box center [299, 259] width 284 height 20
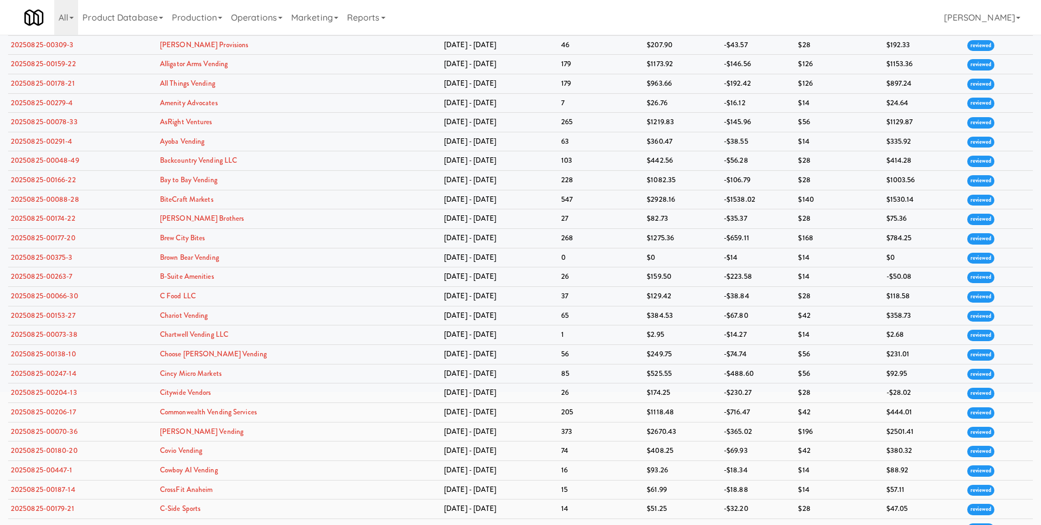
scroll to position [0, 0]
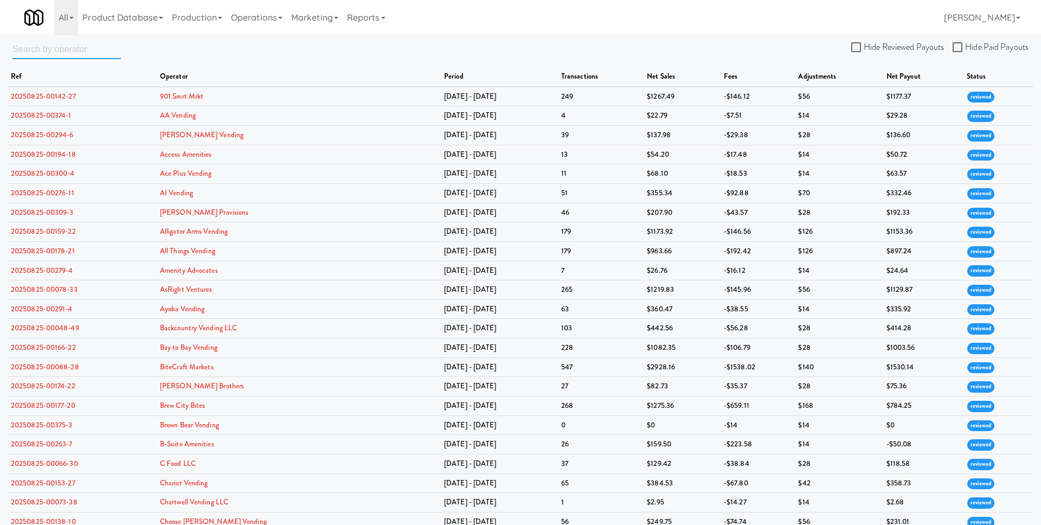
click at [81, 54] on input "text" at bounding box center [66, 49] width 108 height 20
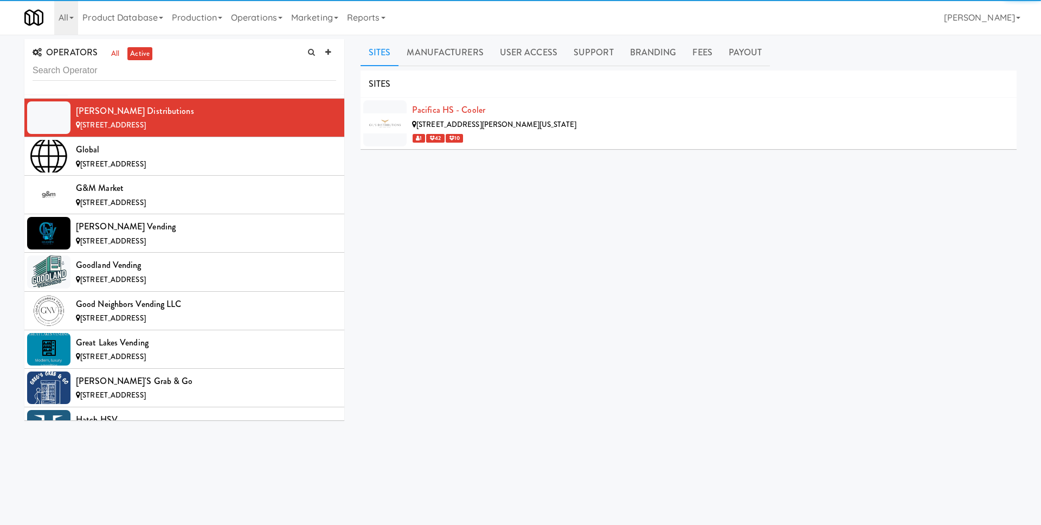
scroll to position [3520, 0]
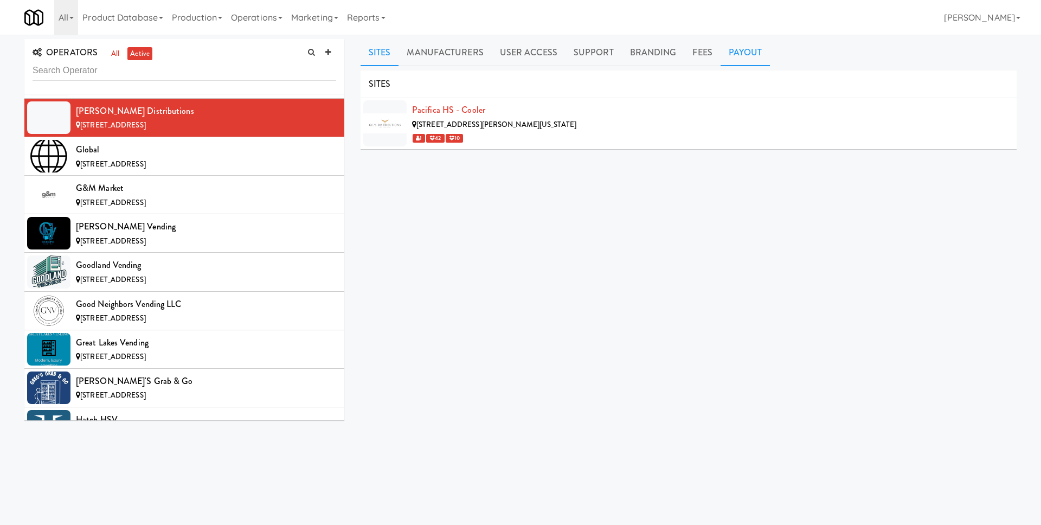
click at [742, 56] on link "Payout" at bounding box center [746, 52] width 50 height 27
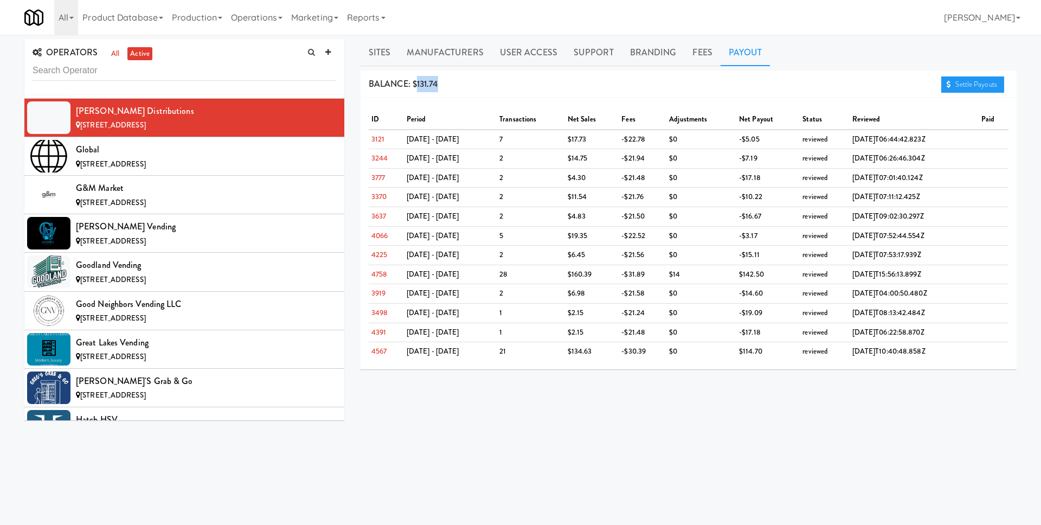
drag, startPoint x: 417, startPoint y: 82, endPoint x: 463, endPoint y: 81, distance: 46.7
click at [463, 81] on div "BALANCE: $131.74 Settle Payouts" at bounding box center [689, 85] width 656 height 28
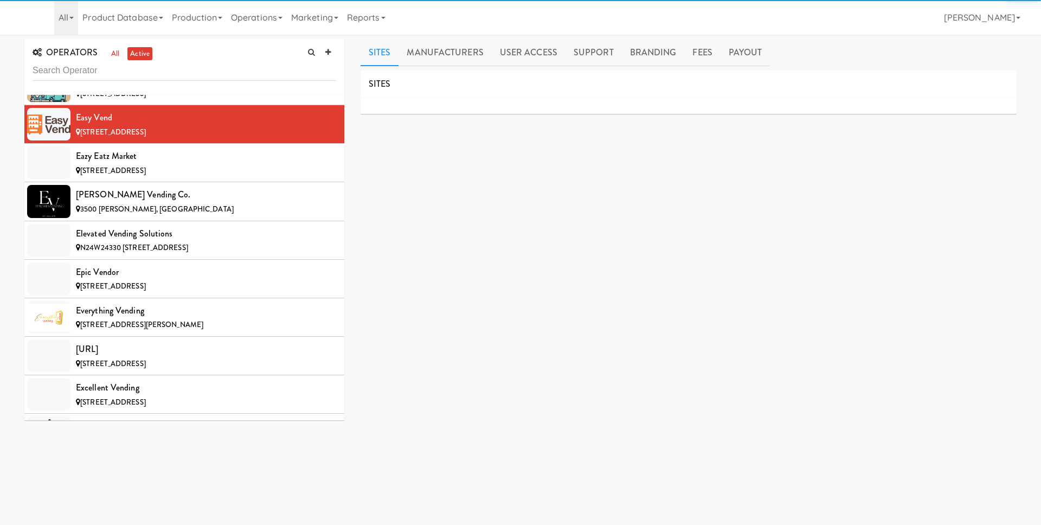
scroll to position [2542, 0]
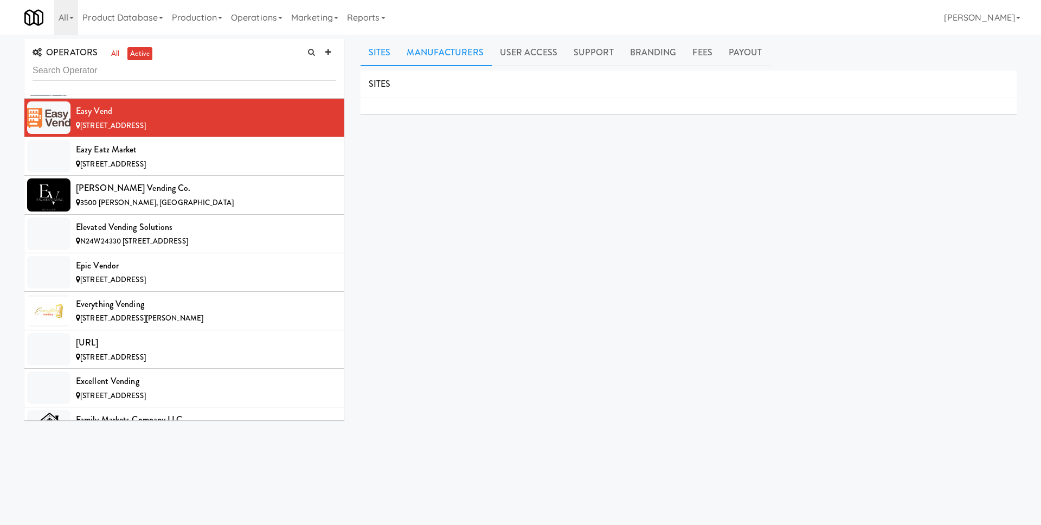
click at [439, 53] on link "Manufacturers" at bounding box center [445, 52] width 93 height 27
click at [516, 57] on link "User Access" at bounding box center [529, 52] width 74 height 27
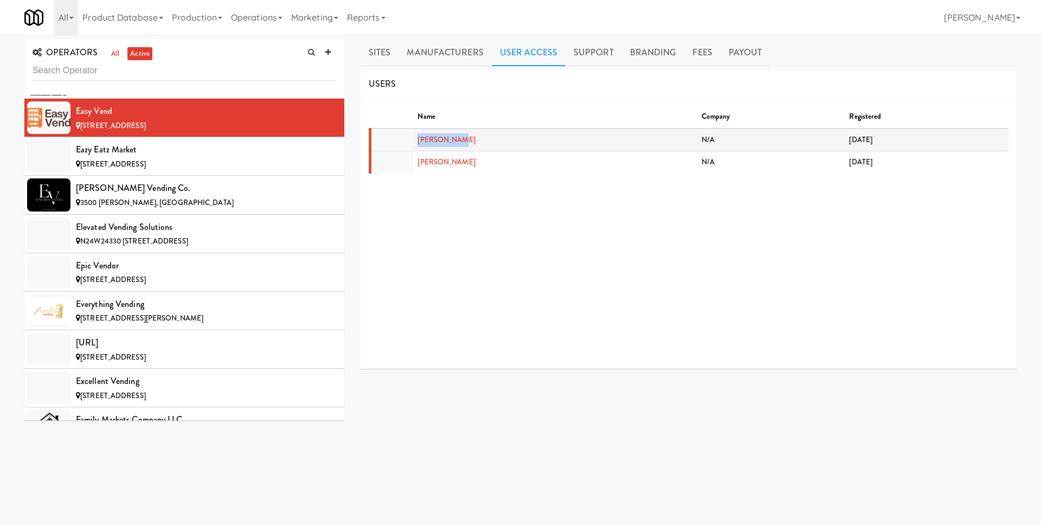
drag, startPoint x: 462, startPoint y: 143, endPoint x: 417, endPoint y: 140, distance: 44.5
click at [417, 140] on td "Kyle Kelley" at bounding box center [555, 140] width 284 height 23
copy link "Kyle Kelley"
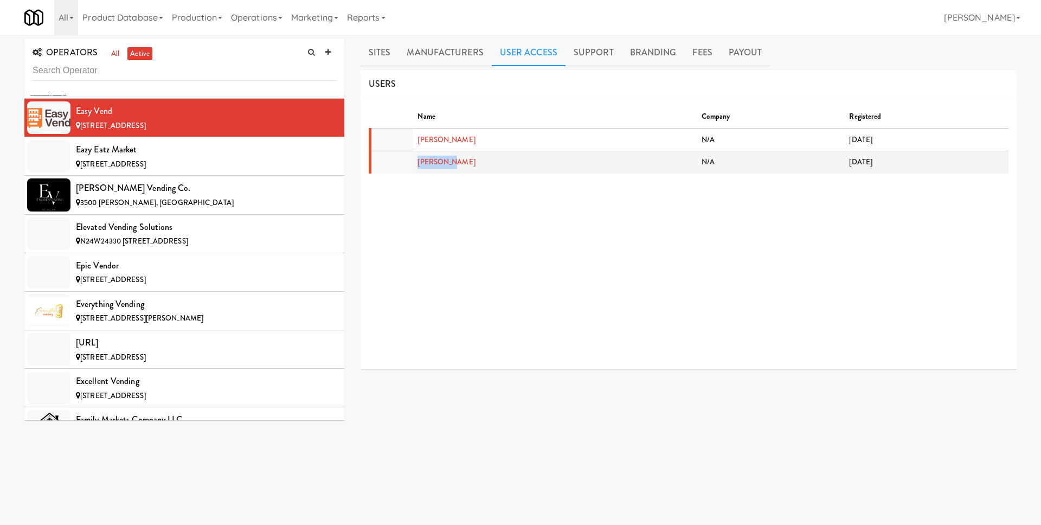
drag, startPoint x: 431, startPoint y: 161, endPoint x: 420, endPoint y: 161, distance: 10.3
click at [420, 161] on td "Noa Cohen" at bounding box center [555, 162] width 284 height 22
copy link "Noa Cohen"
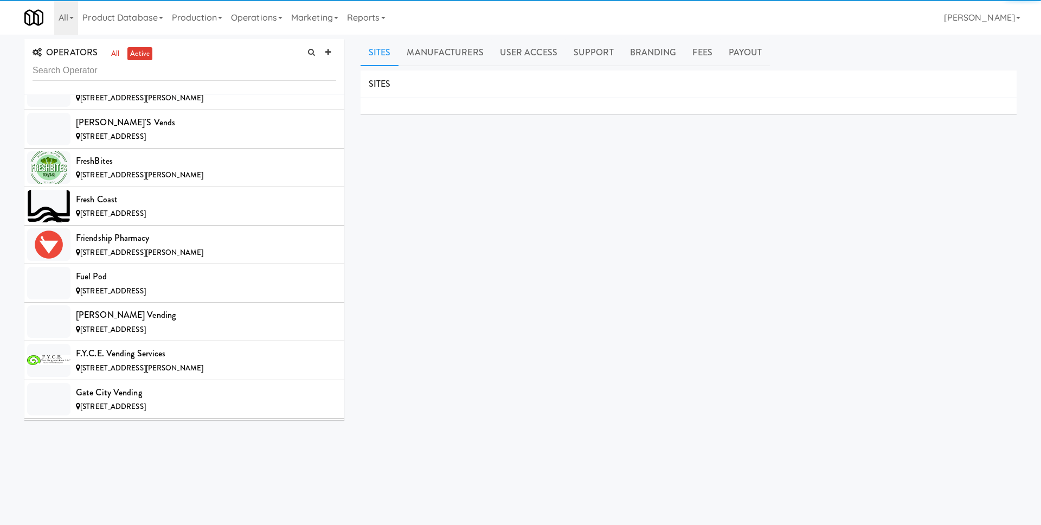
scroll to position [3829, 0]
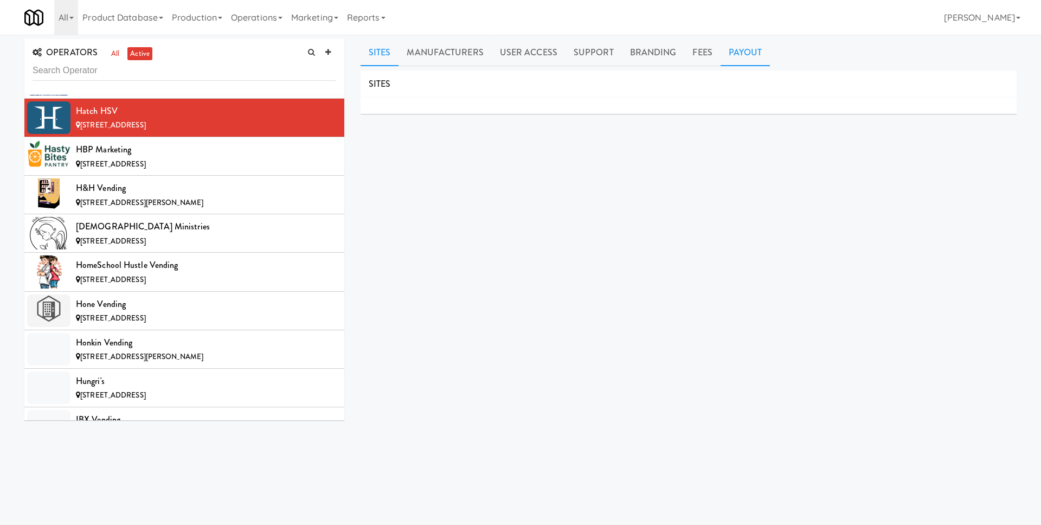
click at [741, 55] on link "Payout" at bounding box center [746, 52] width 50 height 27
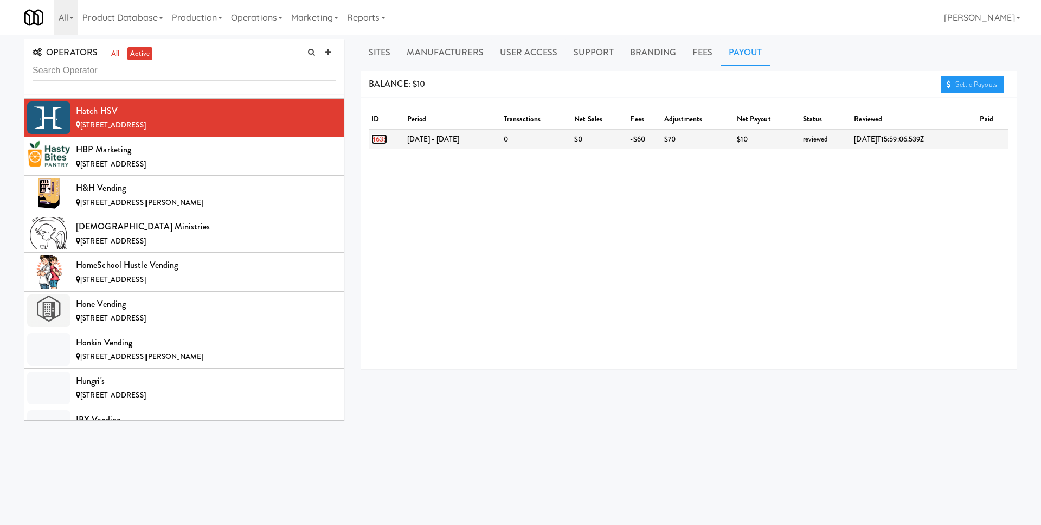
click at [379, 141] on link "4635" at bounding box center [380, 139] width 16 height 10
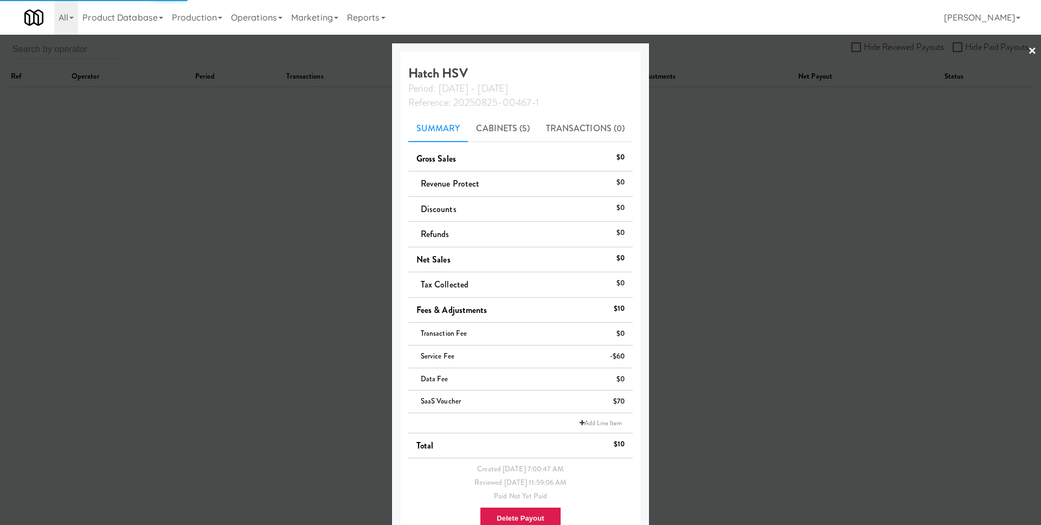
click at [700, 158] on div at bounding box center [520, 262] width 1041 height 525
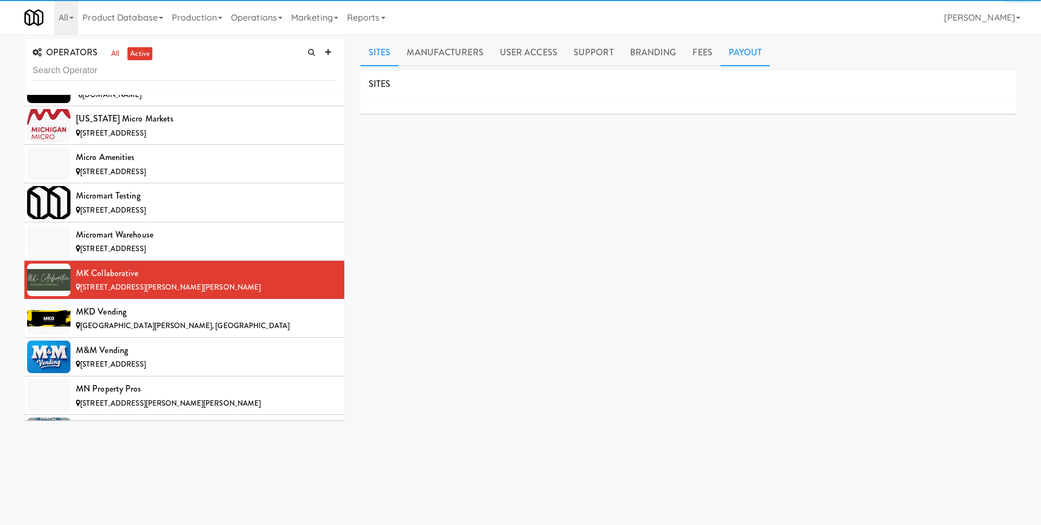
scroll to position [5732, 0]
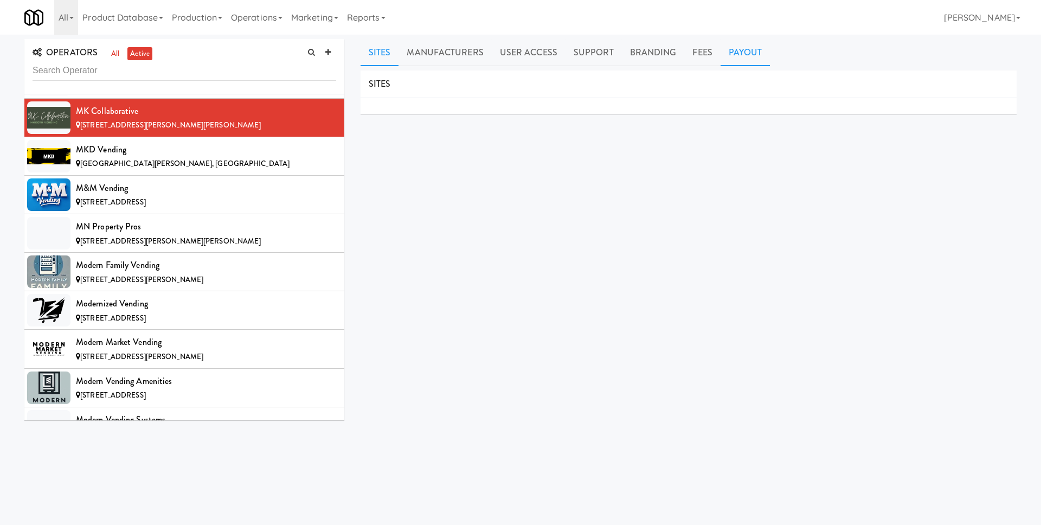
click at [741, 54] on link "Payout" at bounding box center [746, 52] width 50 height 27
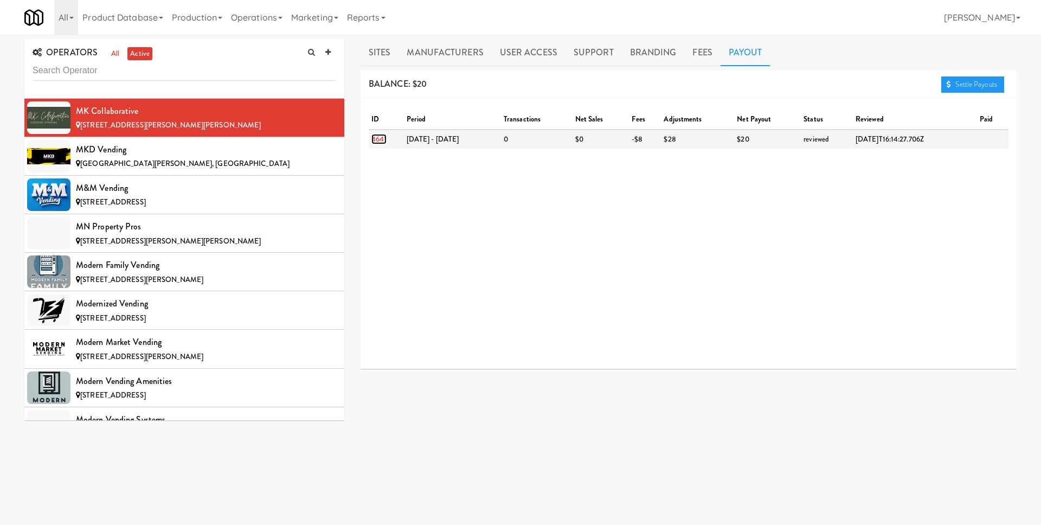
click at [375, 139] on link "4641" at bounding box center [379, 139] width 15 height 10
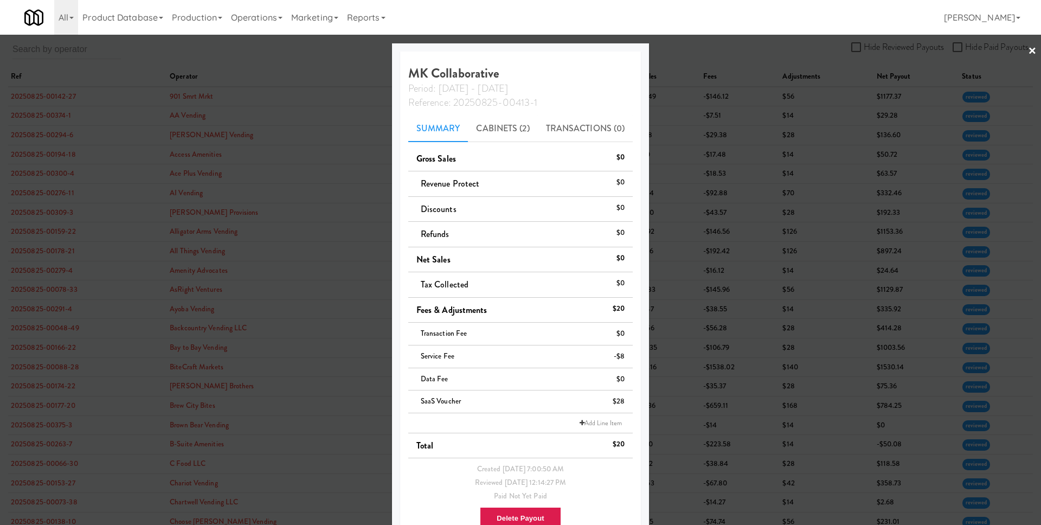
click at [701, 207] on div at bounding box center [520, 262] width 1041 height 525
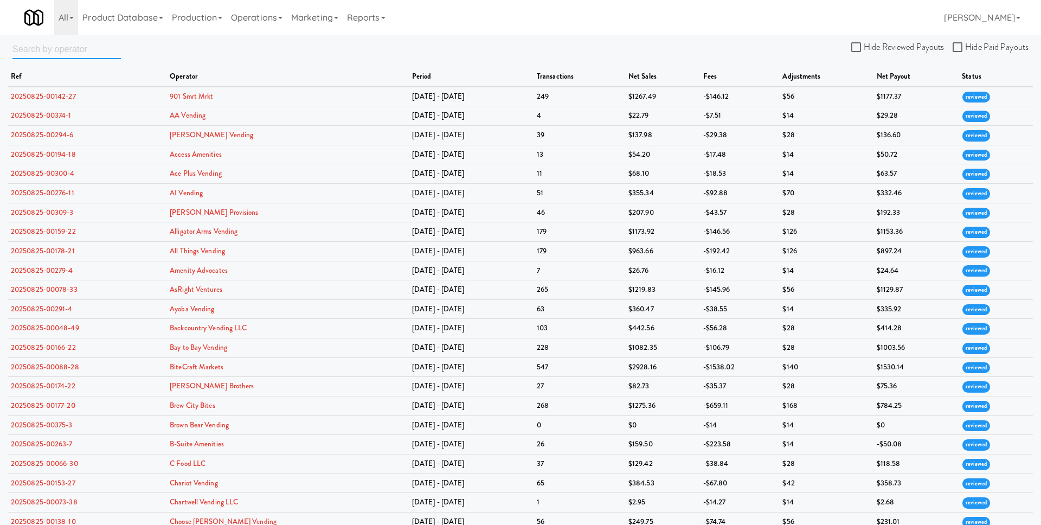
click at [79, 53] on input "text" at bounding box center [66, 49] width 108 height 20
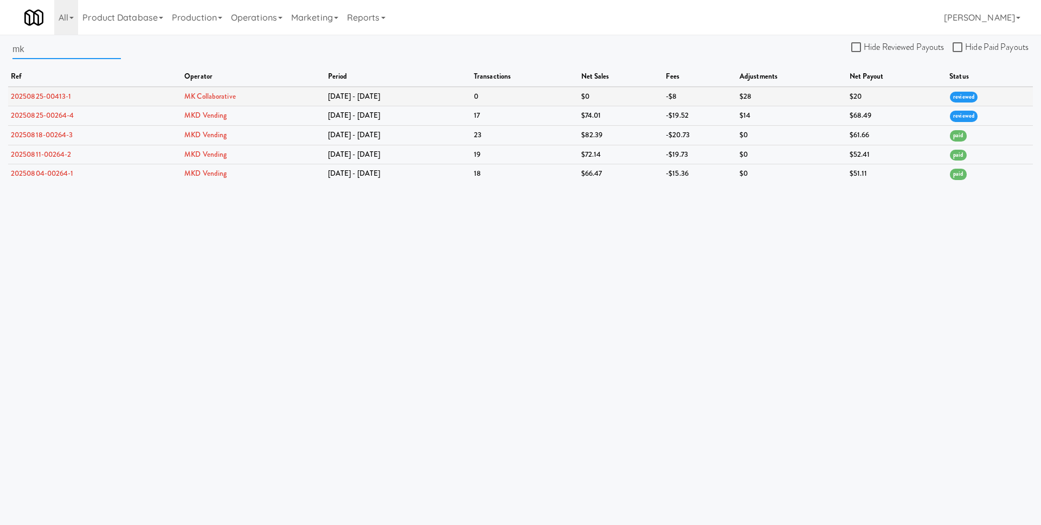
type input "mk"
click at [60, 95] on link "20250825-00413-1" at bounding box center [41, 96] width 61 height 10
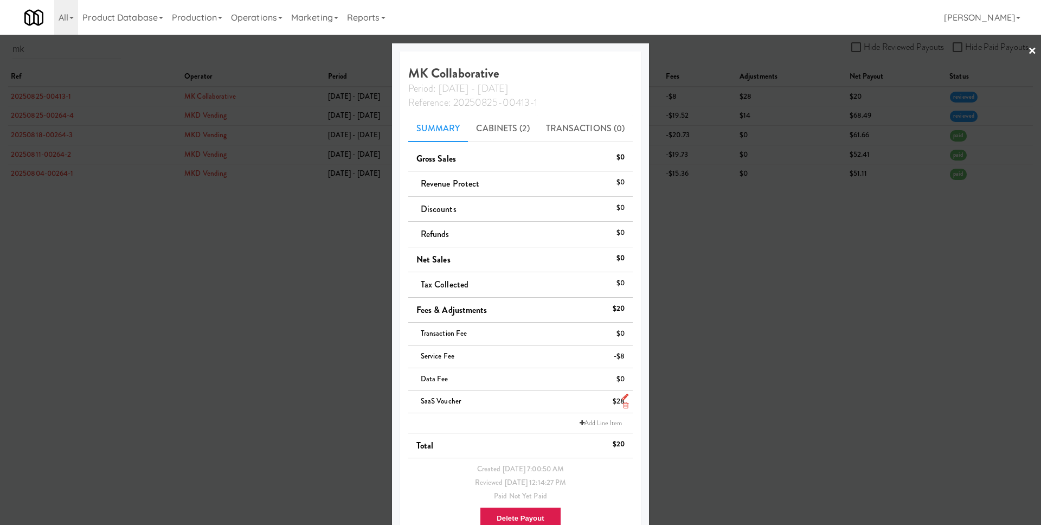
click at [626, 408] on icon at bounding box center [625, 405] width 5 height 7
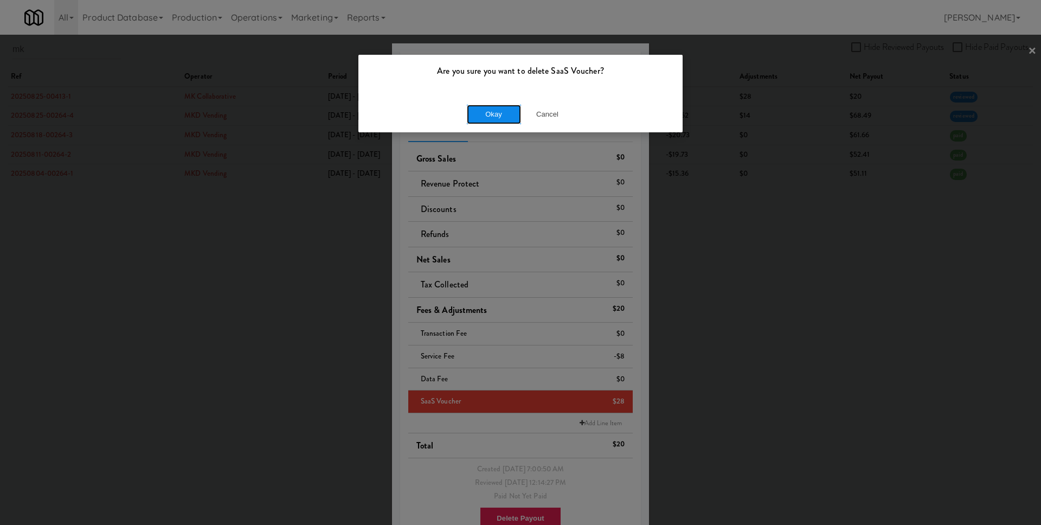
click at [505, 114] on button "Okay" at bounding box center [494, 115] width 54 height 20
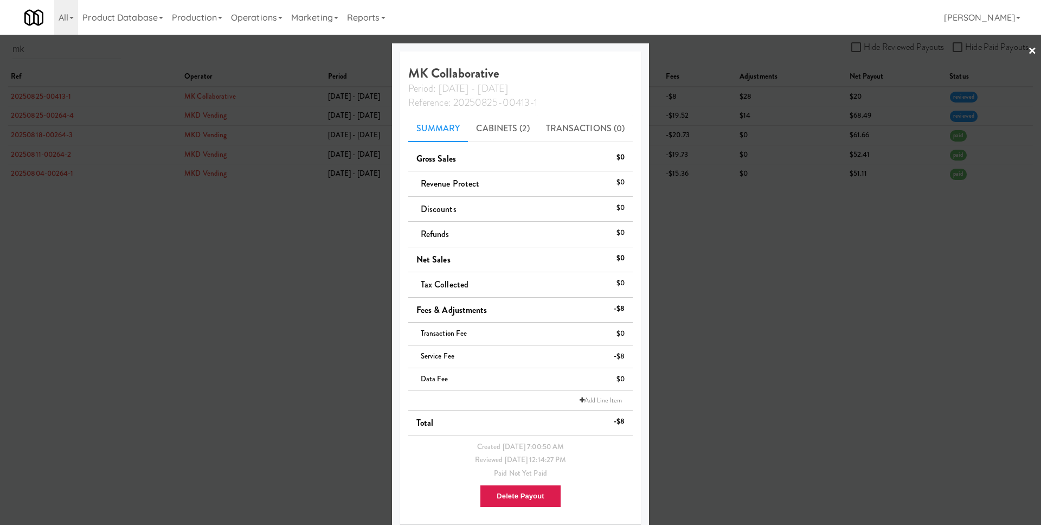
click at [677, 313] on div at bounding box center [520, 262] width 1041 height 525
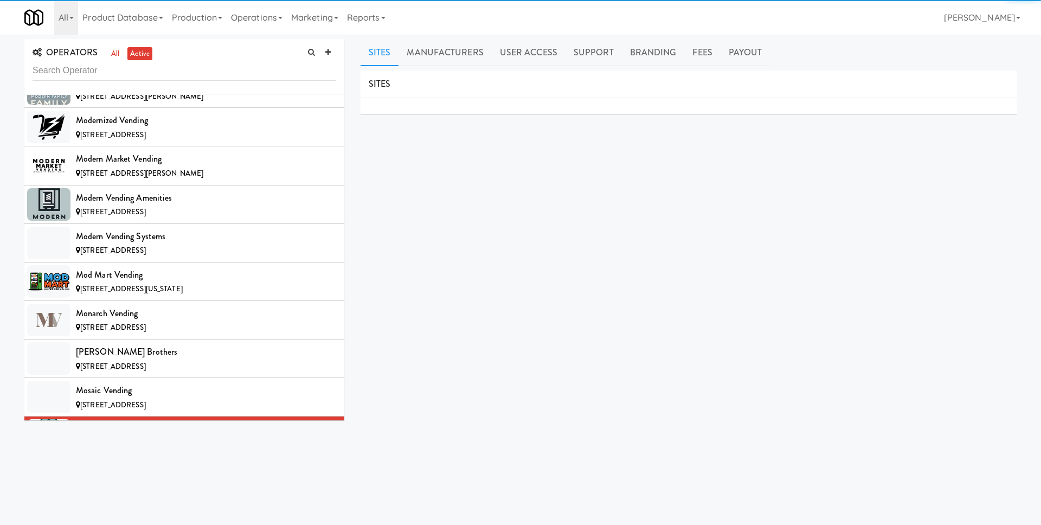
scroll to position [6233, 0]
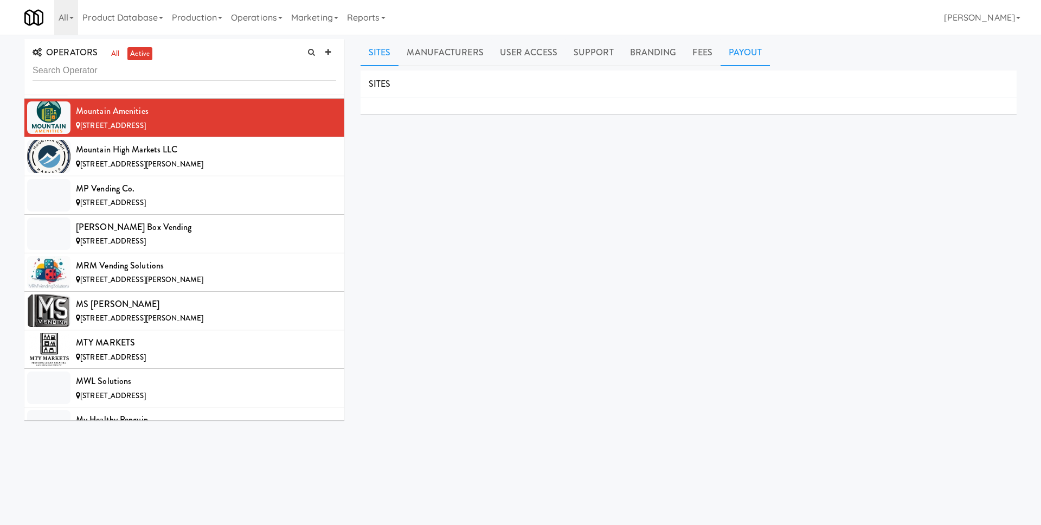
click at [741, 57] on link "Payout" at bounding box center [746, 52] width 50 height 27
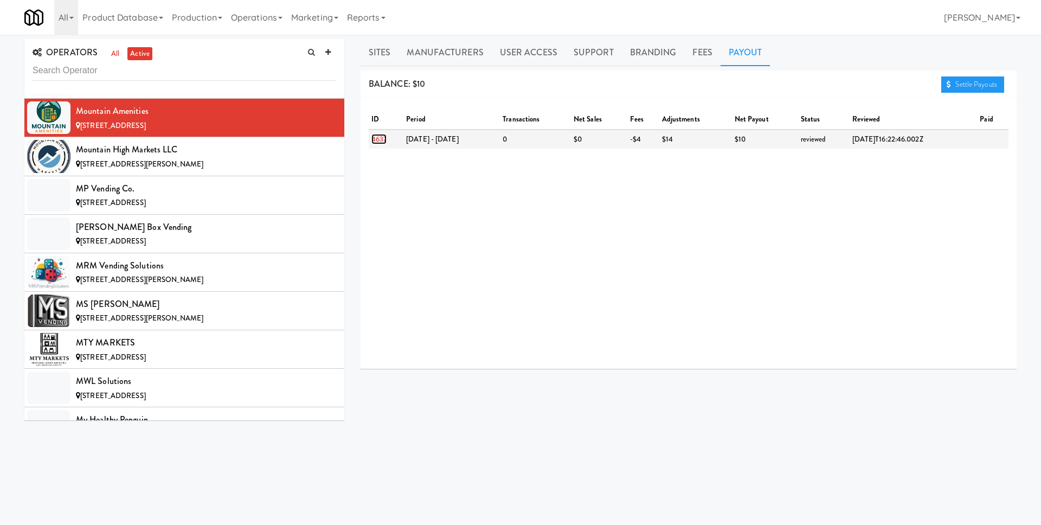
click at [372, 142] on link "4637" at bounding box center [379, 139] width 15 height 10
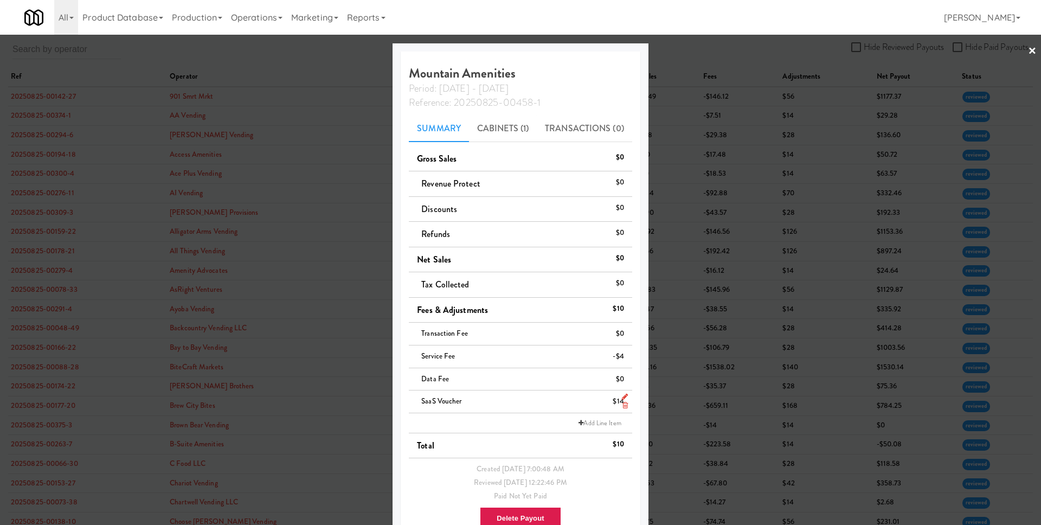
click at [625, 407] on icon at bounding box center [625, 405] width 5 height 7
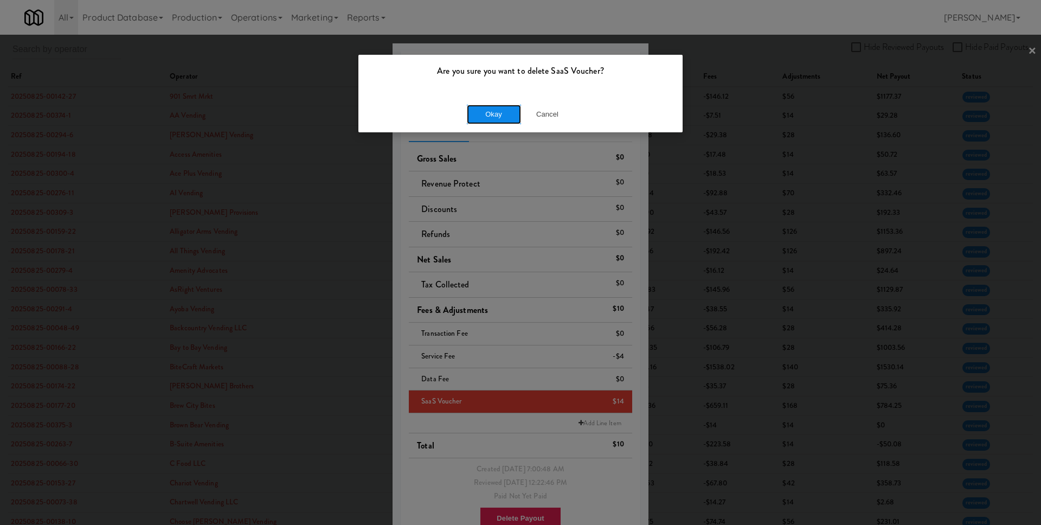
click at [500, 119] on button "Okay" at bounding box center [494, 115] width 54 height 20
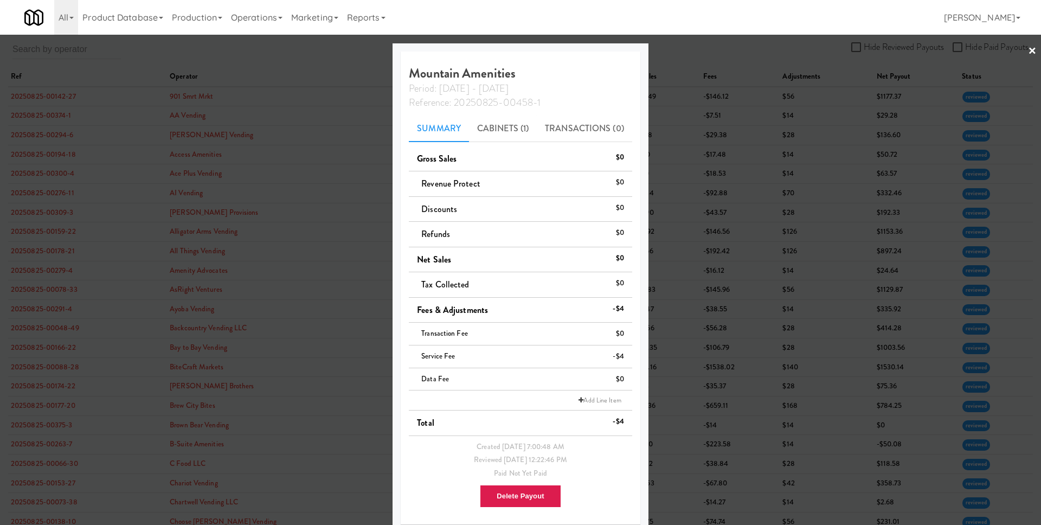
click at [712, 343] on div at bounding box center [520, 262] width 1041 height 525
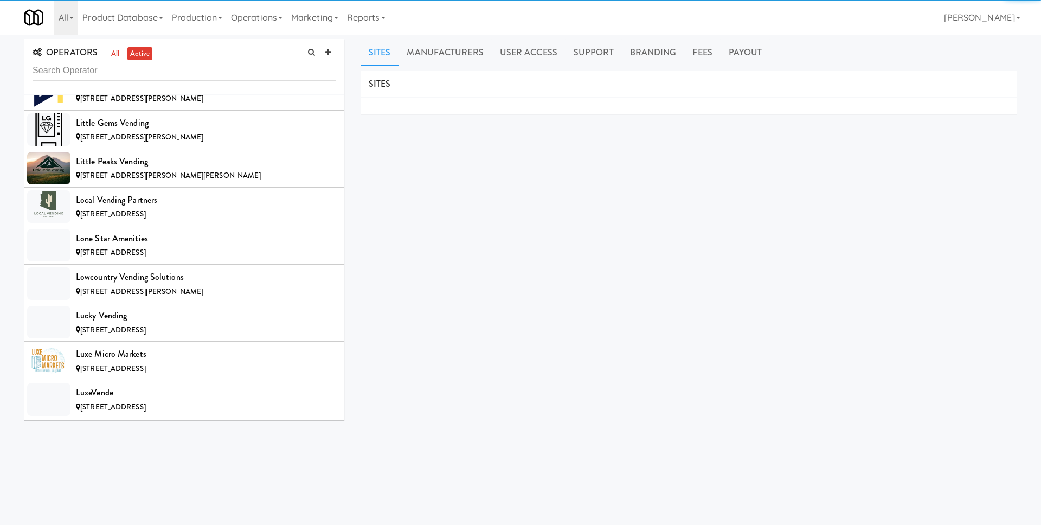
scroll to position [6774, 0]
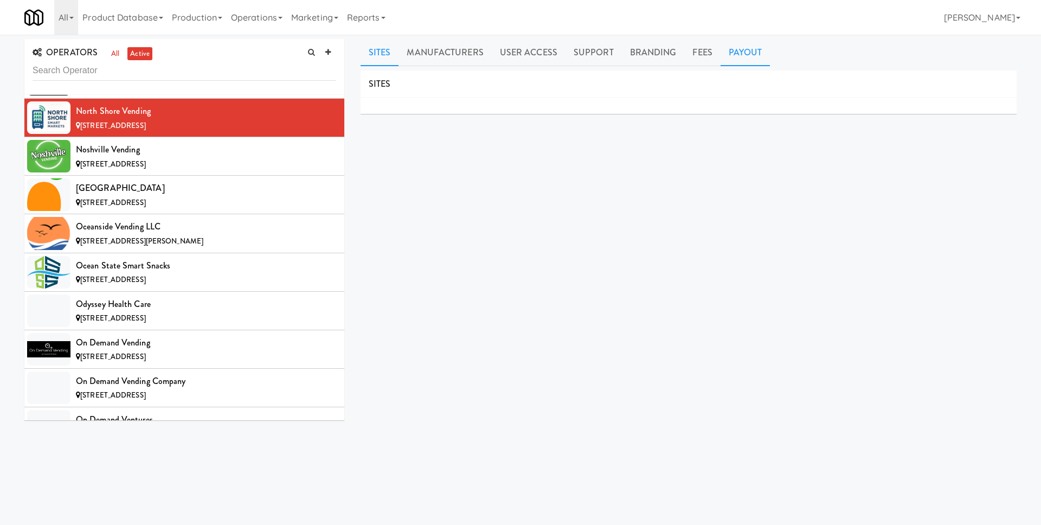
click at [729, 53] on link "Payout" at bounding box center [746, 52] width 50 height 27
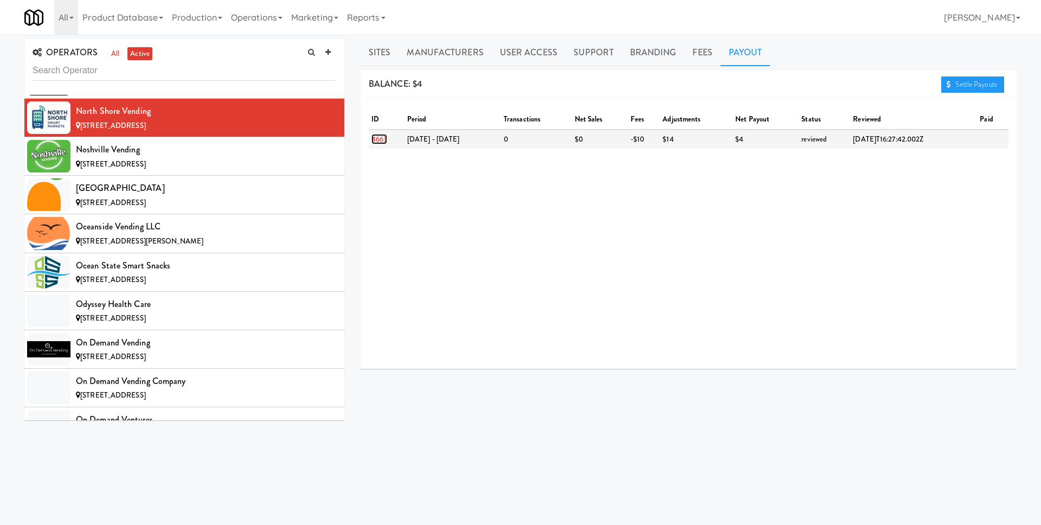
click at [385, 140] on link "4663" at bounding box center [380, 139] width 16 height 10
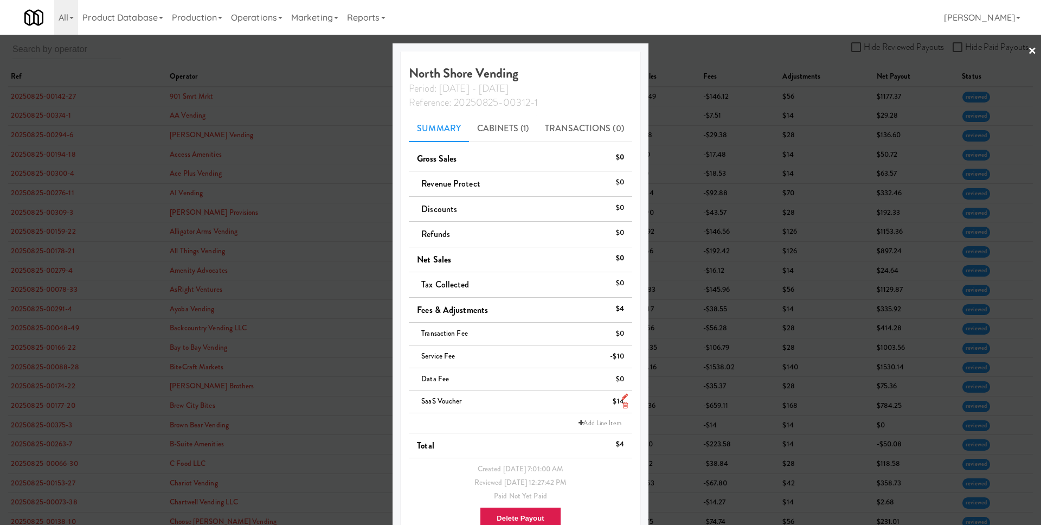
click at [626, 408] on icon at bounding box center [625, 405] width 5 height 7
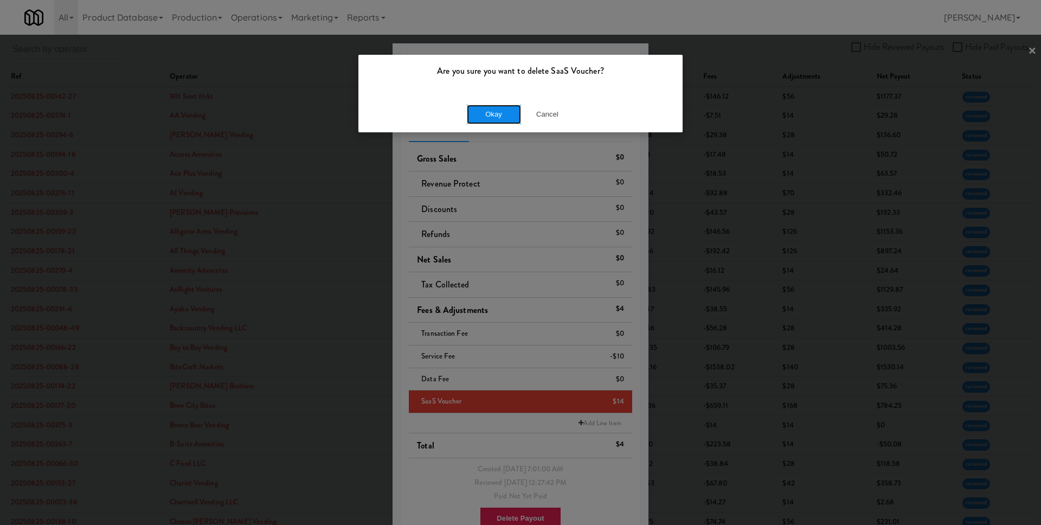
click at [502, 113] on button "Okay" at bounding box center [494, 115] width 54 height 20
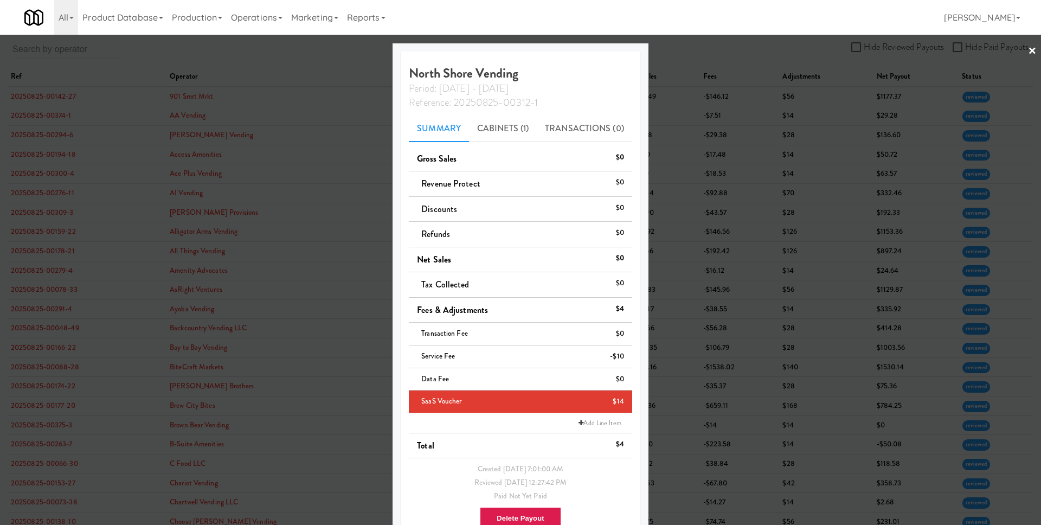
click at [709, 235] on div at bounding box center [520, 262] width 1041 height 525
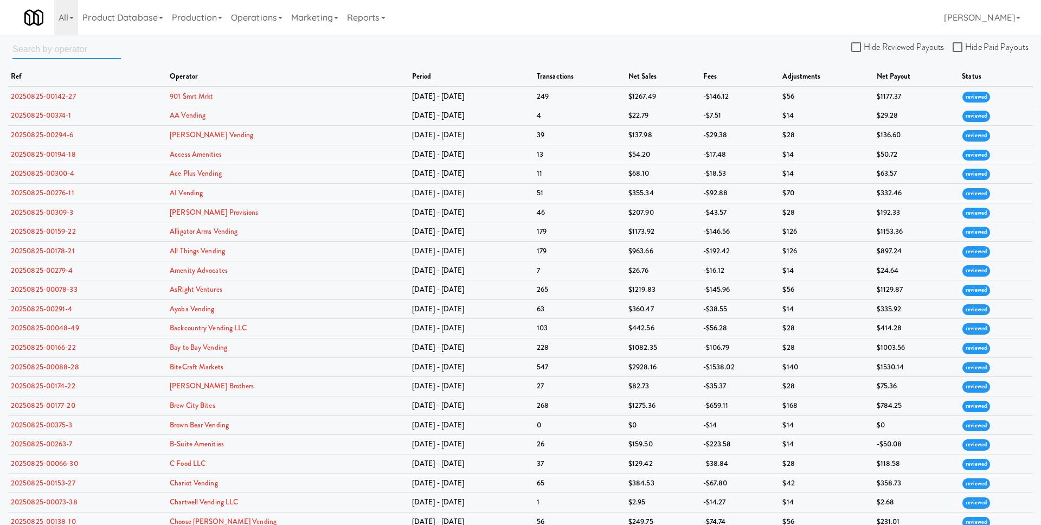
click at [100, 39] on input "text" at bounding box center [66, 49] width 108 height 20
paste input "[GEOGRAPHIC_DATA]"
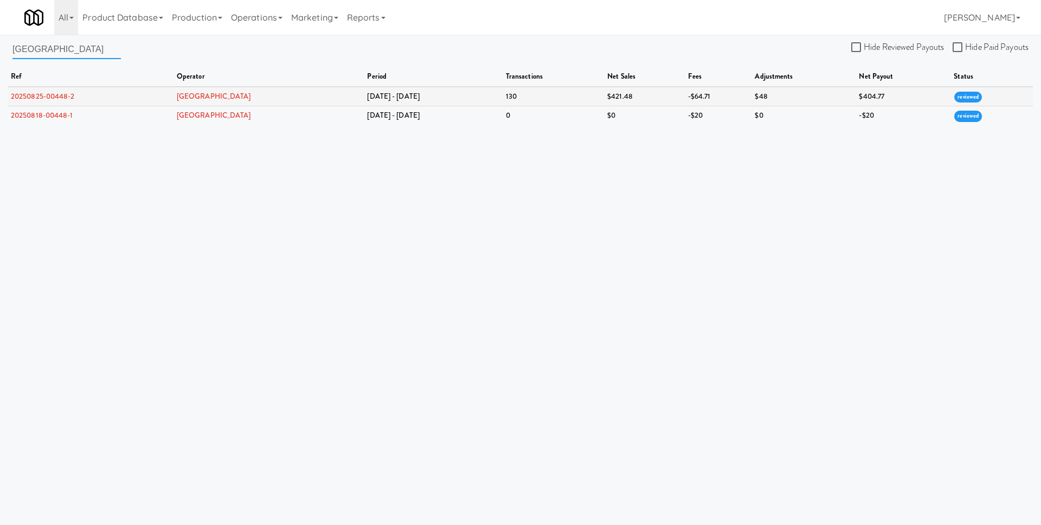
type input "[GEOGRAPHIC_DATA]"
click at [55, 95] on link "20250825-00448-2" at bounding box center [43, 96] width 64 height 10
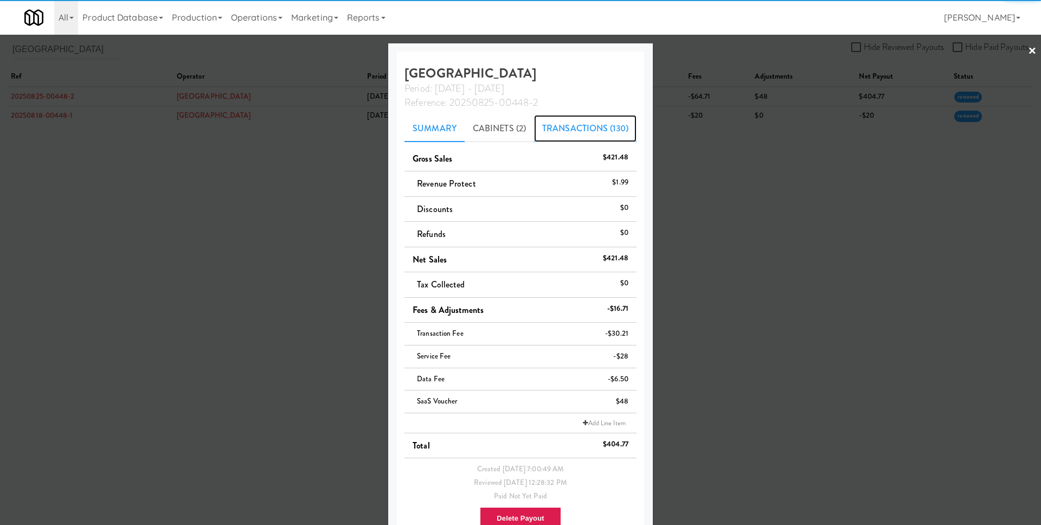
click at [579, 129] on link "Transactions (130)" at bounding box center [585, 128] width 103 height 27
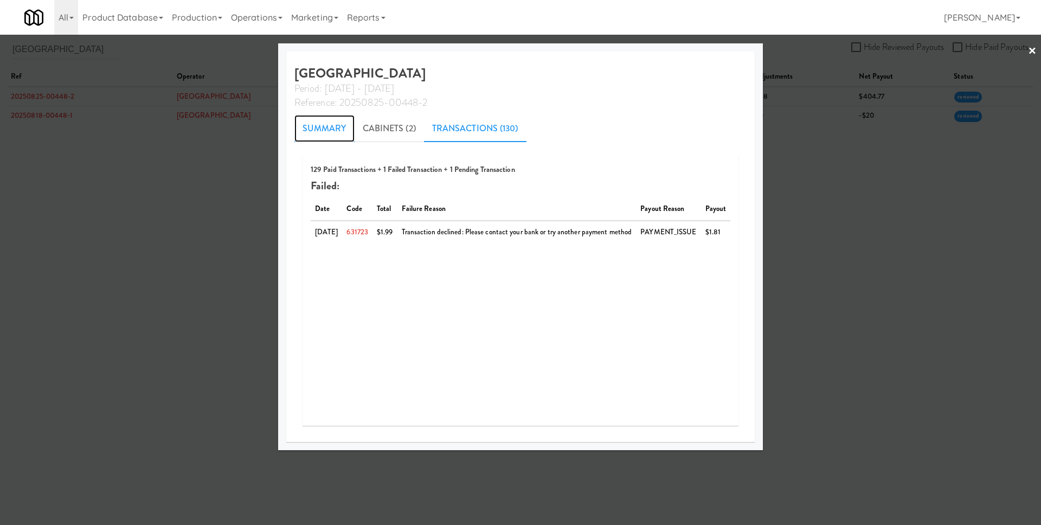
click at [331, 134] on link "Summary" at bounding box center [325, 128] width 60 height 27
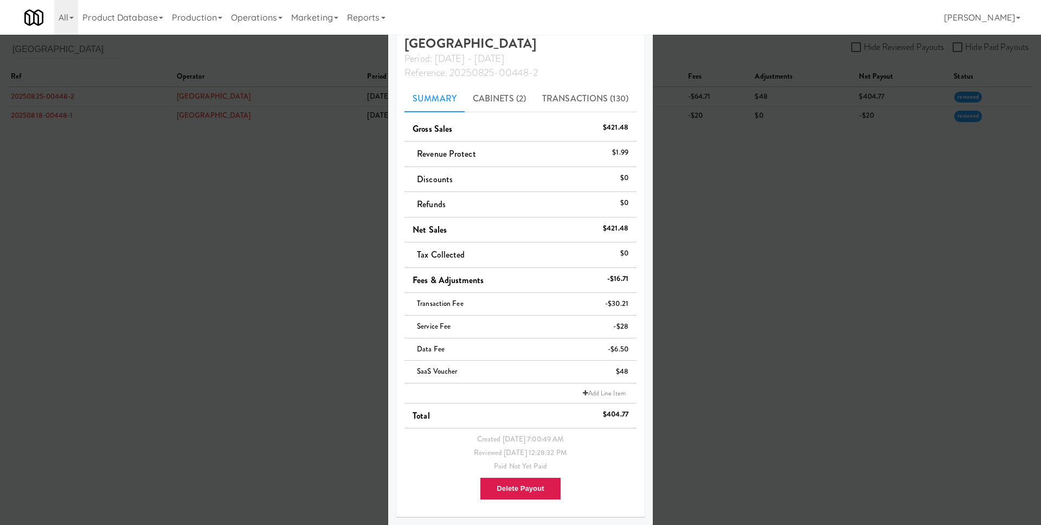
click at [683, 333] on div at bounding box center [520, 262] width 1041 height 525
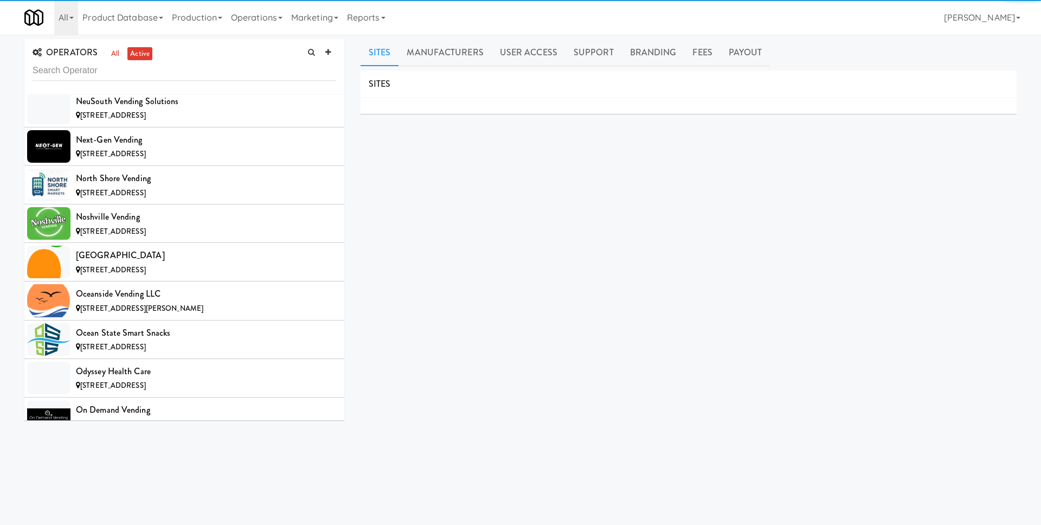
scroll to position [9551, 0]
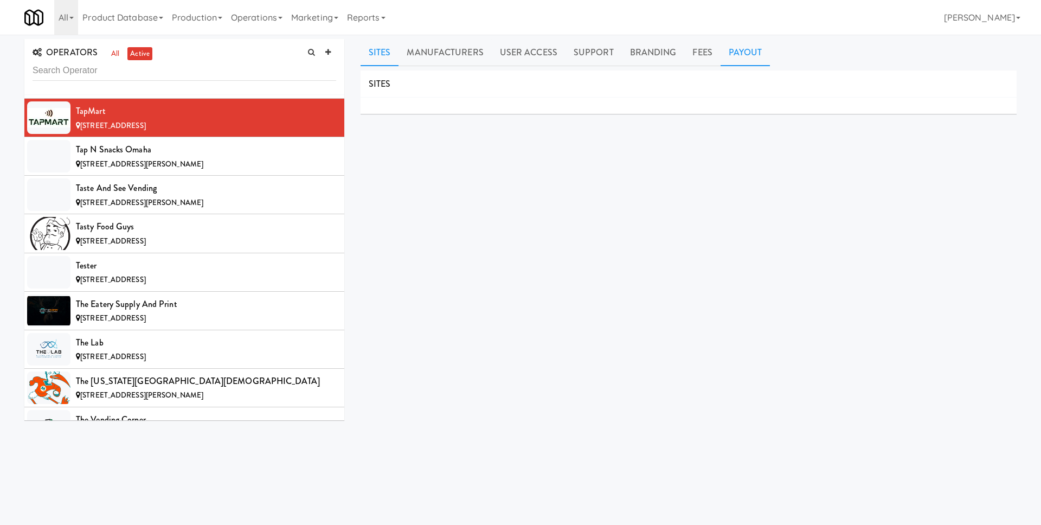
click at [751, 57] on link "Payout" at bounding box center [746, 52] width 50 height 27
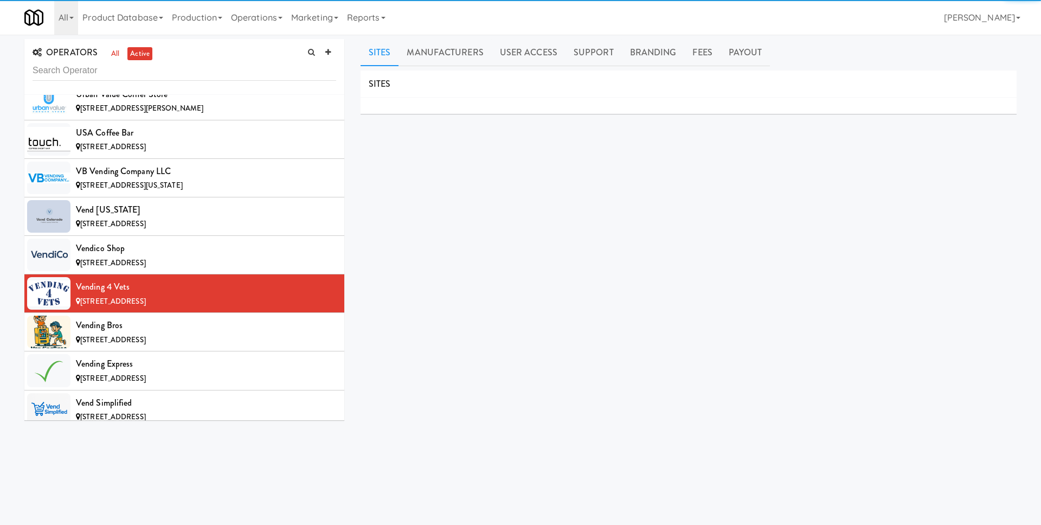
scroll to position [10515, 0]
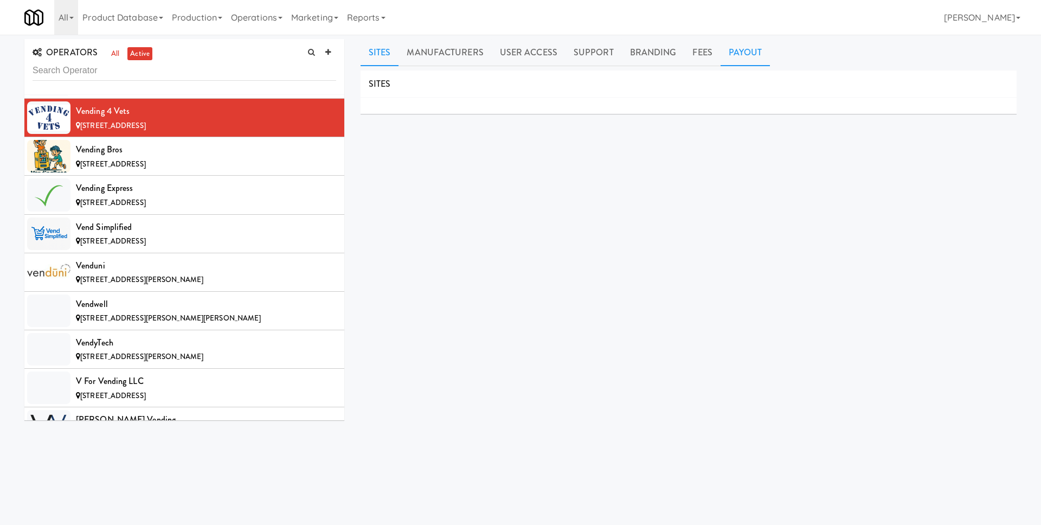
click at [736, 55] on link "Payout" at bounding box center [746, 52] width 50 height 27
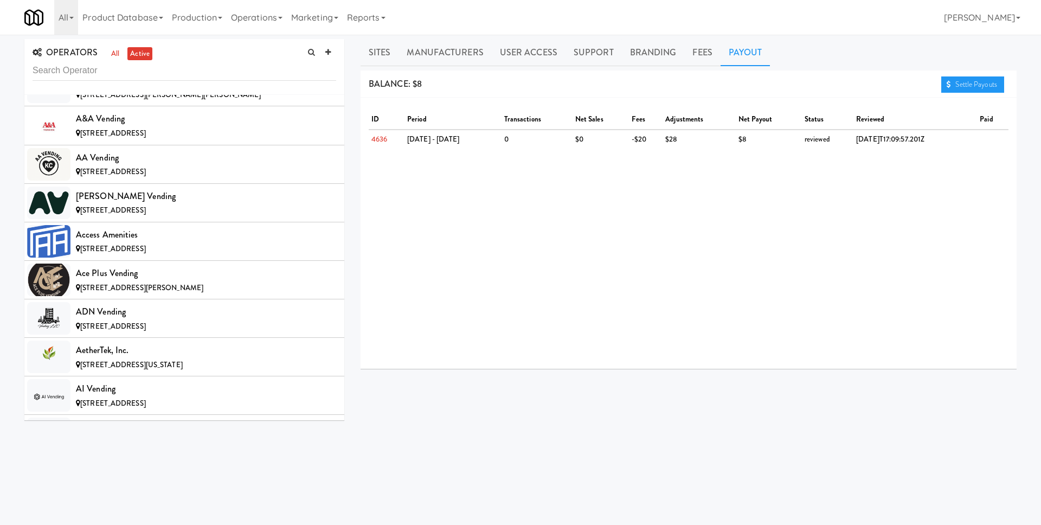
scroll to position [0, 0]
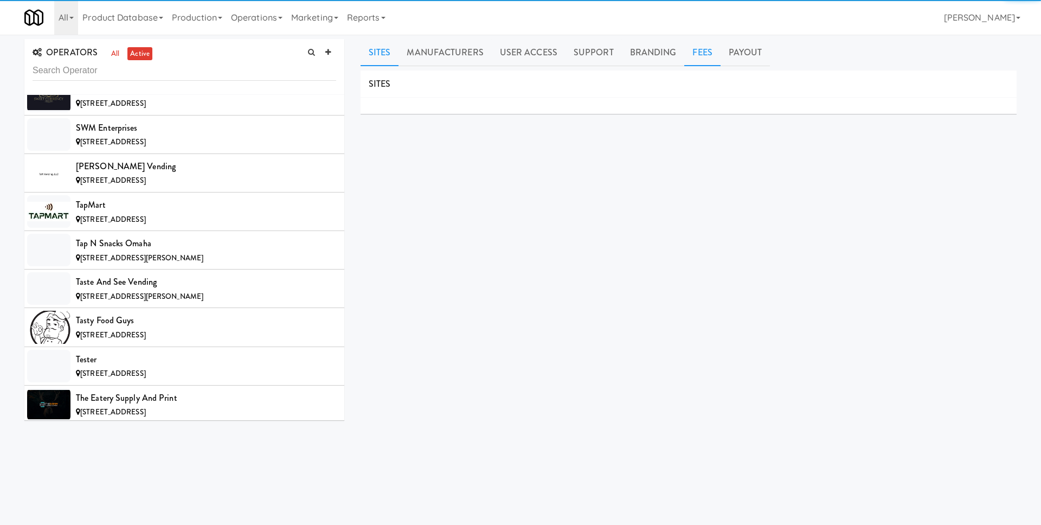
scroll to position [10926, 0]
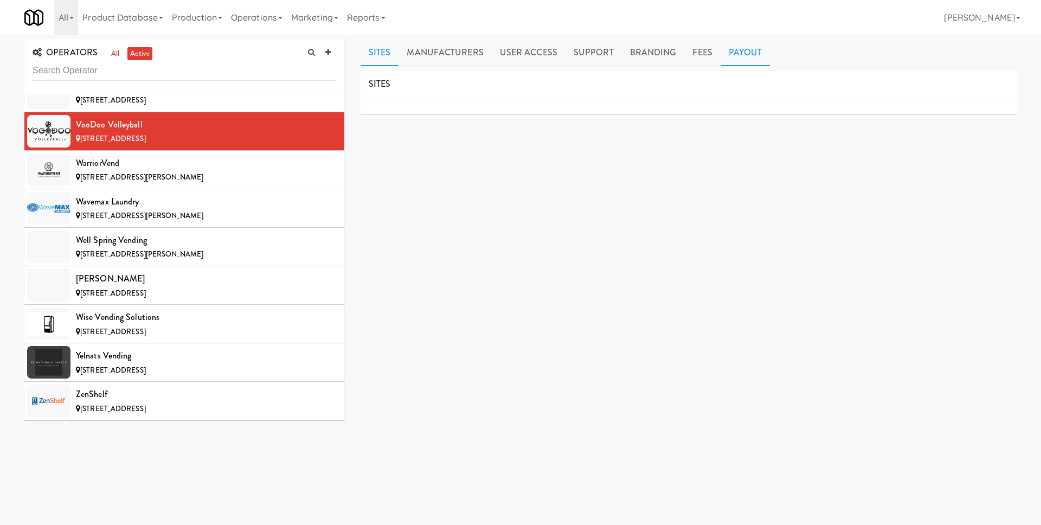
click at [728, 56] on link "Payout" at bounding box center [746, 52] width 50 height 27
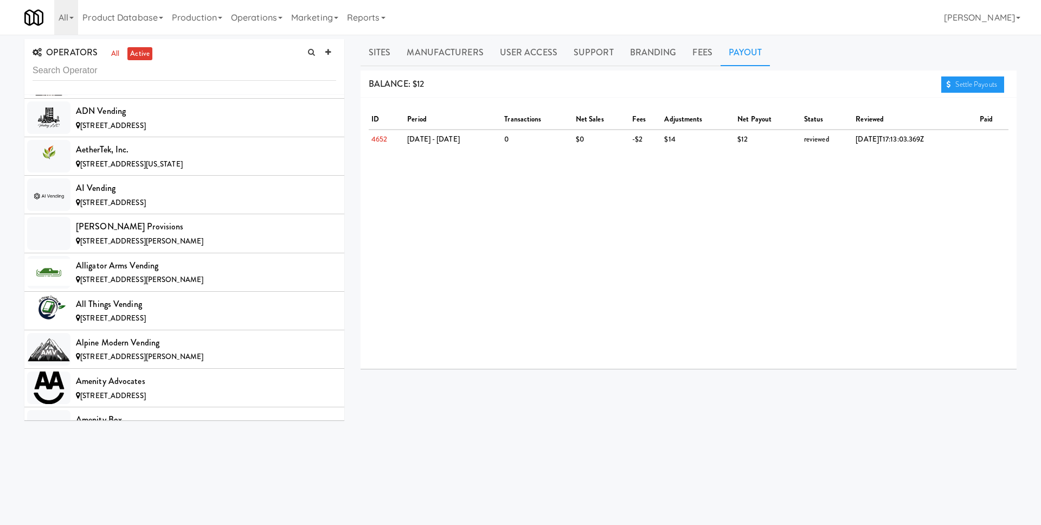
scroll to position [0, 0]
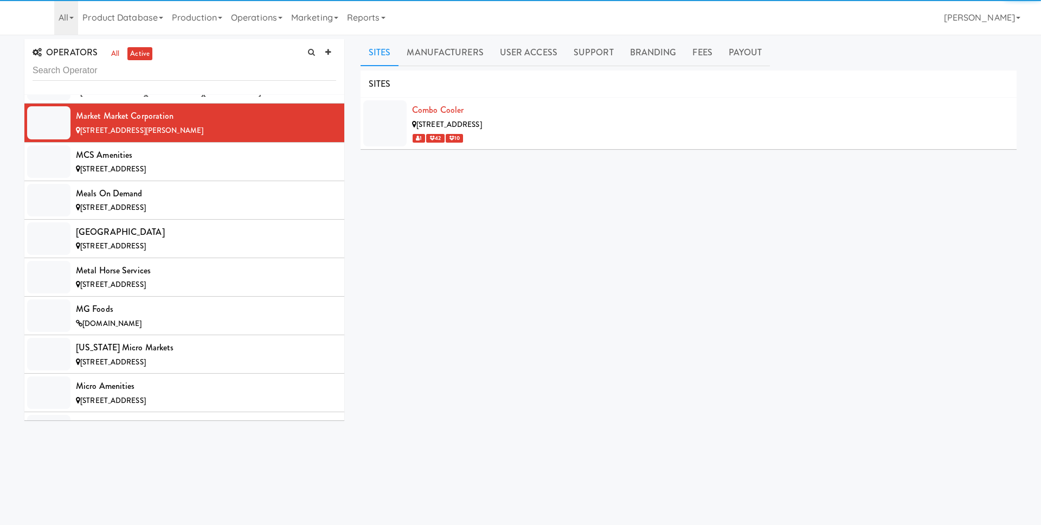
scroll to position [5346, 0]
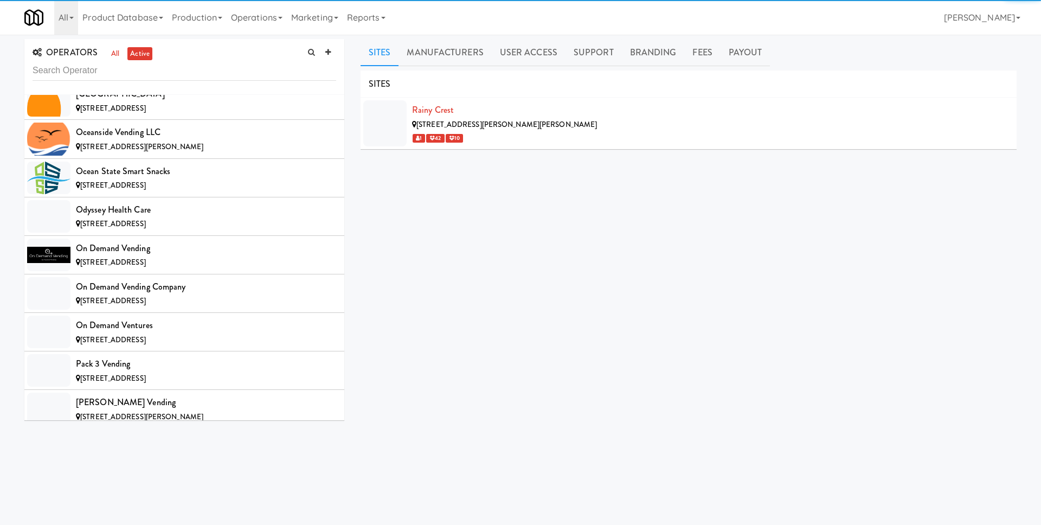
scroll to position [7969, 0]
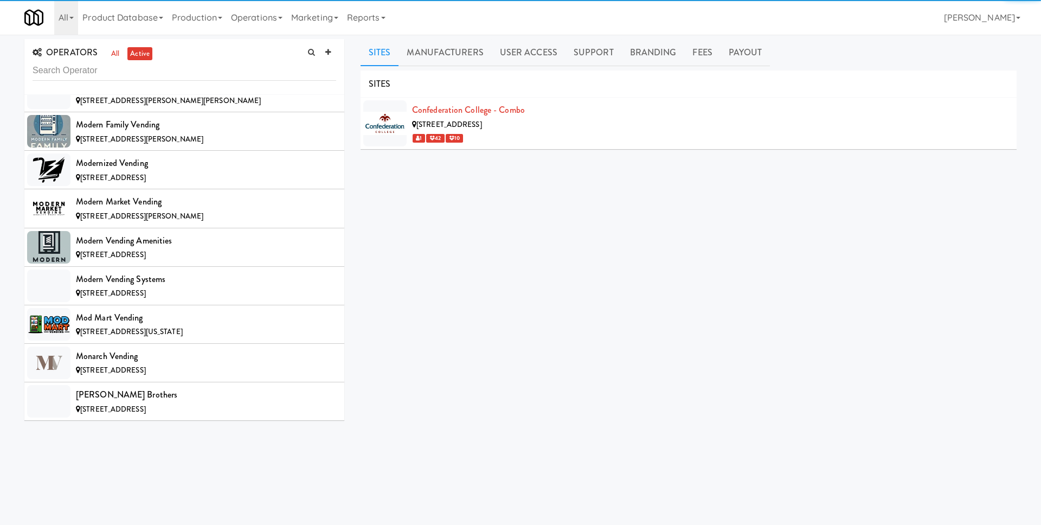
scroll to position [8972, 0]
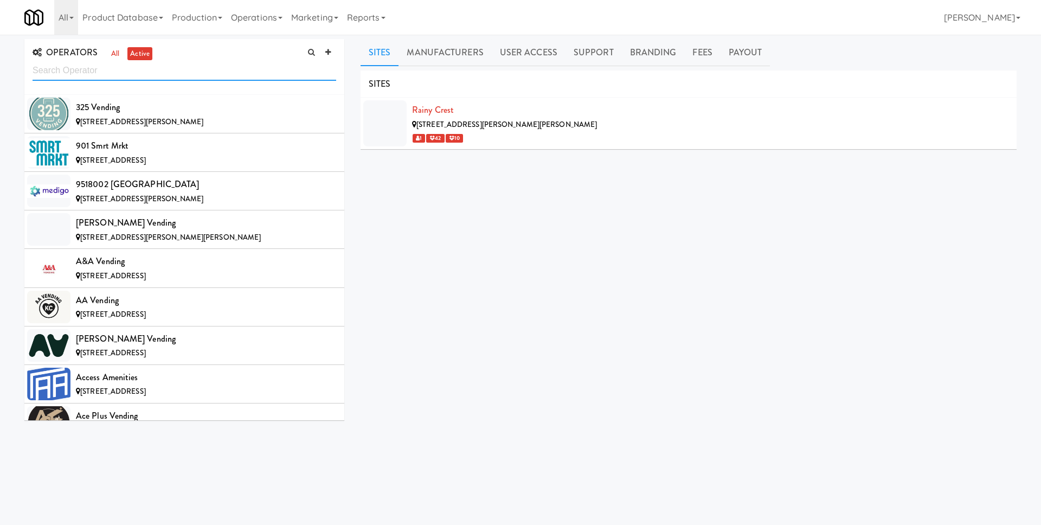
scroll to position [7969, 0]
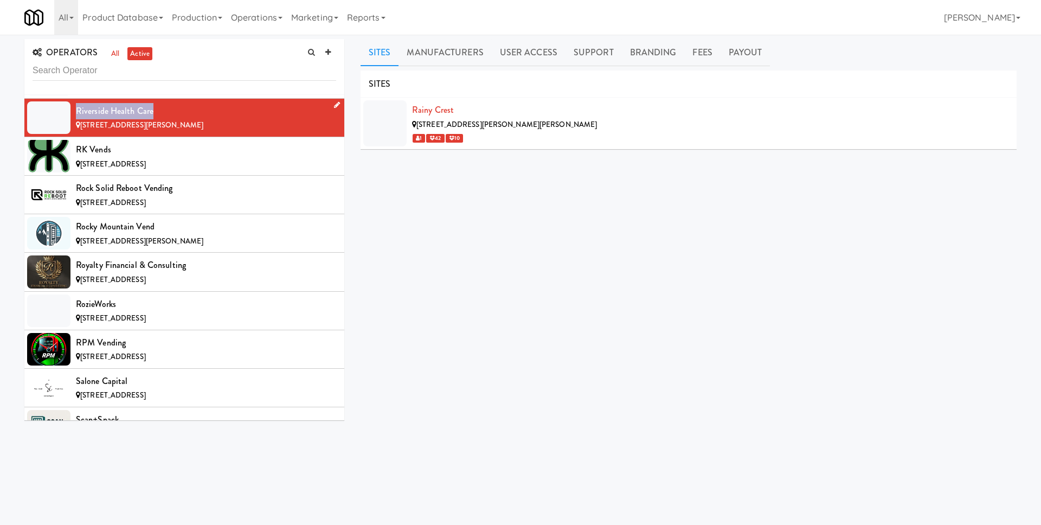
drag, startPoint x: 148, startPoint y: 111, endPoint x: 74, endPoint y: 111, distance: 74.3
click at [74, 111] on li "Riverside Health Care [STREET_ADDRESS][PERSON_NAME]" at bounding box center [184, 118] width 320 height 39
copy div "Riverside Health Care"
